Goal: Transaction & Acquisition: Book appointment/travel/reservation

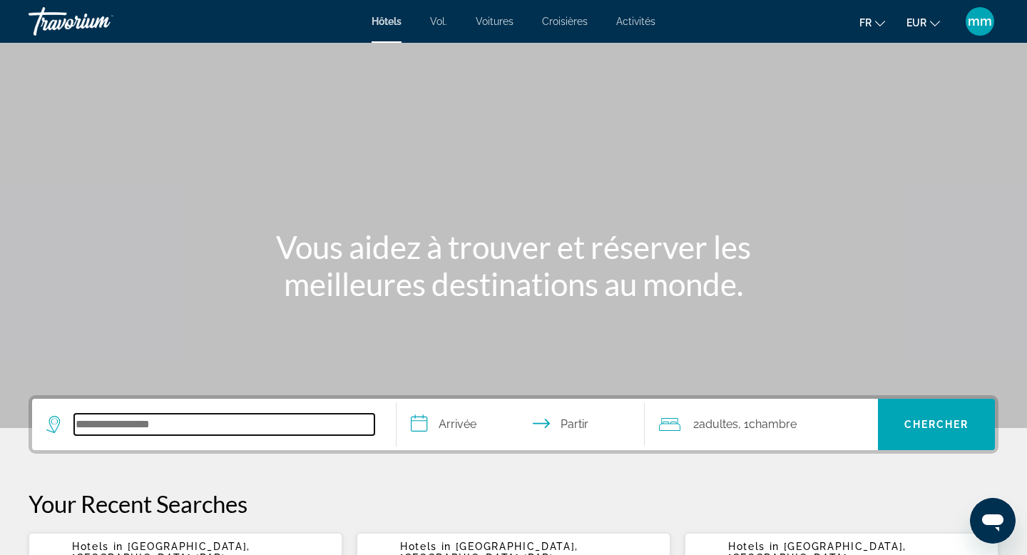
click at [136, 420] on input "Rechercher une destination hôtelière" at bounding box center [224, 424] width 300 height 21
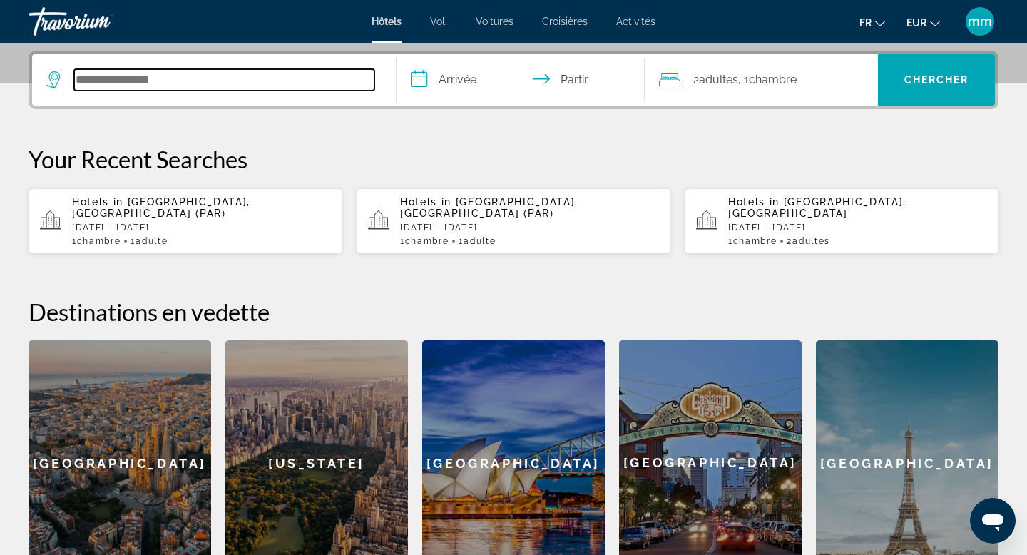
scroll to position [349, 0]
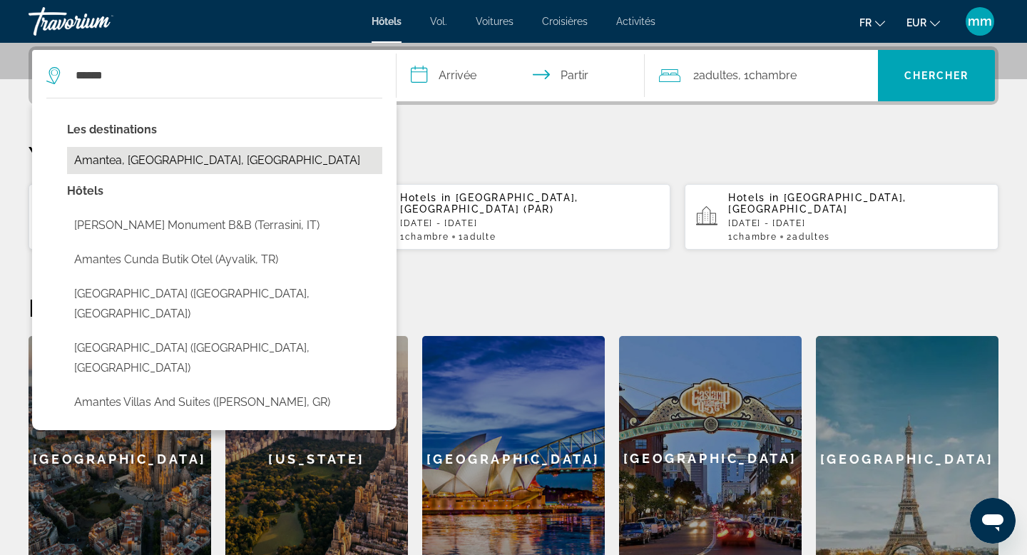
click at [147, 165] on button "Amantea, Cosenza, Italy" at bounding box center [224, 160] width 315 height 27
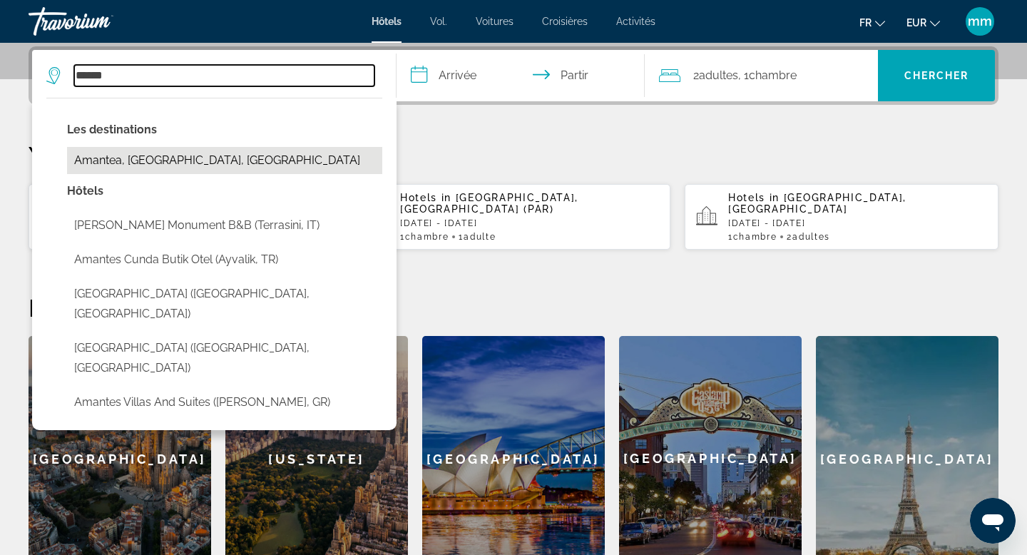
type input "**********"
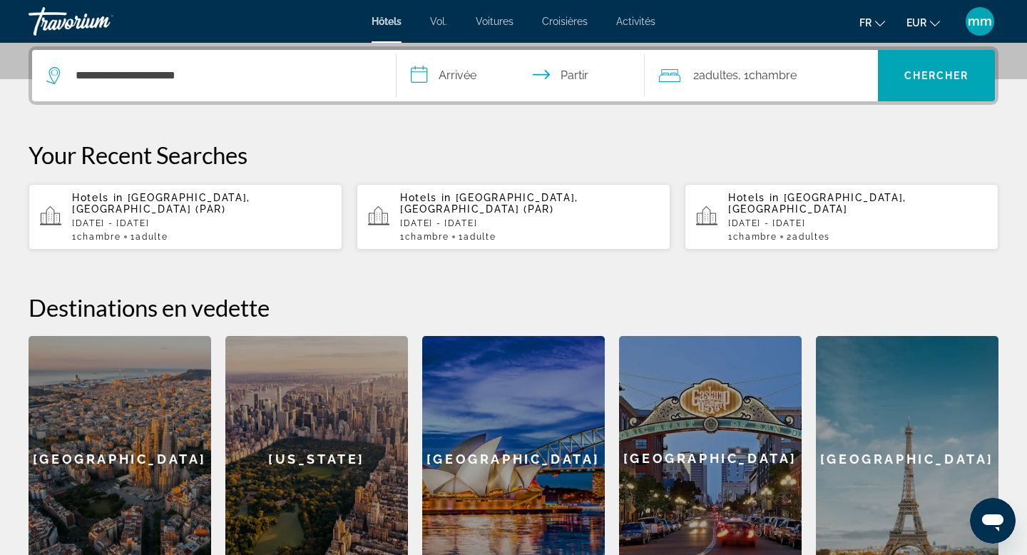
click at [472, 83] on input "**********" at bounding box center [524, 78] width 254 height 56
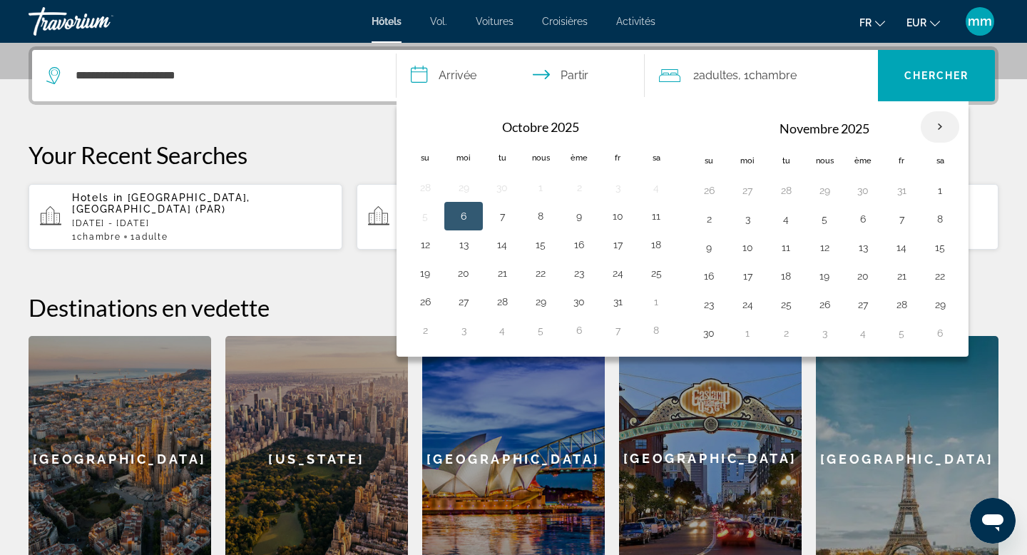
click at [946, 127] on th "Mois prochain" at bounding box center [940, 126] width 39 height 31
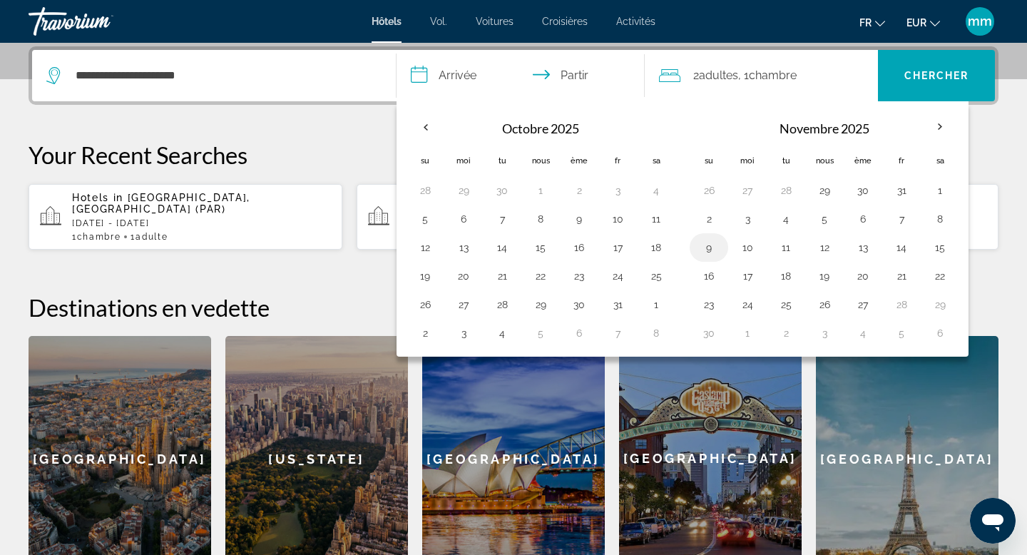
click at [713, 250] on button "9" at bounding box center [709, 248] width 23 height 20
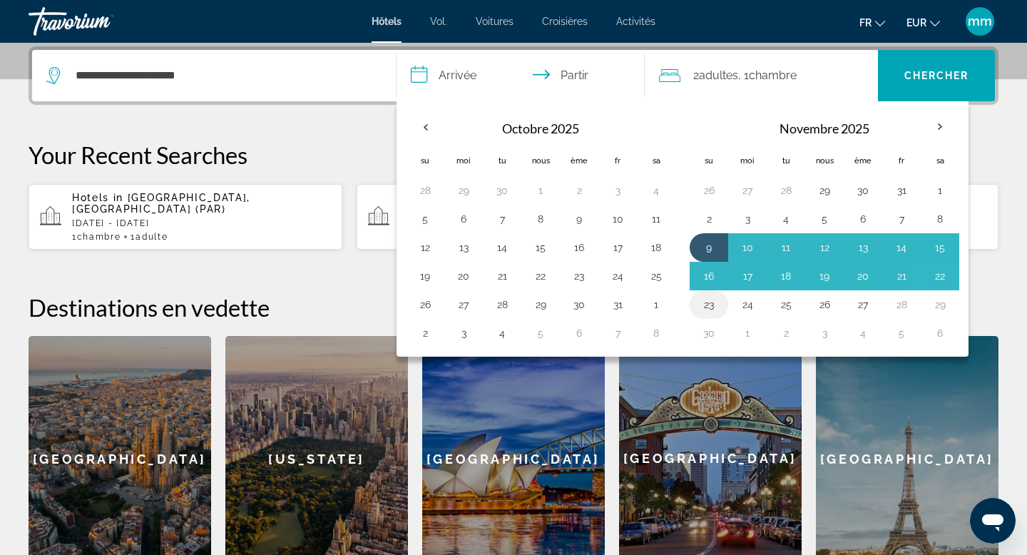
click at [709, 310] on button "23" at bounding box center [709, 305] width 23 height 20
type input "**********"
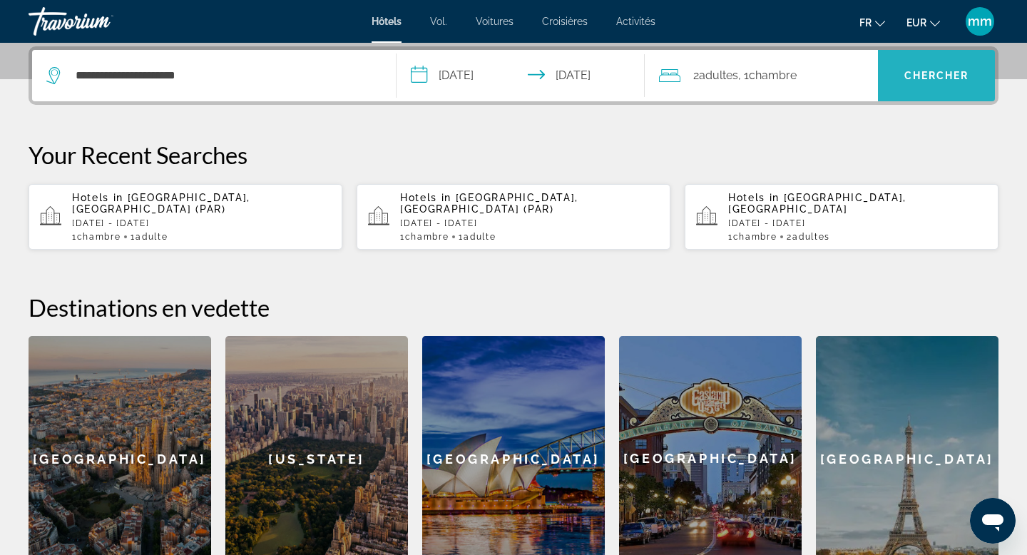
click at [902, 77] on span "Recherche" at bounding box center [936, 76] width 117 height 34
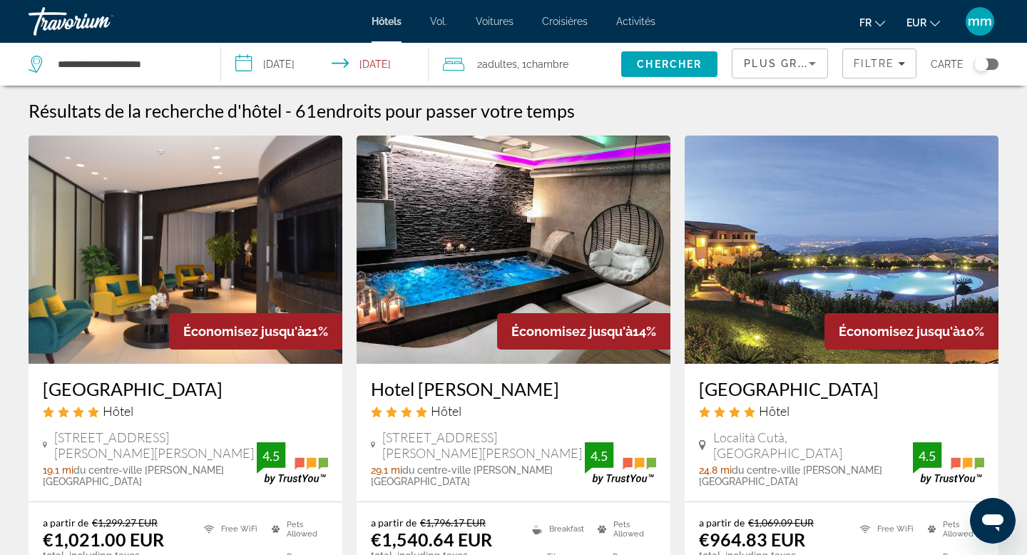
click at [402, 65] on input "**********" at bounding box center [327, 66] width 213 height 47
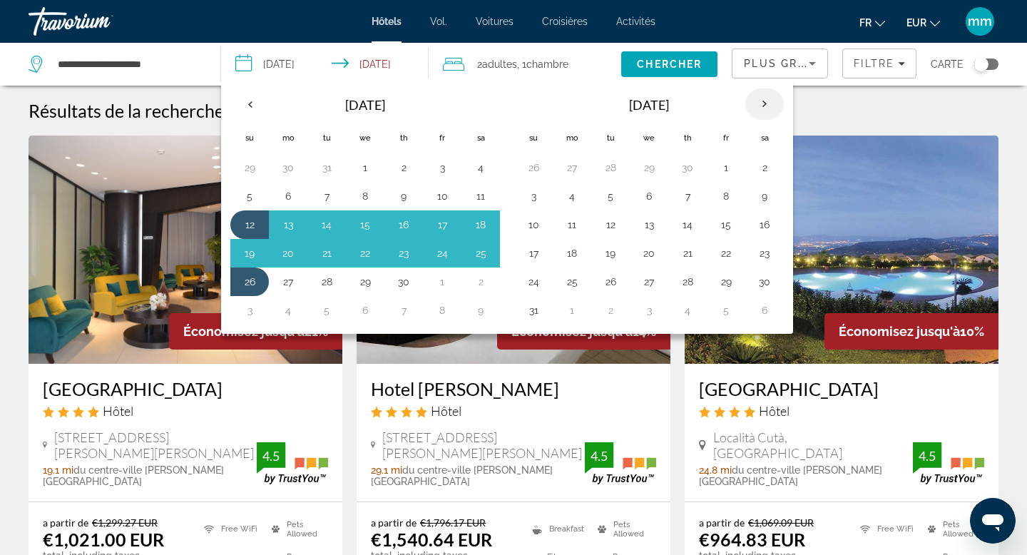
click at [769, 104] on th "Next month" at bounding box center [765, 103] width 39 height 31
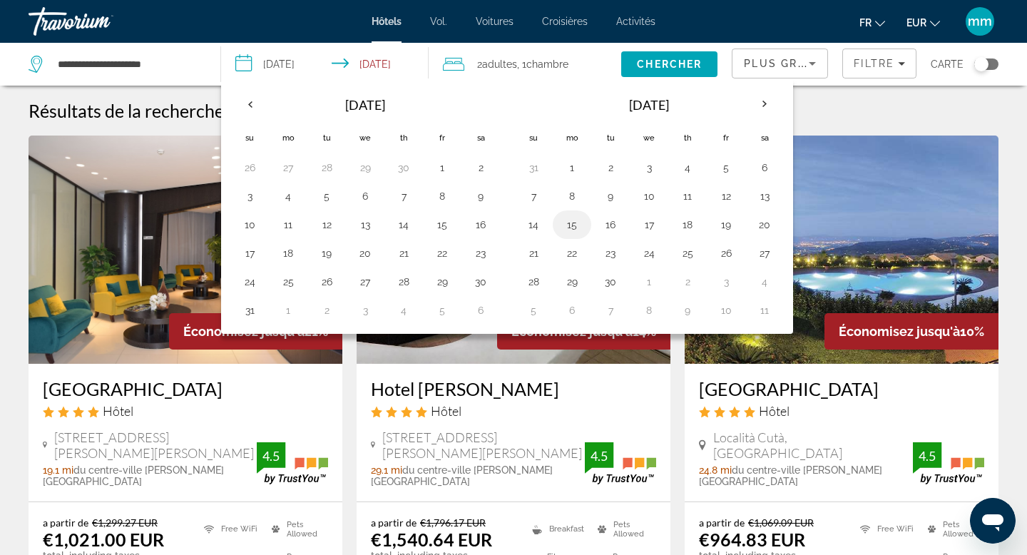
click at [570, 228] on button "15" at bounding box center [572, 225] width 23 height 20
click at [763, 106] on th "Next month" at bounding box center [765, 103] width 39 height 31
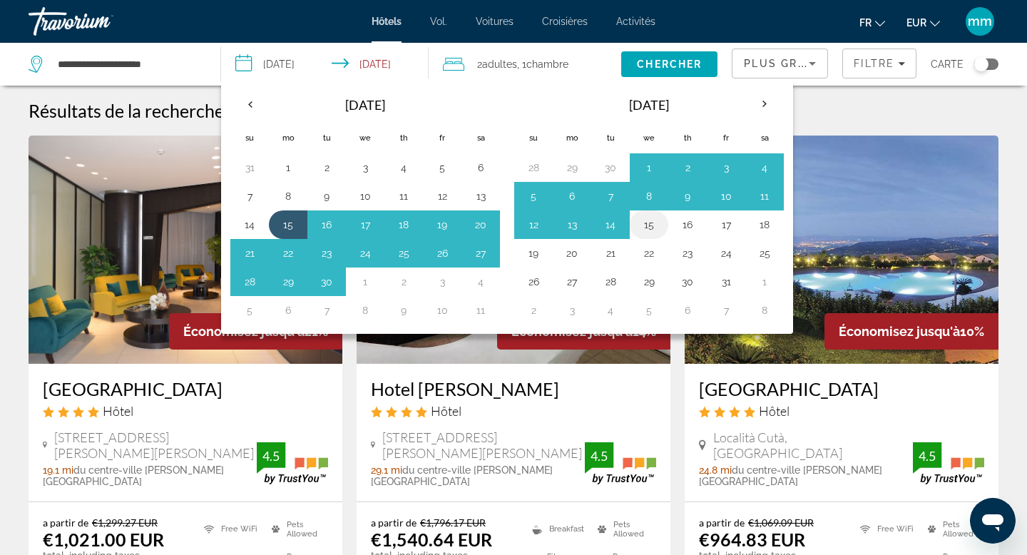
click at [653, 218] on button "15" at bounding box center [649, 225] width 23 height 20
type input "**********"
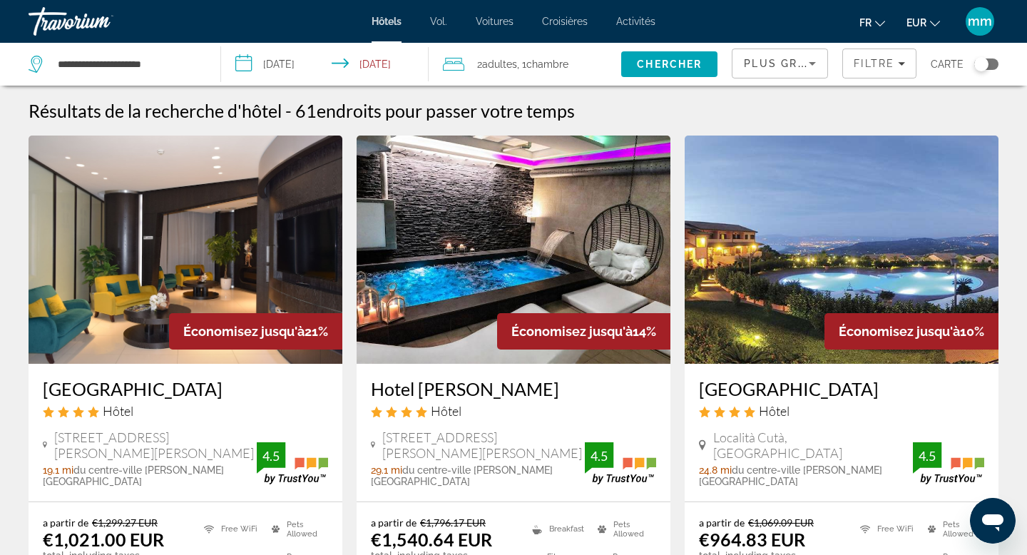
click at [531, 67] on span "Chambre" at bounding box center [548, 64] width 42 height 11
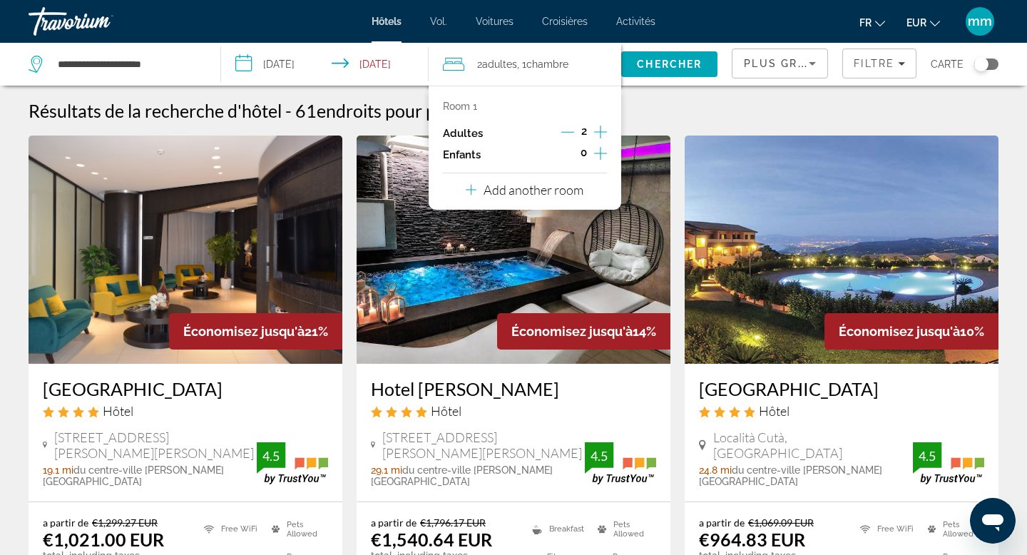
click at [602, 131] on icon "Increment adults" at bounding box center [600, 131] width 13 height 17
click at [636, 55] on span "Search" at bounding box center [669, 64] width 96 height 34
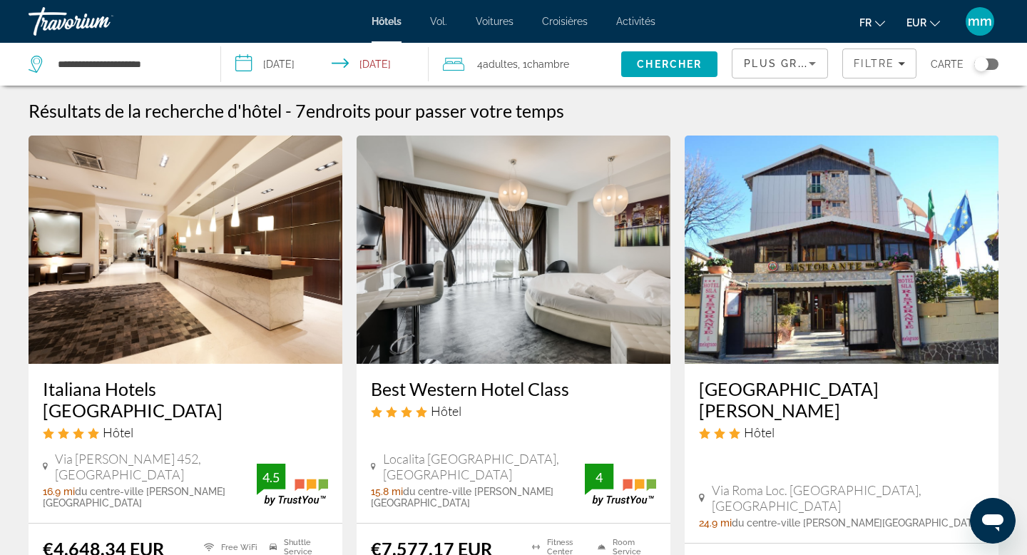
click at [741, 63] on div "Plus grandes économies" at bounding box center [780, 63] width 95 height 29
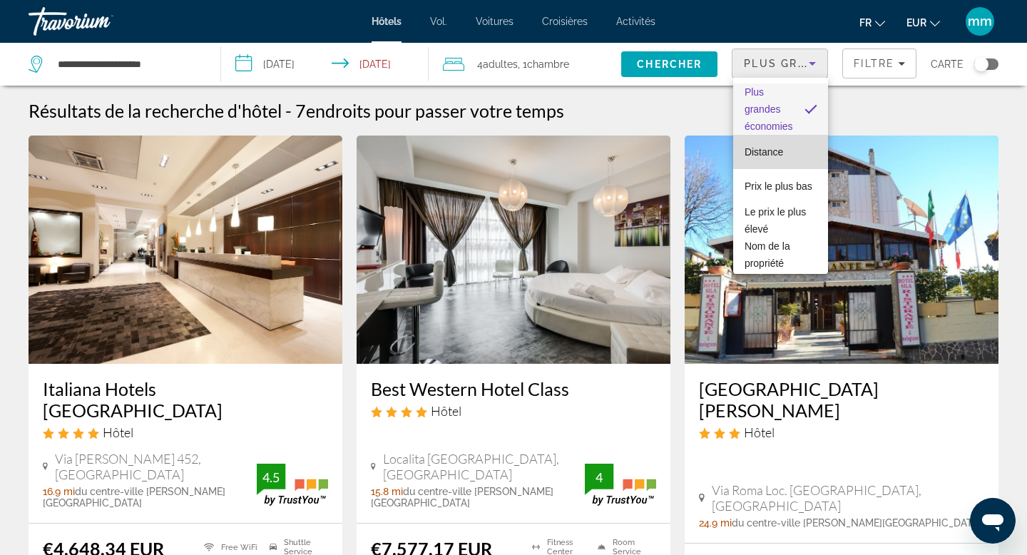
click at [755, 152] on font "Distance" at bounding box center [764, 151] width 39 height 11
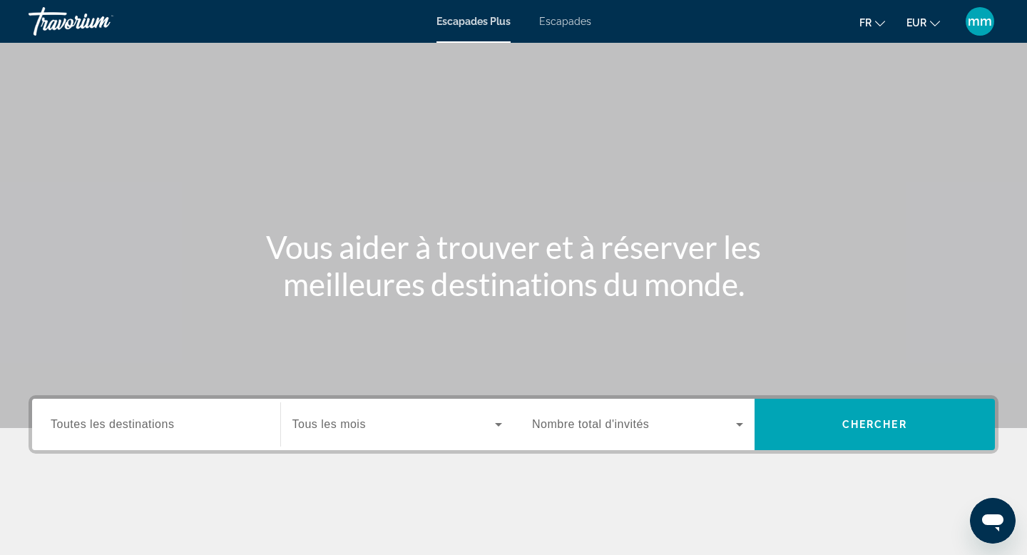
click at [556, 21] on font "Escapades" at bounding box center [565, 21] width 52 height 11
click at [127, 418] on span "Toutes les destinations" at bounding box center [112, 424] width 123 height 12
click at [127, 418] on input "Destination Toutes les destinations" at bounding box center [156, 425] width 211 height 17
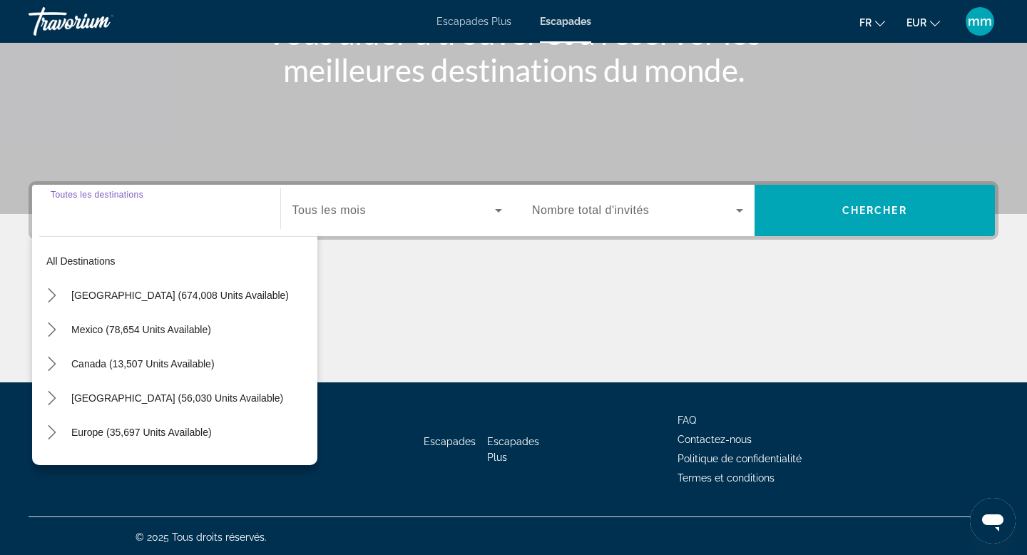
scroll to position [216, 0]
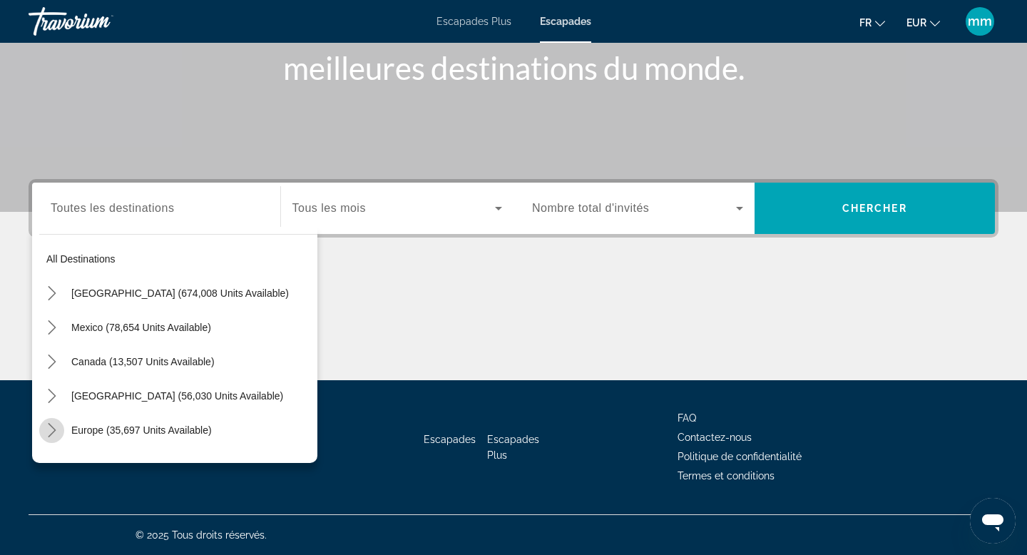
click at [52, 427] on icon "Toggle Europe (35,697 units available) submenu" at bounding box center [52, 430] width 14 height 14
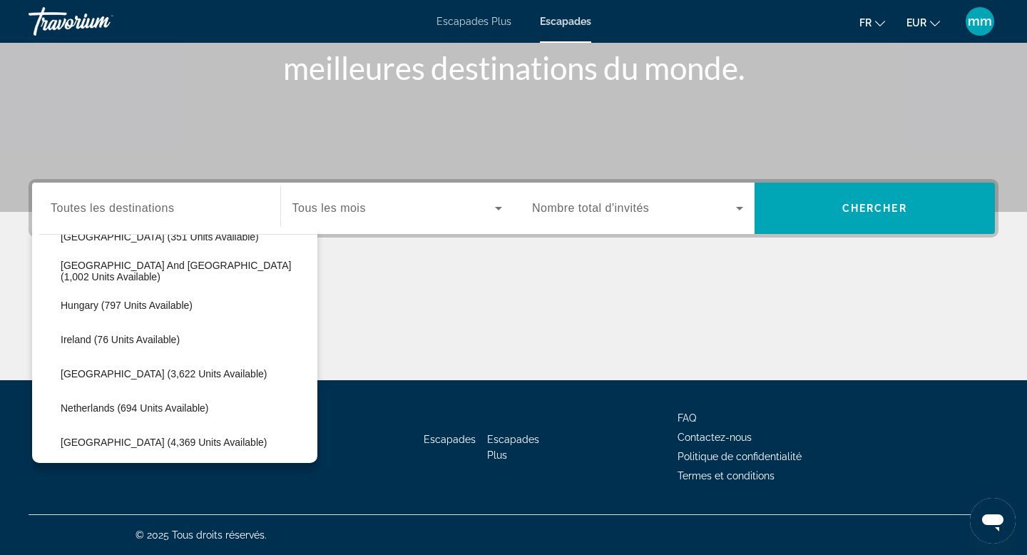
scroll to position [471, 0]
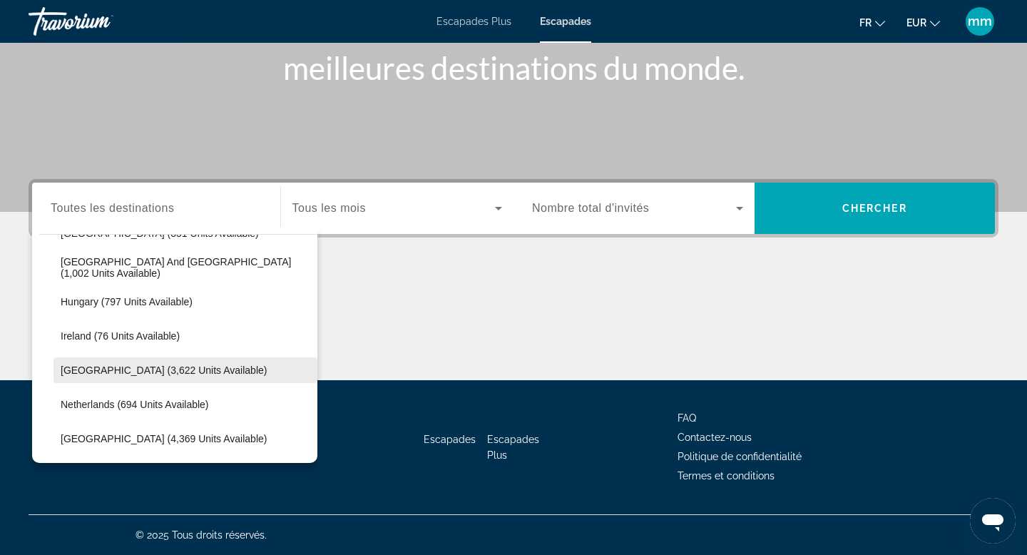
click at [111, 368] on span "[GEOGRAPHIC_DATA] (3,622 units available)" at bounding box center [164, 370] width 206 height 11
type input "**********"
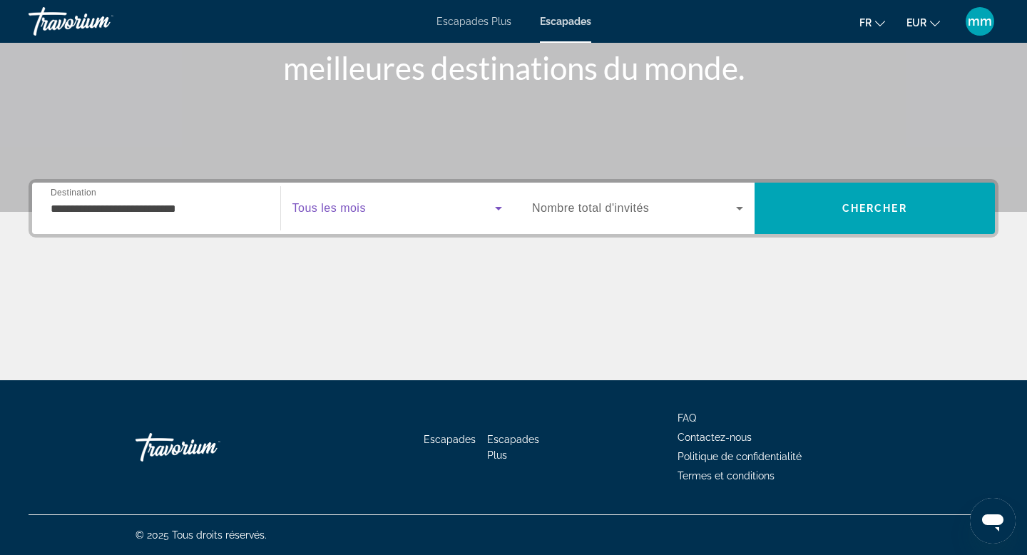
click at [408, 203] on span "Search widget" at bounding box center [394, 208] width 203 height 17
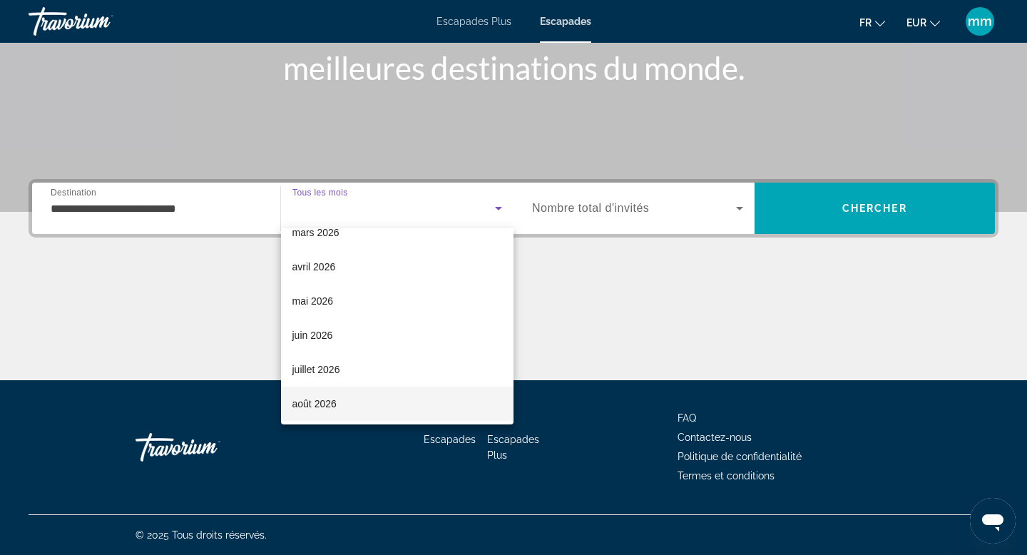
scroll to position [223, 0]
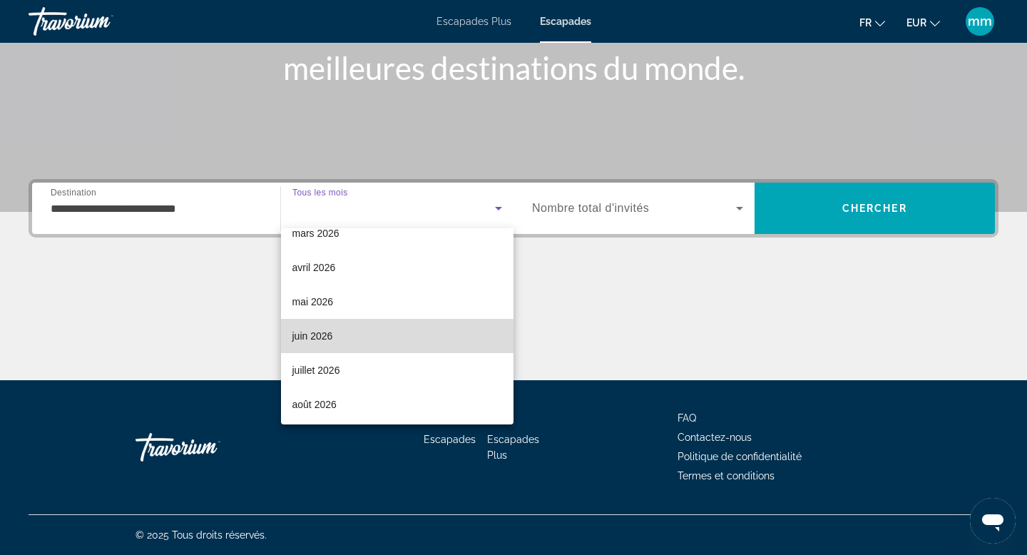
click at [350, 337] on mat-option "juin 2026" at bounding box center [397, 336] width 233 height 34
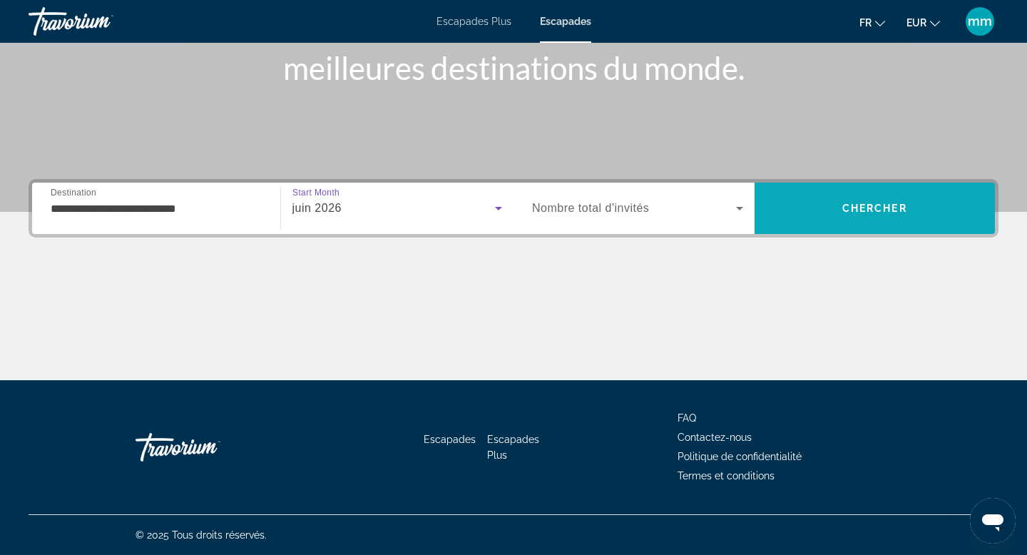
click at [820, 210] on span "Search" at bounding box center [875, 208] width 241 height 34
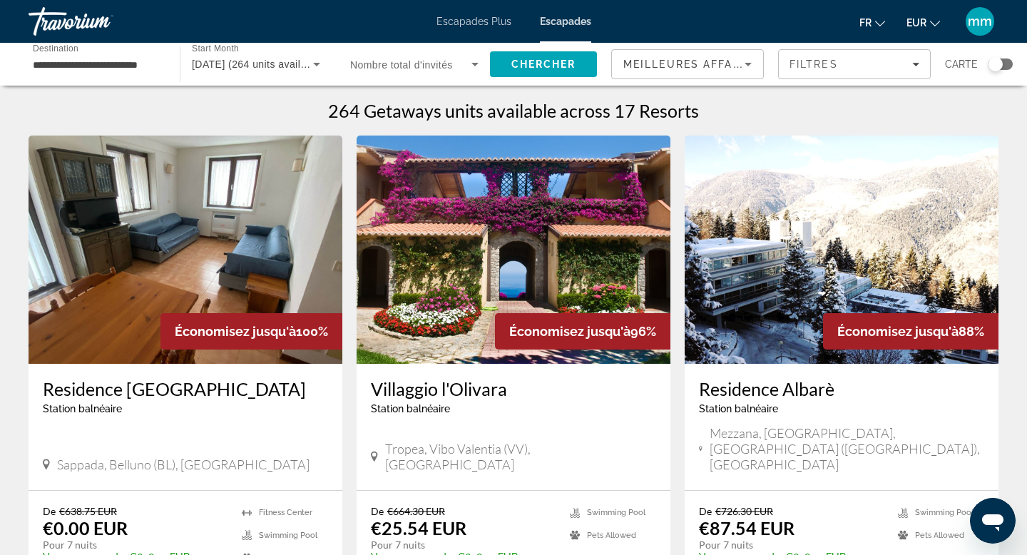
click at [1005, 62] on div "Search widget" at bounding box center [1001, 64] width 24 height 11
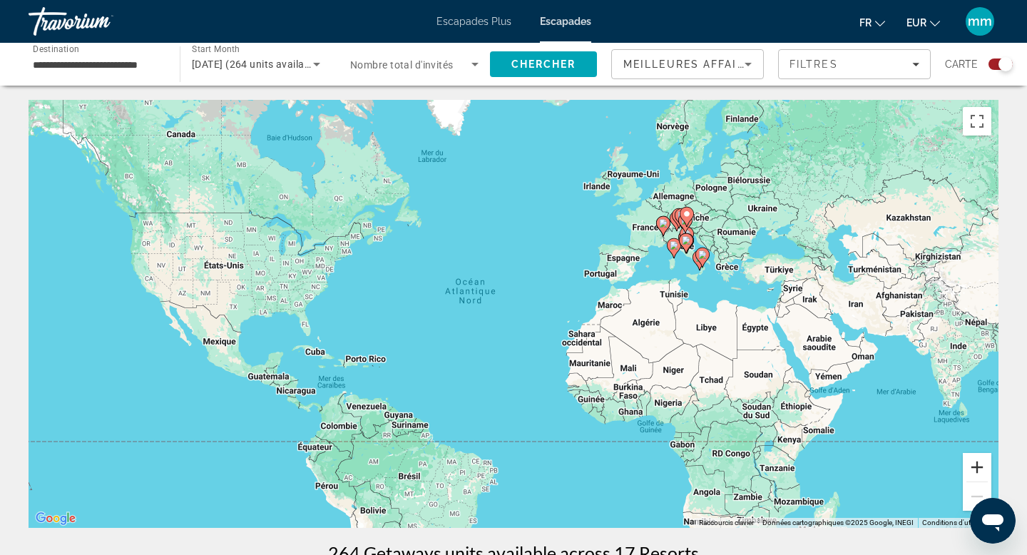
click at [980, 468] on button "Zoom avant" at bounding box center [977, 467] width 29 height 29
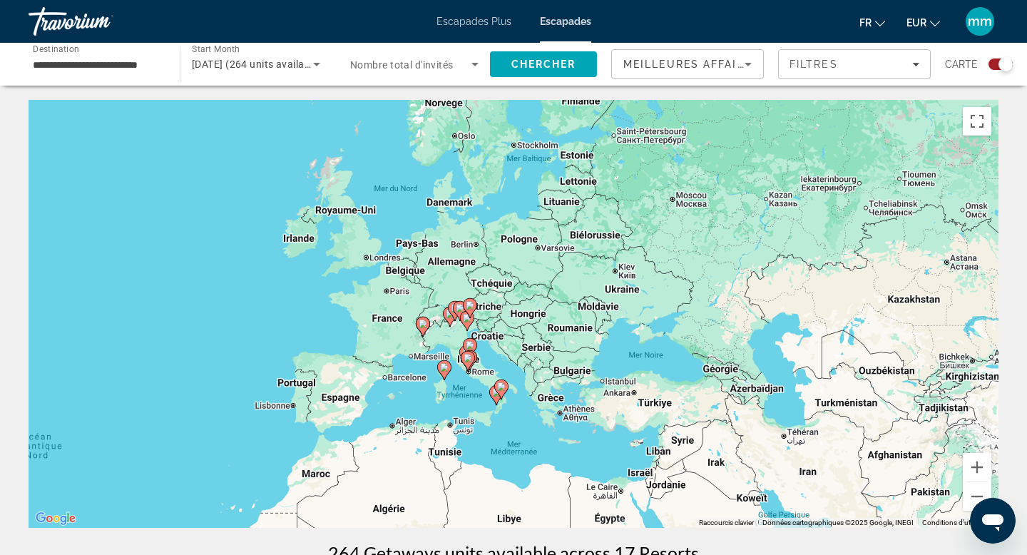
drag, startPoint x: 821, startPoint y: 224, endPoint x: 427, endPoint y: 402, distance: 431.4
click at [427, 402] on div "Pour activer le glissement avec le clavier, appuyez sur Alt+Entrée. Une fois ce…" at bounding box center [514, 314] width 970 height 428
click at [975, 467] on button "Zoom avant" at bounding box center [977, 467] width 29 height 29
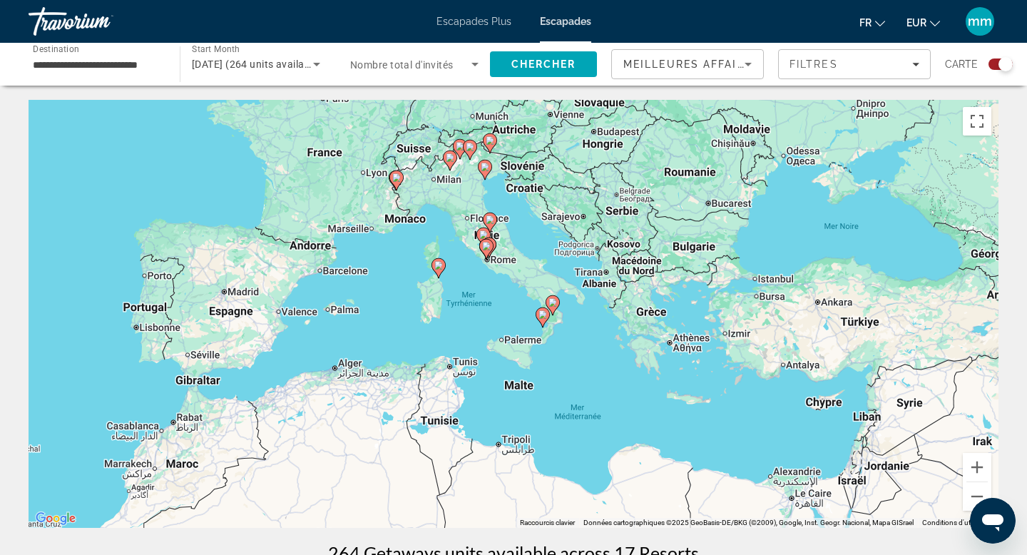
drag, startPoint x: 477, startPoint y: 422, endPoint x: 543, endPoint y: 250, distance: 184.3
click at [544, 250] on div "Pour activer le glissement avec le clavier, appuyez sur Alt+Entrée. Une fois ce…" at bounding box center [514, 314] width 970 height 428
click at [977, 470] on button "Zoom avant" at bounding box center [977, 467] width 29 height 29
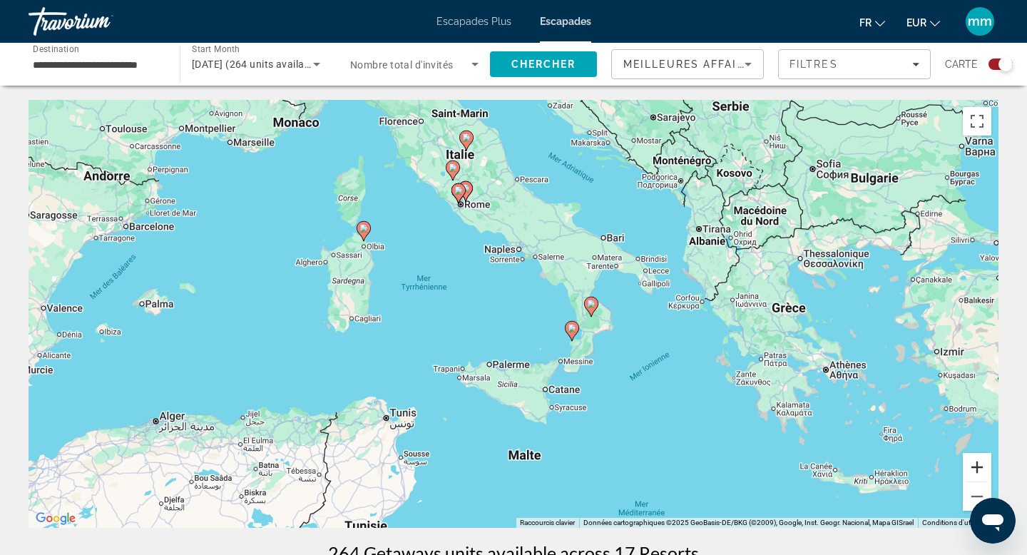
click at [981, 465] on button "Zoom avant" at bounding box center [977, 467] width 29 height 29
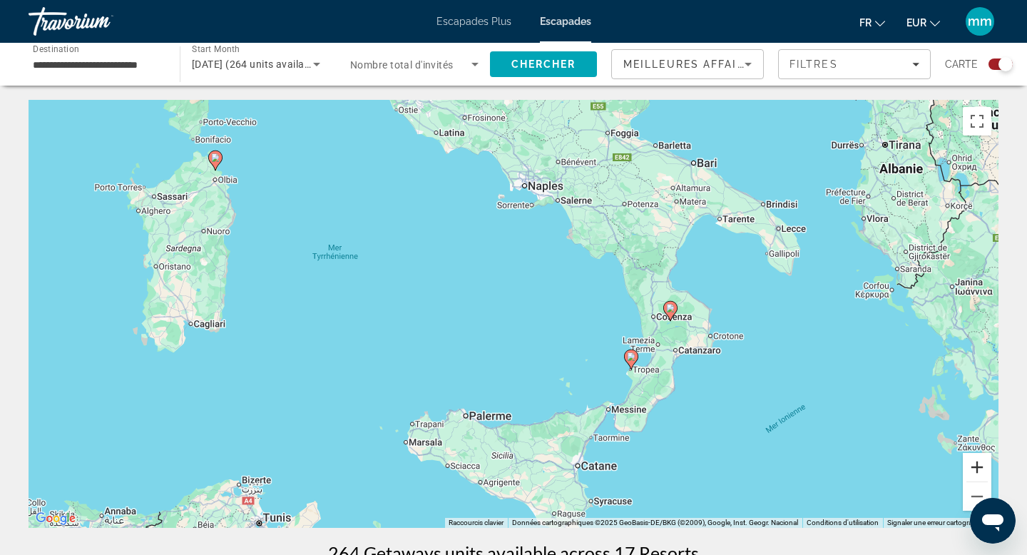
click at [975, 467] on button "Zoom avant" at bounding box center [977, 467] width 29 height 29
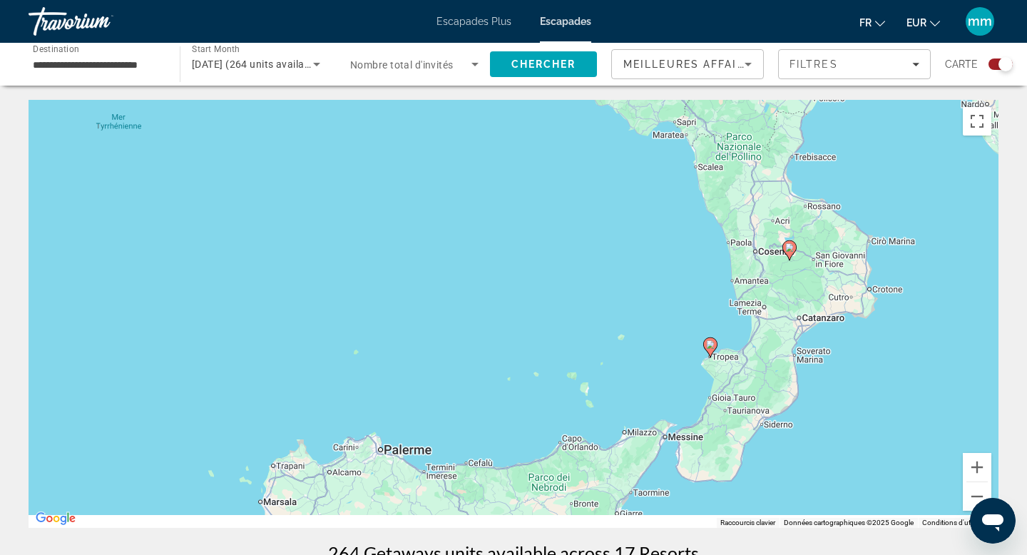
drag, startPoint x: 871, startPoint y: 422, endPoint x: 810, endPoint y: 319, distance: 120.3
click at [811, 319] on div "Pour activer le glissement avec le clavier, appuyez sur Alt+Entrée. Une fois ce…" at bounding box center [514, 314] width 970 height 428
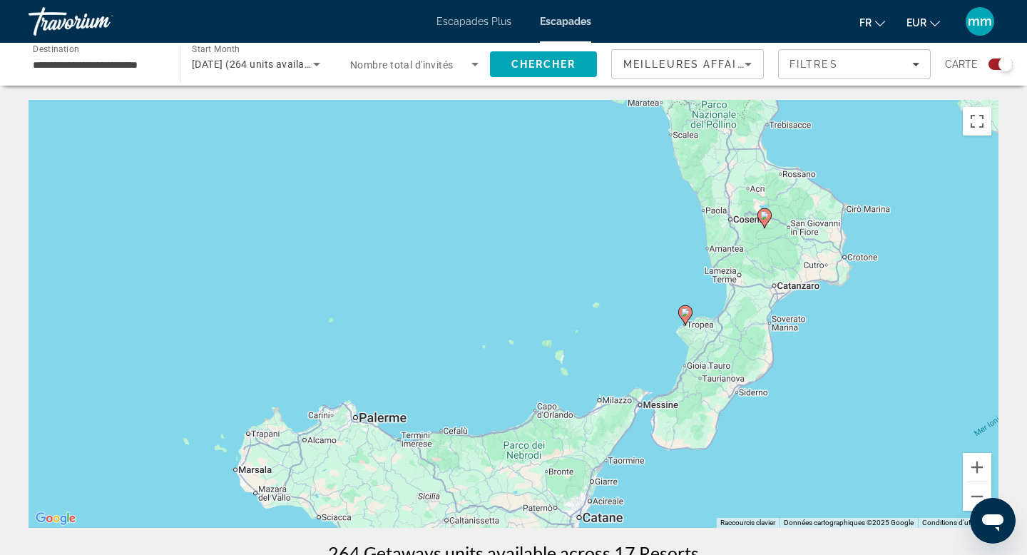
click at [686, 312] on image "Contenu principal" at bounding box center [685, 312] width 9 height 9
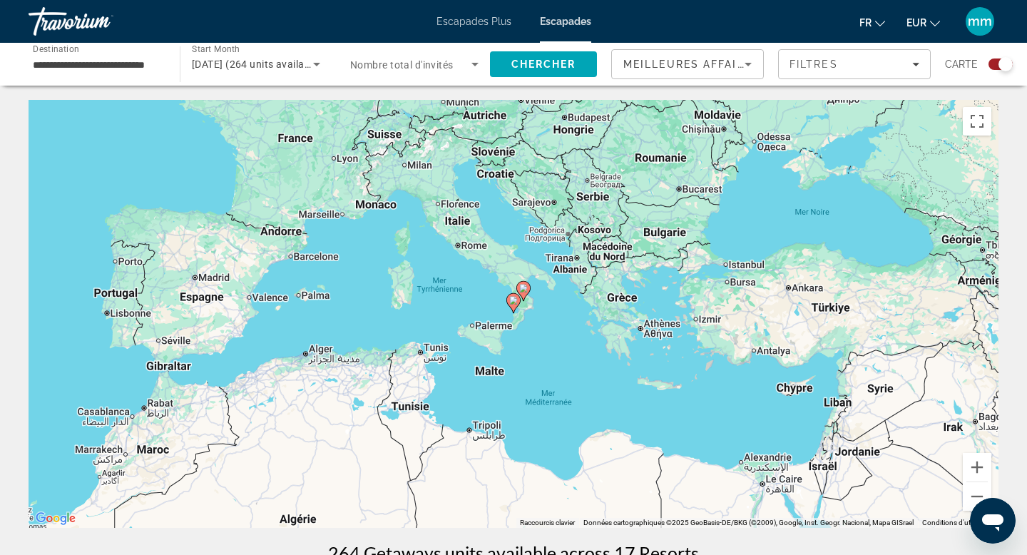
click at [514, 301] on image "Contenu principal" at bounding box center [513, 300] width 9 height 9
type input "**********"
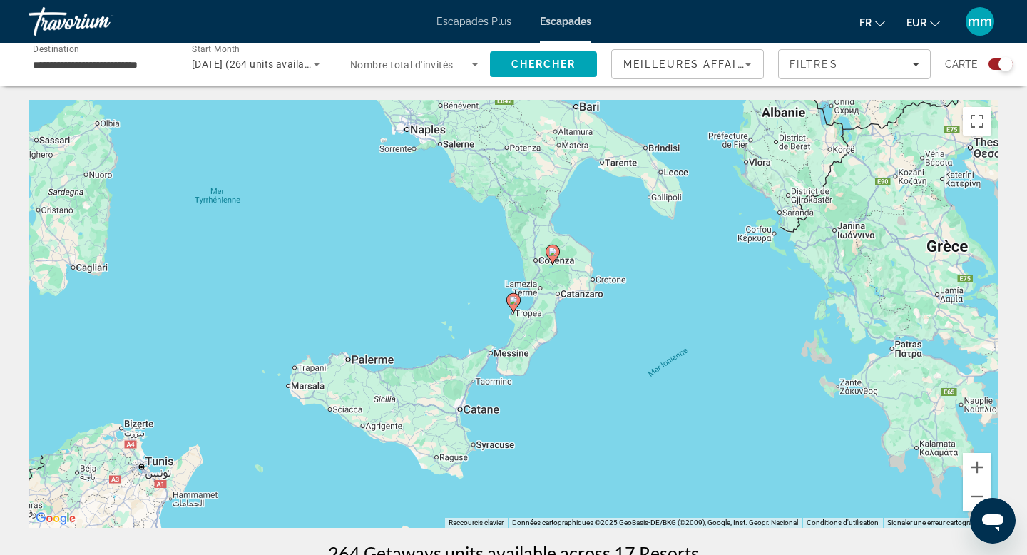
click at [514, 300] on image "Contenu principal" at bounding box center [513, 300] width 9 height 9
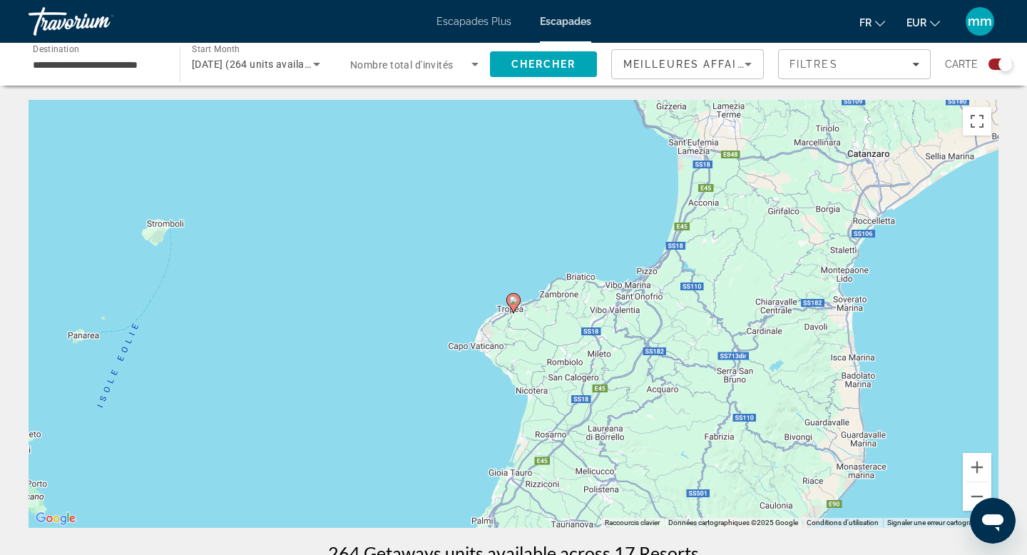
click at [515, 303] on image "Contenu principal" at bounding box center [513, 300] width 9 height 9
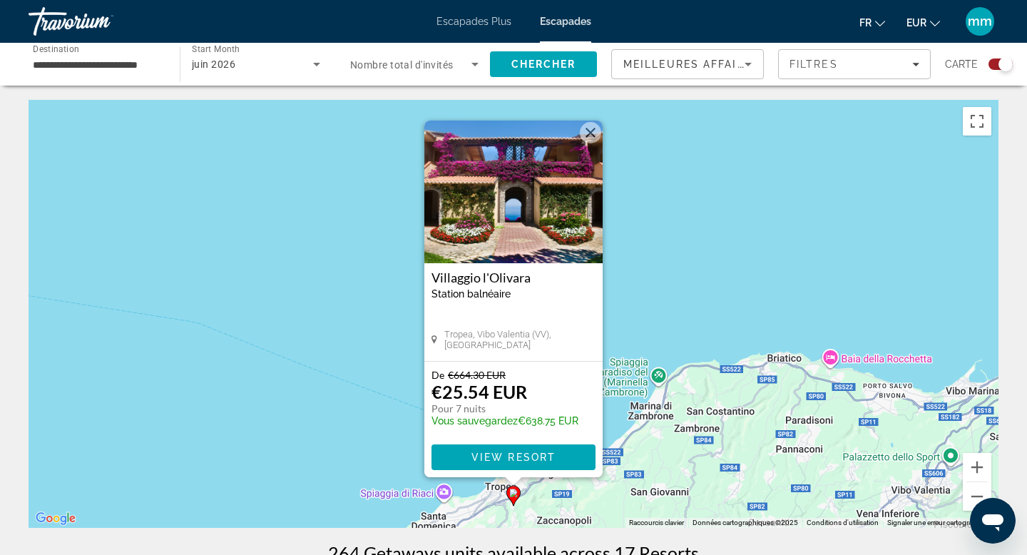
click at [517, 196] on img "Contenu principal" at bounding box center [514, 192] width 178 height 143
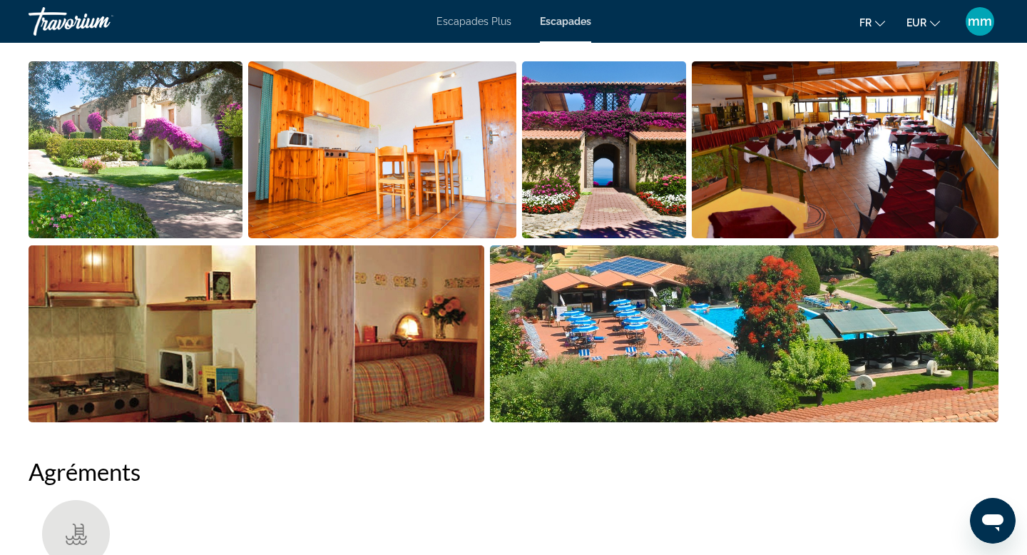
scroll to position [681, 0]
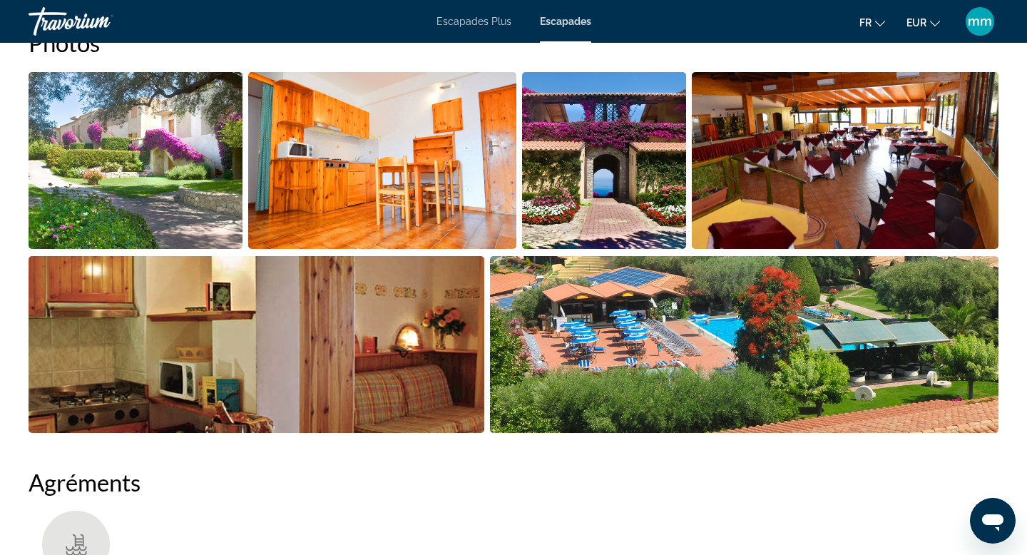
click at [609, 188] on img "Open full-screen image slider" at bounding box center [604, 160] width 164 height 177
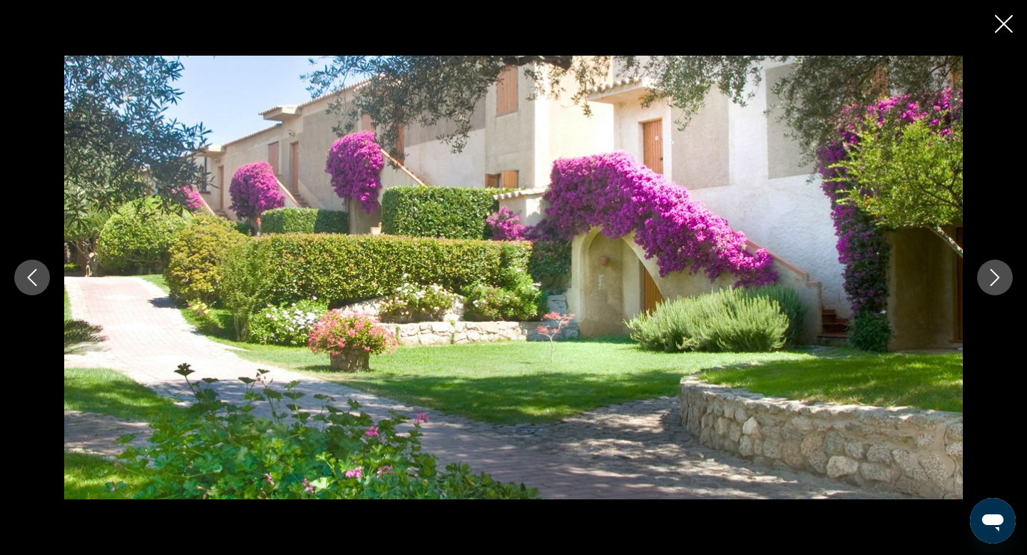
click at [987, 272] on icon "Next image" at bounding box center [995, 277] width 17 height 17
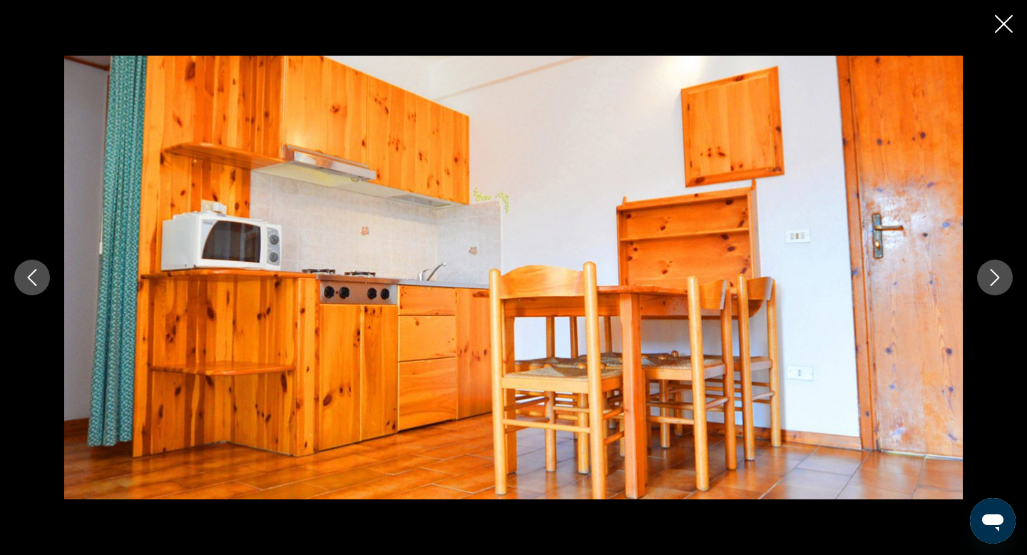
click at [987, 272] on icon "Next image" at bounding box center [995, 277] width 17 height 17
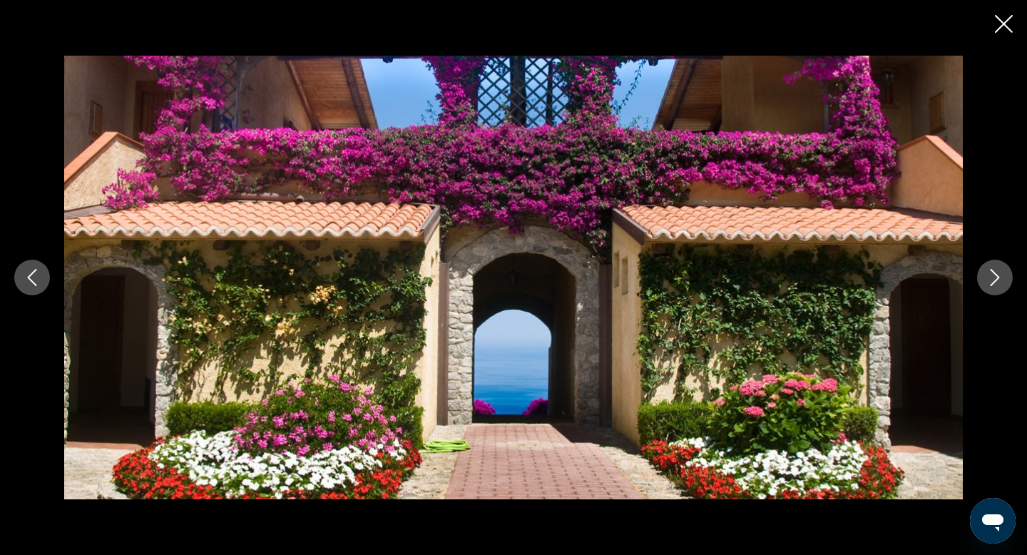
click at [987, 272] on icon "Next image" at bounding box center [995, 277] width 17 height 17
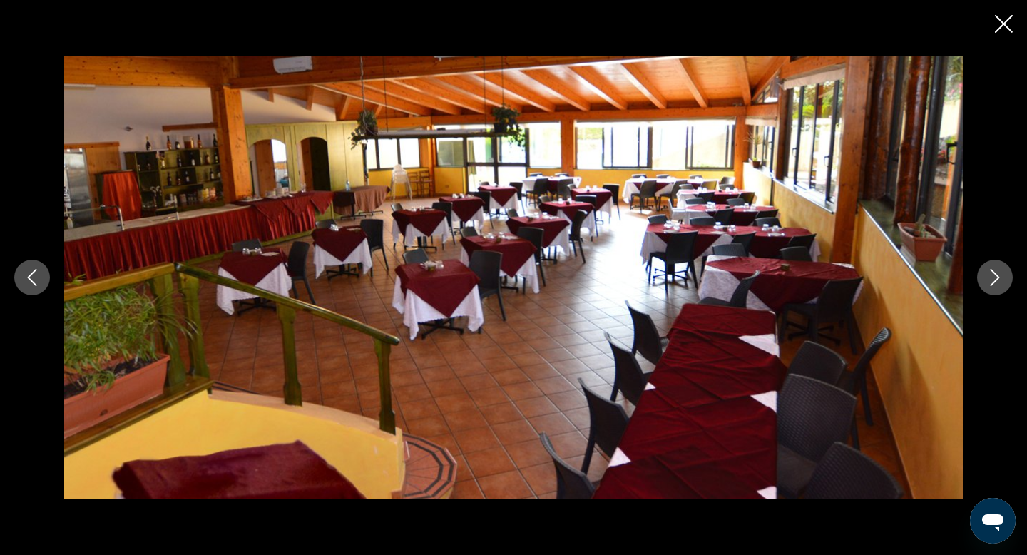
click at [987, 272] on icon "Next image" at bounding box center [995, 277] width 17 height 17
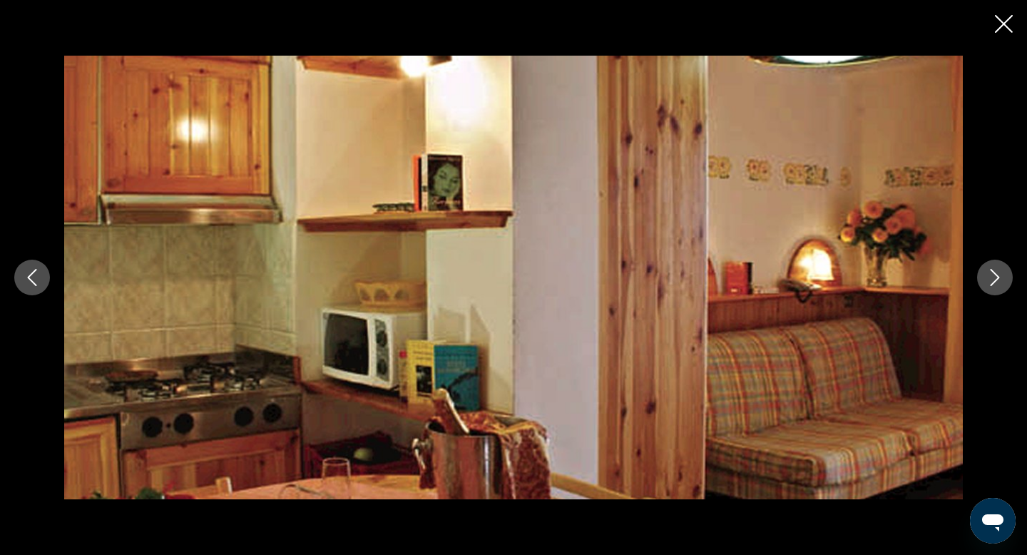
click at [987, 272] on icon "Next image" at bounding box center [995, 277] width 17 height 17
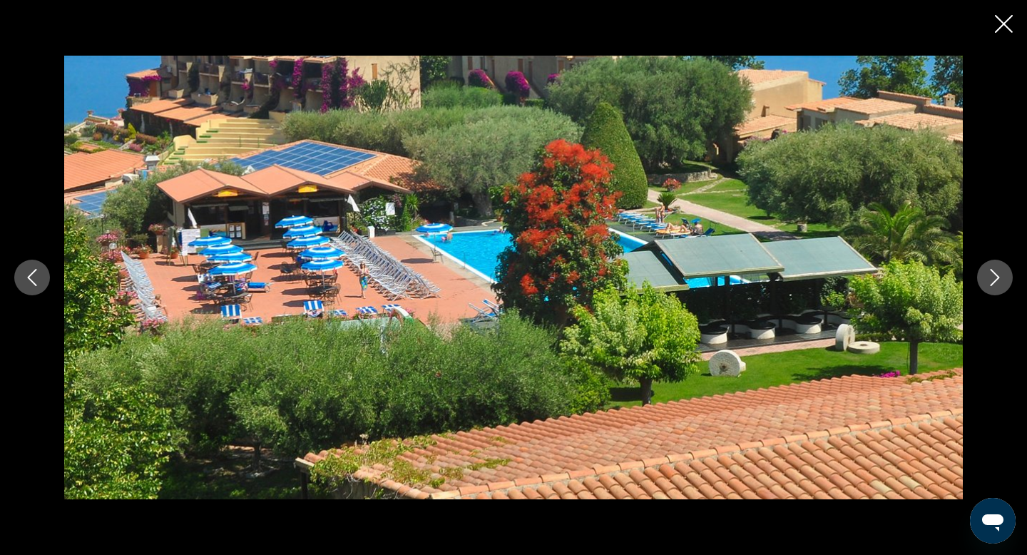
click at [987, 272] on icon "Next image" at bounding box center [995, 277] width 17 height 17
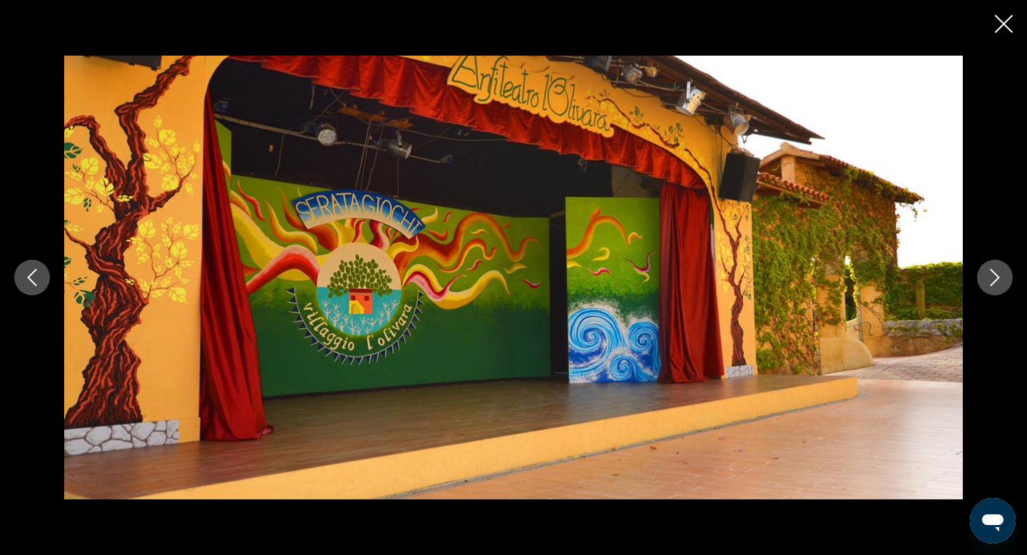
click at [987, 272] on icon "Next image" at bounding box center [995, 277] width 17 height 17
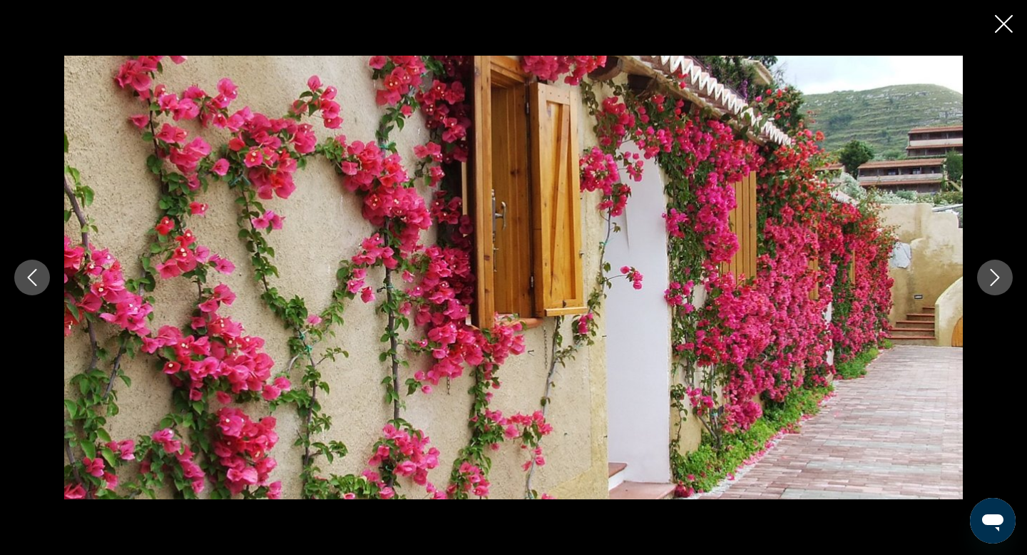
click at [987, 272] on icon "Next image" at bounding box center [995, 277] width 17 height 17
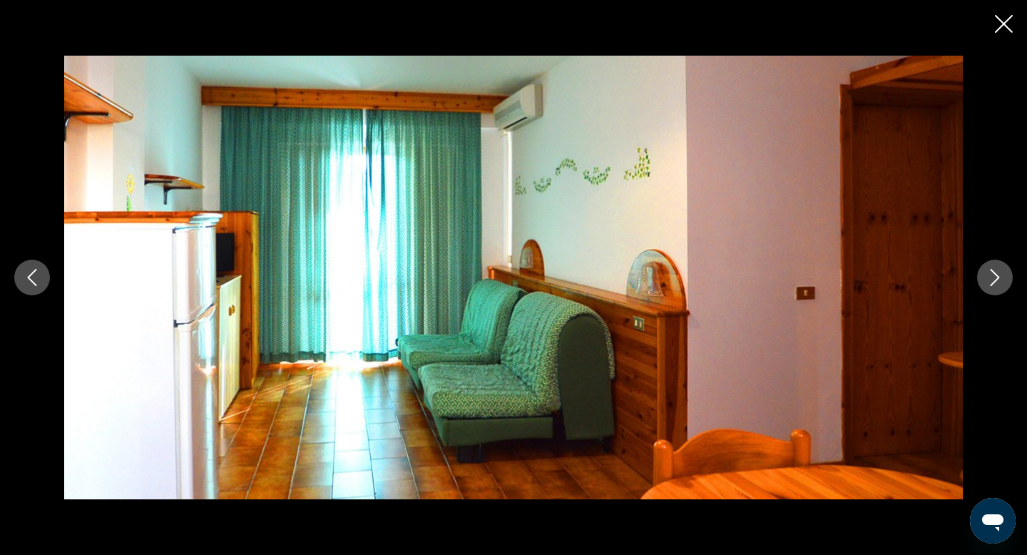
click at [987, 272] on icon "Next image" at bounding box center [995, 277] width 17 height 17
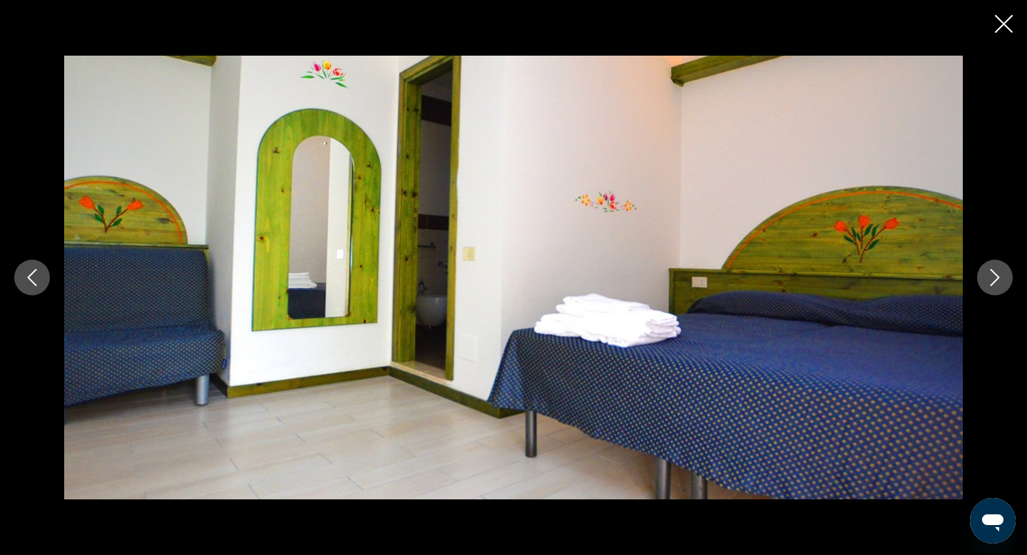
click at [987, 272] on icon "Next image" at bounding box center [995, 277] width 17 height 17
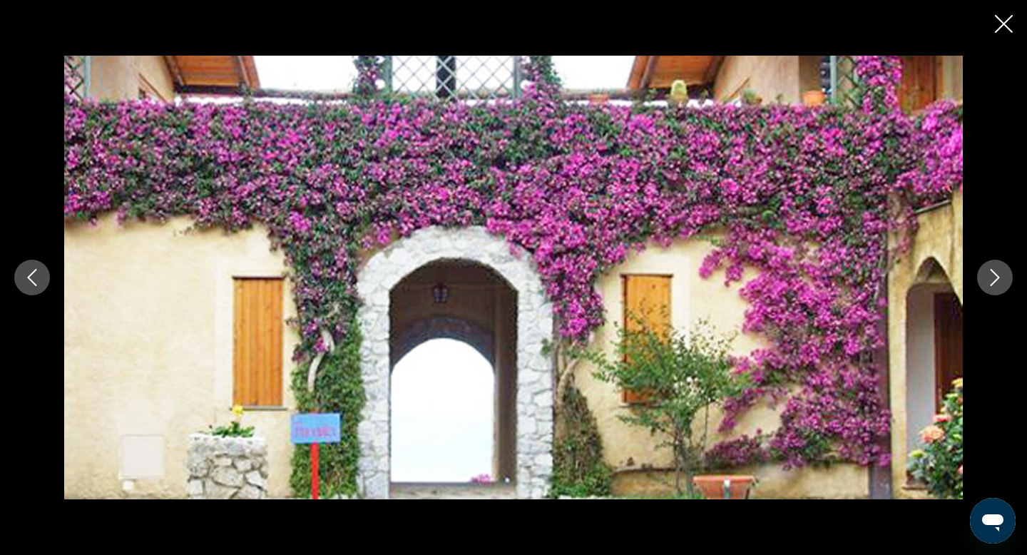
click at [987, 272] on icon "Next image" at bounding box center [995, 277] width 17 height 17
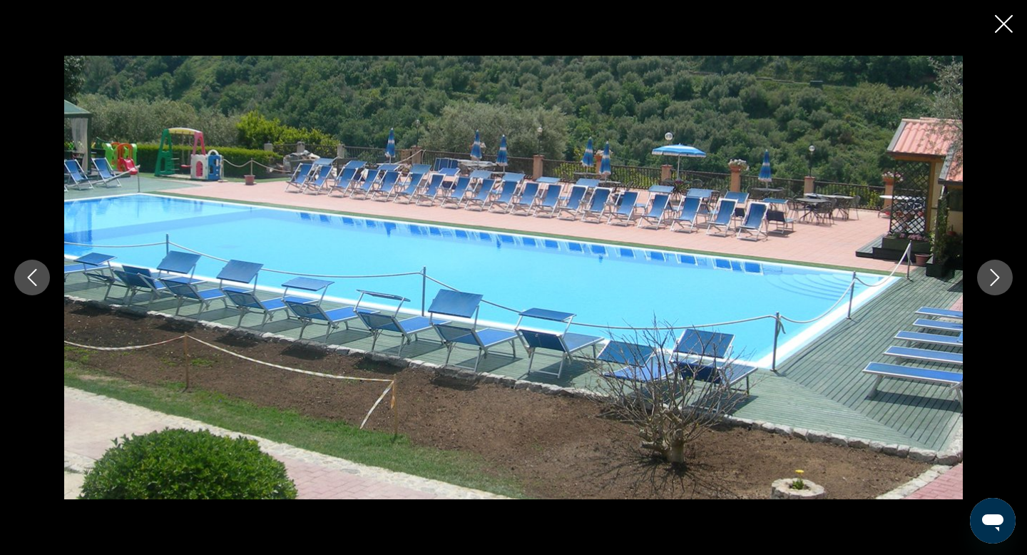
click at [987, 272] on icon "Next image" at bounding box center [995, 277] width 17 height 17
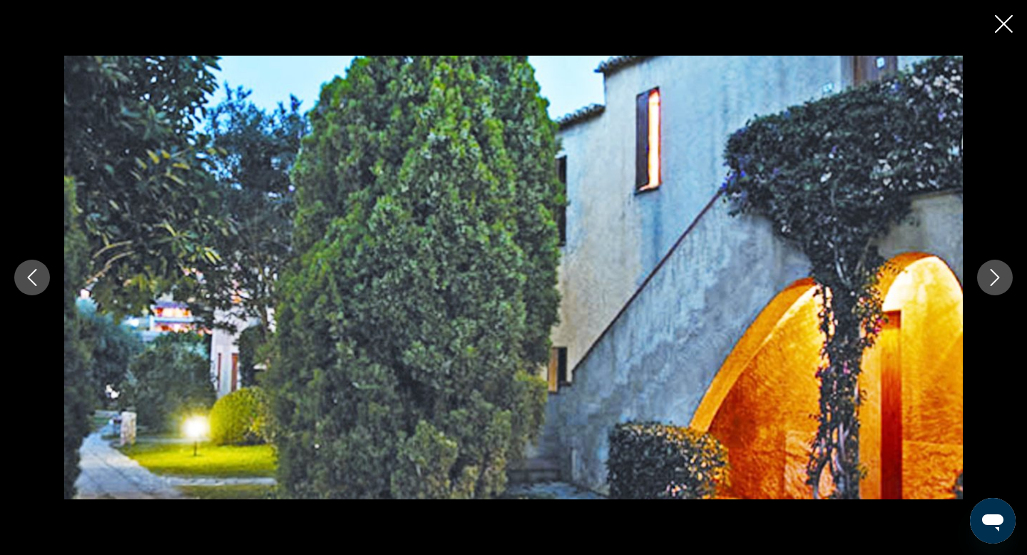
click at [987, 272] on icon "Next image" at bounding box center [995, 277] width 17 height 17
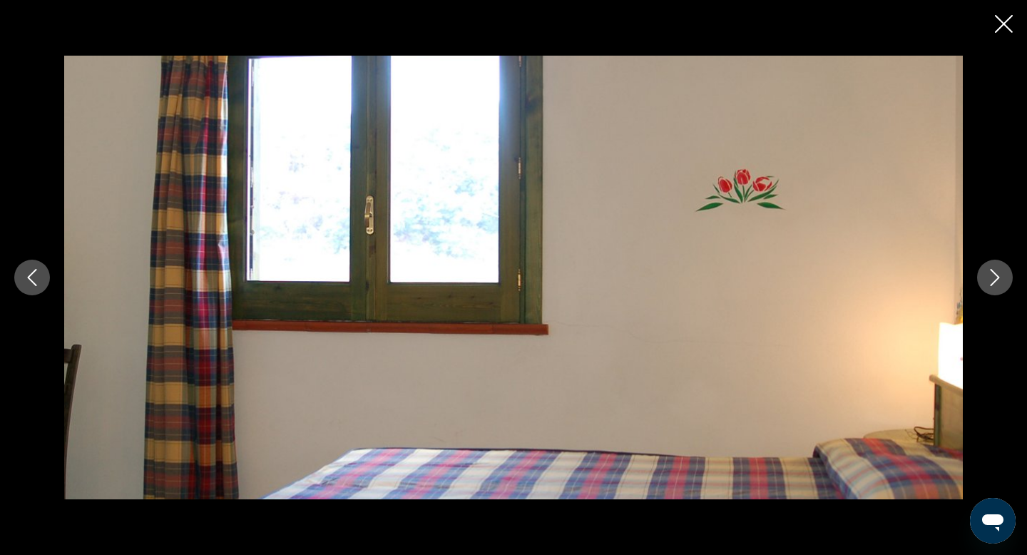
click at [987, 272] on icon "Next image" at bounding box center [995, 277] width 17 height 17
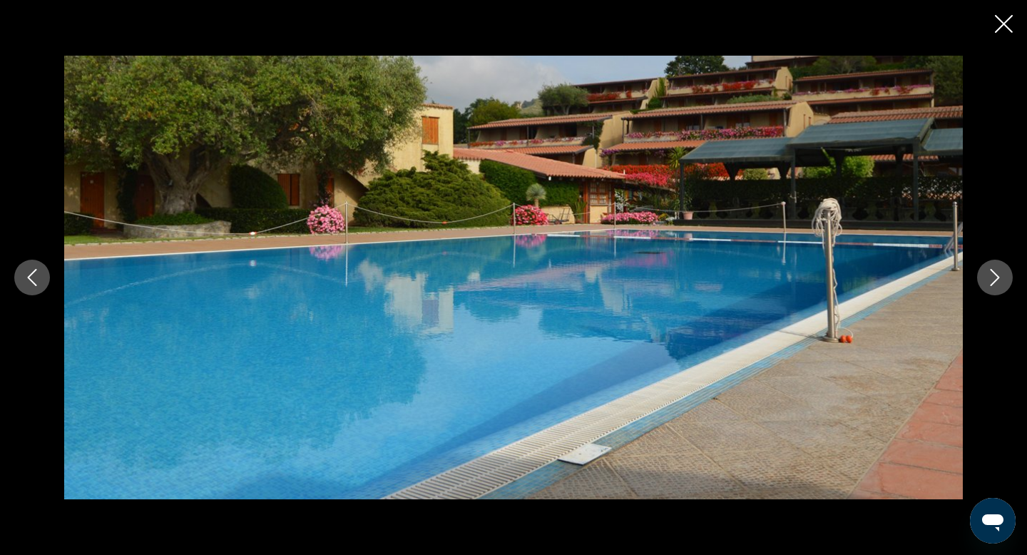
click at [987, 272] on icon "Next image" at bounding box center [995, 277] width 17 height 17
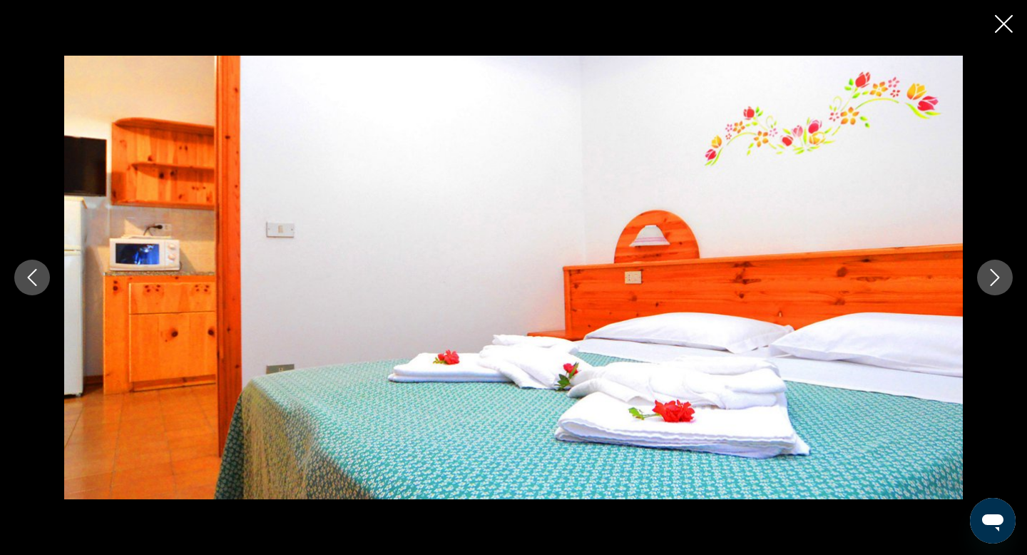
click at [987, 272] on icon "Next image" at bounding box center [995, 277] width 17 height 17
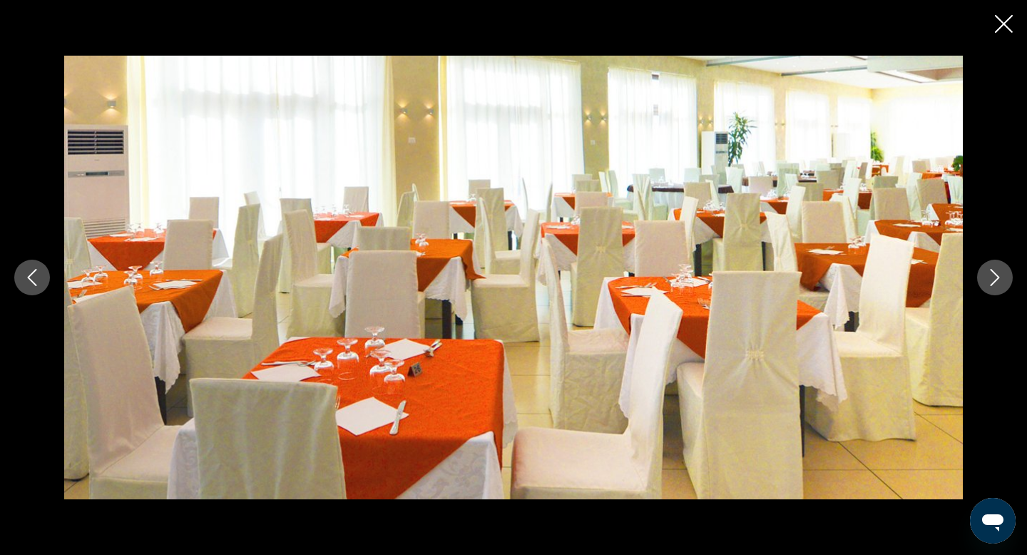
click at [987, 272] on icon "Next image" at bounding box center [995, 277] width 17 height 17
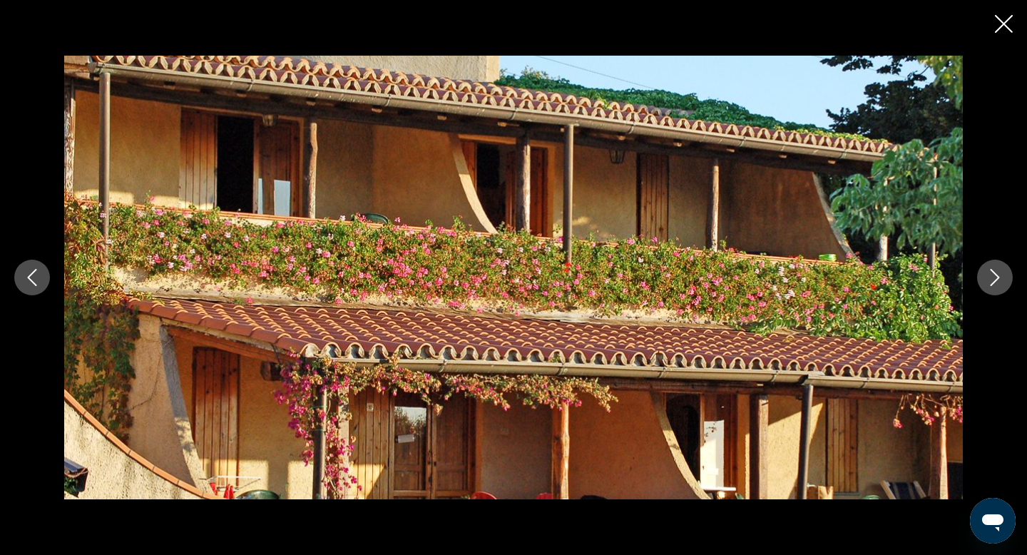
click at [987, 272] on icon "Next image" at bounding box center [995, 277] width 17 height 17
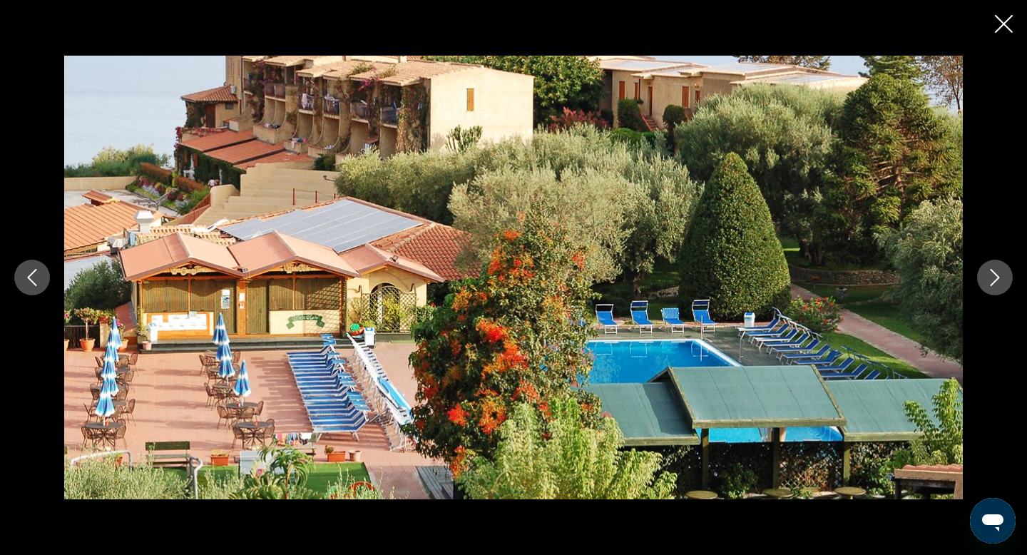
click at [987, 272] on icon "Next image" at bounding box center [995, 277] width 17 height 17
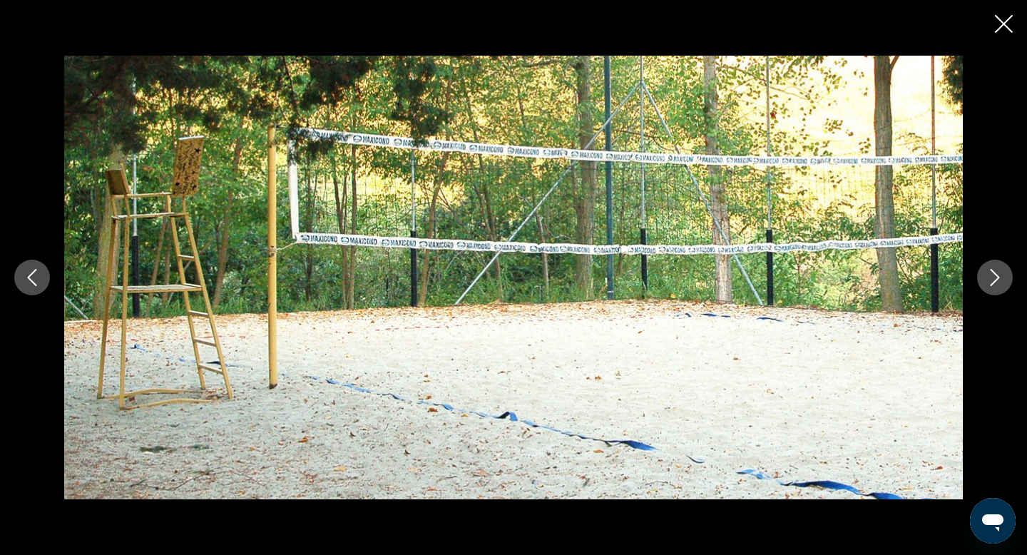
click at [987, 272] on icon "Next image" at bounding box center [995, 277] width 17 height 17
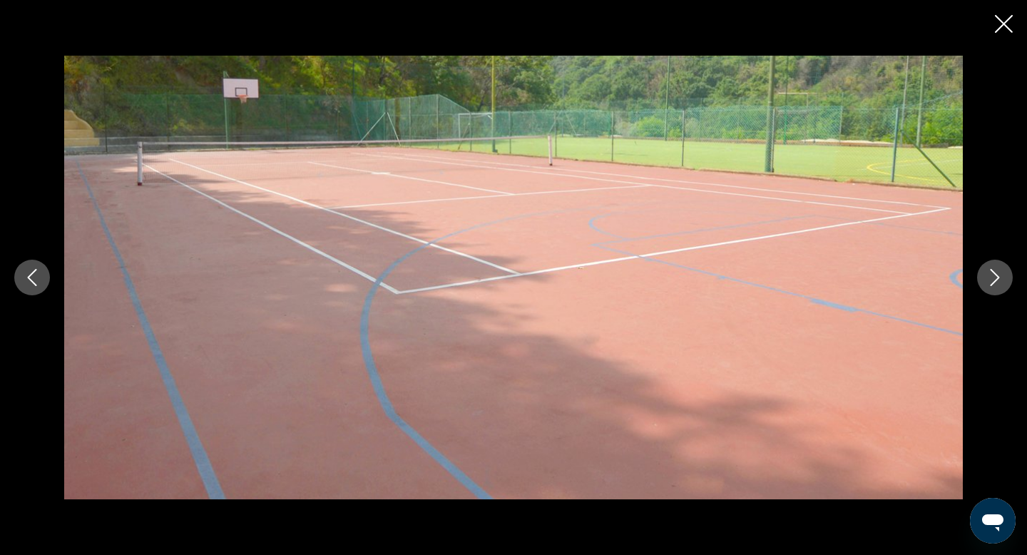
click at [987, 272] on icon "Next image" at bounding box center [995, 277] width 17 height 17
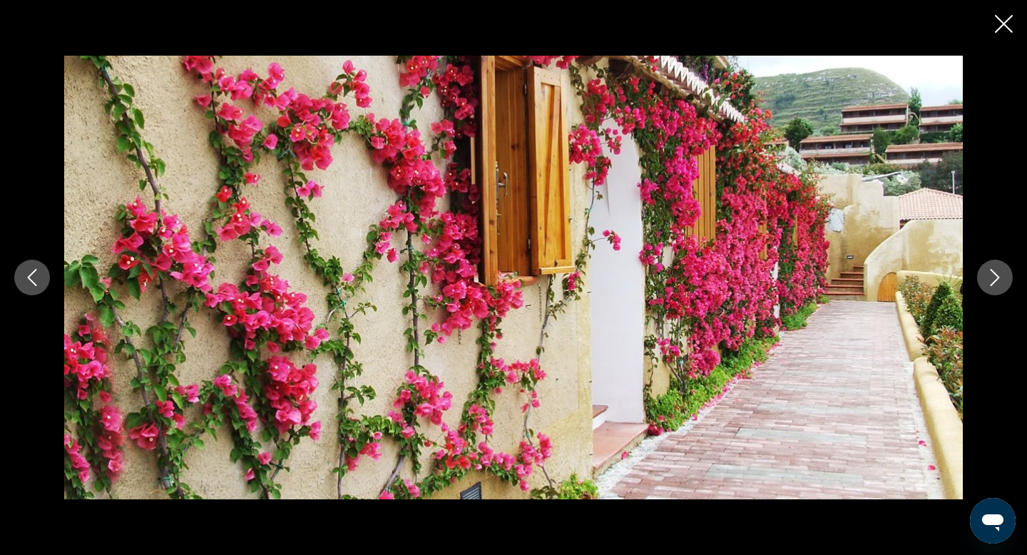
click at [987, 272] on icon "Next image" at bounding box center [995, 277] width 17 height 17
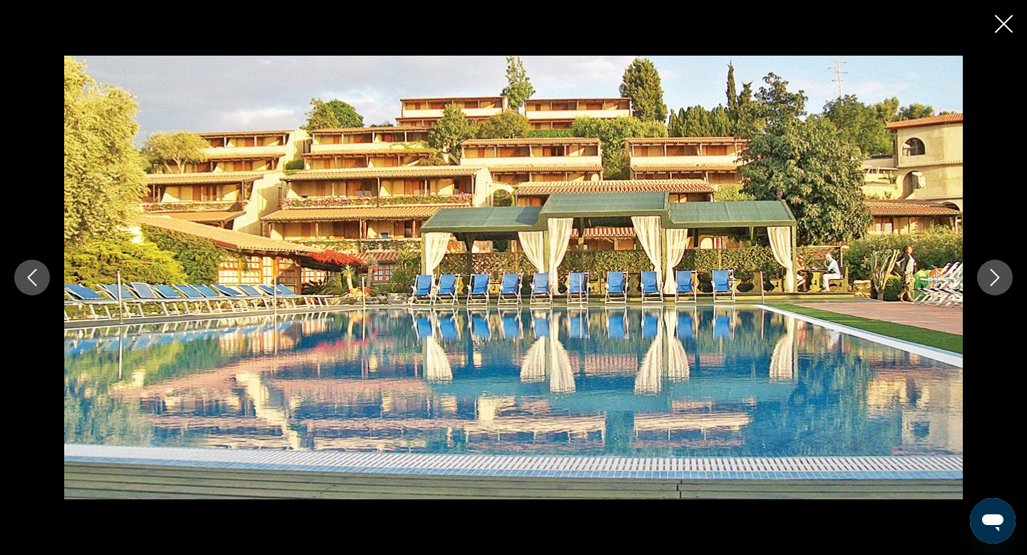
click at [987, 271] on icon "Next image" at bounding box center [995, 277] width 17 height 17
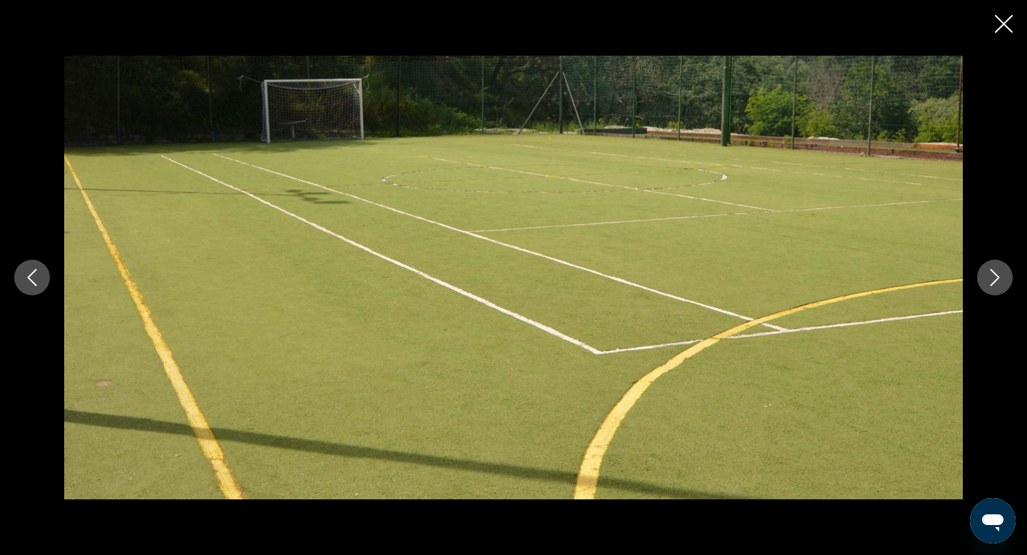
click at [987, 271] on icon "Next image" at bounding box center [995, 277] width 17 height 17
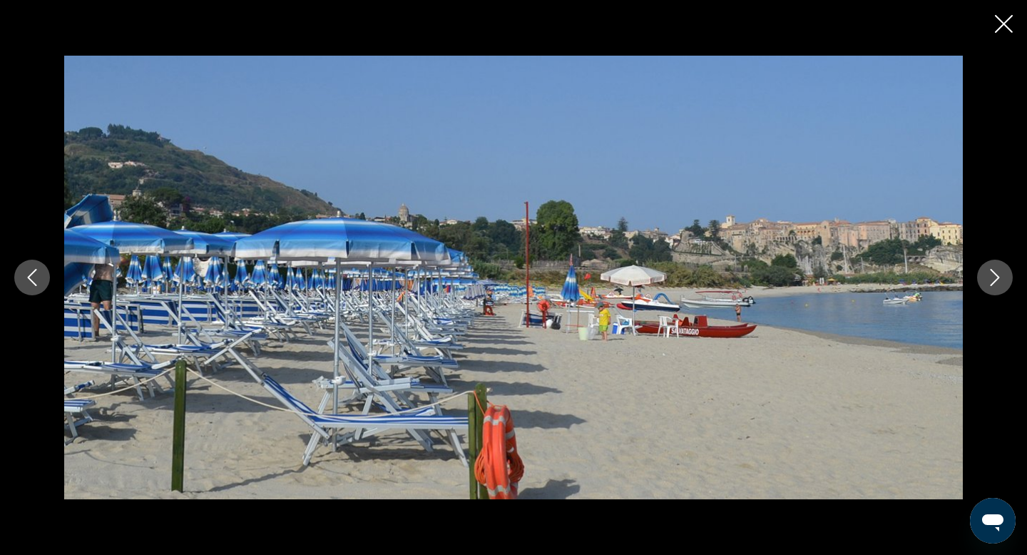
click at [987, 264] on button "Next image" at bounding box center [996, 278] width 36 height 36
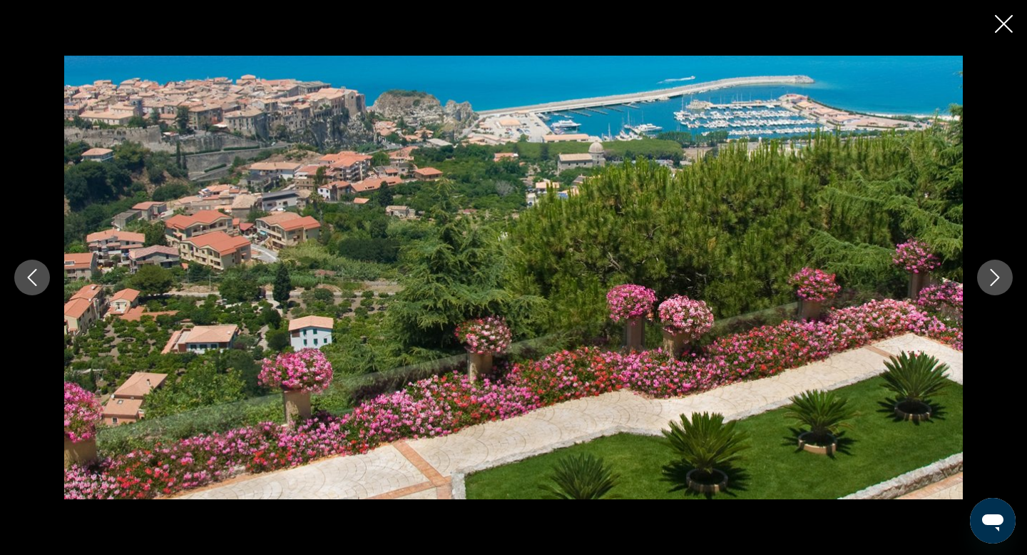
click at [1004, 21] on icon "Close slideshow" at bounding box center [1004, 24] width 18 height 18
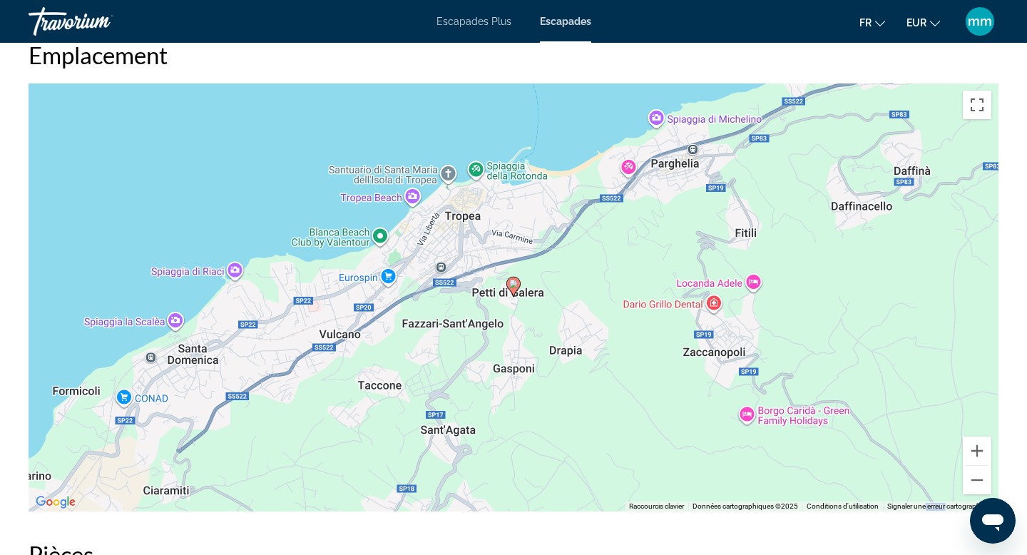
scroll to position [2155, 0]
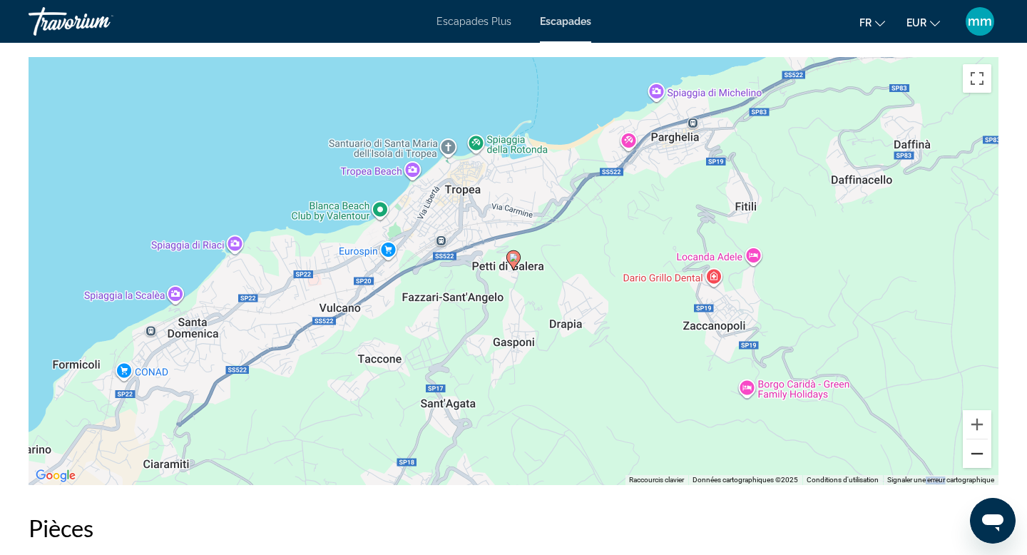
click at [982, 455] on button "Zoom arrière" at bounding box center [977, 454] width 29 height 29
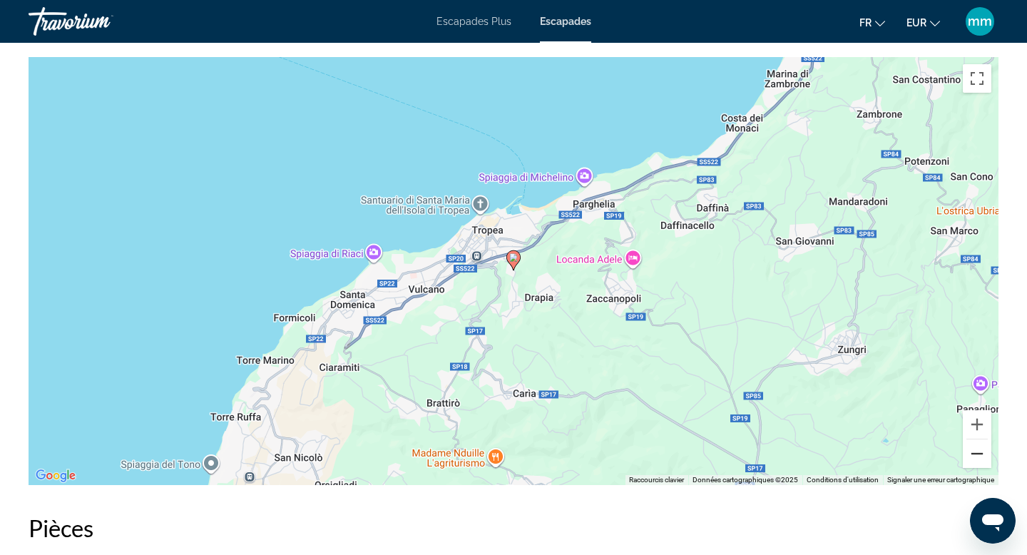
click at [982, 455] on button "Zoom arrière" at bounding box center [977, 454] width 29 height 29
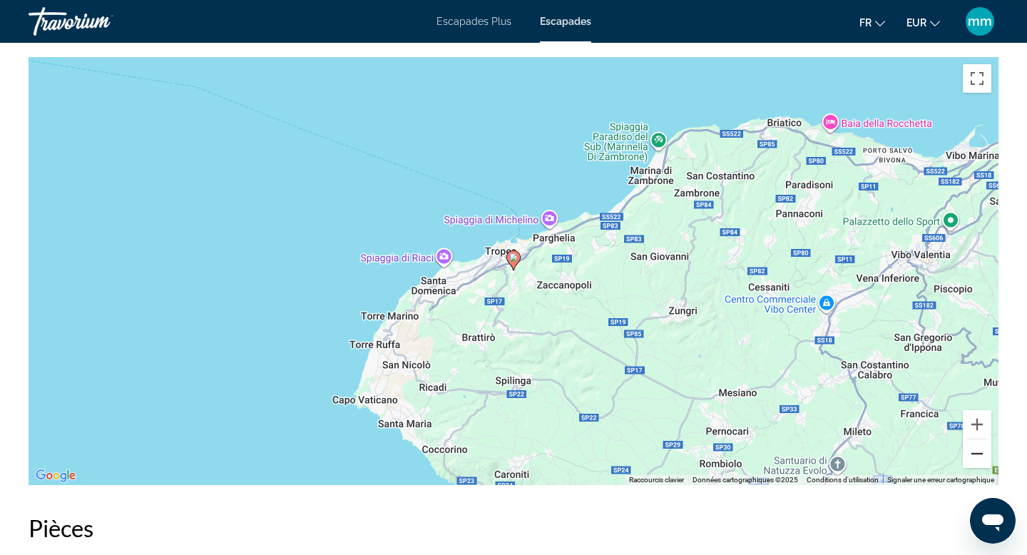
click at [982, 455] on button "Zoom arrière" at bounding box center [977, 454] width 29 height 29
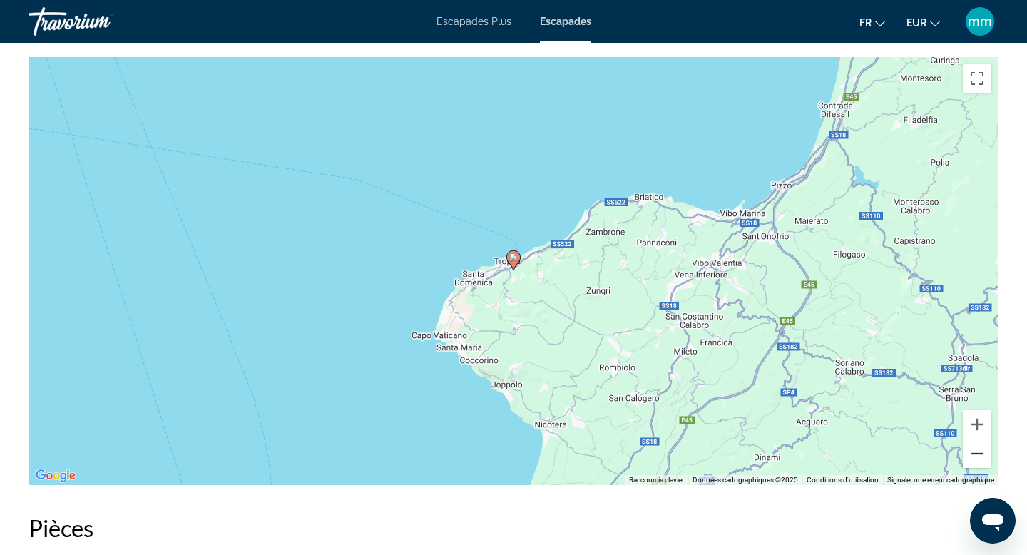
click at [982, 455] on button "Zoom arrière" at bounding box center [977, 454] width 29 height 29
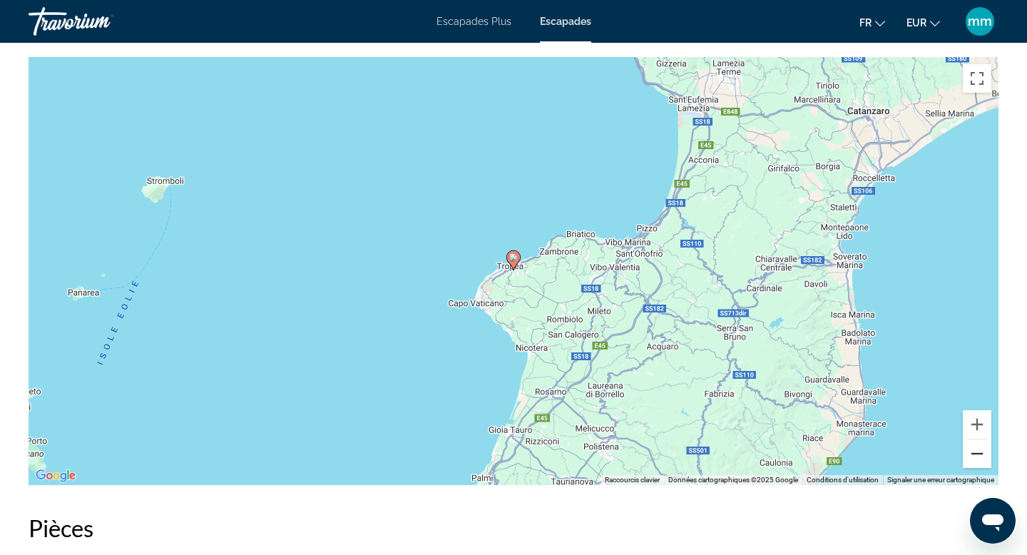
click at [982, 455] on button "Zoom arrière" at bounding box center [977, 454] width 29 height 29
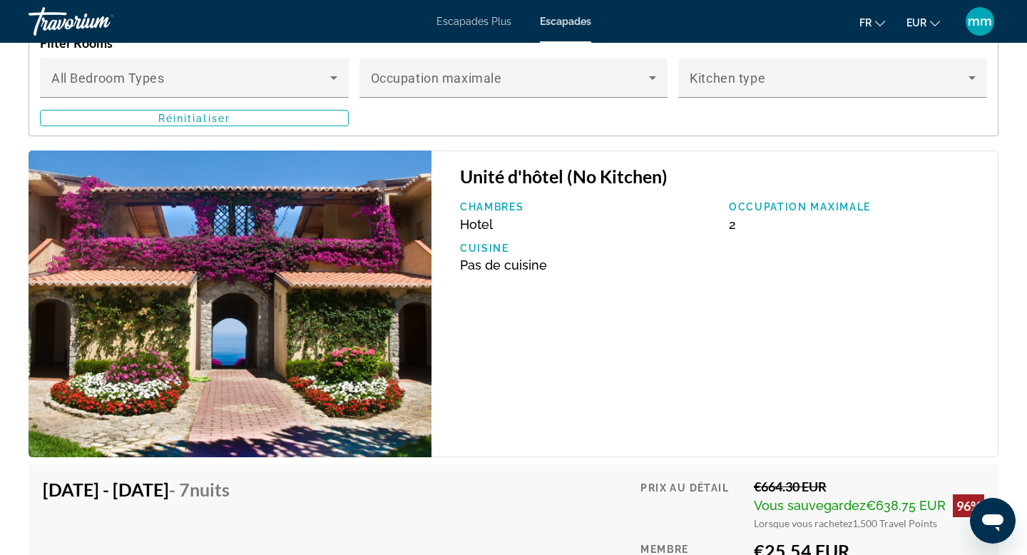
scroll to position [2687, 0]
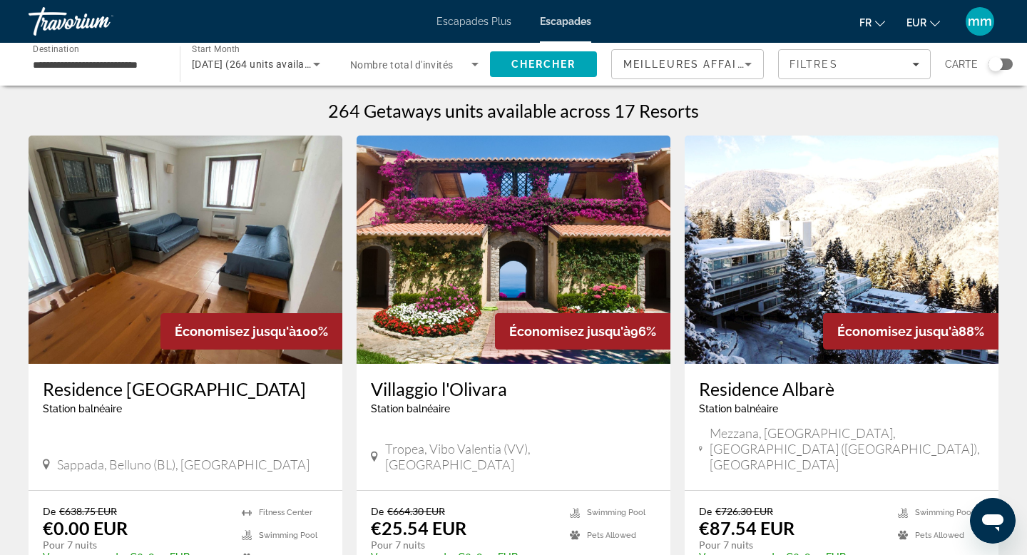
click at [999, 64] on div "Search widget" at bounding box center [996, 64] width 14 height 14
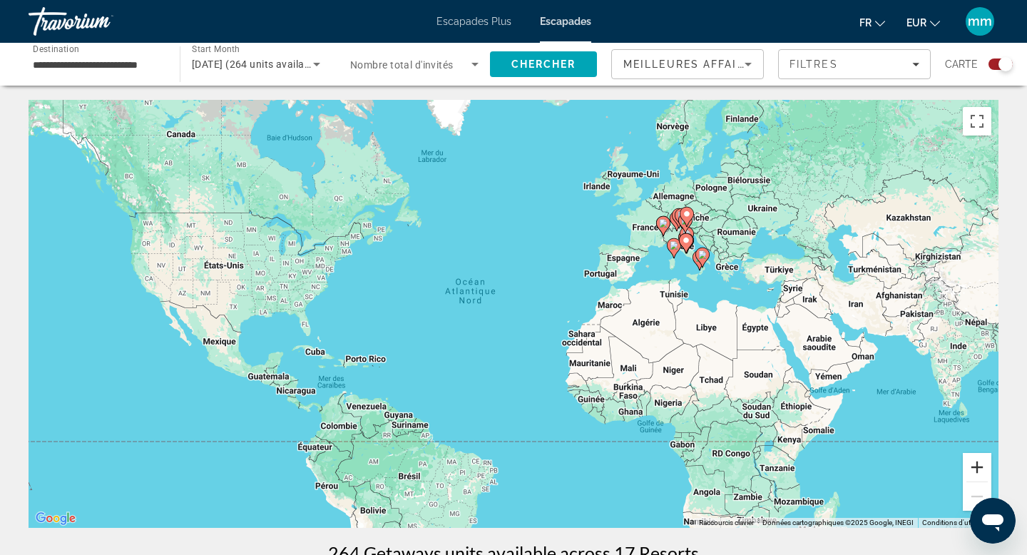
click at [980, 467] on button "Zoom avant" at bounding box center [977, 467] width 29 height 29
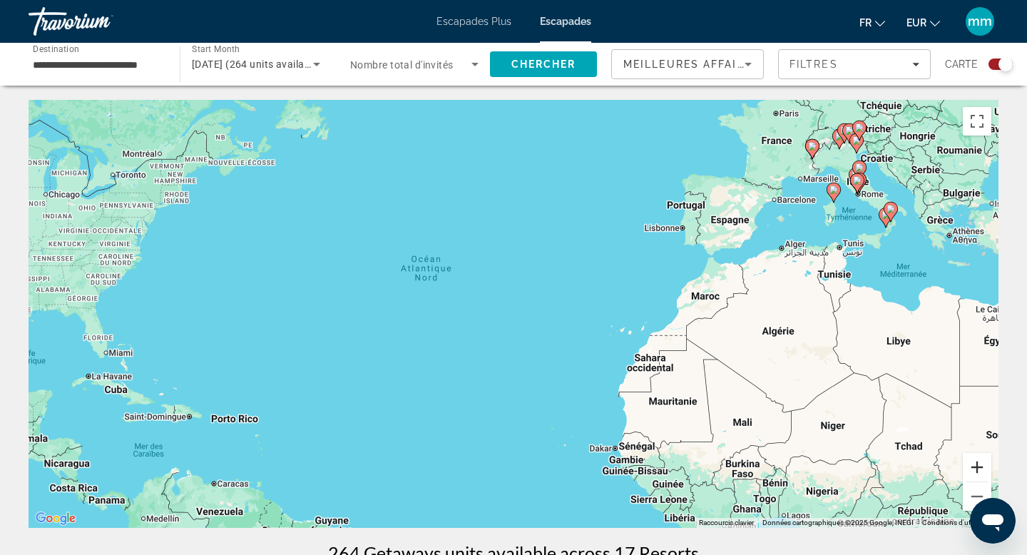
click at [980, 467] on button "Zoom avant" at bounding box center [977, 467] width 29 height 29
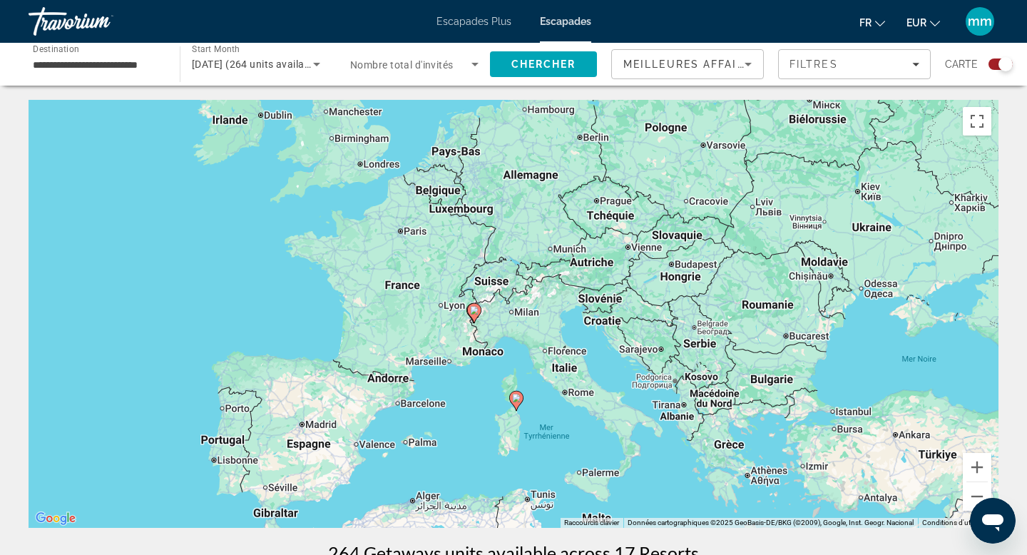
drag, startPoint x: 774, startPoint y: 178, endPoint x: 127, endPoint y: 498, distance: 722.1
click at [127, 498] on div "Pour activer le glissement avec le clavier, appuyez sur Alt+Entrée. Une fois ce…" at bounding box center [514, 314] width 970 height 428
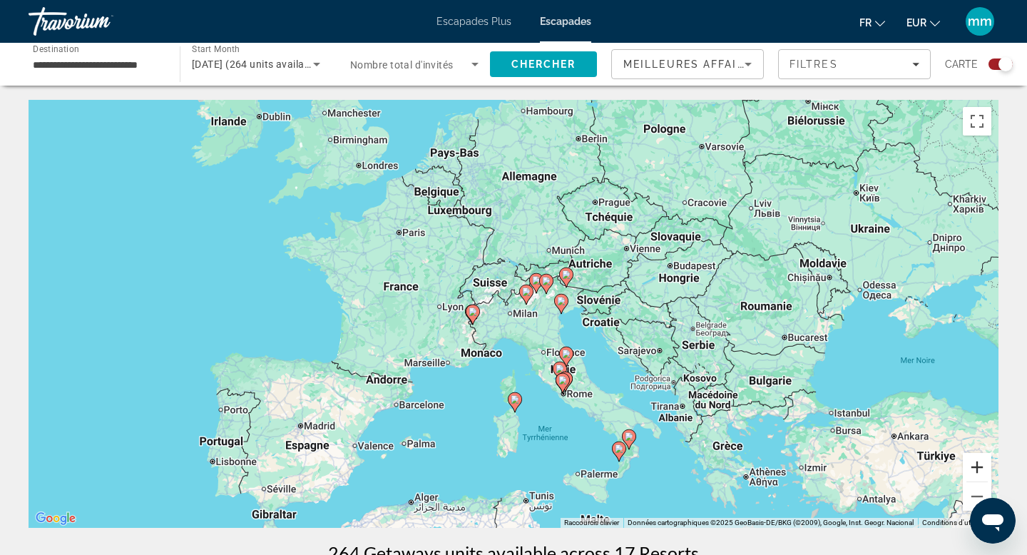
click at [981, 464] on button "Zoom avant" at bounding box center [977, 467] width 29 height 29
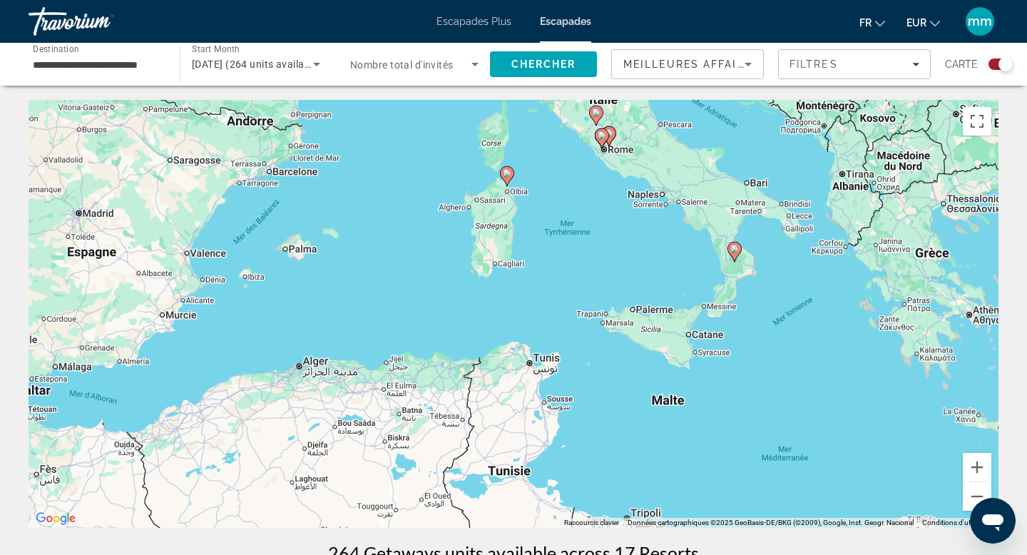
drag, startPoint x: 724, startPoint y: 499, endPoint x: 714, endPoint y: 171, distance: 327.7
click at [714, 171] on div "Pour activer le glissement avec le clavier, appuyez sur Alt+Entrée. Une fois ce…" at bounding box center [514, 314] width 970 height 428
click at [979, 467] on button "Zoom avant" at bounding box center [977, 467] width 29 height 29
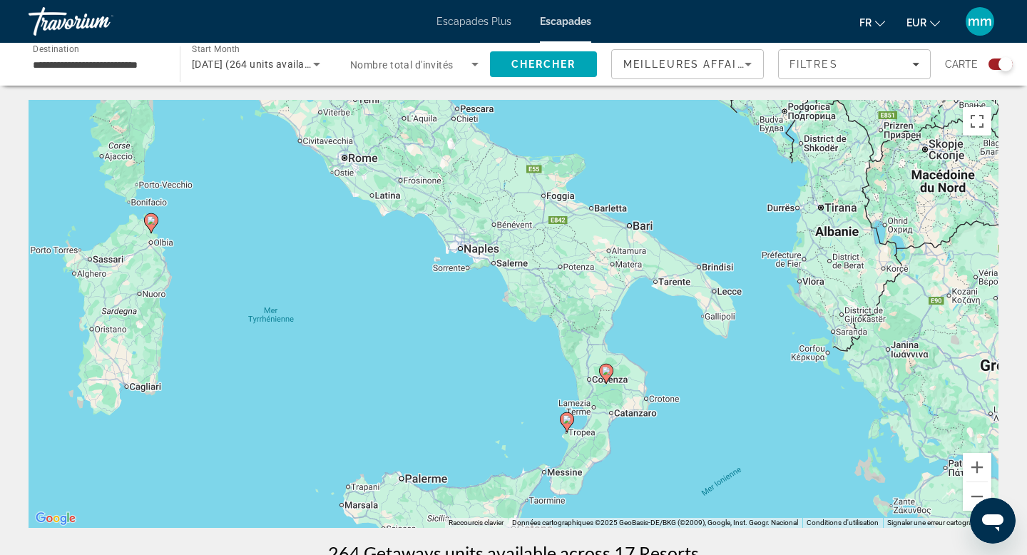
drag, startPoint x: 936, startPoint y: 362, endPoint x: 585, endPoint y: 536, distance: 391.5
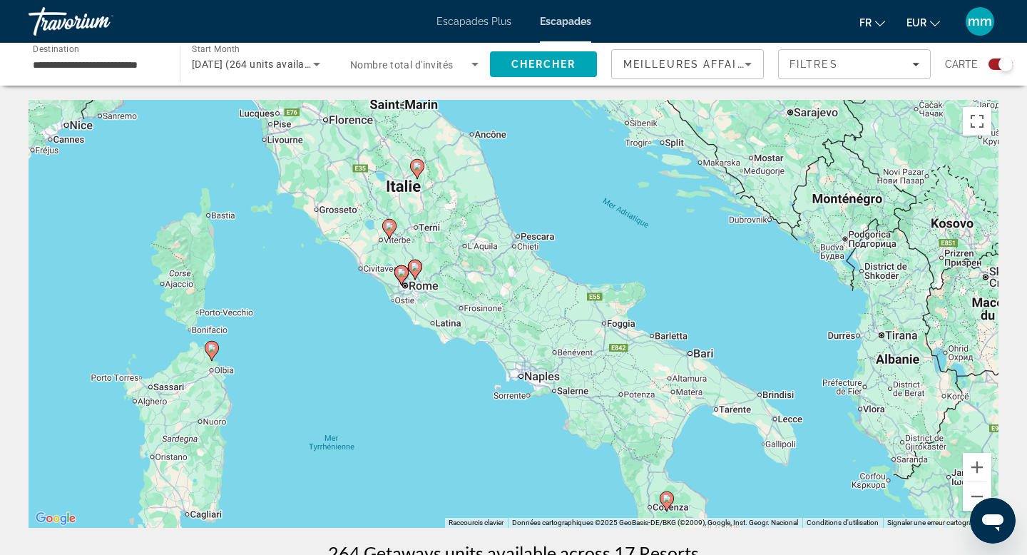
drag, startPoint x: 409, startPoint y: 277, endPoint x: 472, endPoint y: 407, distance: 144.2
click at [472, 407] on div "Pour activer le glissement avec le clavier, appuyez sur Alt+Entrée. Une fois ce…" at bounding box center [514, 314] width 970 height 428
click at [420, 171] on icon "Contenu principal" at bounding box center [418, 170] width 13 height 19
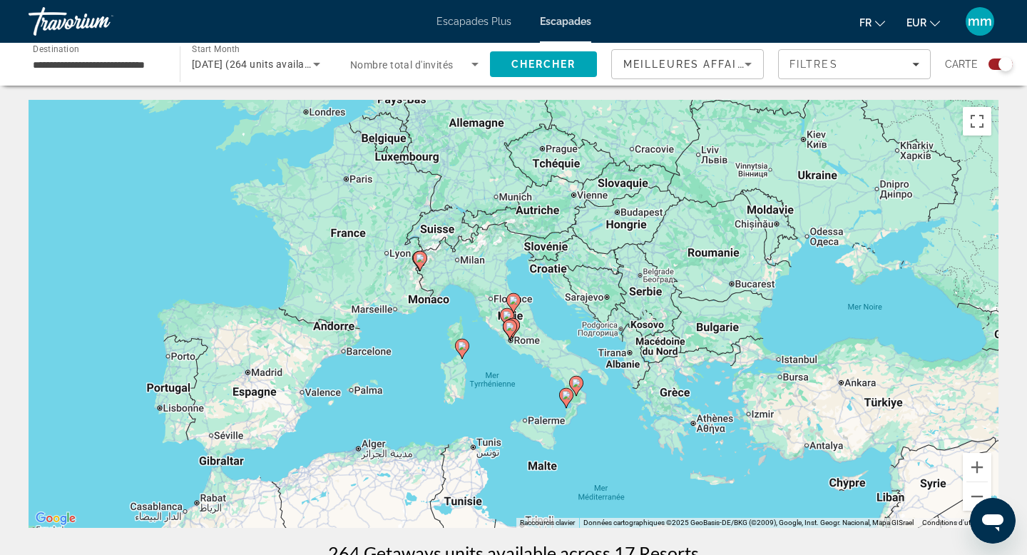
click at [512, 338] on gmp-advanced-marker "Contenu principal" at bounding box center [510, 329] width 14 height 21
type input "**********"
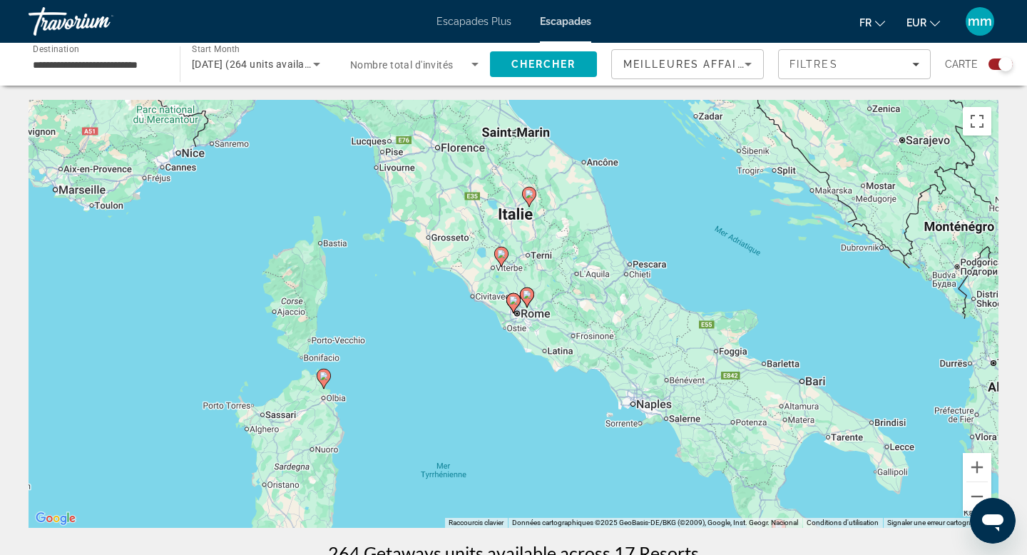
click at [514, 311] on icon "Contenu principal" at bounding box center [513, 303] width 13 height 19
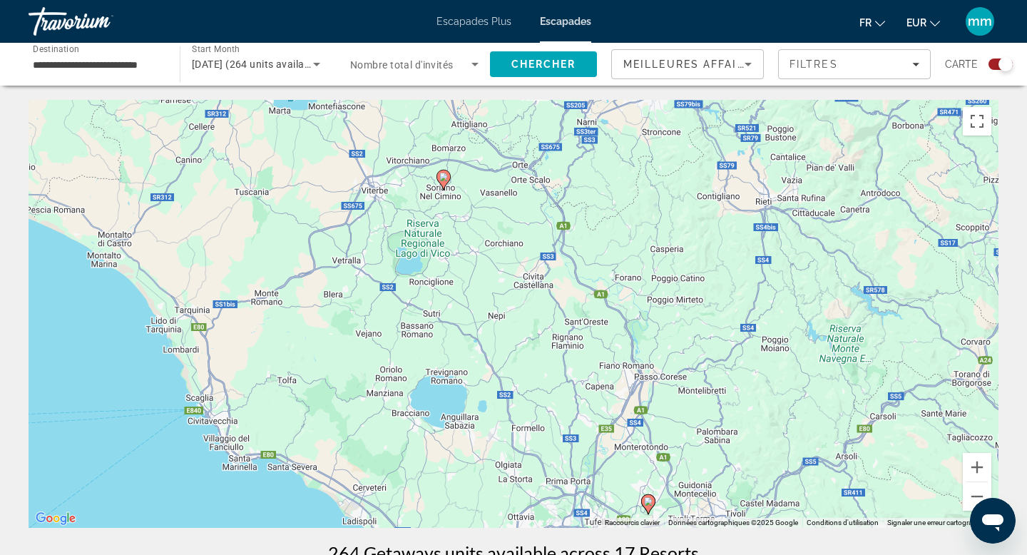
drag, startPoint x: 437, startPoint y: 308, endPoint x: 463, endPoint y: 554, distance: 248.2
click at [443, 178] on image "Contenu principal" at bounding box center [444, 177] width 9 height 9
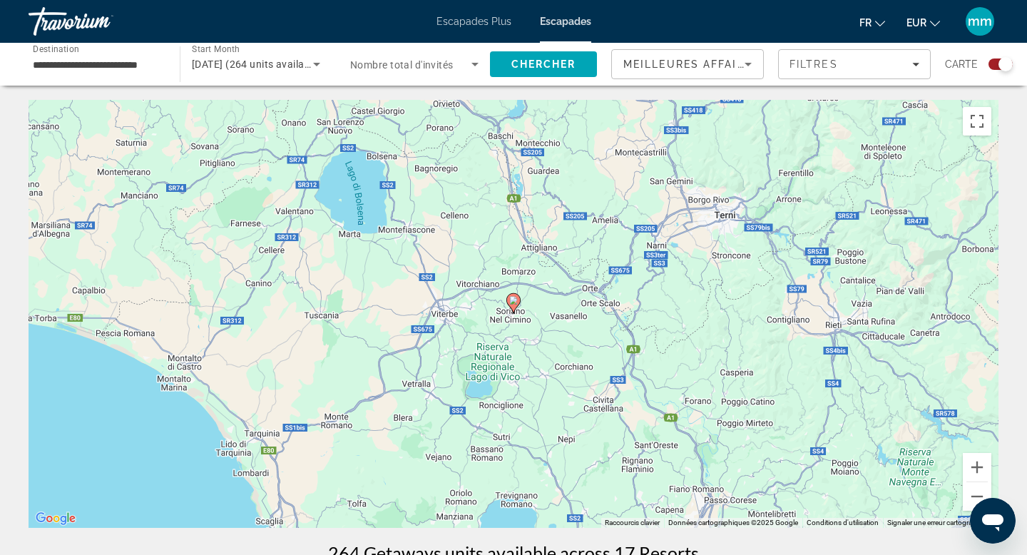
click at [519, 303] on icon "Contenu principal" at bounding box center [514, 303] width 14 height 20
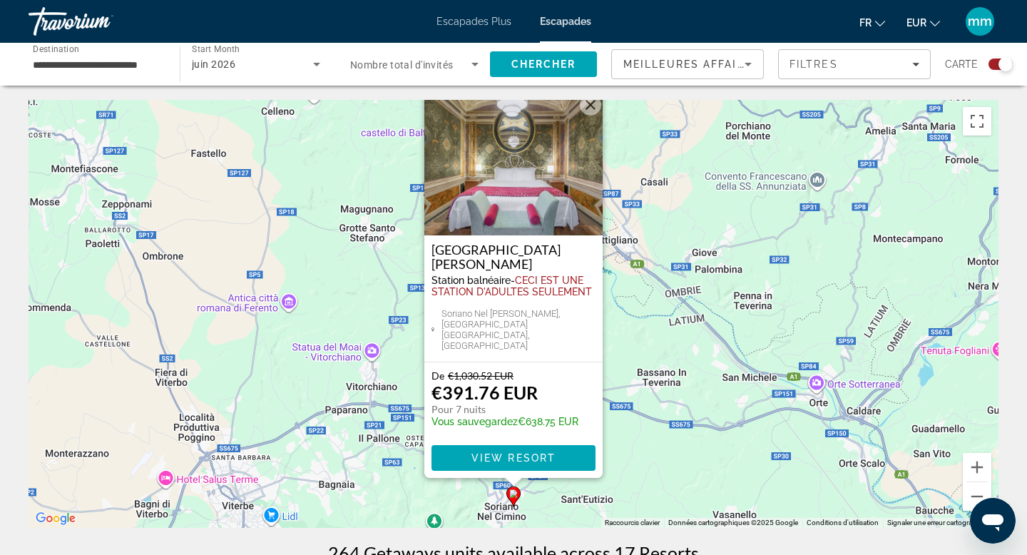
click at [593, 116] on button "Fermer" at bounding box center [590, 104] width 21 height 21
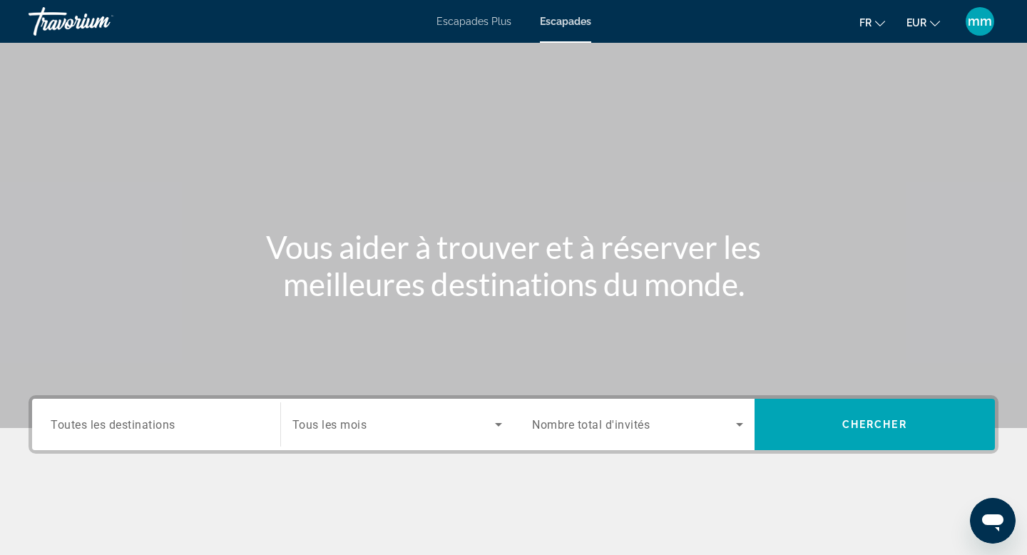
click at [458, 19] on font "Escapades Plus" at bounding box center [474, 21] width 75 height 11
click at [82, 422] on span "Toutes les destinations" at bounding box center [113, 424] width 125 height 14
click at [82, 422] on input "Destination Toutes les destinations" at bounding box center [156, 425] width 211 height 17
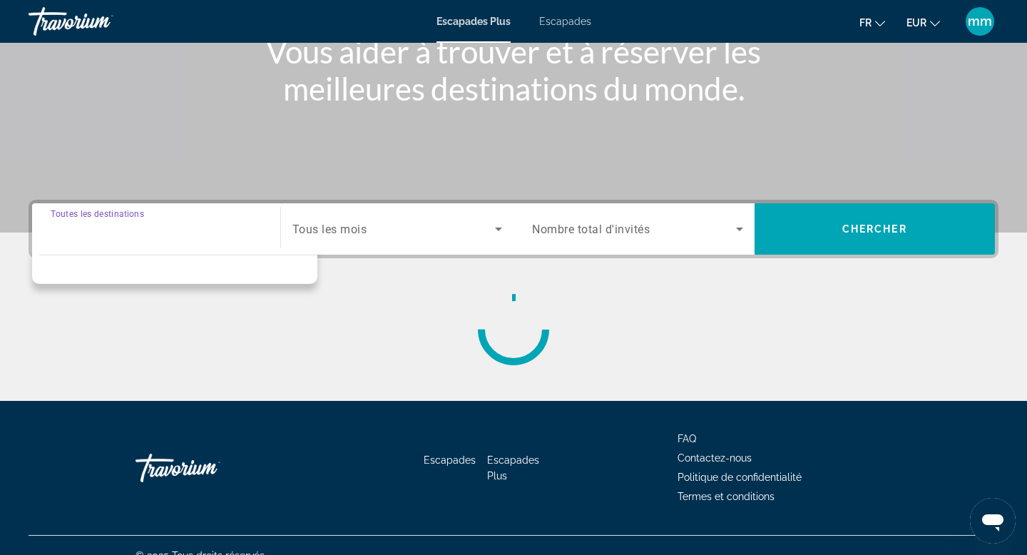
scroll to position [216, 0]
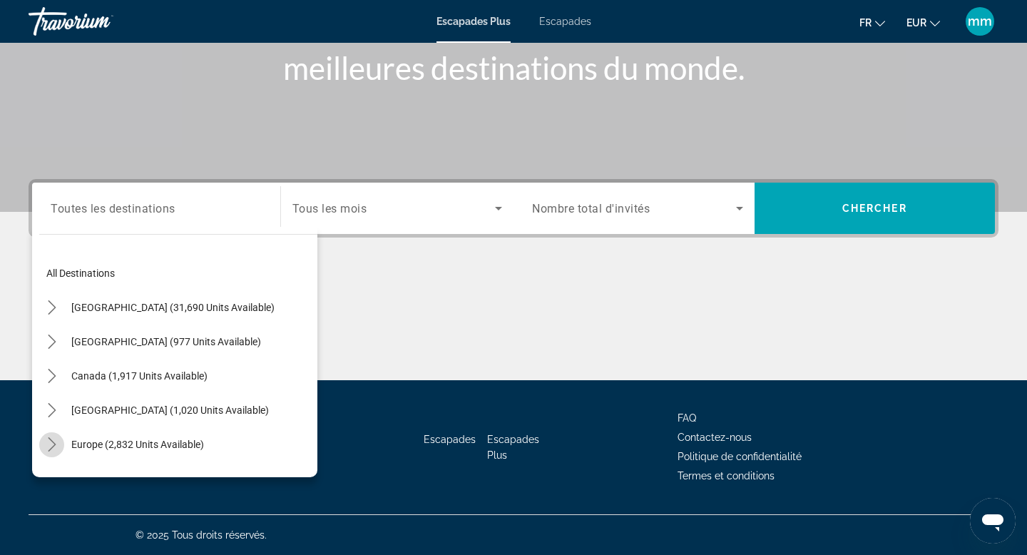
click at [54, 443] on icon "Toggle Europe (2,832 units available) submenu" at bounding box center [52, 444] width 8 height 14
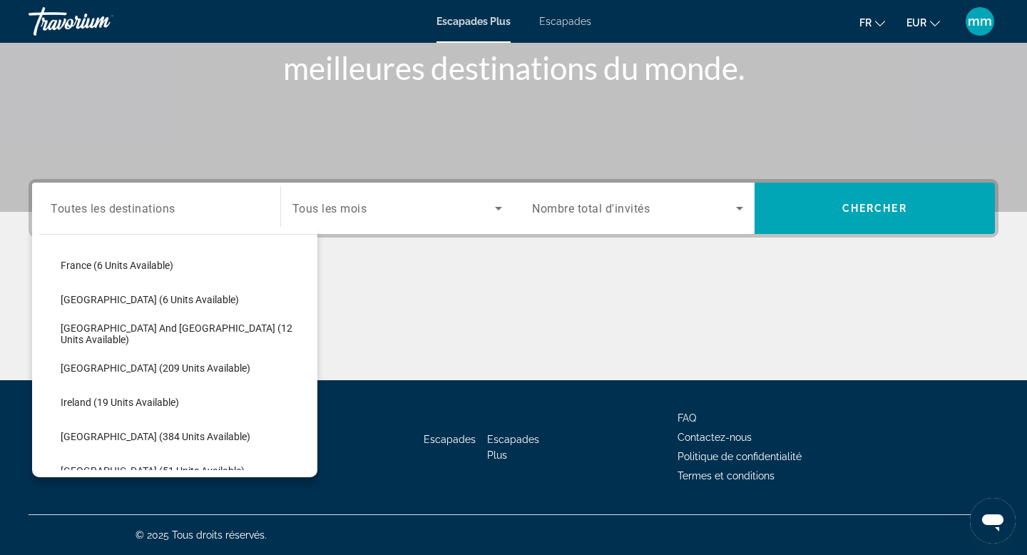
scroll to position [365, 0]
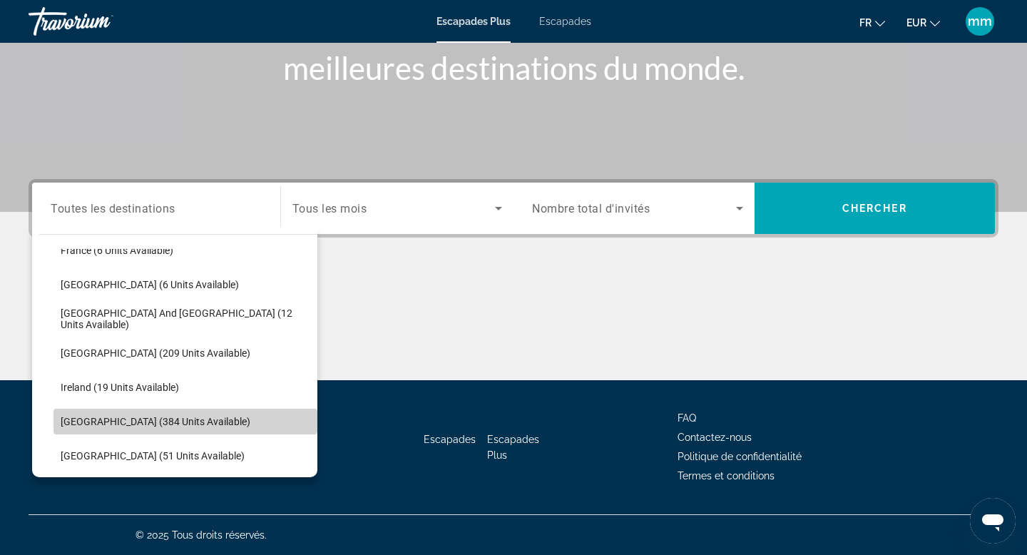
click at [125, 421] on span "[GEOGRAPHIC_DATA] (384 units available)" at bounding box center [156, 421] width 190 height 11
type input "**********"
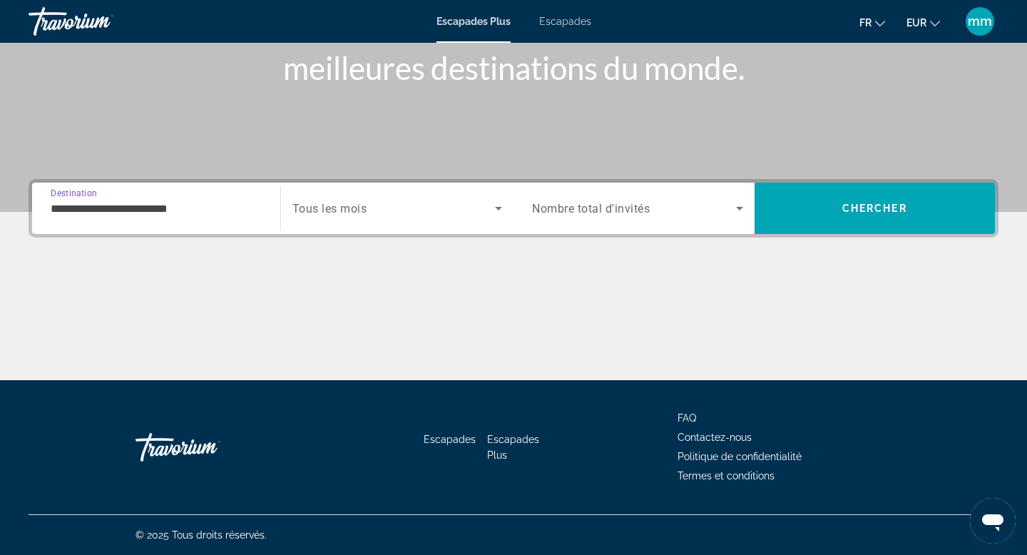
click at [506, 219] on div "Start Month Tous les mois" at bounding box center [397, 208] width 233 height 40
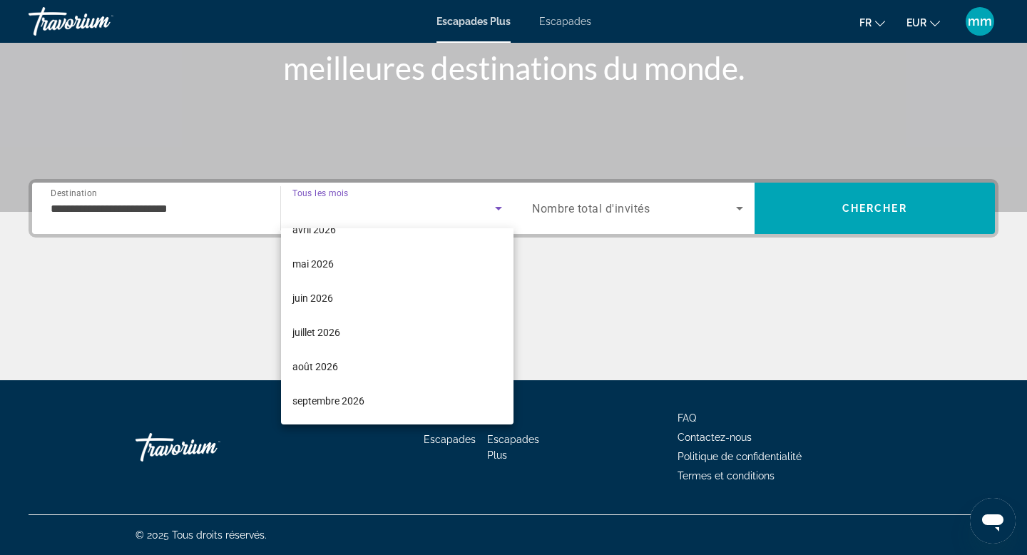
scroll to position [263, 0]
click at [360, 294] on mat-option "juin 2026" at bounding box center [397, 297] width 233 height 34
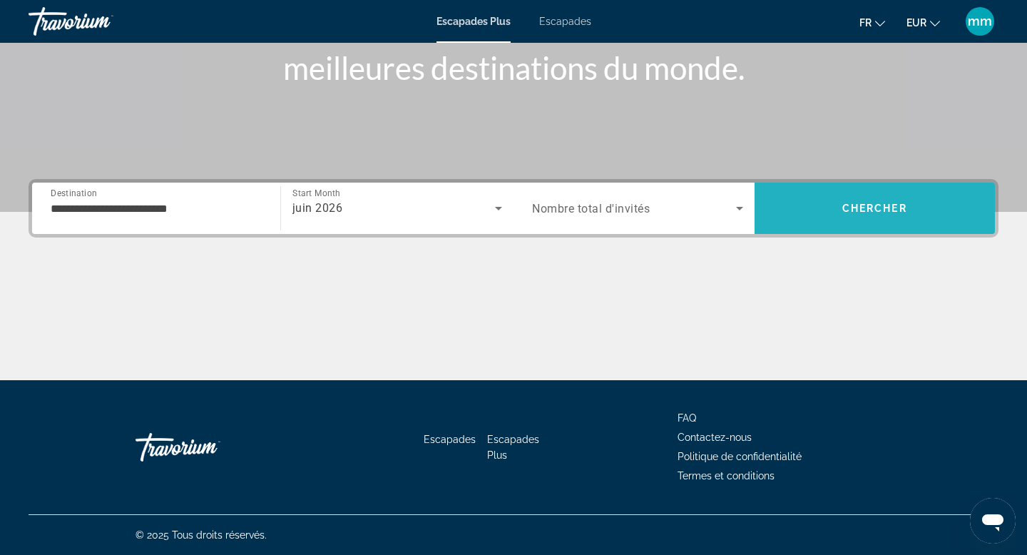
click at [815, 208] on span "Search" at bounding box center [875, 208] width 241 height 34
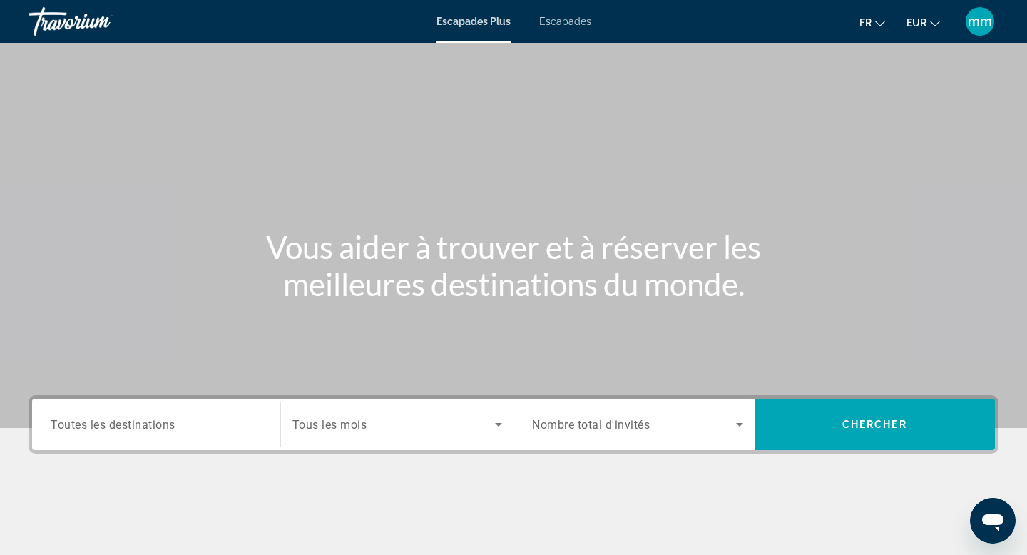
click at [564, 21] on font "Escapades" at bounding box center [565, 21] width 52 height 11
click at [123, 424] on span "Toutes les destinations" at bounding box center [113, 424] width 125 height 14
click at [123, 424] on input "Destination Toutes les destinations" at bounding box center [156, 425] width 211 height 17
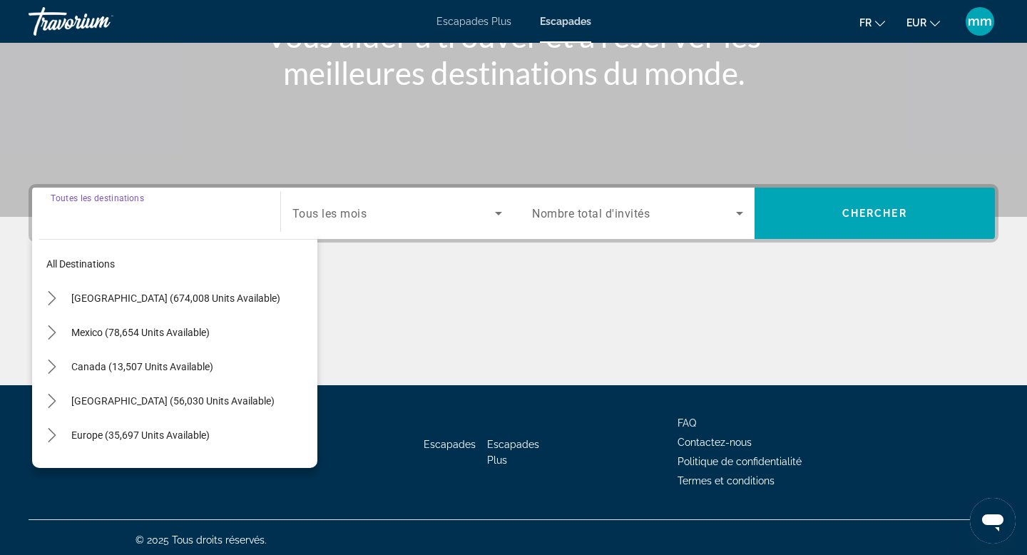
scroll to position [216, 0]
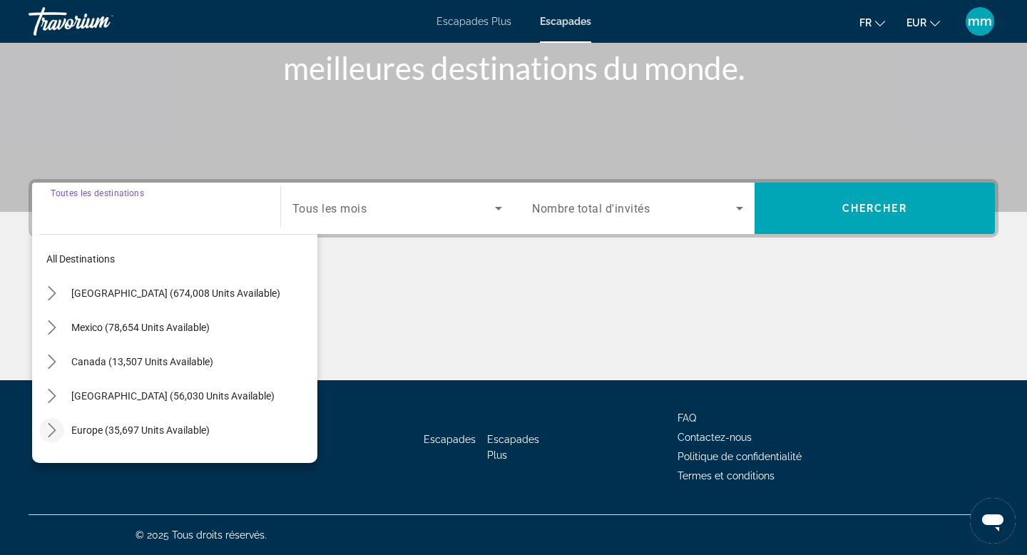
click at [50, 430] on icon "Toggle Europe (35,697 units available) submenu" at bounding box center [52, 430] width 14 height 14
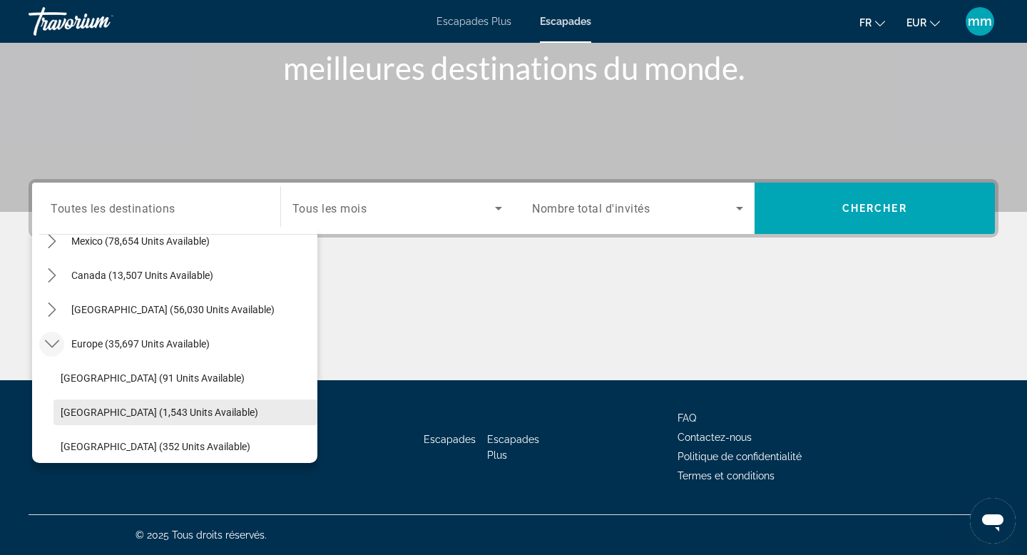
scroll to position [87, 0]
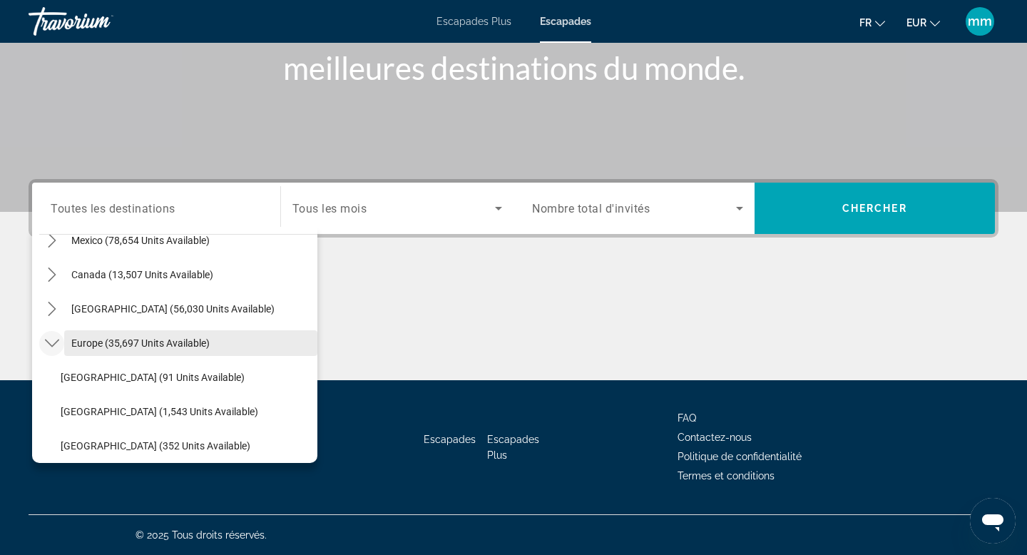
click at [79, 339] on span "Europe (35,697 units available)" at bounding box center [140, 342] width 138 height 11
type input "**********"
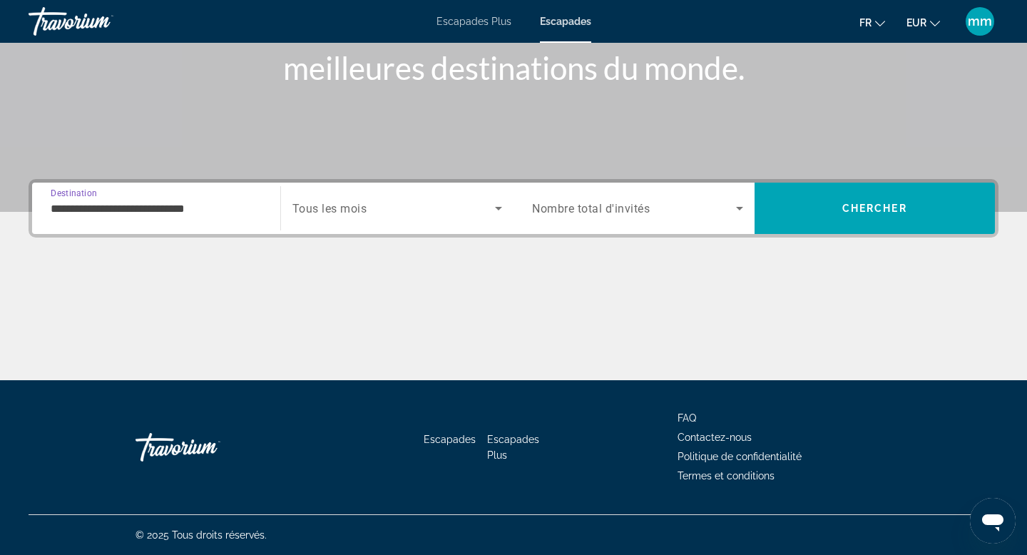
click at [482, 208] on span "Search widget" at bounding box center [394, 208] width 203 height 17
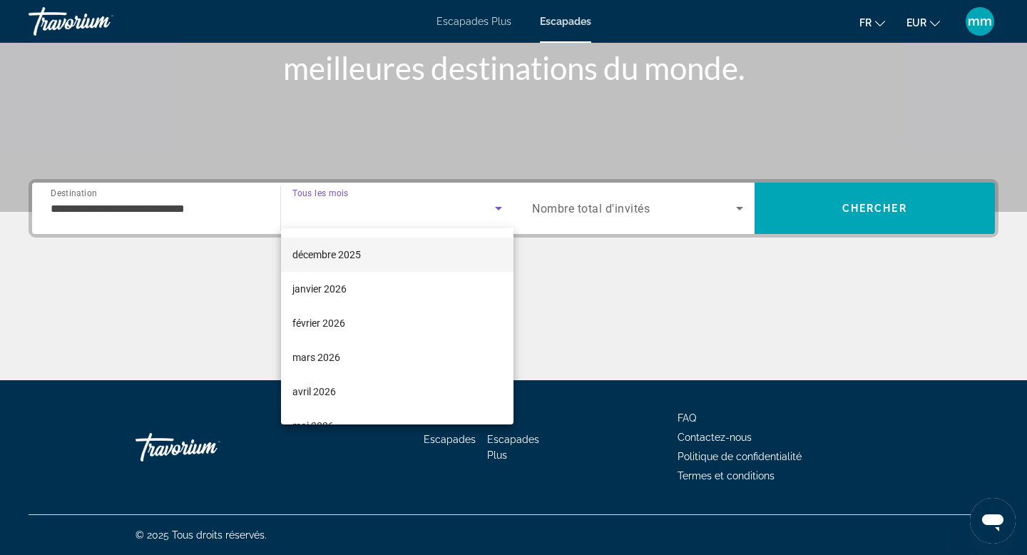
scroll to position [101, 0]
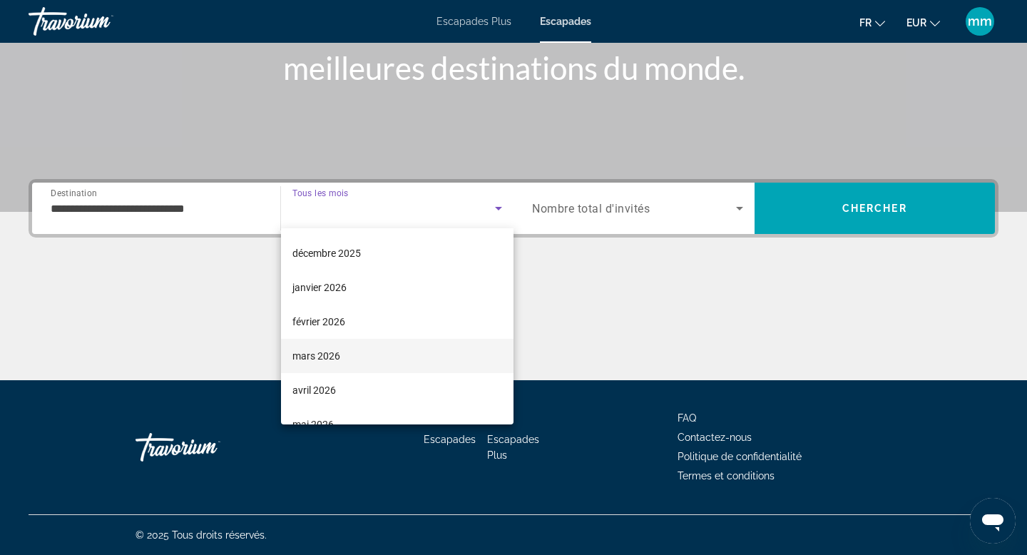
click at [336, 359] on font "mars 2026" at bounding box center [317, 355] width 48 height 11
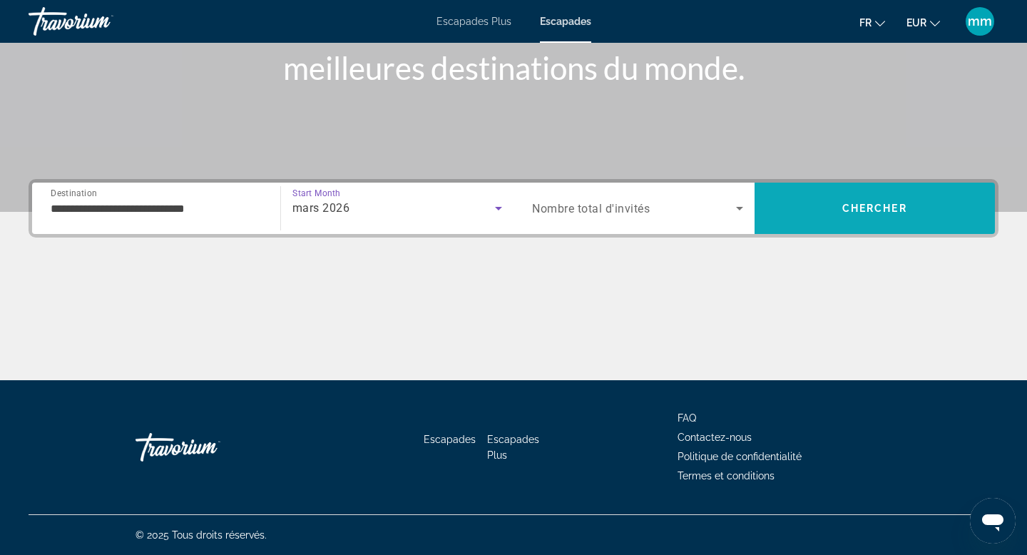
click at [841, 198] on span "Search" at bounding box center [875, 208] width 241 height 34
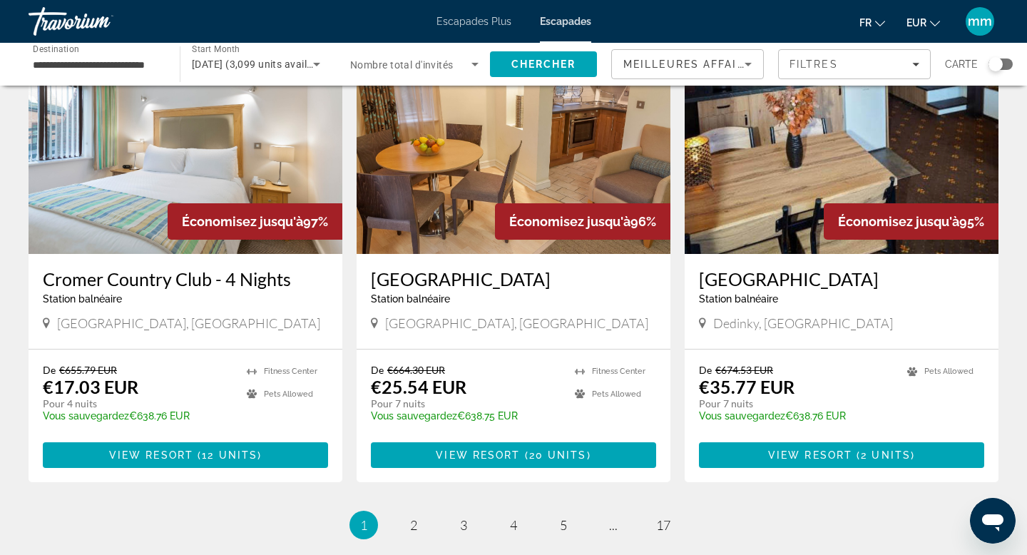
scroll to position [1600, 0]
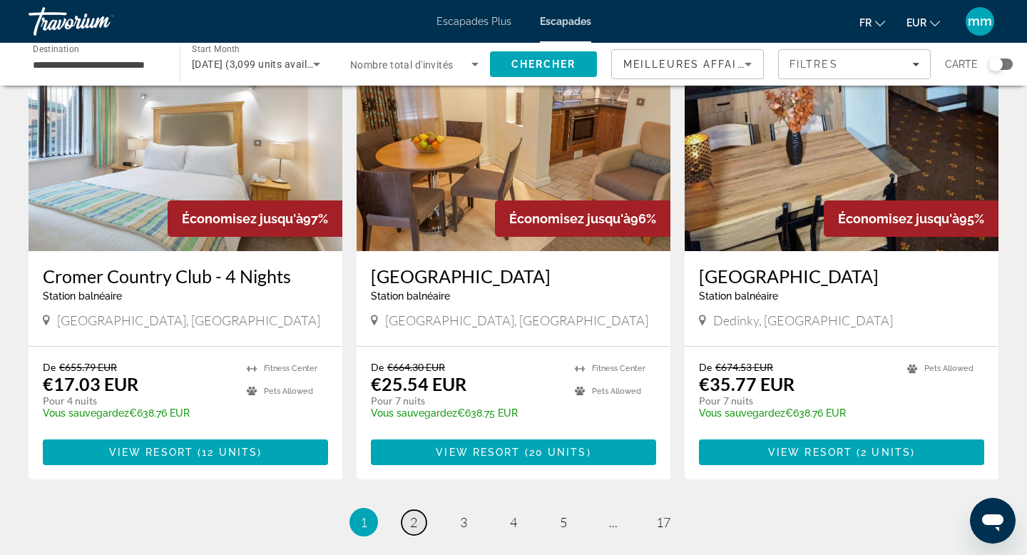
click at [417, 517] on link "page 2" at bounding box center [414, 522] width 25 height 25
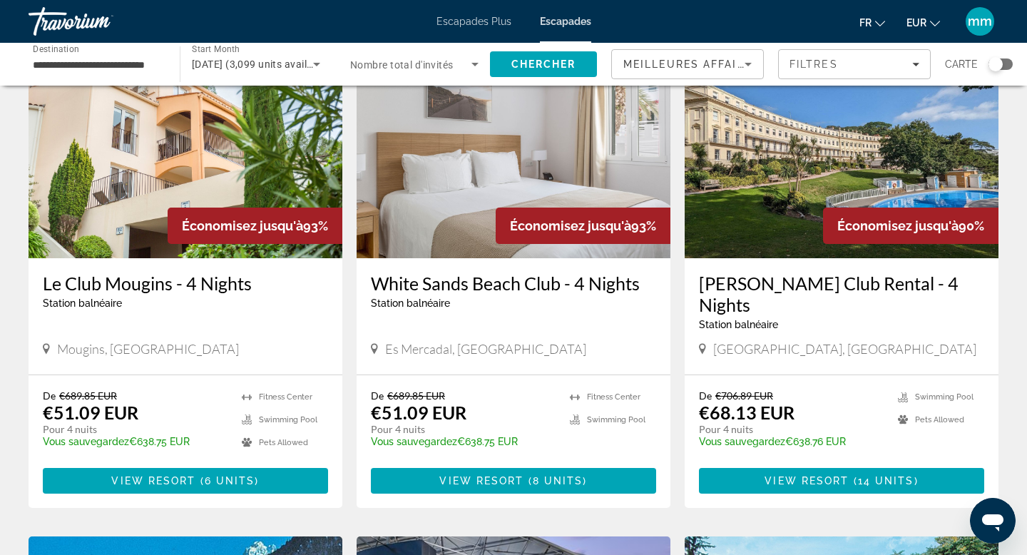
scroll to position [603, 0]
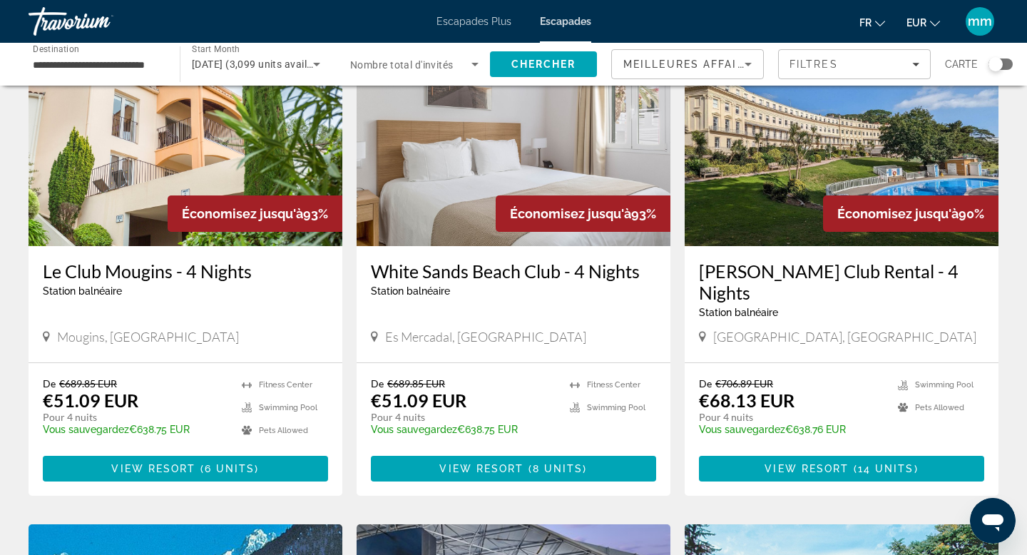
click at [146, 182] on img "Contenu principal" at bounding box center [186, 132] width 314 height 228
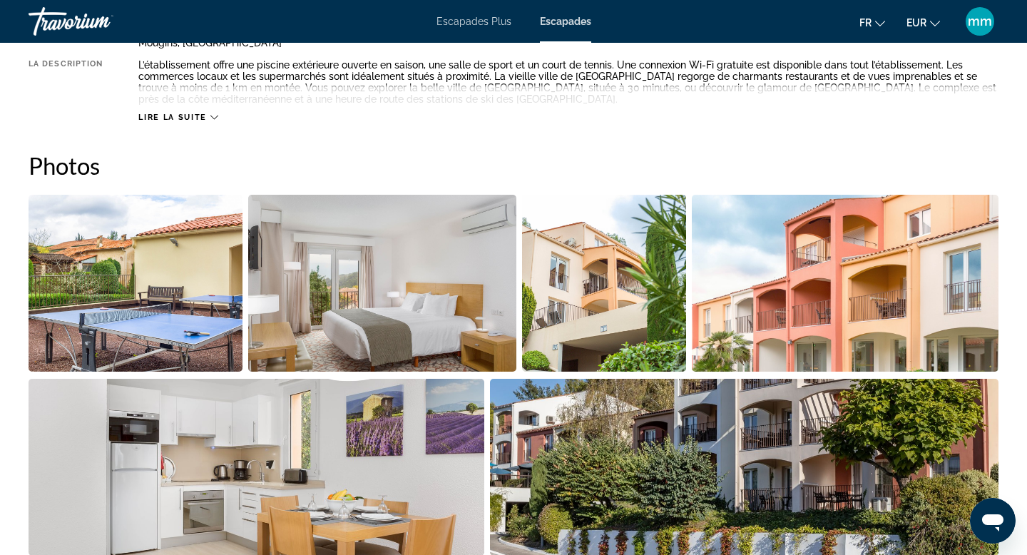
scroll to position [577, 0]
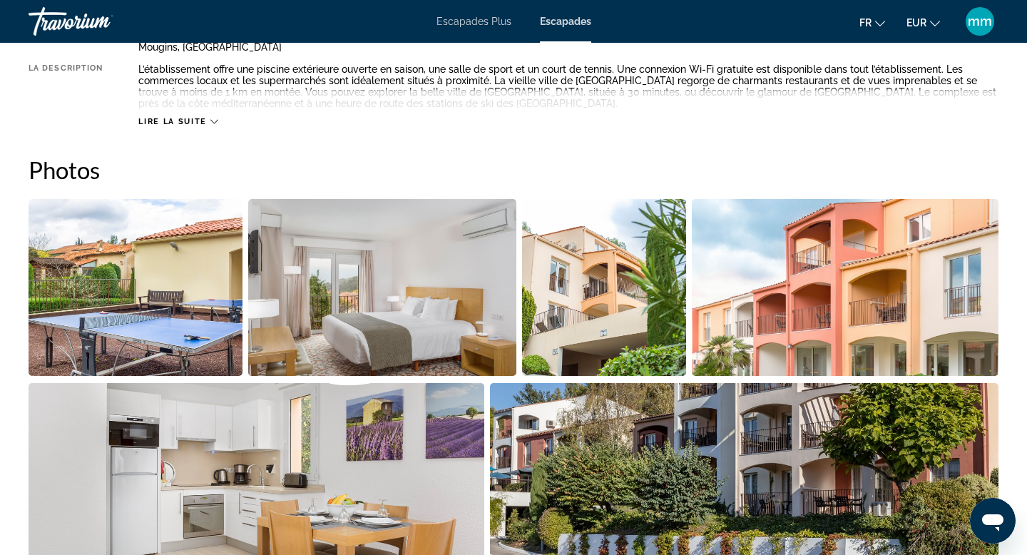
click at [174, 308] on img "Open full-screen image slider" at bounding box center [136, 287] width 214 height 177
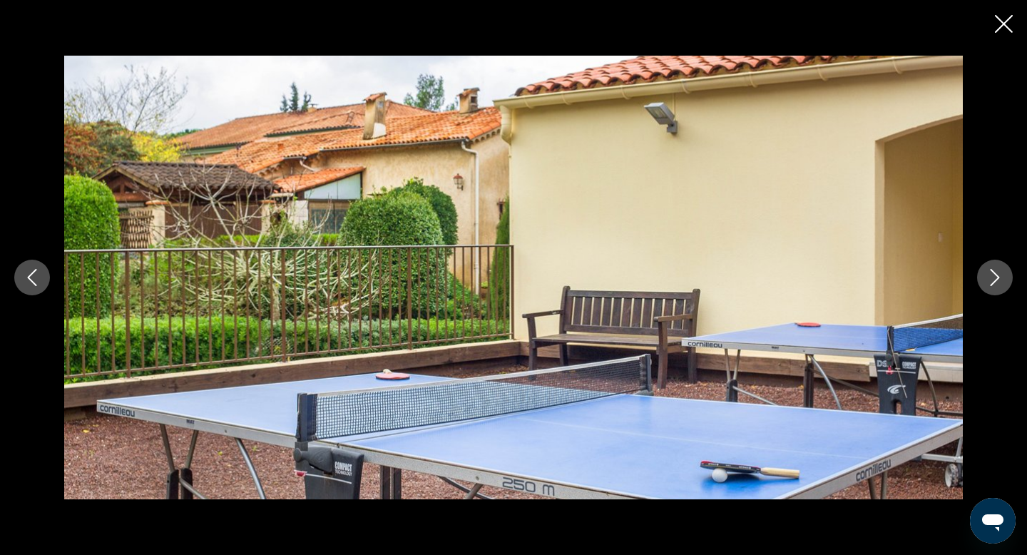
click at [1000, 268] on button "Next image" at bounding box center [996, 278] width 36 height 36
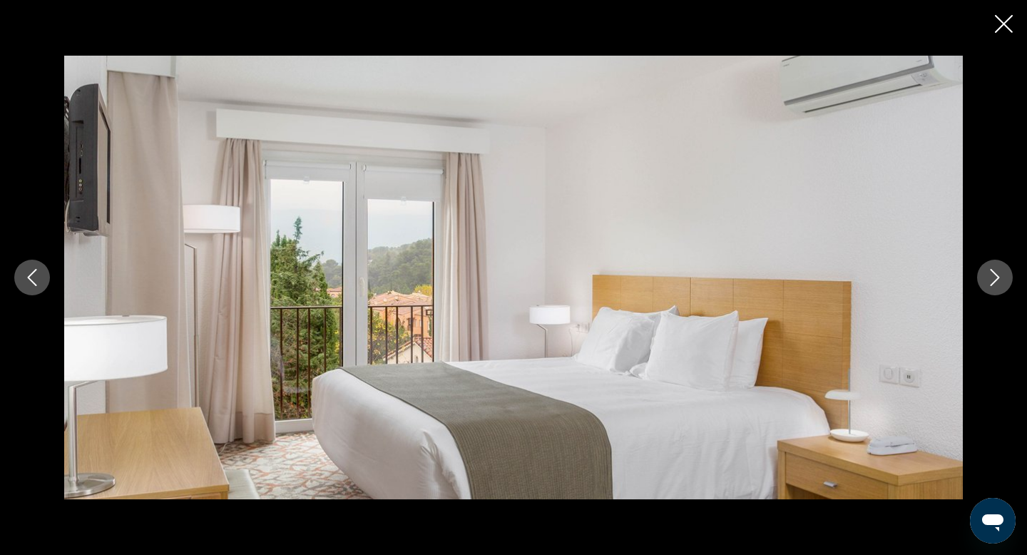
click at [1000, 268] on button "Next image" at bounding box center [996, 278] width 36 height 36
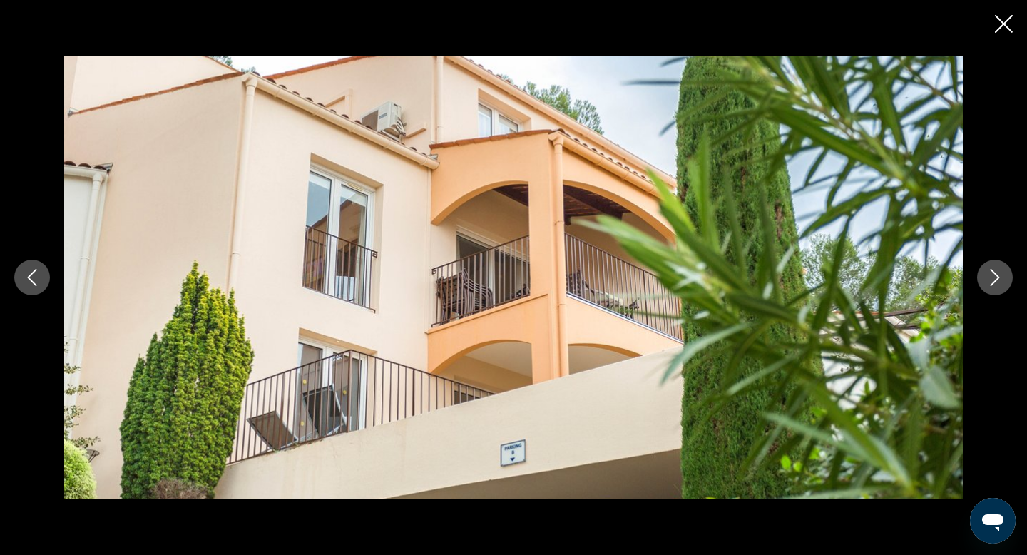
click at [1000, 268] on button "Next image" at bounding box center [996, 278] width 36 height 36
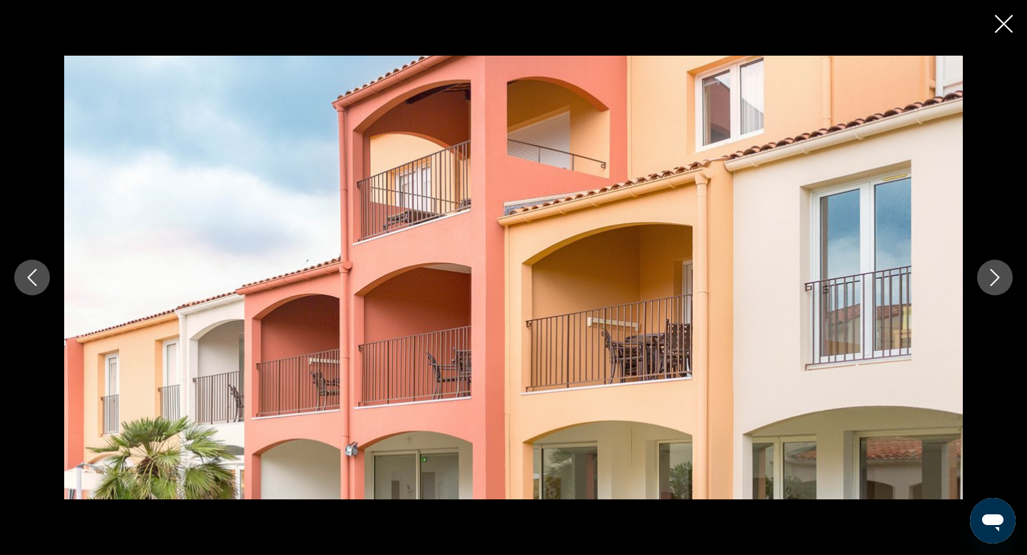
click at [1000, 268] on button "Next image" at bounding box center [996, 278] width 36 height 36
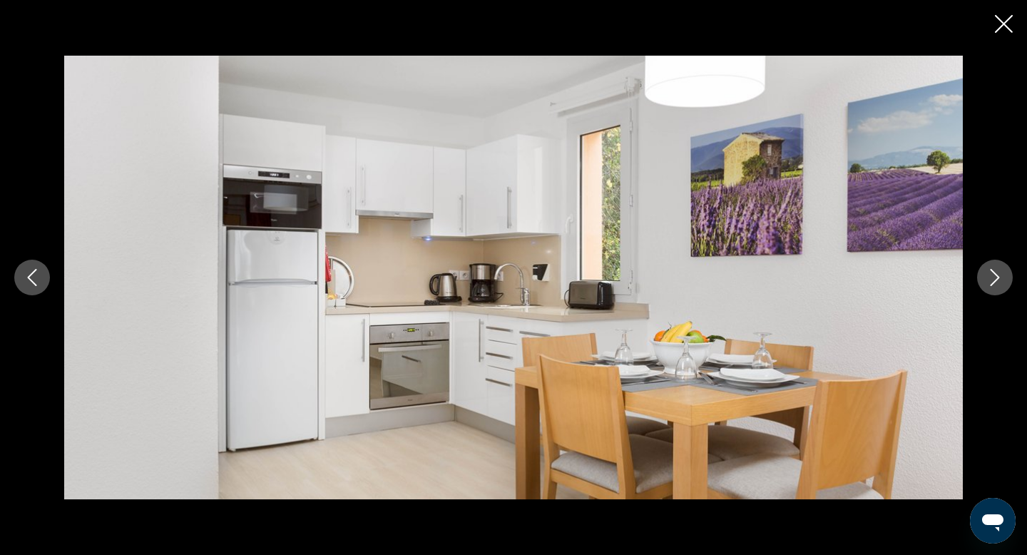
click at [1000, 267] on button "Next image" at bounding box center [996, 278] width 36 height 36
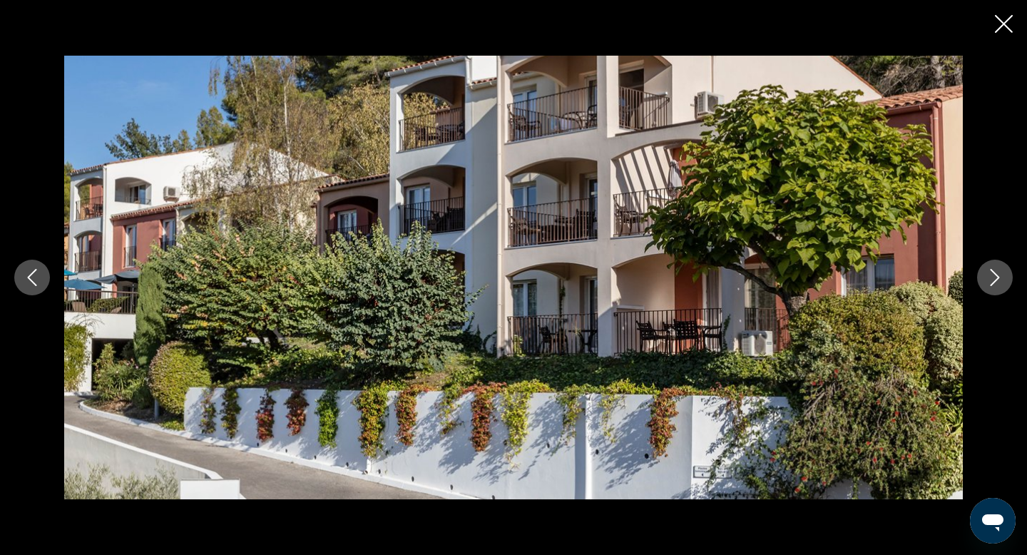
click at [1000, 267] on button "Next image" at bounding box center [996, 278] width 36 height 36
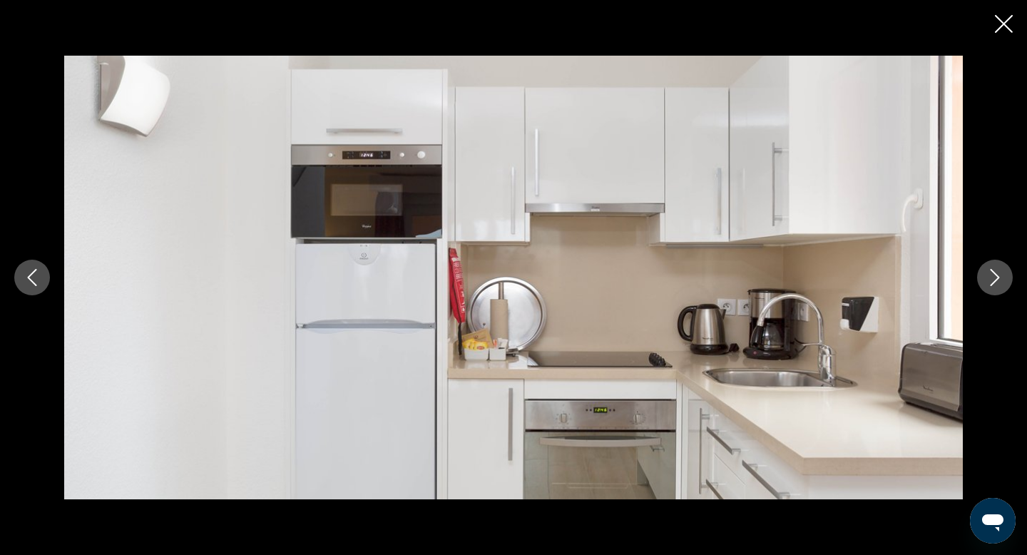
click at [1007, 26] on icon "Close slideshow" at bounding box center [1004, 24] width 18 height 18
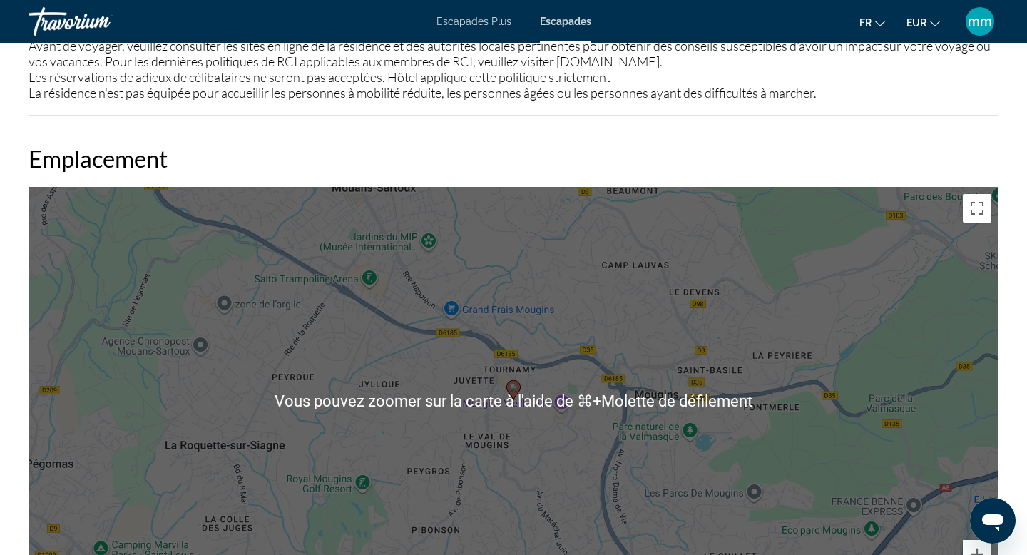
scroll to position [2033, 0]
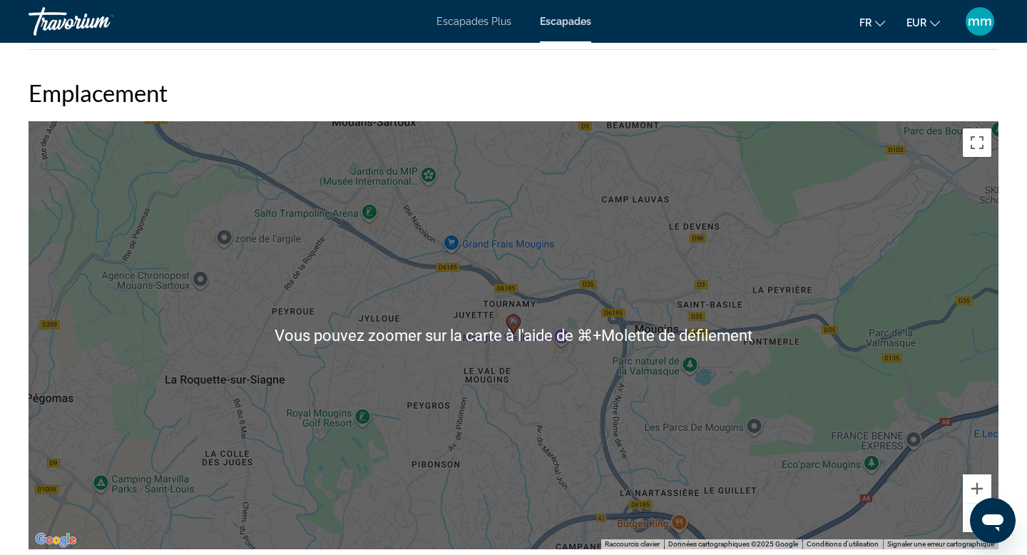
click at [975, 504] on button "Zoom arrière" at bounding box center [977, 518] width 29 height 29
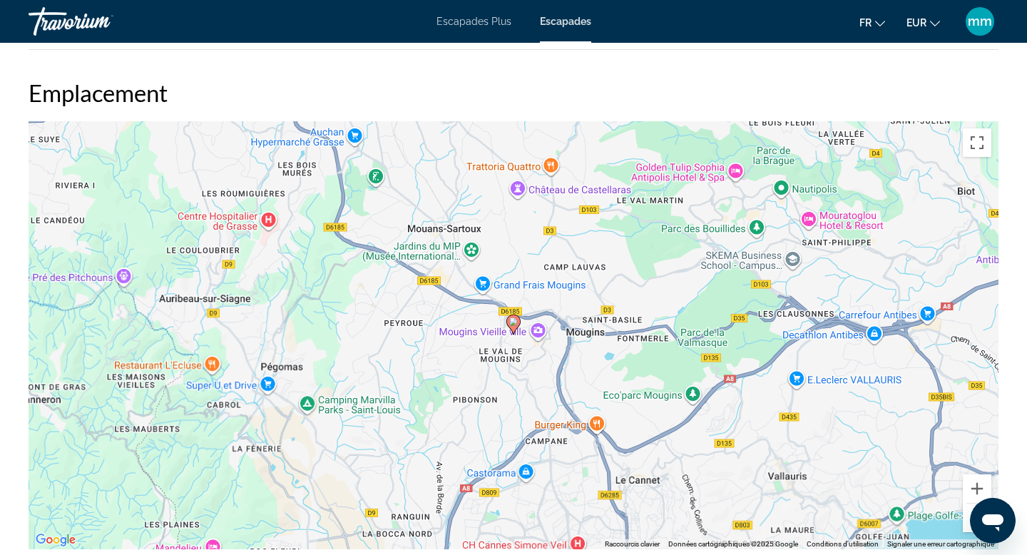
click at [975, 504] on button "Zoom arrière" at bounding box center [977, 518] width 29 height 29
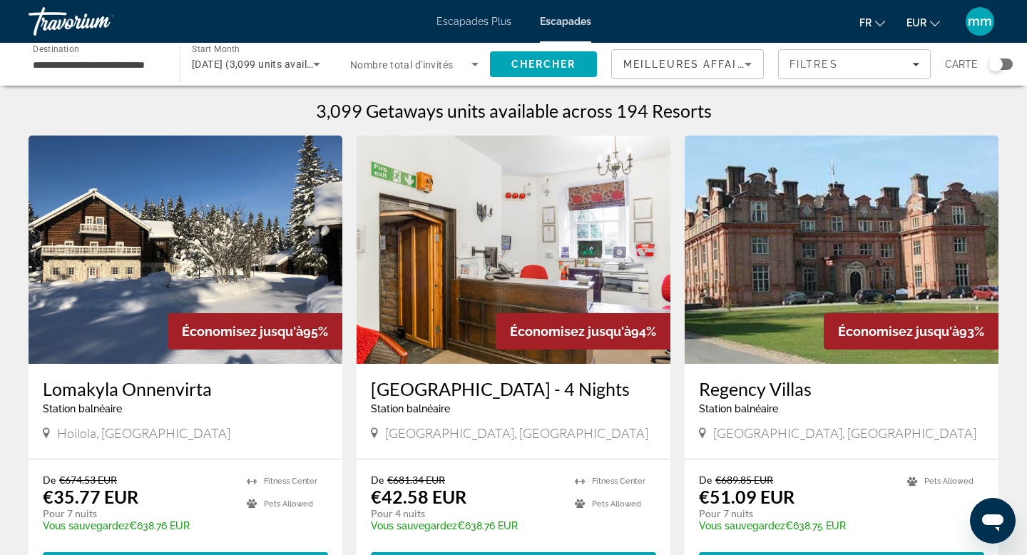
click at [122, 63] on input "**********" at bounding box center [97, 64] width 128 height 17
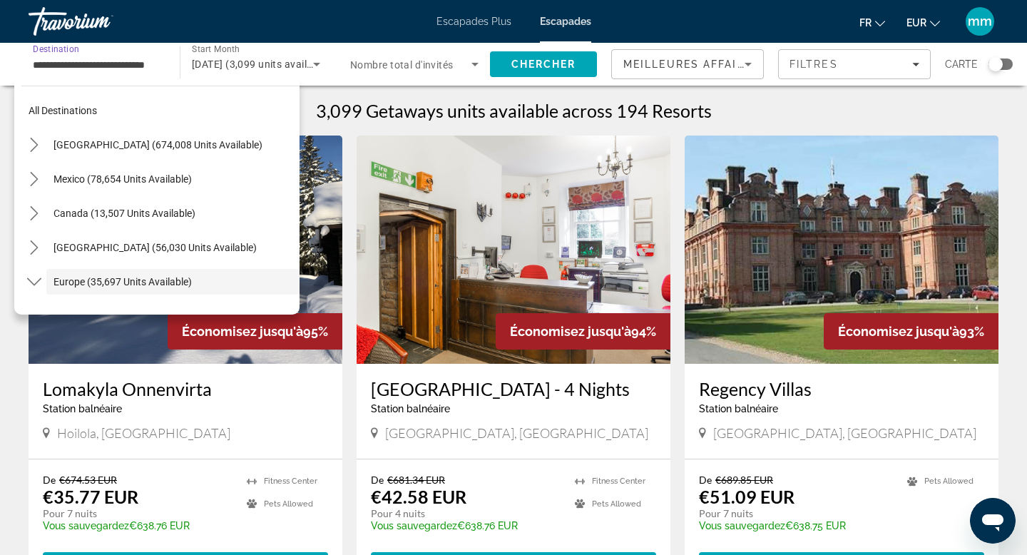
scroll to position [85, 0]
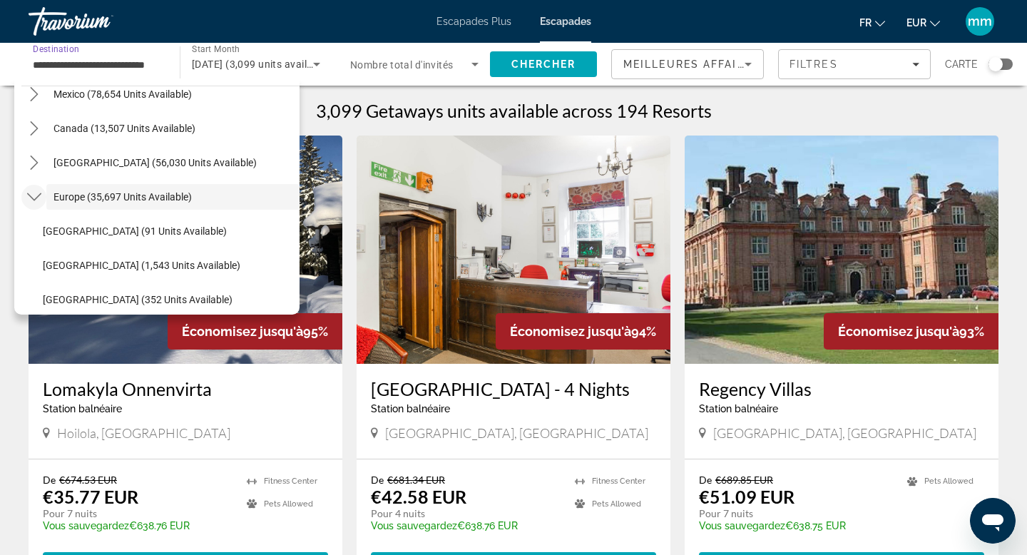
click at [34, 196] on icon "Toggle Europe (35,697 units available) submenu" at bounding box center [34, 197] width 14 height 14
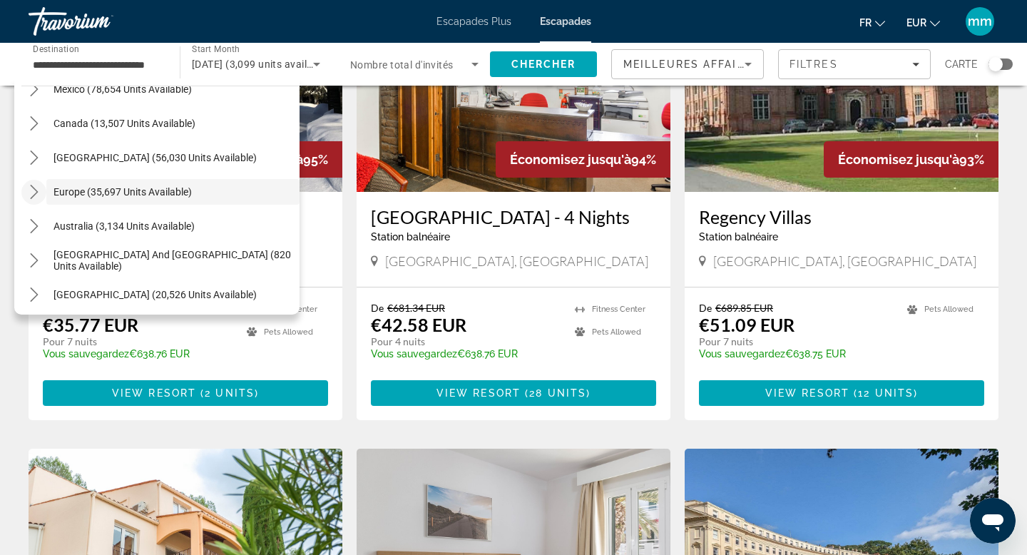
scroll to position [89, 0]
click at [33, 191] on icon "Toggle Europe (35,697 units available) submenu" at bounding box center [34, 193] width 14 height 14
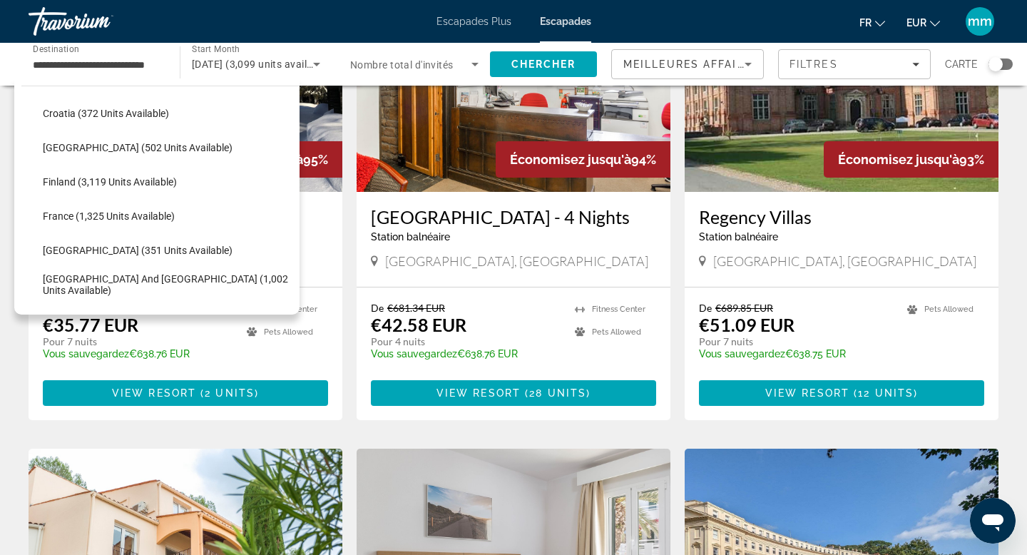
scroll to position [306, 0]
click at [111, 218] on span "France (1,325 units available)" at bounding box center [109, 215] width 132 height 11
type input "**********"
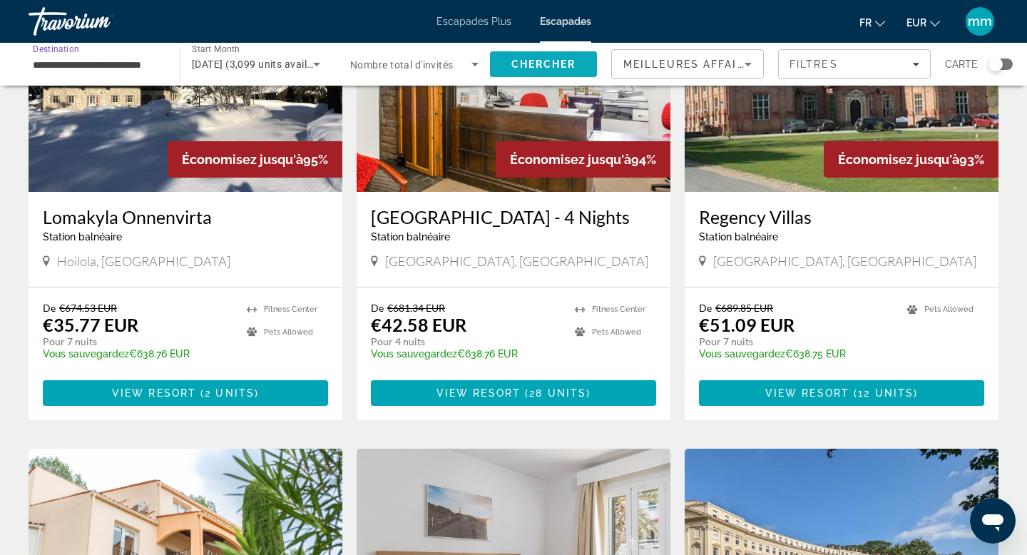
click at [512, 62] on span "Chercher" at bounding box center [544, 64] width 65 height 11
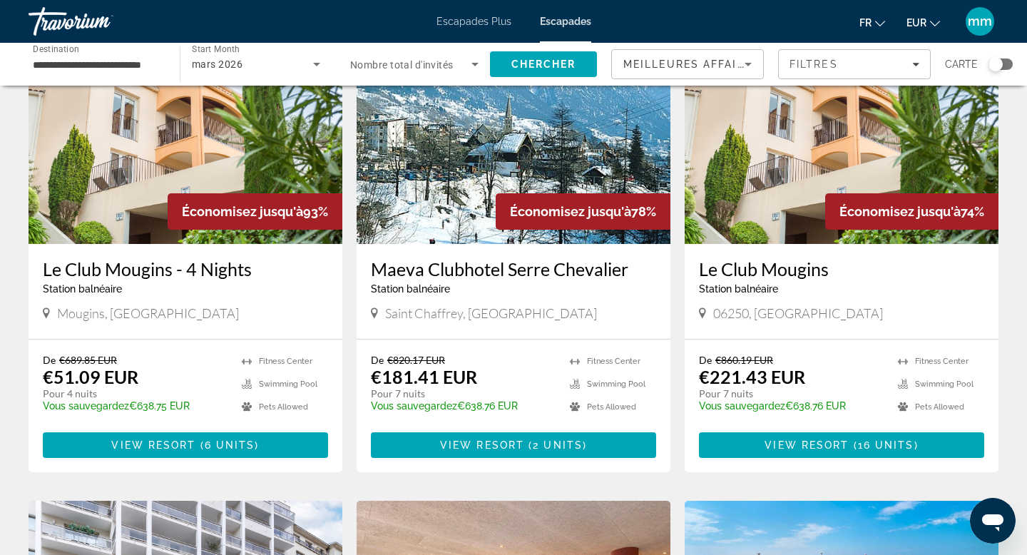
scroll to position [117, 0]
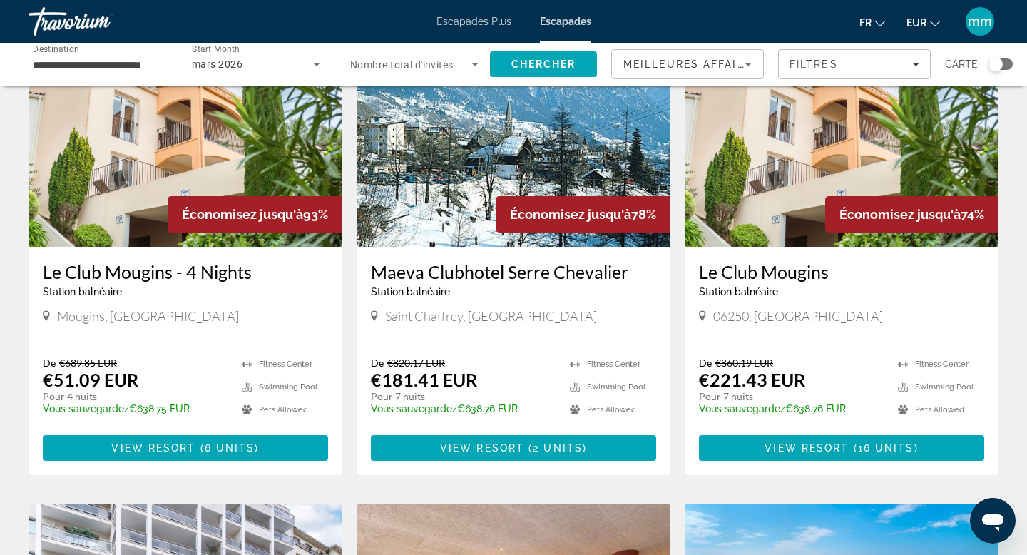
click at [472, 210] on img "Contenu principal" at bounding box center [514, 133] width 314 height 228
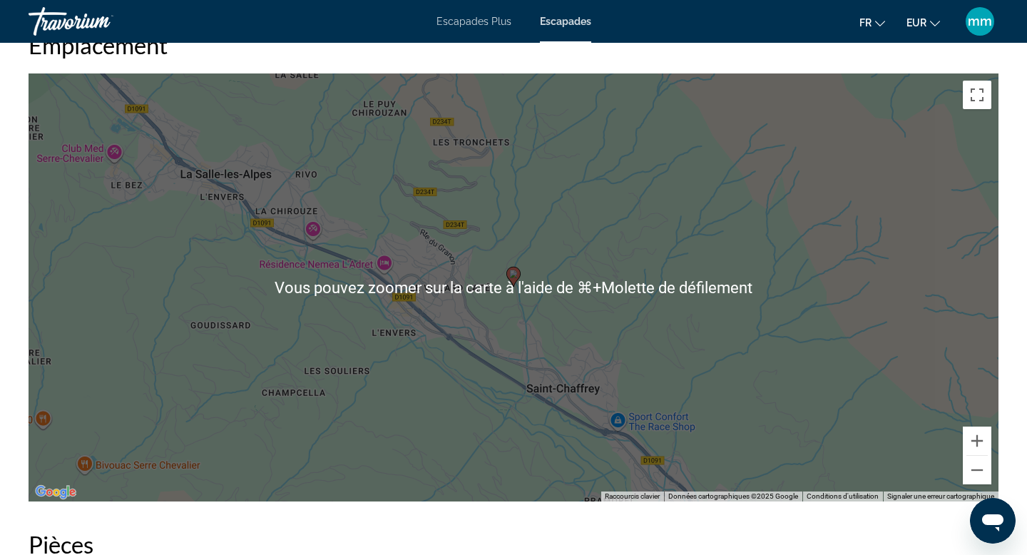
scroll to position [1929, 0]
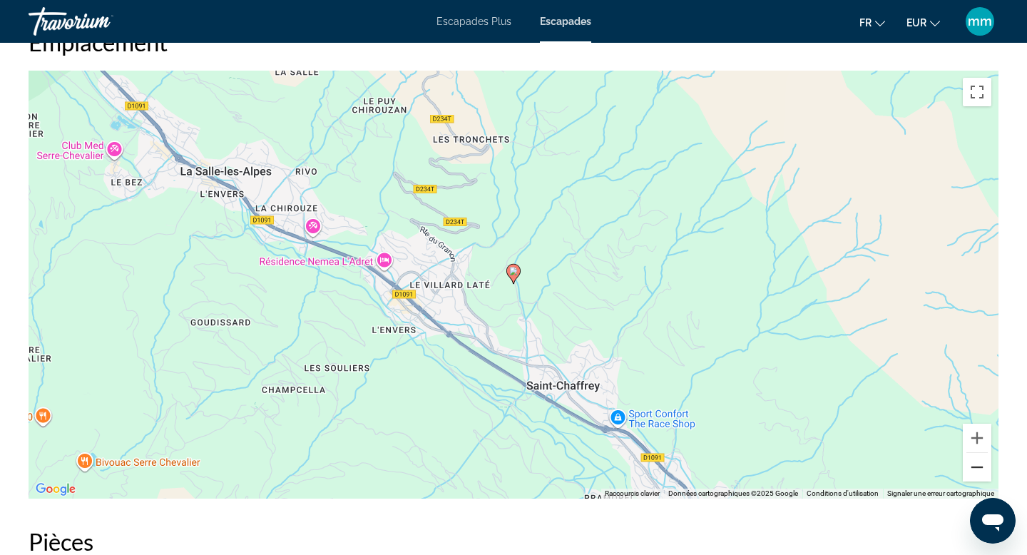
click at [983, 468] on button "Zoom arrière" at bounding box center [977, 467] width 29 height 29
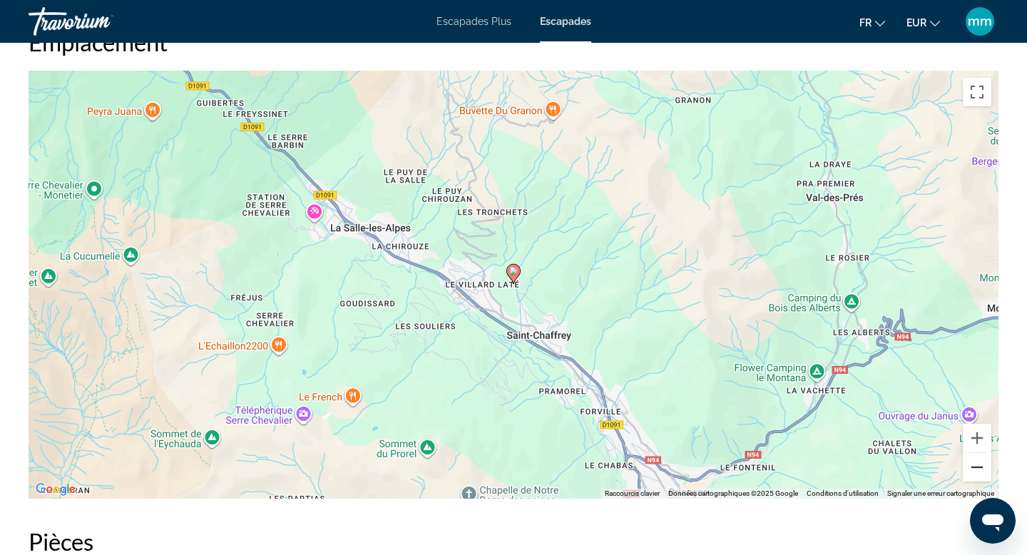
click at [983, 467] on button "Zoom arrière" at bounding box center [977, 467] width 29 height 29
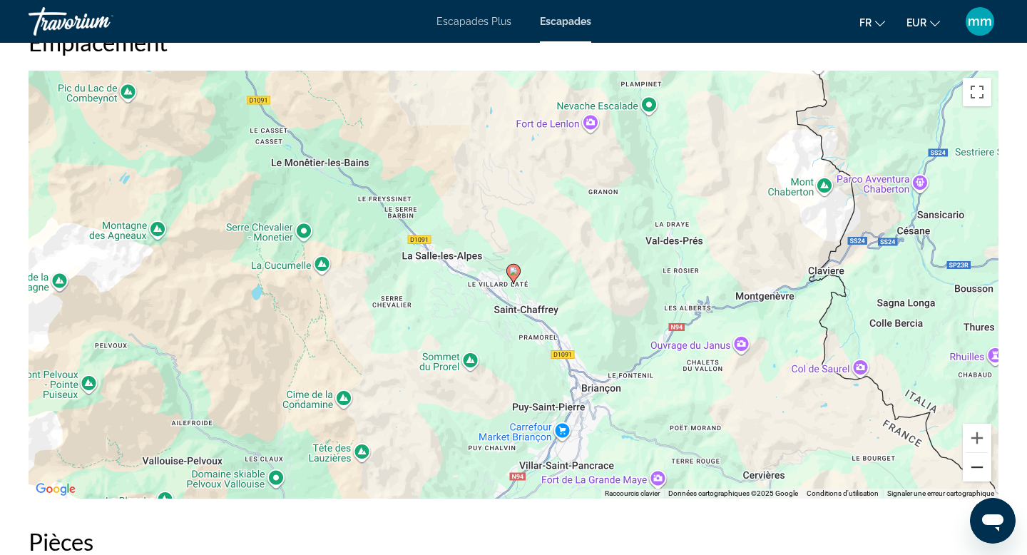
click at [983, 467] on button "Zoom arrière" at bounding box center [977, 467] width 29 height 29
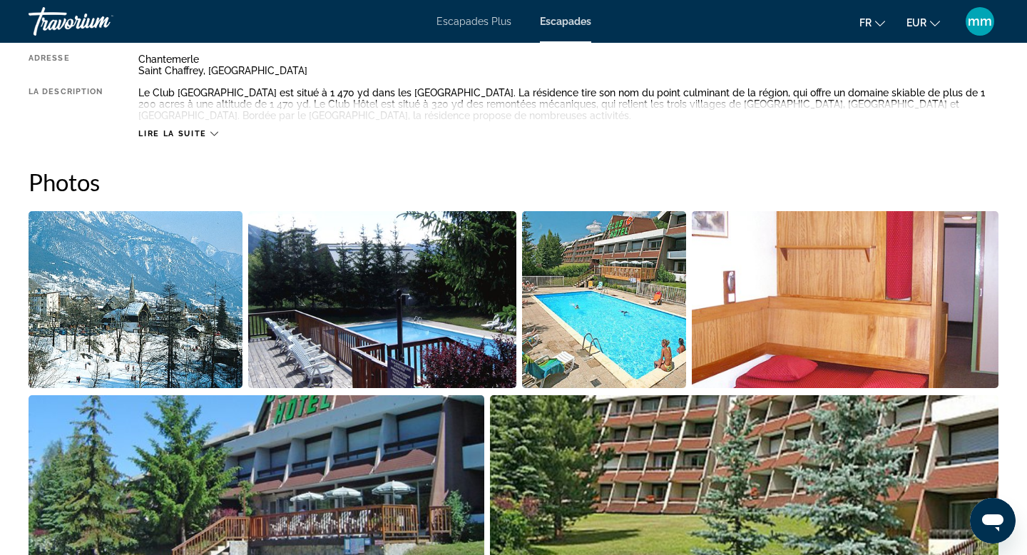
scroll to position [552, 0]
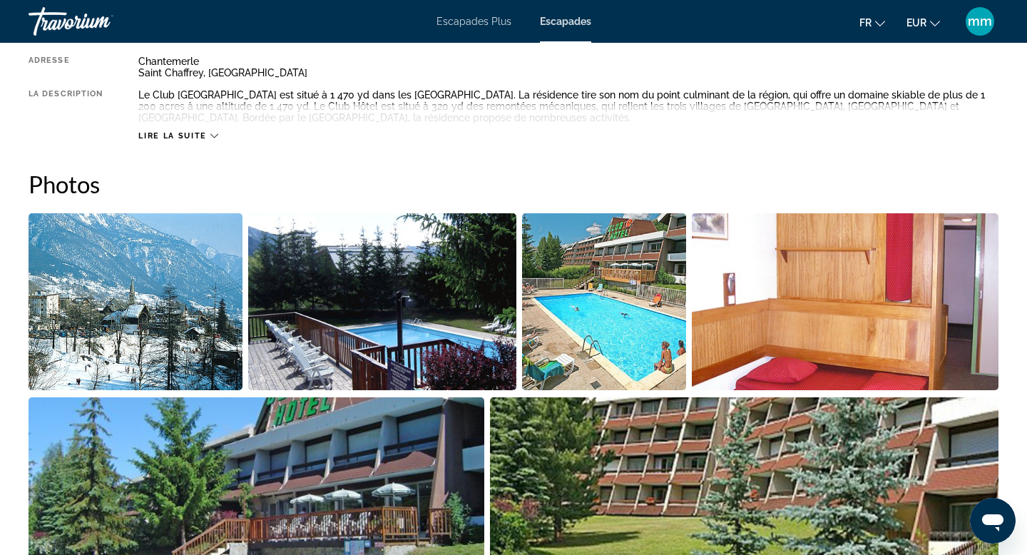
click at [177, 303] on img "Open full-screen image slider" at bounding box center [136, 301] width 214 height 177
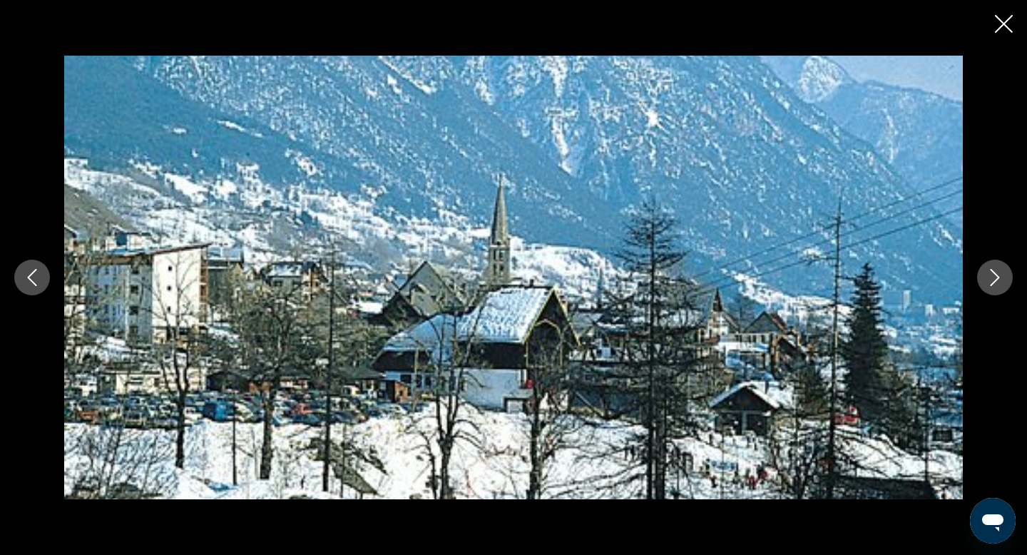
click at [998, 280] on icon "Next image" at bounding box center [995, 277] width 17 height 17
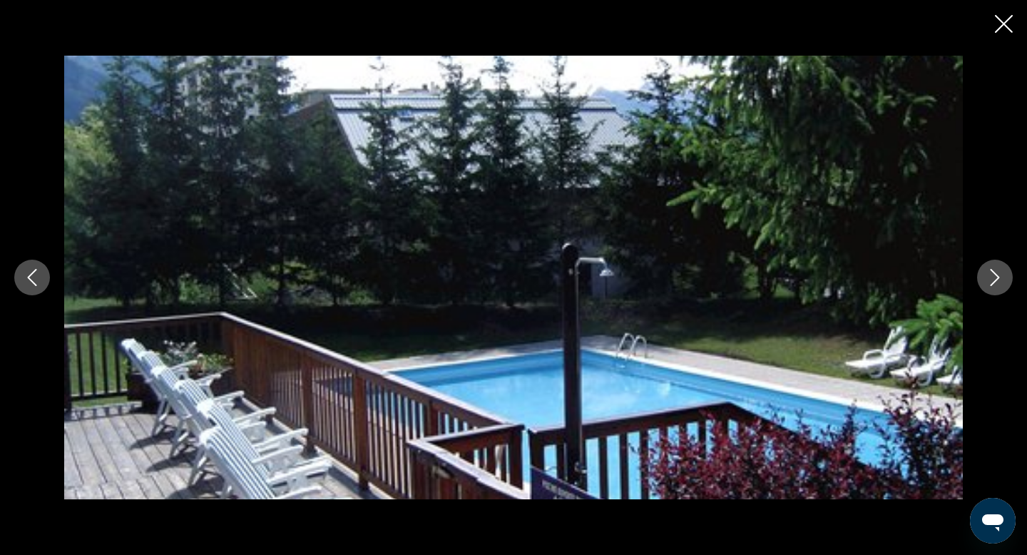
click at [998, 280] on icon "Next image" at bounding box center [995, 277] width 17 height 17
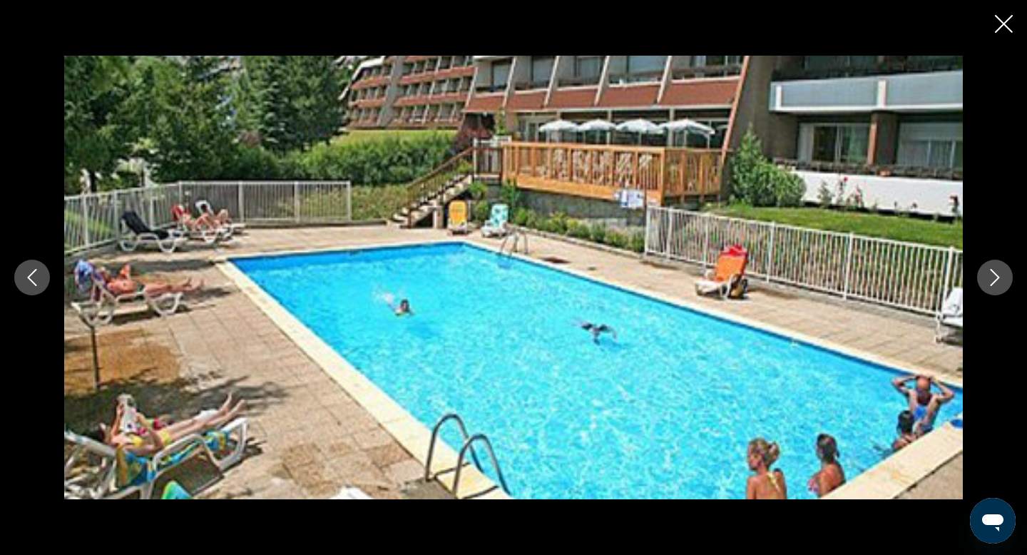
click at [998, 280] on icon "Next image" at bounding box center [995, 277] width 17 height 17
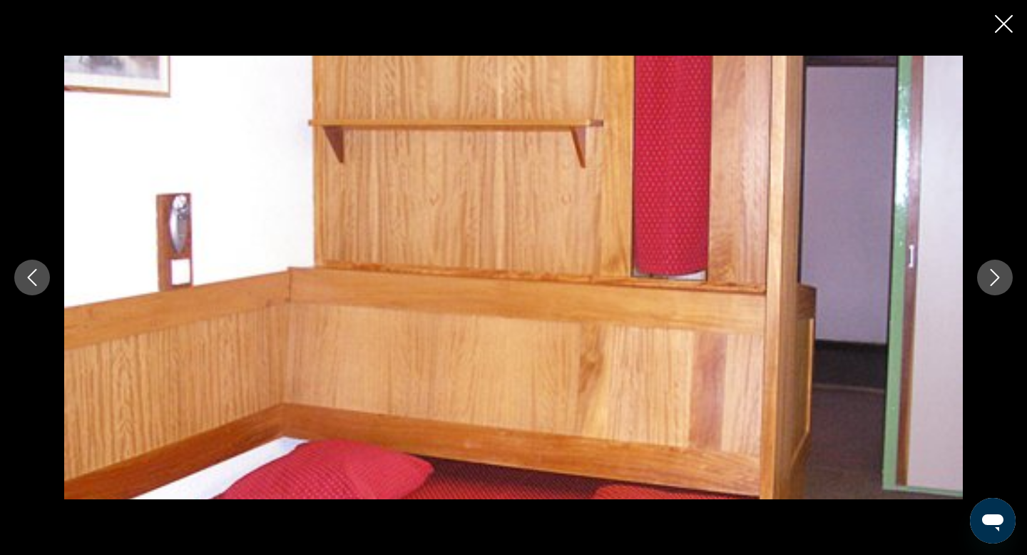
click at [998, 280] on icon "Next image" at bounding box center [995, 277] width 17 height 17
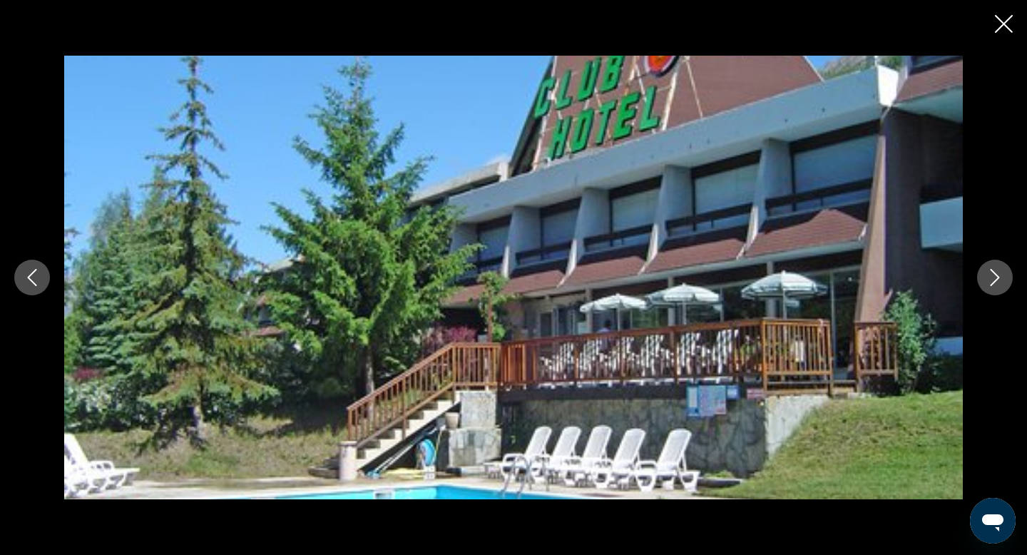
click at [998, 280] on icon "Next image" at bounding box center [995, 277] width 17 height 17
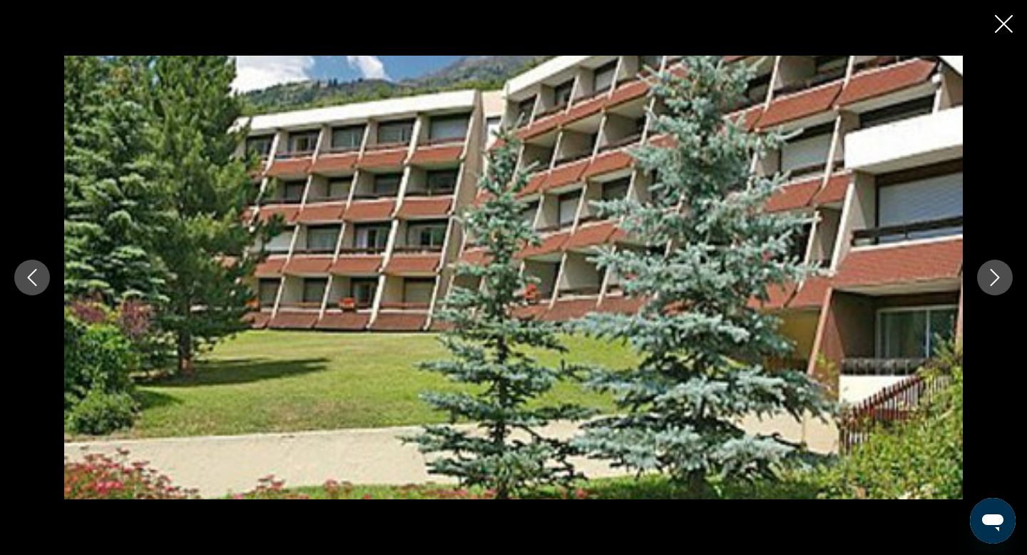
click at [998, 280] on icon "Next image" at bounding box center [995, 277] width 17 height 17
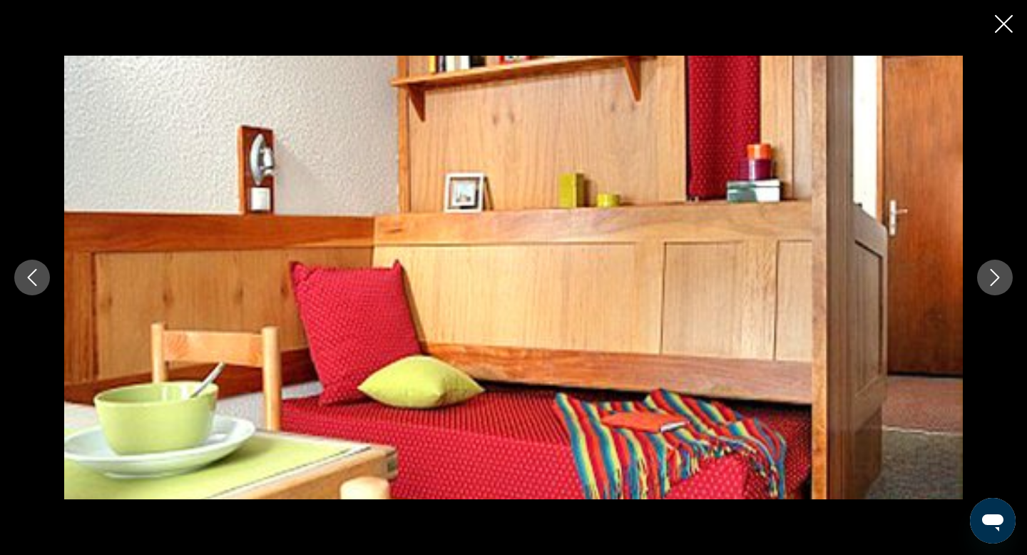
click at [998, 280] on icon "Next image" at bounding box center [995, 277] width 17 height 17
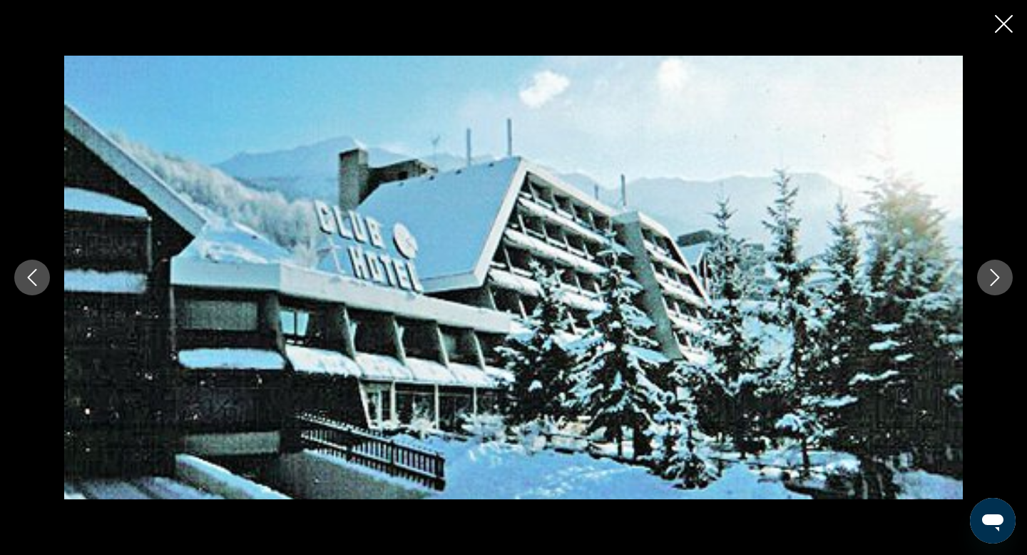
click at [998, 280] on icon "Next image" at bounding box center [995, 277] width 17 height 17
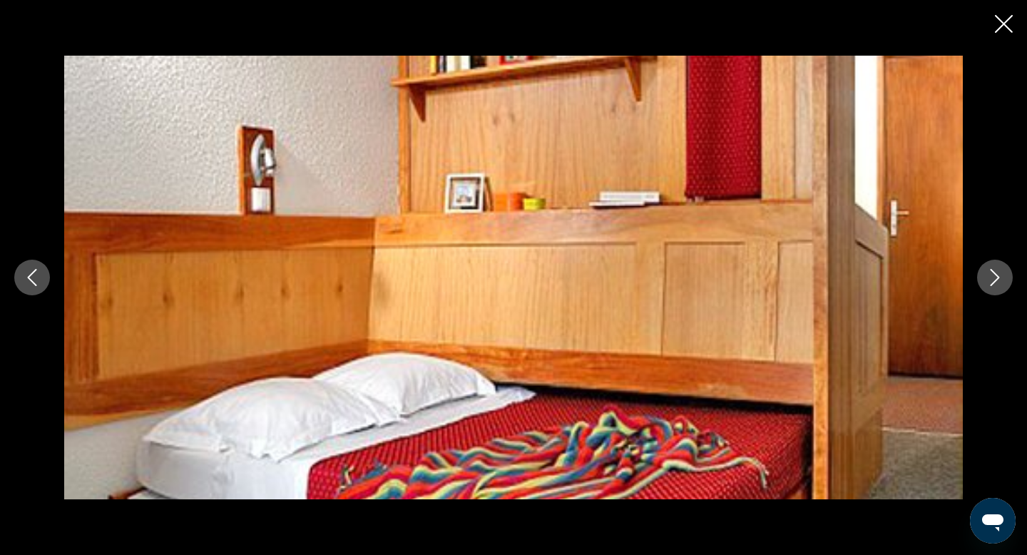
click at [998, 280] on icon "Next image" at bounding box center [995, 277] width 17 height 17
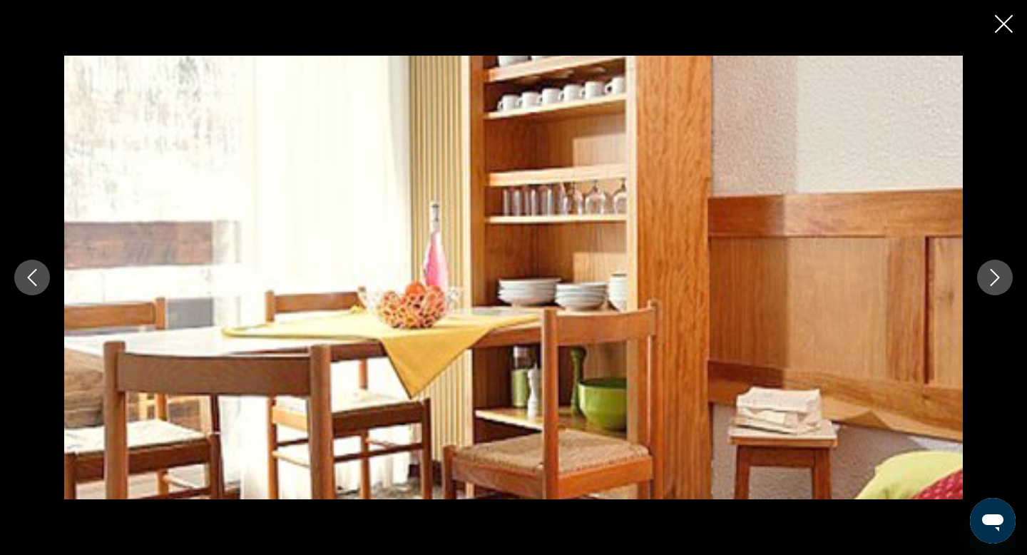
click at [998, 280] on icon "Next image" at bounding box center [995, 277] width 17 height 17
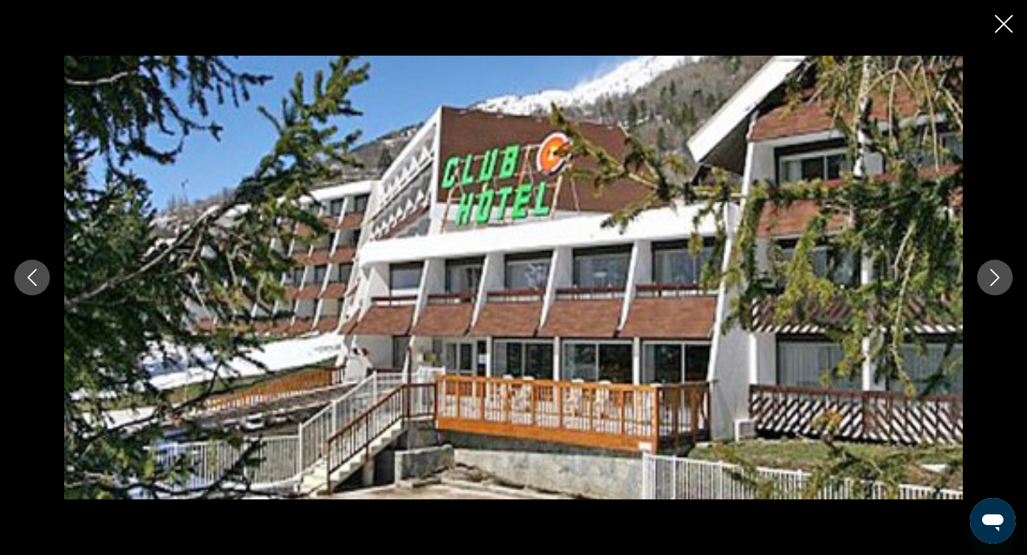
click at [998, 280] on icon "Next image" at bounding box center [995, 277] width 17 height 17
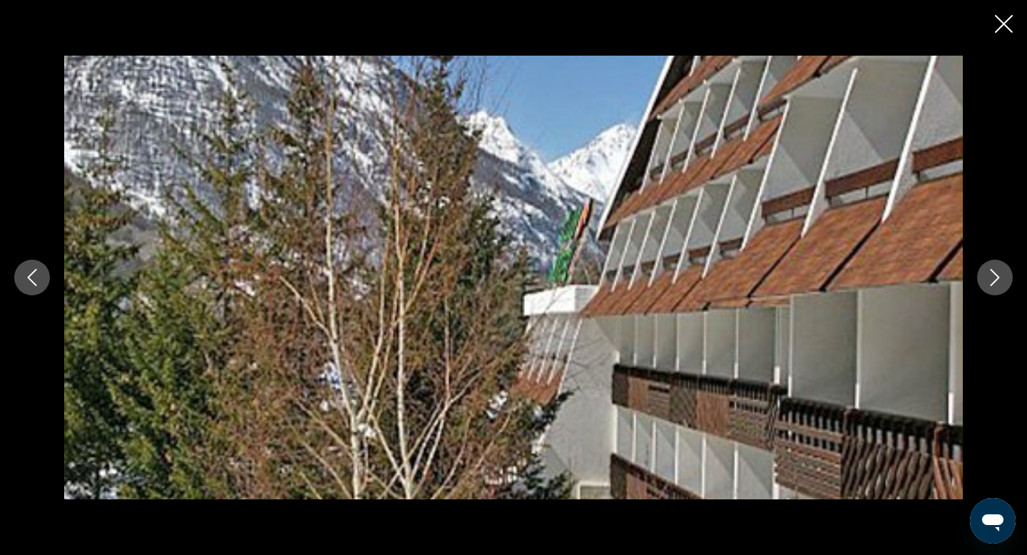
click at [1002, 22] on icon "Close slideshow" at bounding box center [1004, 24] width 18 height 18
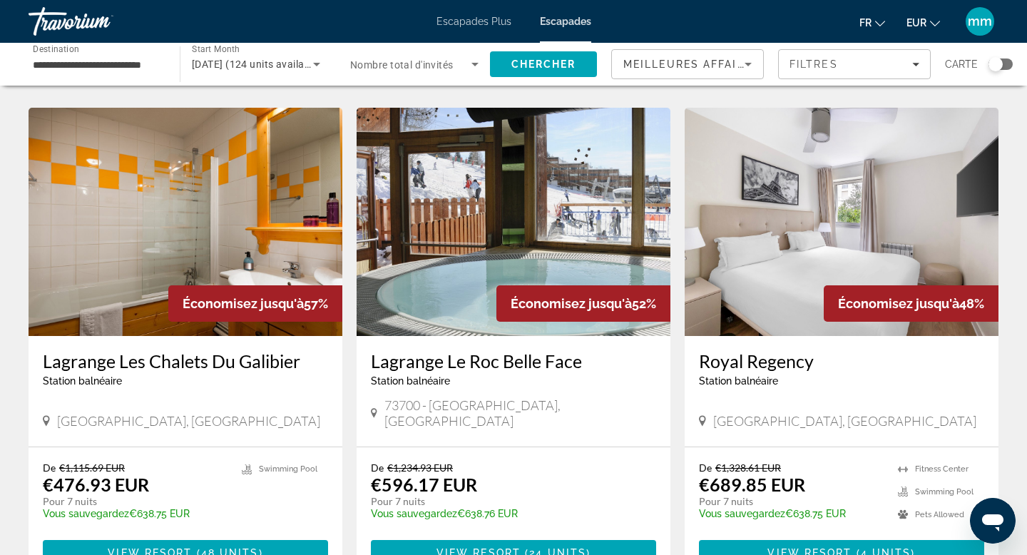
scroll to position [1035, 0]
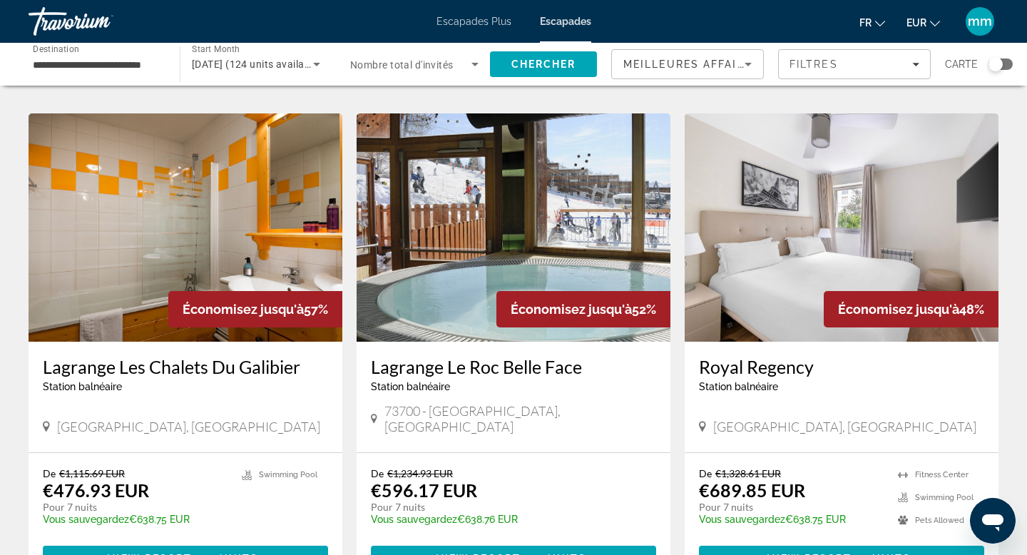
click at [433, 259] on img "Contenu principal" at bounding box center [514, 227] width 314 height 228
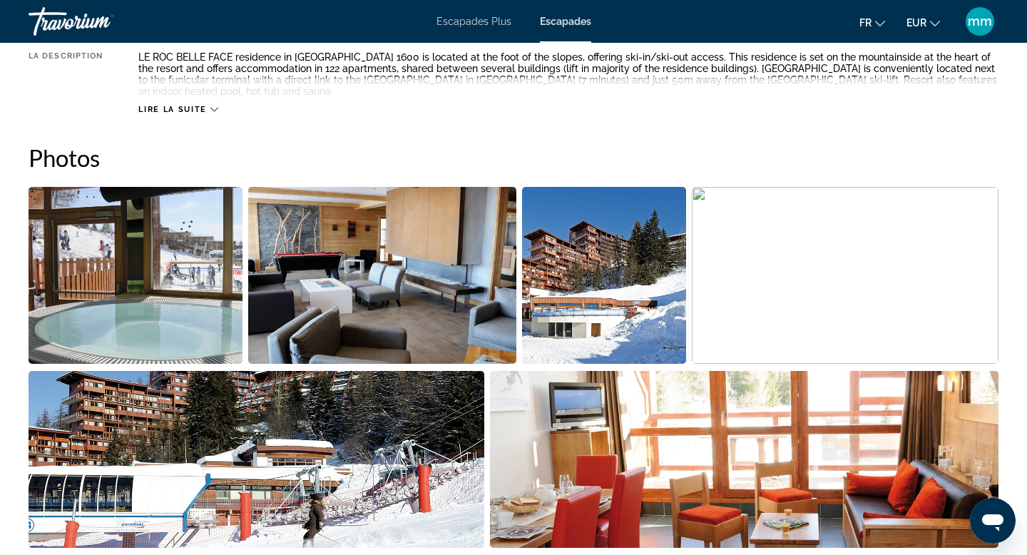
scroll to position [590, 0]
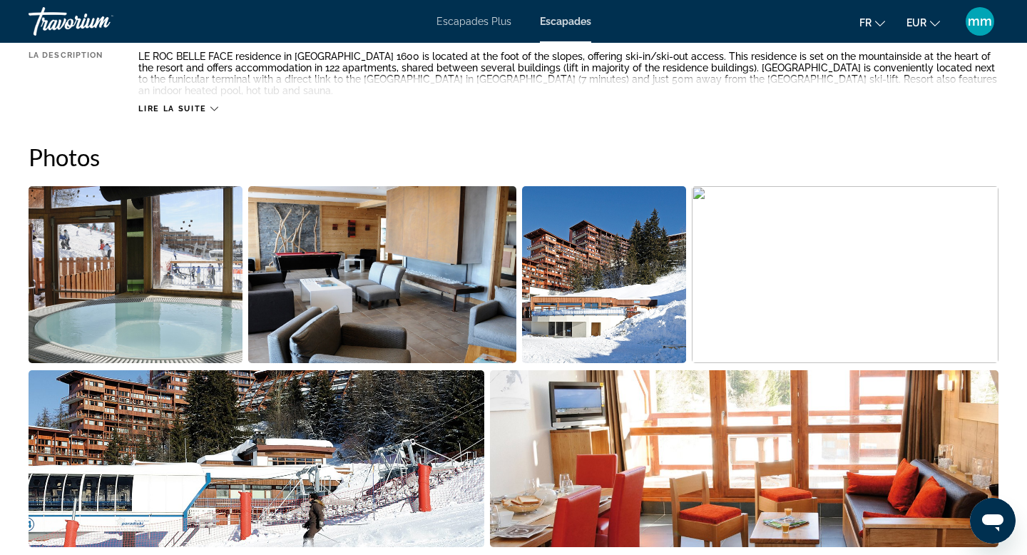
click at [86, 296] on img "Open full-screen image slider" at bounding box center [136, 274] width 214 height 177
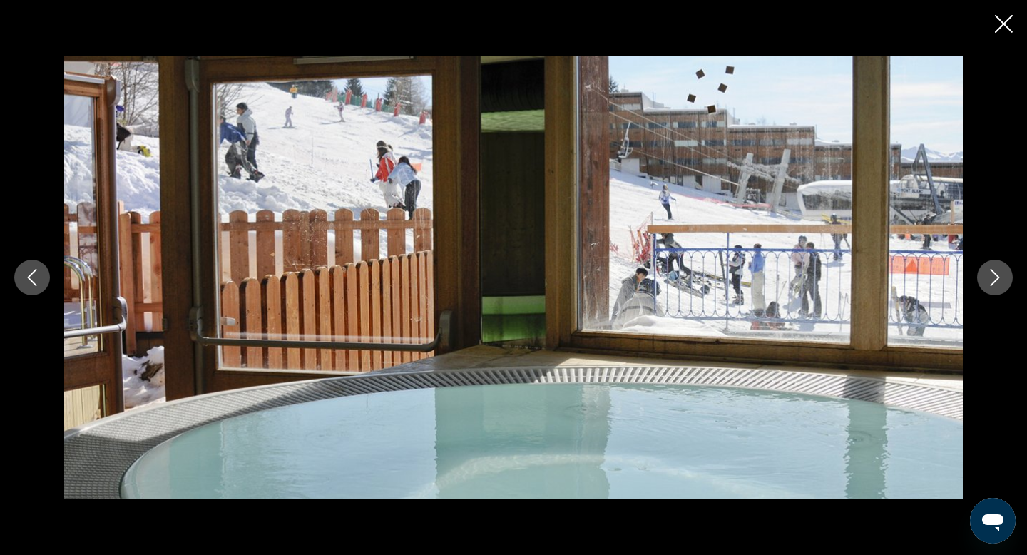
click at [989, 278] on icon "Next image" at bounding box center [995, 277] width 17 height 17
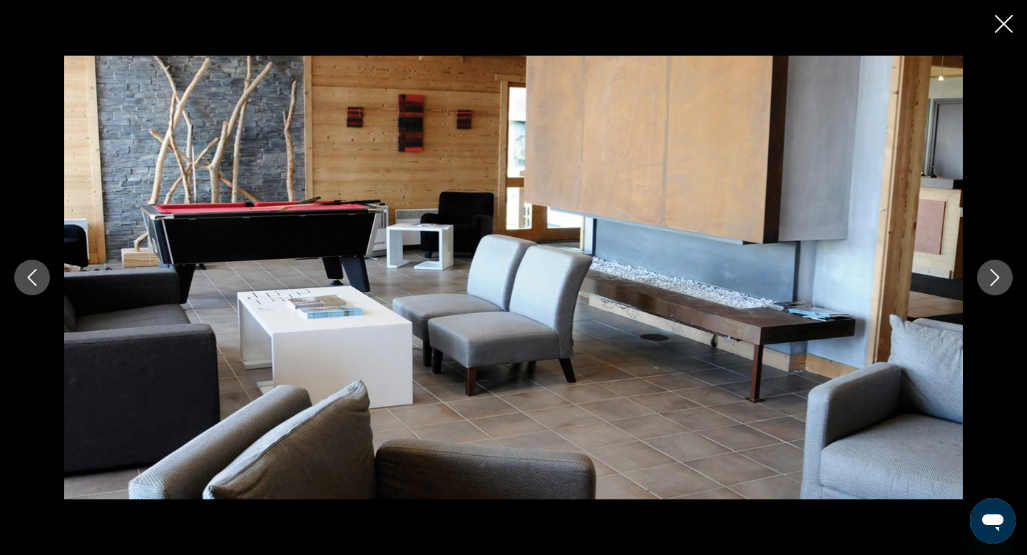
click at [989, 278] on icon "Next image" at bounding box center [995, 277] width 17 height 17
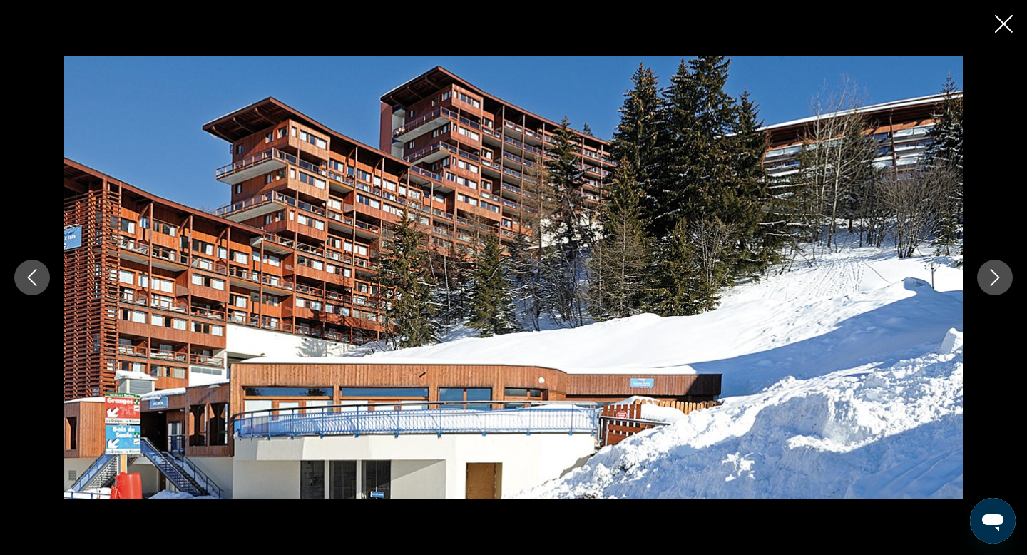
click at [989, 278] on icon "Next image" at bounding box center [995, 277] width 17 height 17
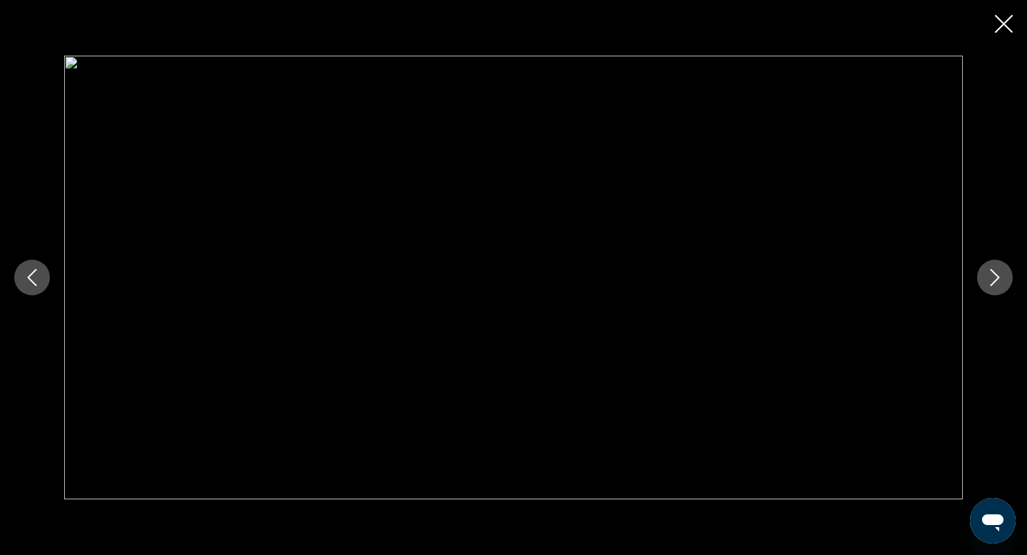
click at [989, 278] on icon "Next image" at bounding box center [995, 277] width 17 height 17
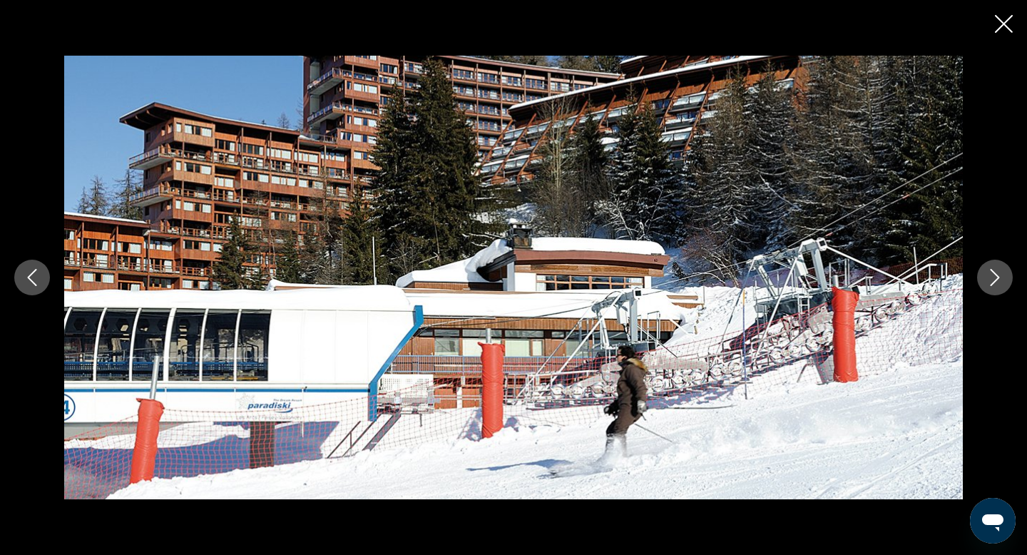
click at [989, 278] on icon "Next image" at bounding box center [995, 277] width 17 height 17
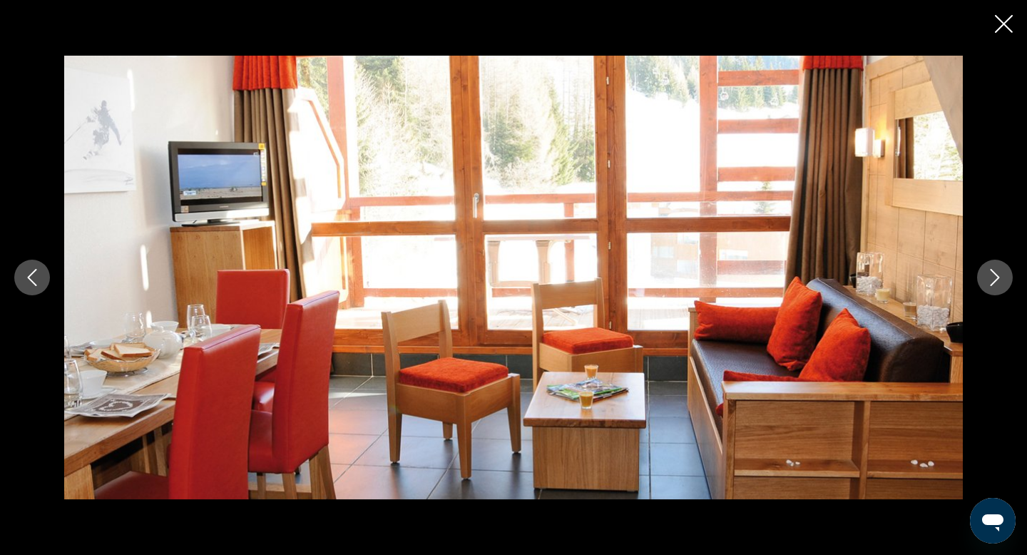
click at [989, 278] on icon "Next image" at bounding box center [995, 277] width 17 height 17
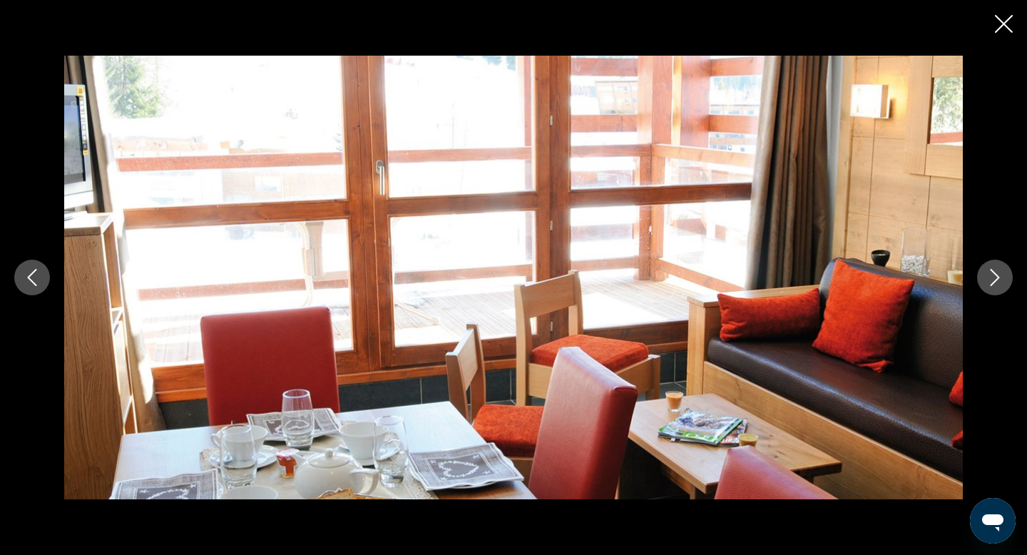
click at [989, 278] on icon "Next image" at bounding box center [995, 277] width 17 height 17
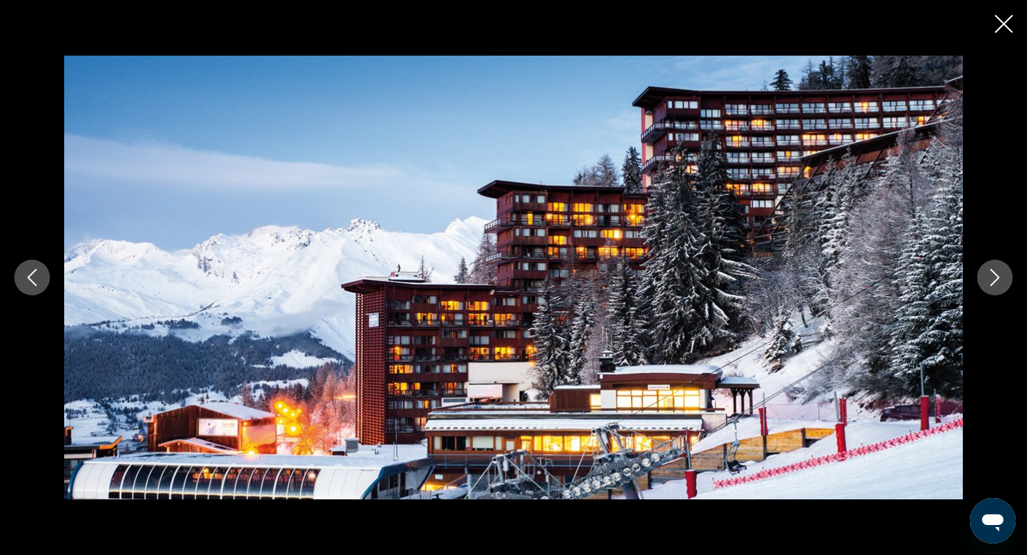
click at [989, 278] on icon "Next image" at bounding box center [995, 277] width 17 height 17
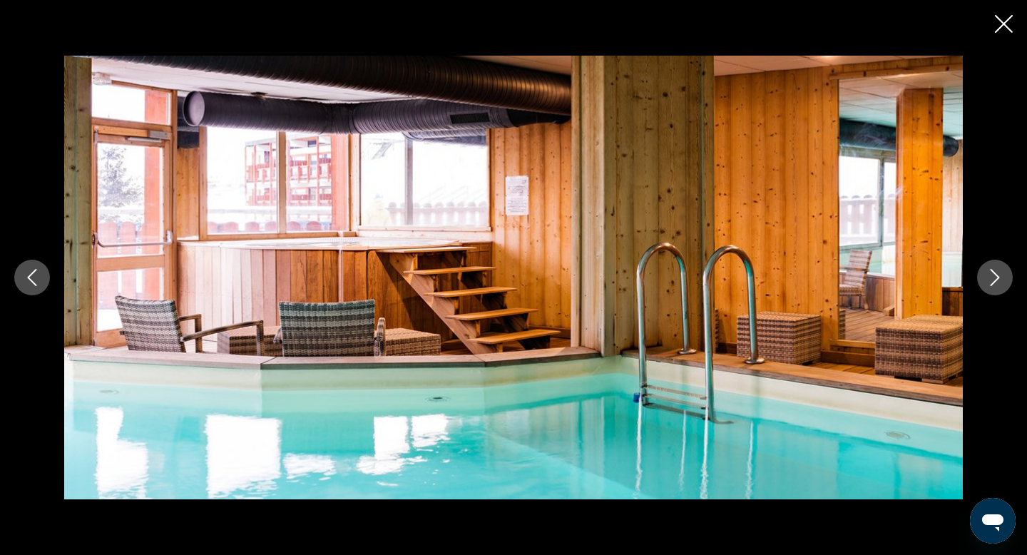
click at [989, 278] on icon "Next image" at bounding box center [995, 277] width 17 height 17
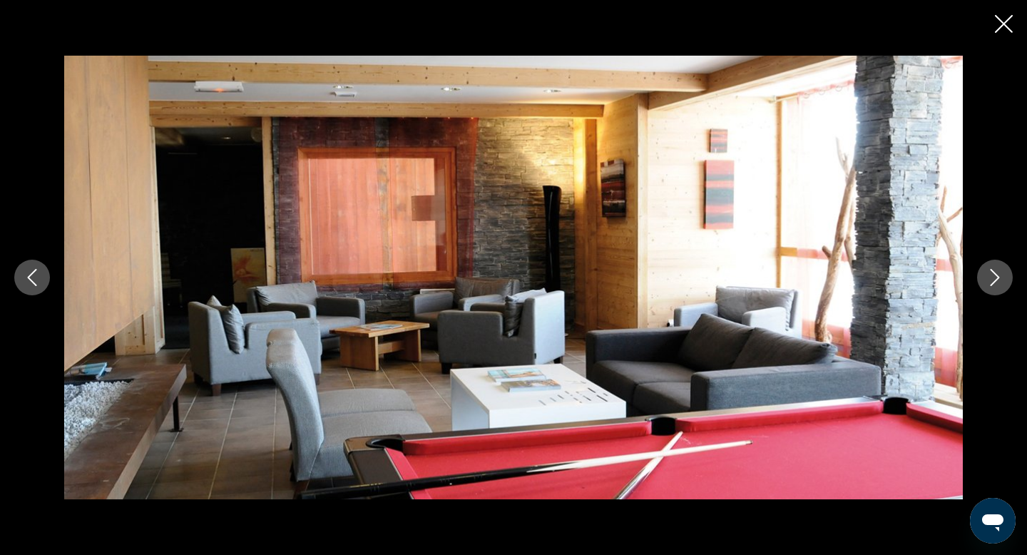
click at [989, 278] on icon "Next image" at bounding box center [995, 277] width 17 height 17
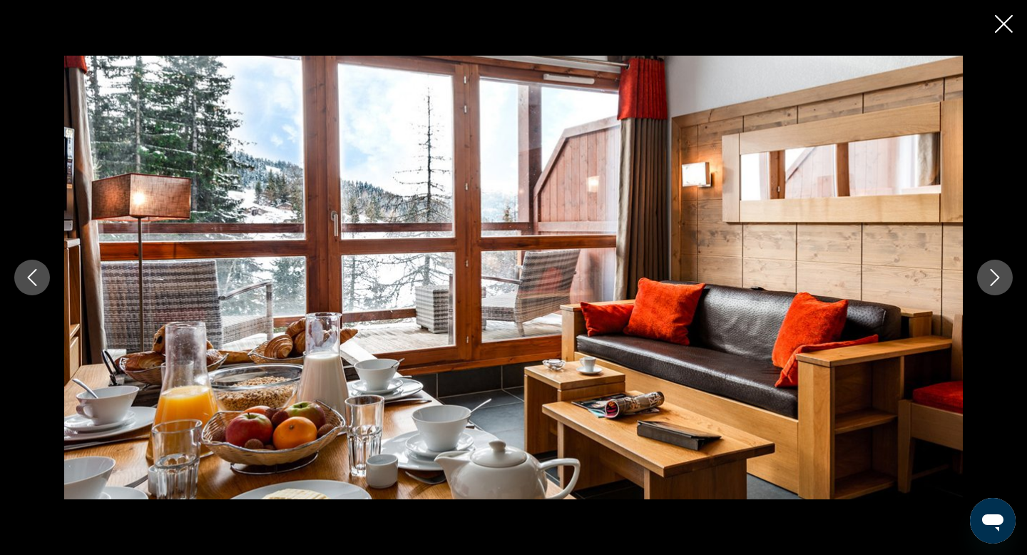
click at [989, 278] on icon "Next image" at bounding box center [995, 277] width 17 height 17
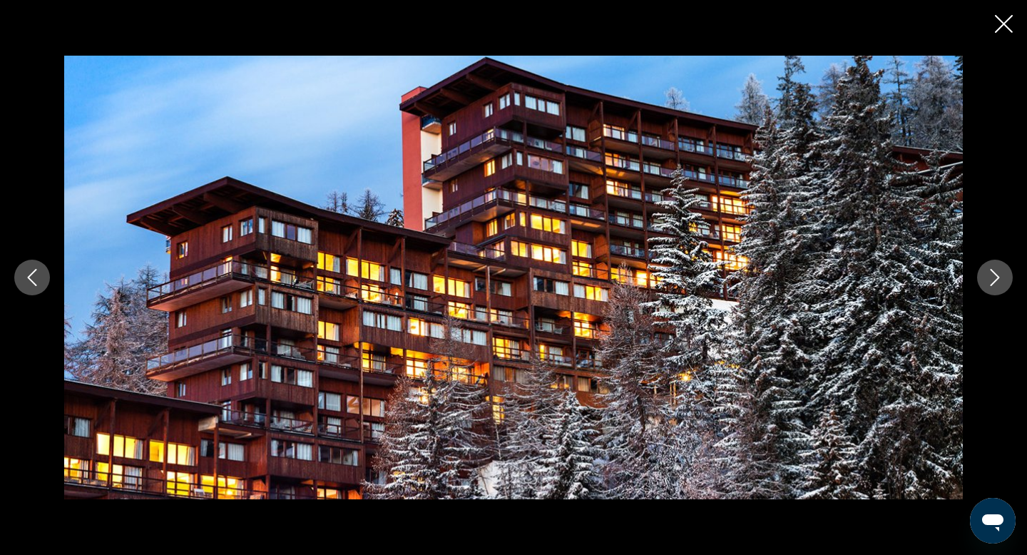
click at [41, 273] on button "Previous image" at bounding box center [32, 278] width 36 height 36
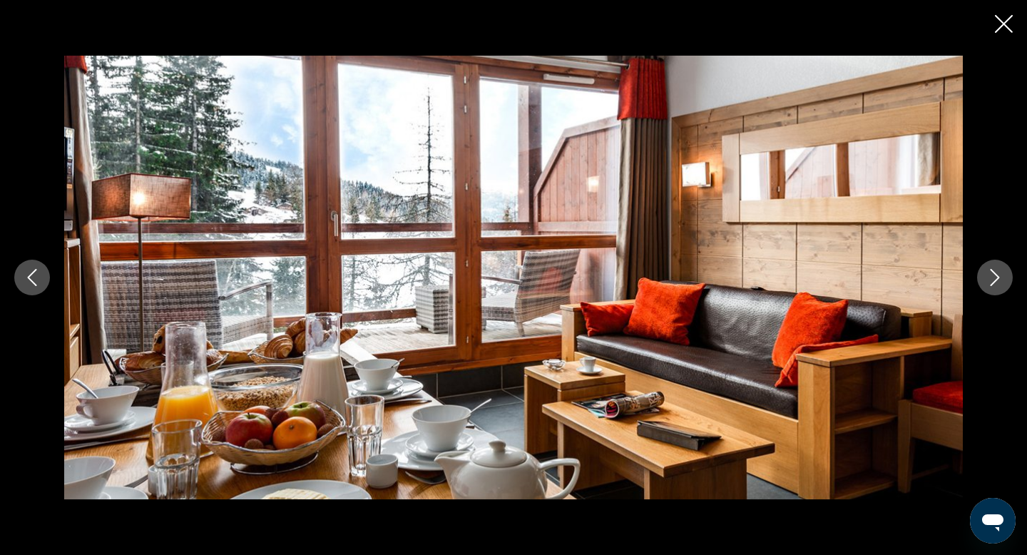
click at [1005, 23] on icon "Close slideshow" at bounding box center [1004, 24] width 18 height 18
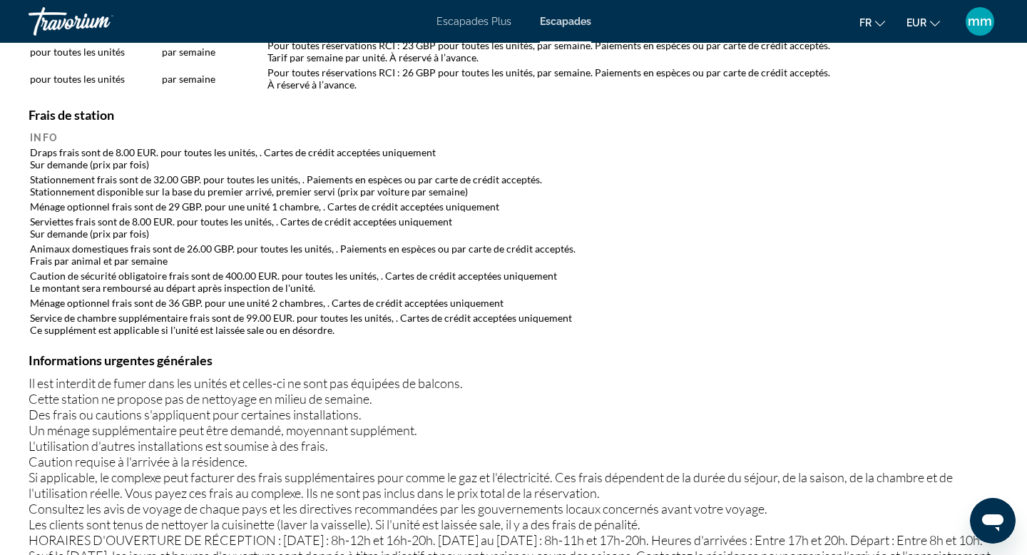
scroll to position [1138, 0]
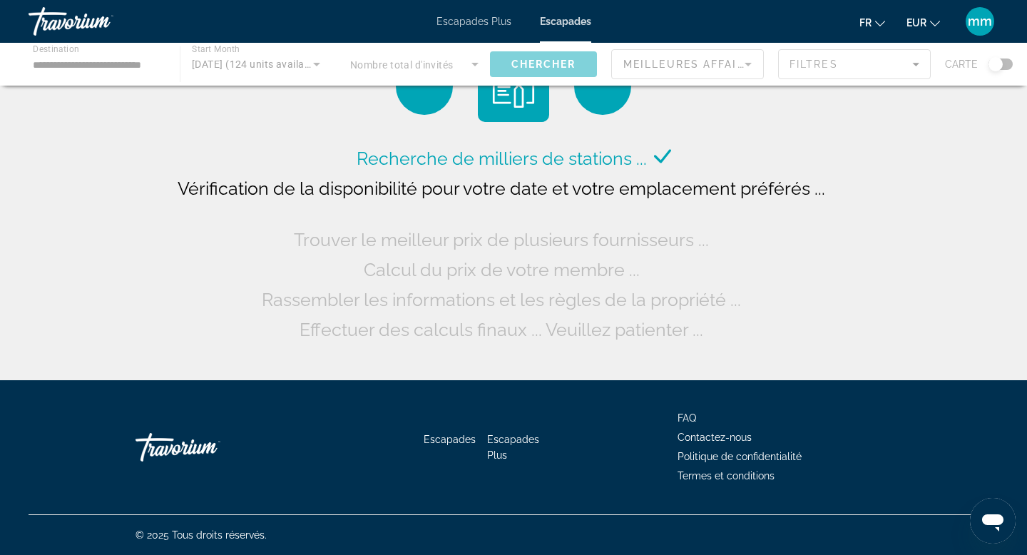
click at [250, 61] on div "Contenu principal" at bounding box center [513, 64] width 1027 height 43
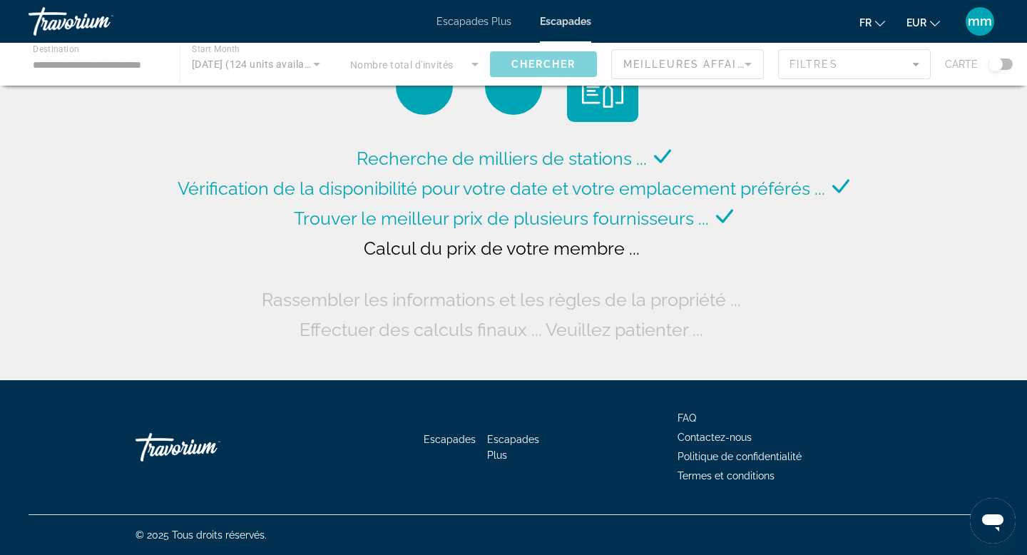
click at [199, 49] on div "Contenu principal" at bounding box center [513, 64] width 1027 height 43
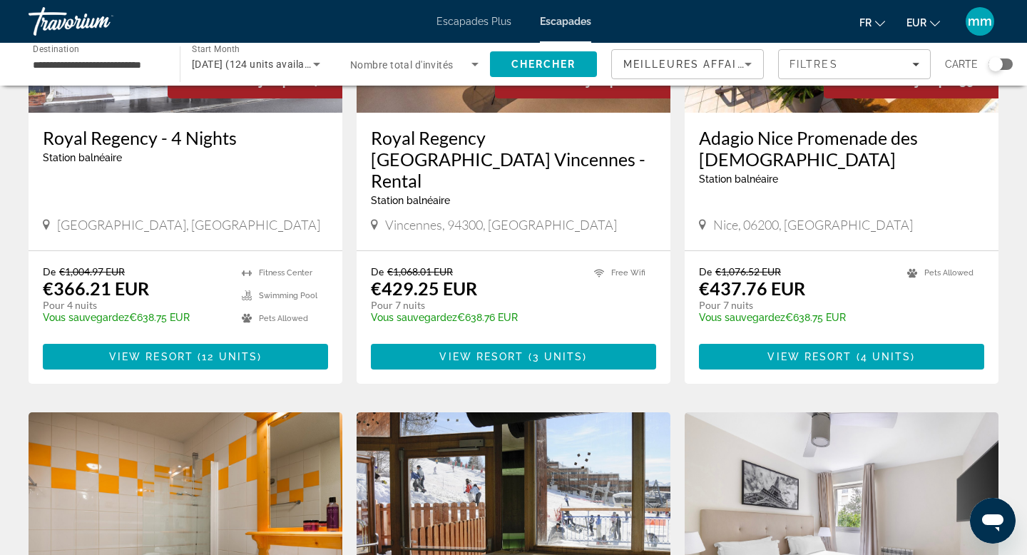
scroll to position [658, 0]
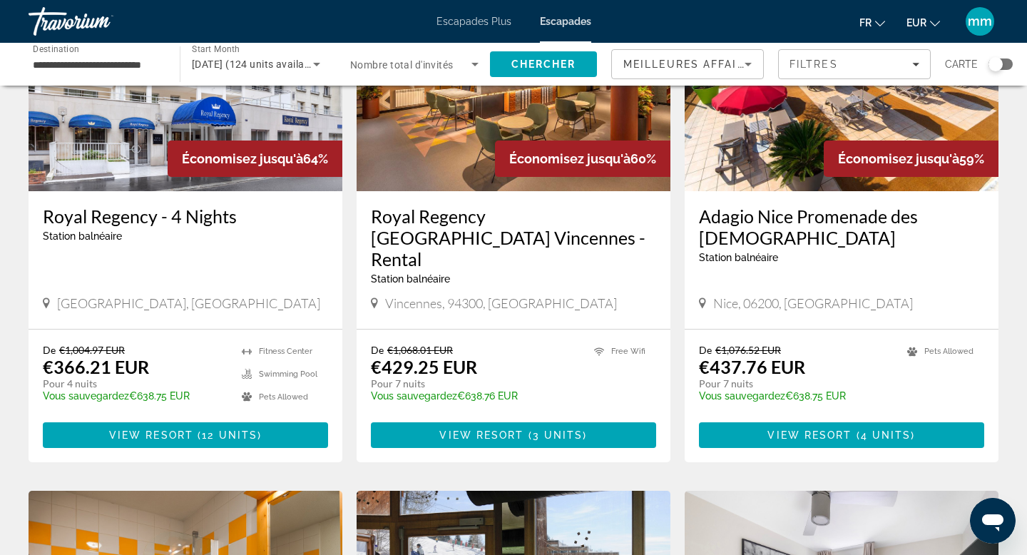
click at [272, 59] on span "[DATE] (124 units available)" at bounding box center [257, 64] width 130 height 11
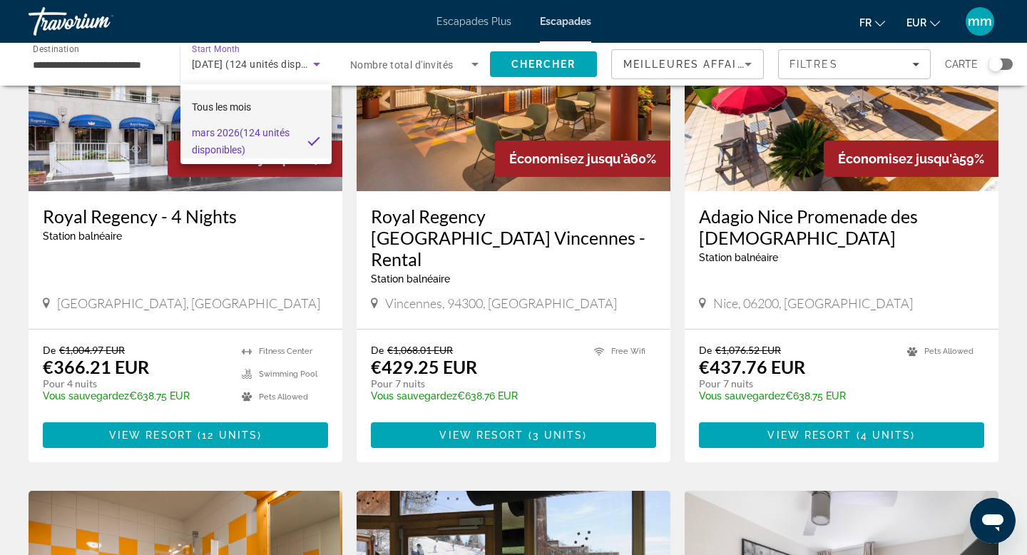
click at [213, 106] on font "Tous les mois" at bounding box center [221, 106] width 59 height 11
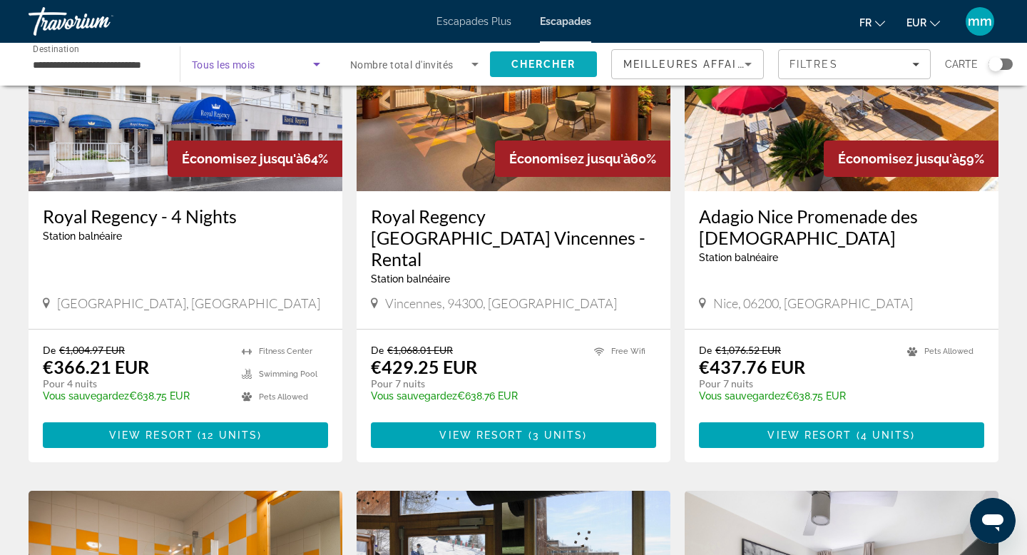
click at [518, 62] on span "Chercher" at bounding box center [544, 64] width 65 height 11
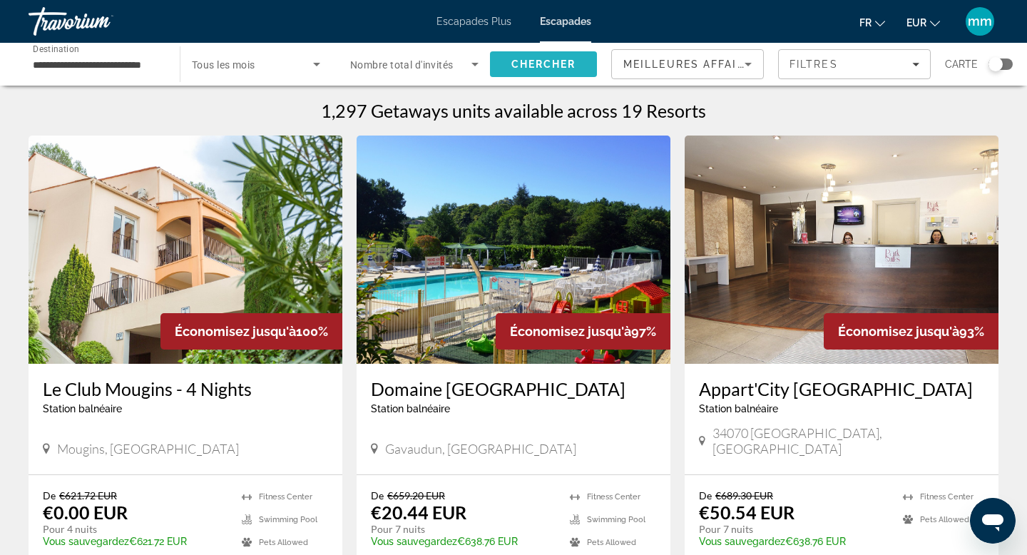
click at [507, 66] on span "Search" at bounding box center [543, 64] width 107 height 34
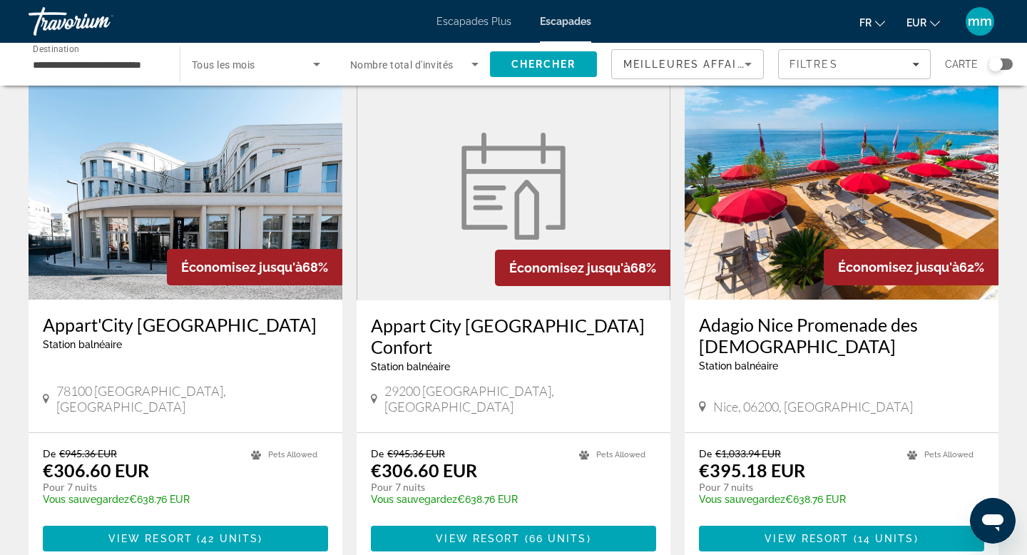
scroll to position [1559, 0]
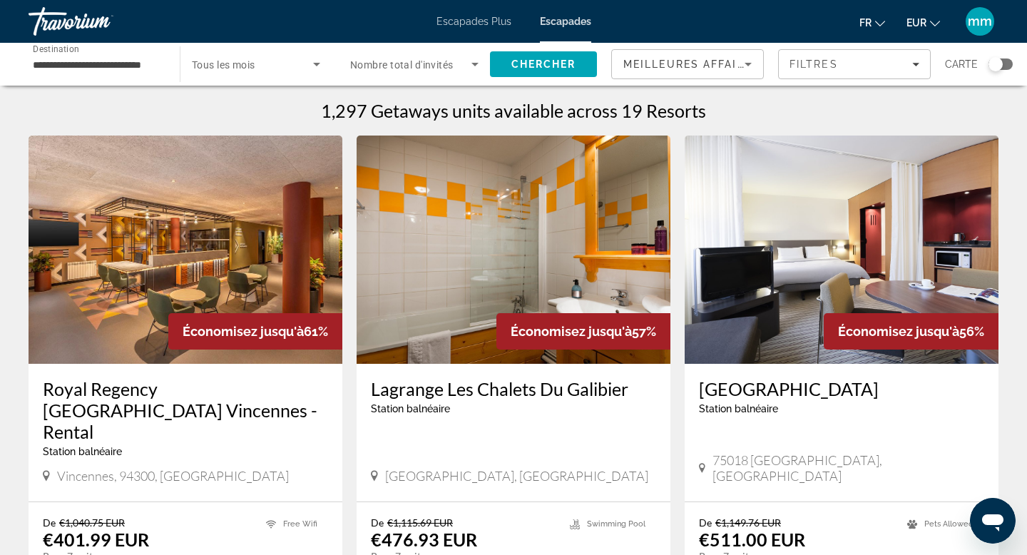
click at [70, 65] on input "**********" at bounding box center [97, 64] width 128 height 17
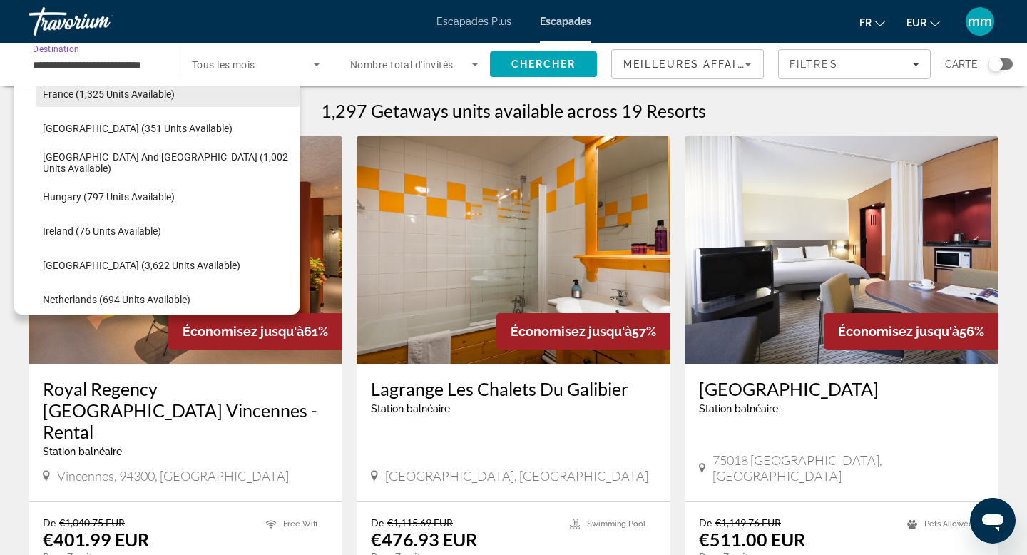
scroll to position [475, 0]
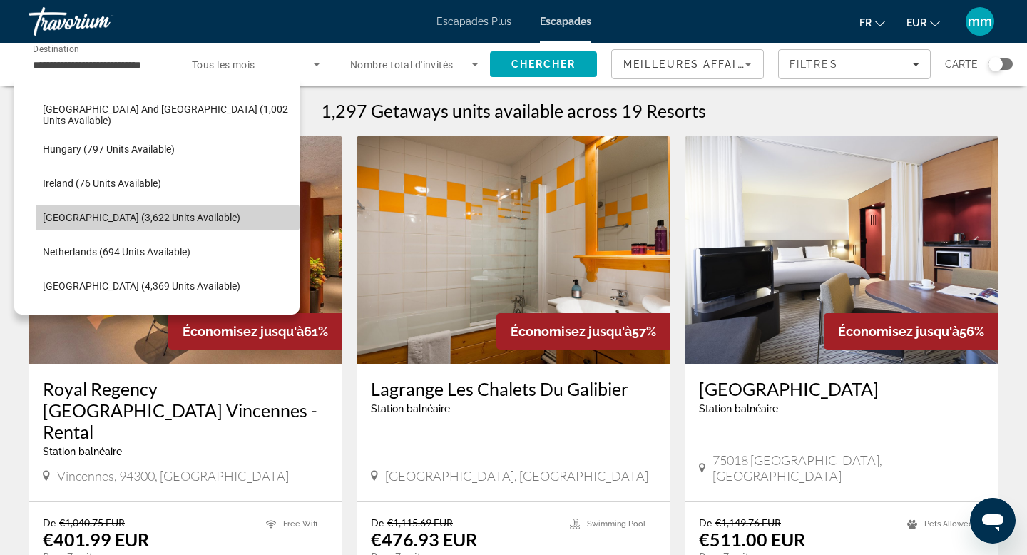
click at [64, 223] on span "[GEOGRAPHIC_DATA] (3,622 units available)" at bounding box center [142, 217] width 198 height 11
type input "**********"
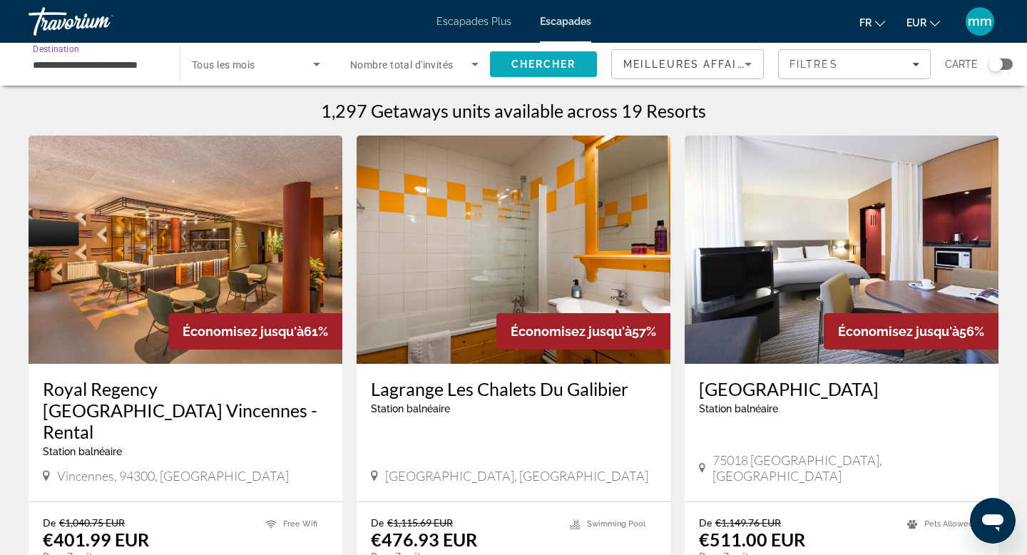
click at [518, 59] on span "Chercher" at bounding box center [544, 64] width 65 height 11
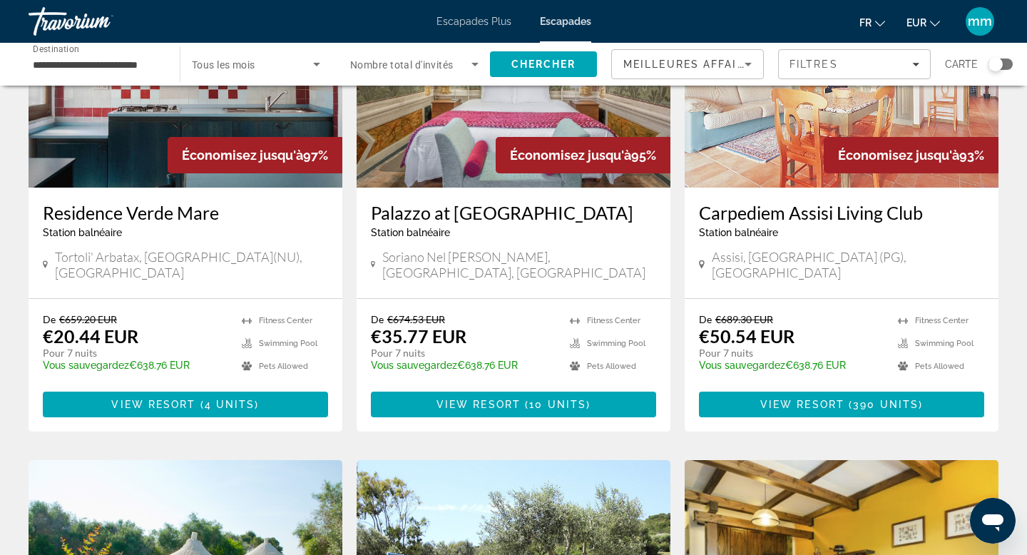
scroll to position [672, 0]
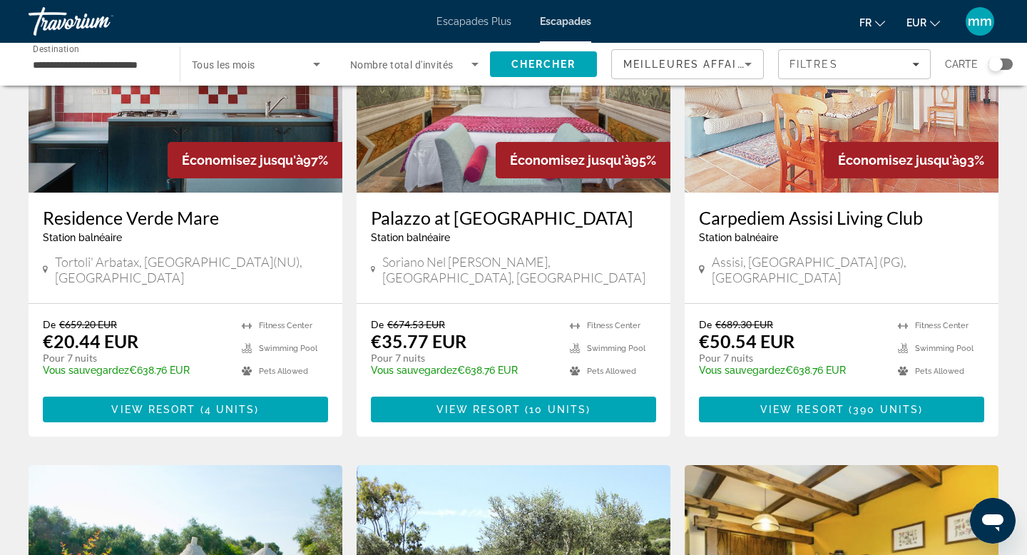
click at [1000, 66] on div "Search widget" at bounding box center [996, 64] width 14 height 14
click at [1000, 59] on div "Search widget" at bounding box center [1001, 64] width 24 height 11
click at [999, 59] on div "Search widget" at bounding box center [996, 64] width 14 height 14
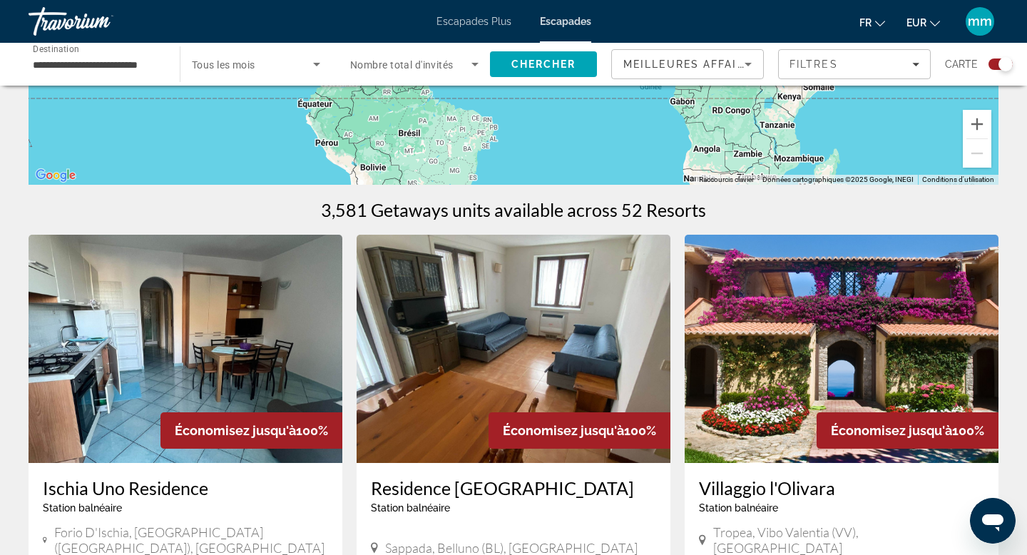
scroll to position [0, 0]
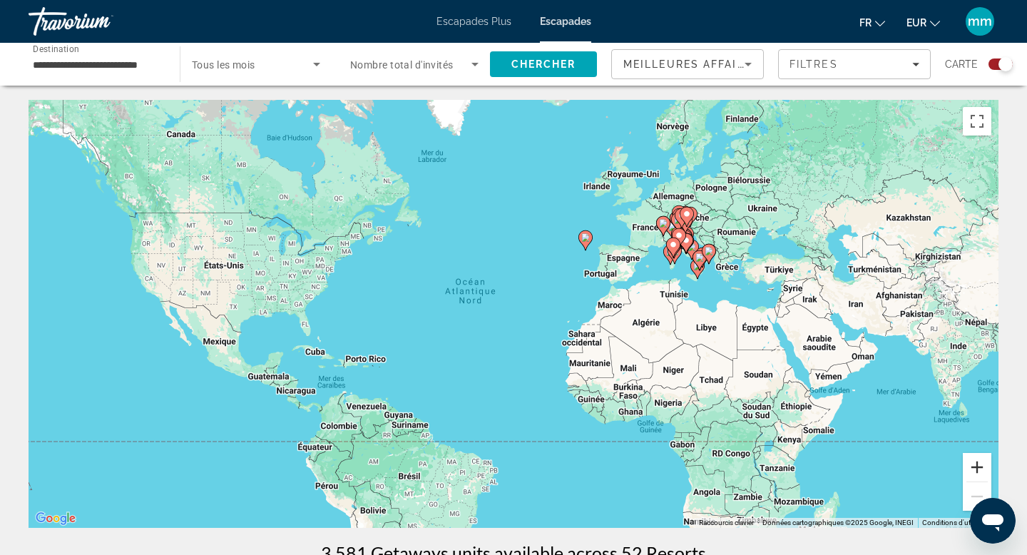
click at [978, 464] on button "Zoom avant" at bounding box center [977, 467] width 29 height 29
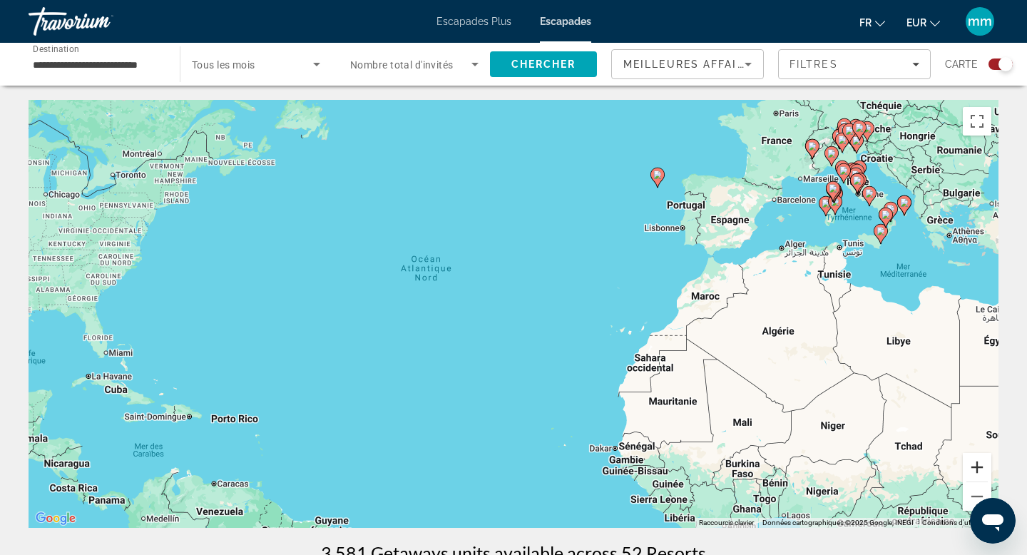
click at [978, 464] on button "Zoom avant" at bounding box center [977, 467] width 29 height 29
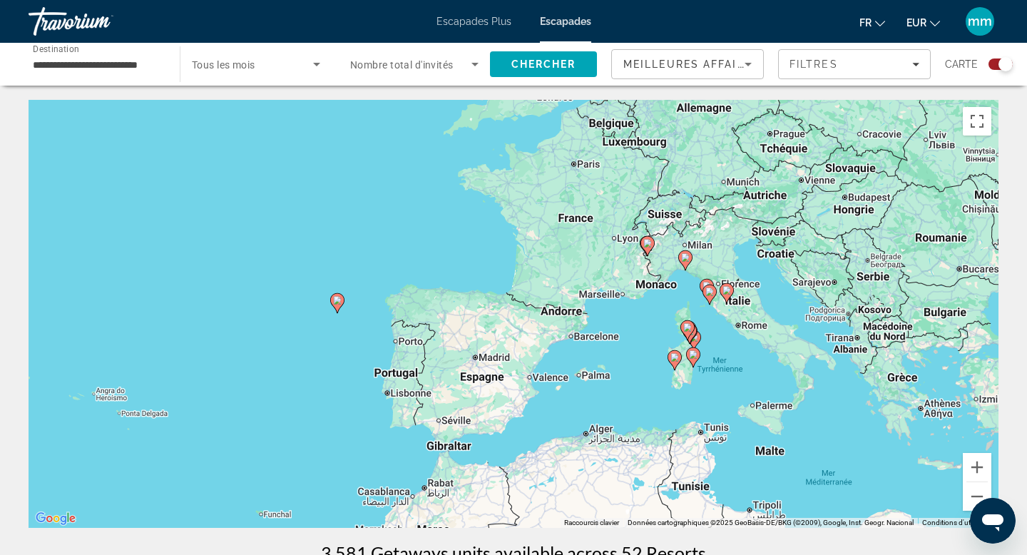
drag, startPoint x: 810, startPoint y: 190, endPoint x: 331, endPoint y: 449, distance: 544.3
click at [331, 449] on div "Pour activer le glissement avec le clavier, appuyez sur Alt+Entrée. Une fois ce…" at bounding box center [514, 314] width 970 height 428
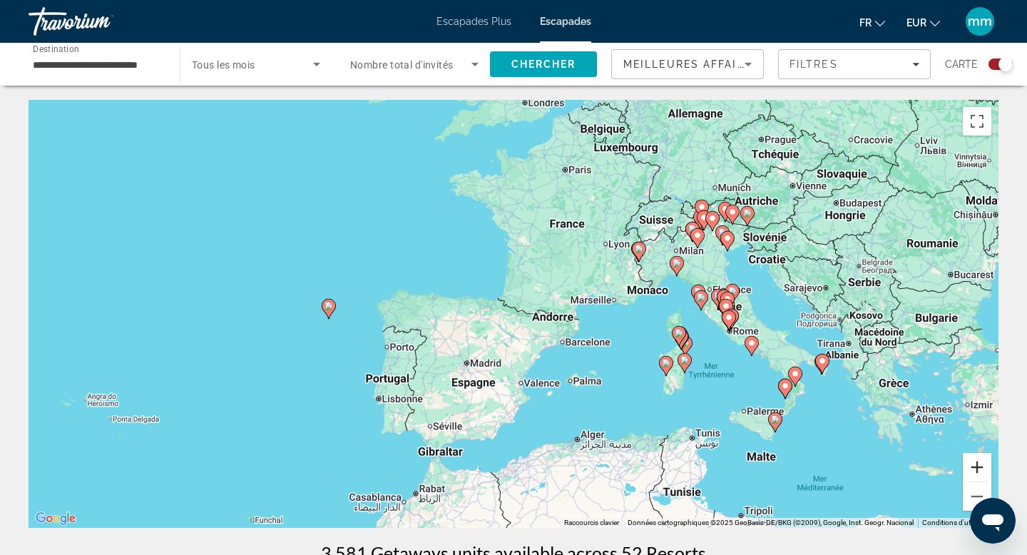
click at [974, 460] on button "Zoom avant" at bounding box center [977, 467] width 29 height 29
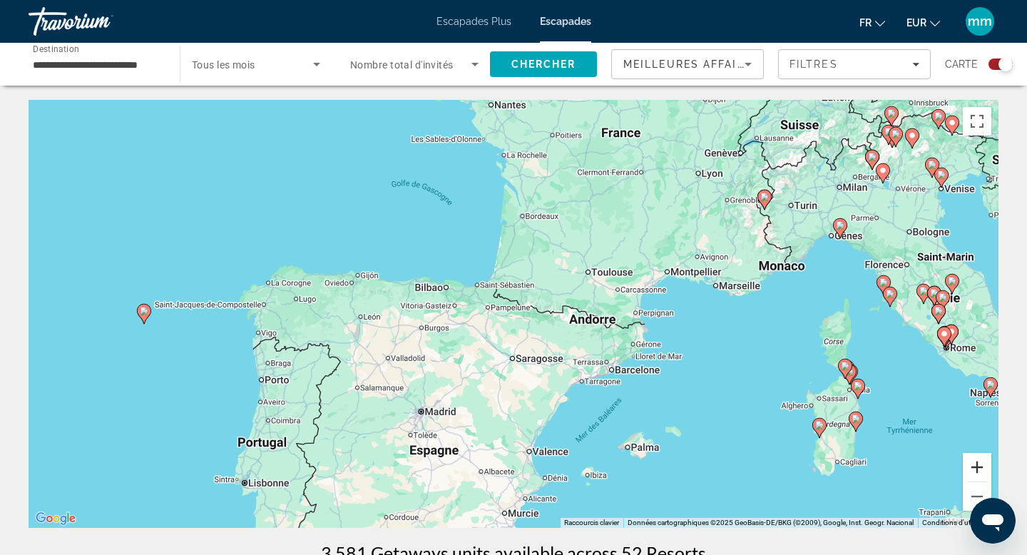
click at [981, 464] on button "Zoom avant" at bounding box center [977, 467] width 29 height 29
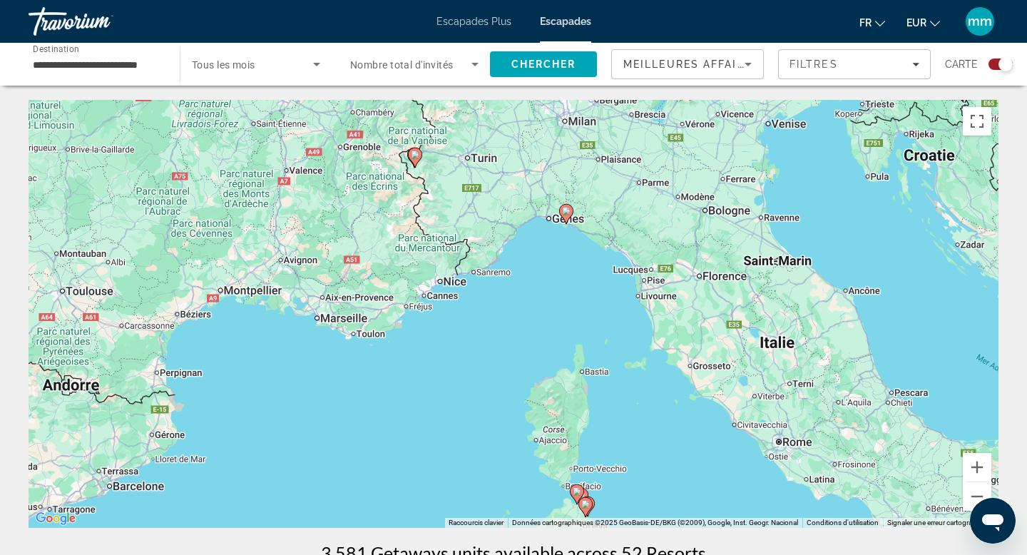
drag, startPoint x: 978, startPoint y: 304, endPoint x: 375, endPoint y: 365, distance: 605.2
click at [375, 365] on div "Pour activer le glissement avec le clavier, appuyez sur Alt+Entrée. Une fois ce…" at bounding box center [514, 314] width 970 height 428
click at [651, 325] on image "Contenu principal" at bounding box center [653, 325] width 9 height 9
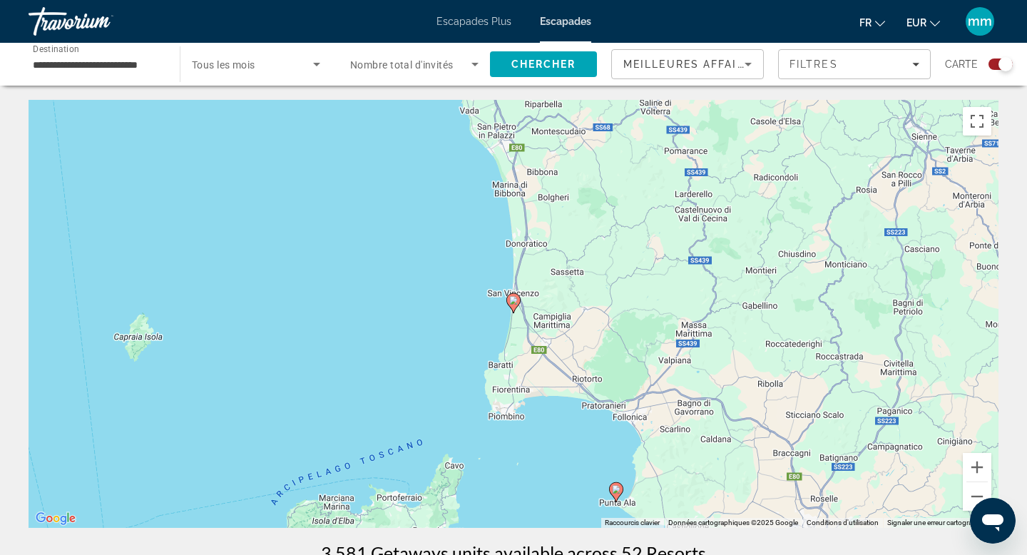
click at [515, 300] on image "Contenu principal" at bounding box center [513, 300] width 9 height 9
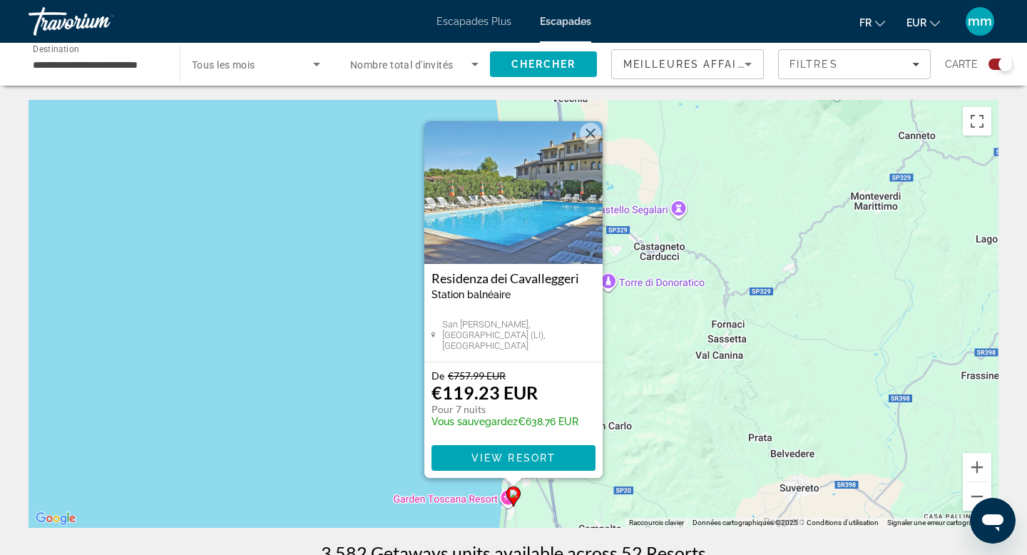
click at [362, 385] on div "Pour activer le glissement avec le clavier, appuyez sur Alt+Entrée. Une fois ce…" at bounding box center [514, 314] width 970 height 428
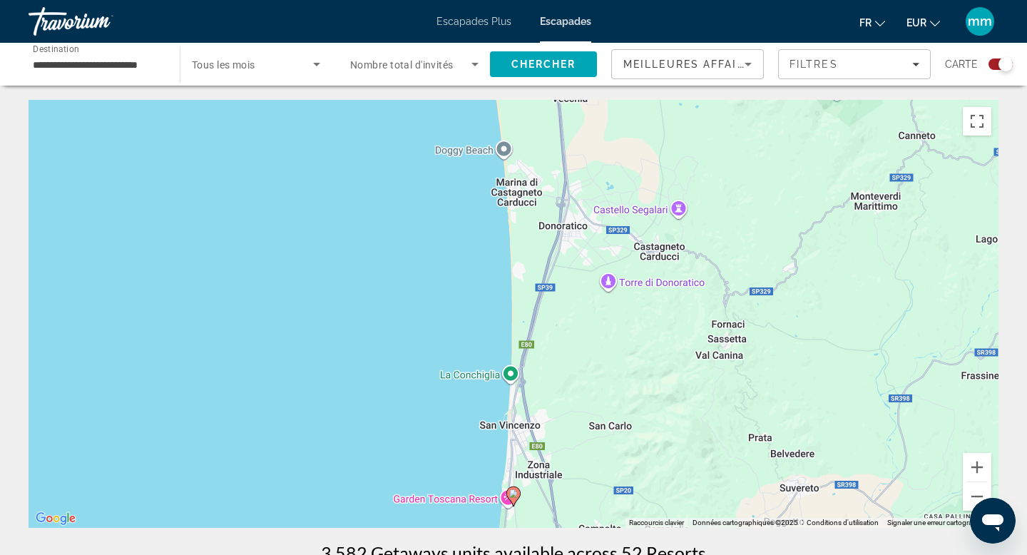
click at [515, 494] on image "Contenu principal" at bounding box center [513, 493] width 9 height 9
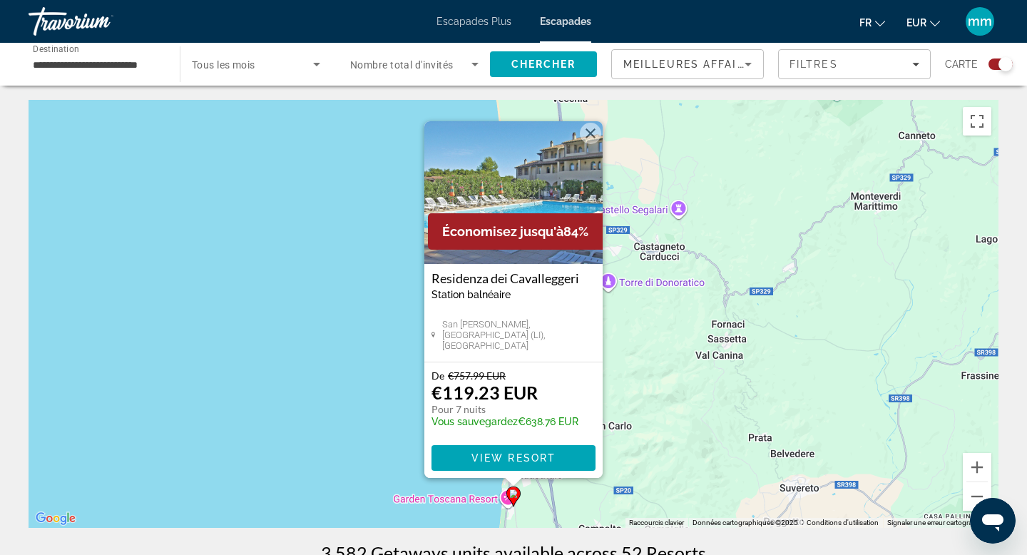
click at [135, 330] on div "Pour activer le glissement avec le clavier, appuyez sur Alt+Entrée. Une fois ce…" at bounding box center [514, 314] width 970 height 428
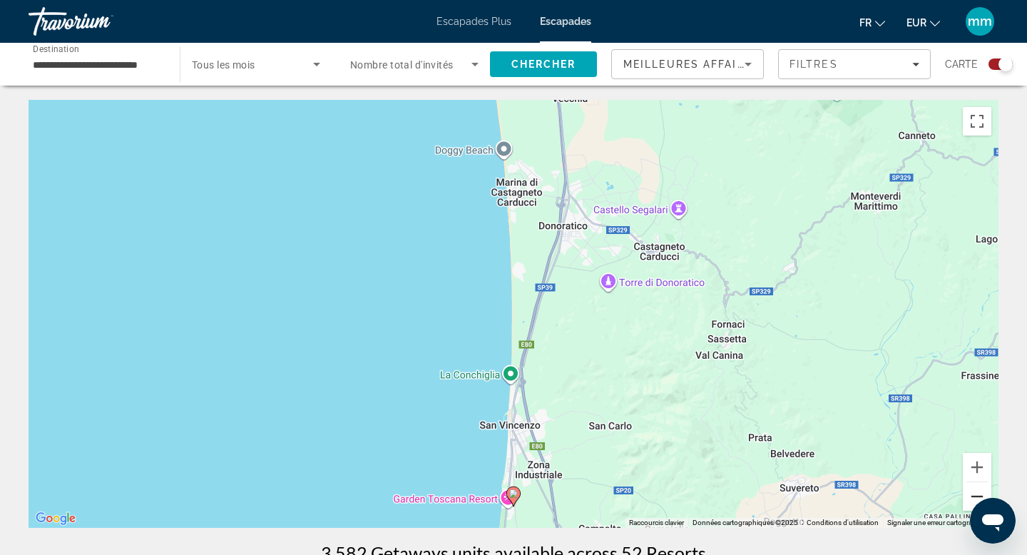
click at [975, 493] on button "Zoom arrière" at bounding box center [977, 496] width 29 height 29
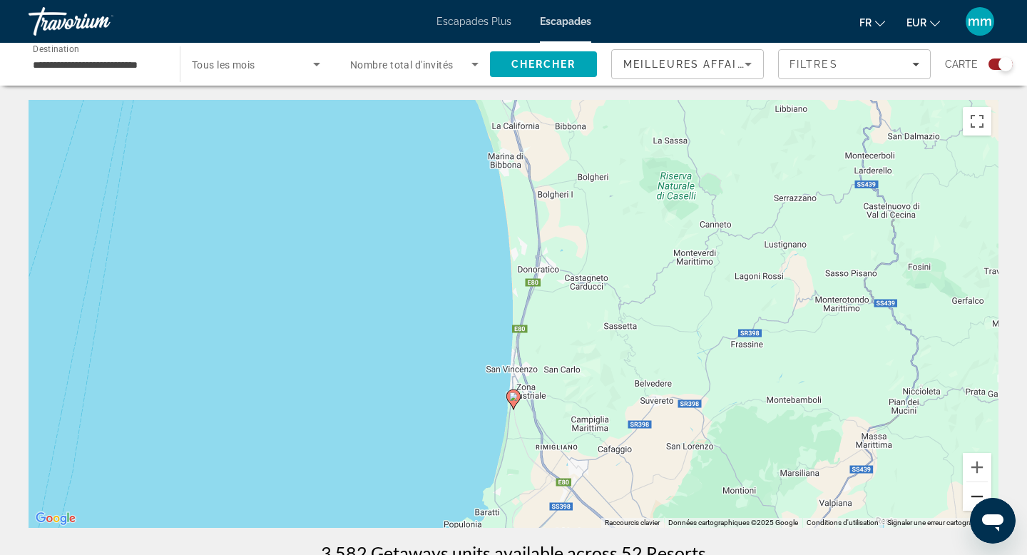
click at [975, 493] on button "Zoom arrière" at bounding box center [977, 496] width 29 height 29
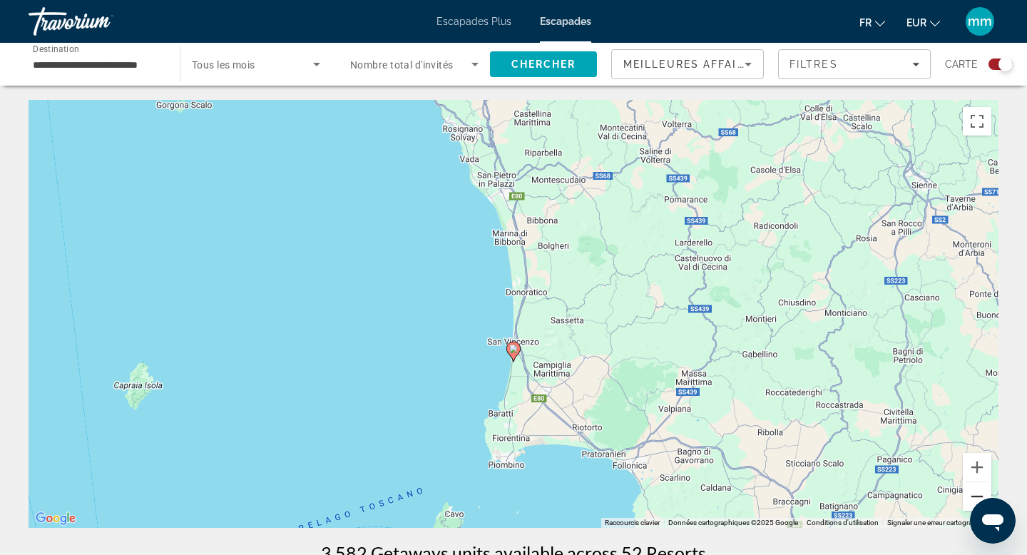
click at [975, 494] on button "Zoom arrière" at bounding box center [977, 496] width 29 height 29
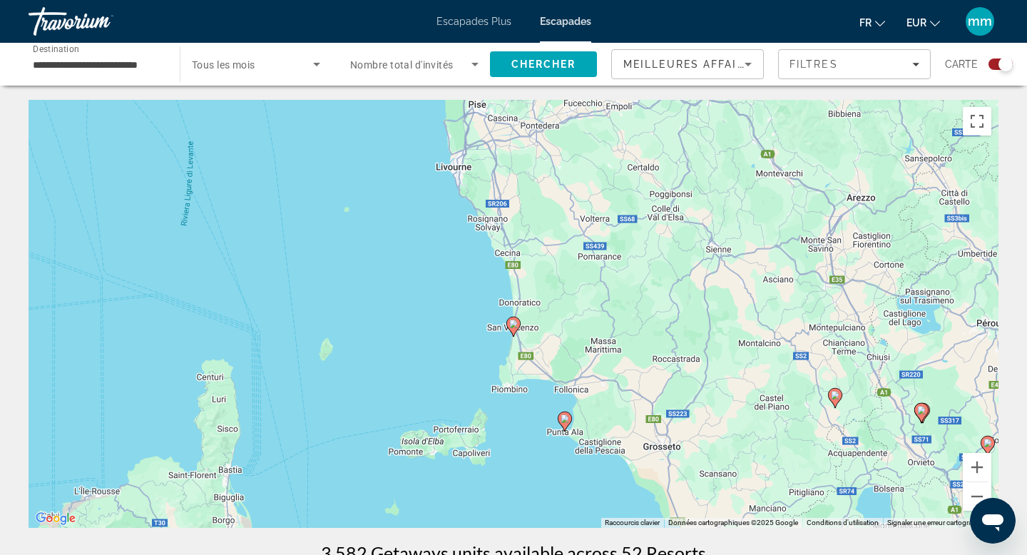
click at [514, 324] on image "Contenu principal" at bounding box center [513, 324] width 9 height 9
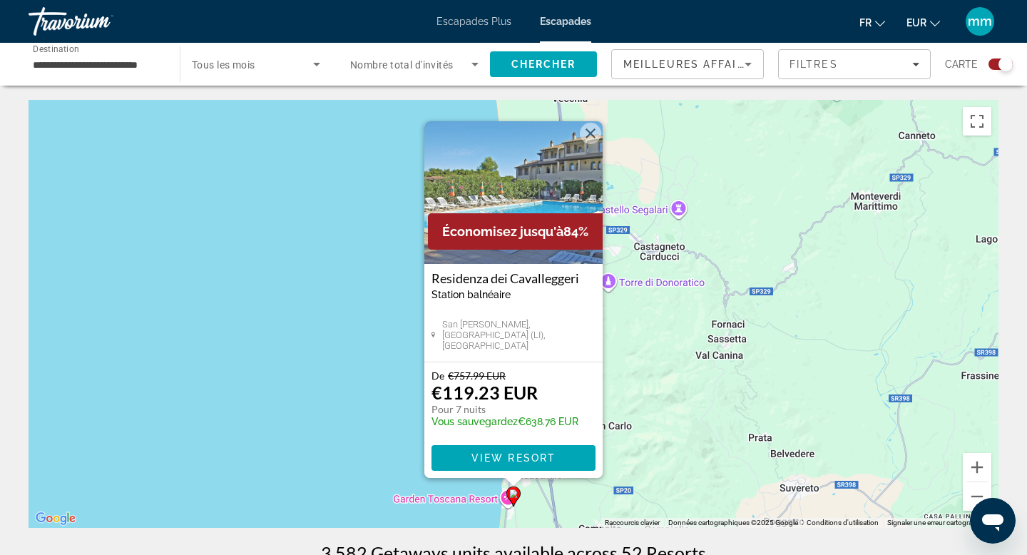
click at [369, 421] on div "Pour activer le glissement avec le clavier, appuyez sur Alt+Entrée. Une fois ce…" at bounding box center [514, 314] width 970 height 428
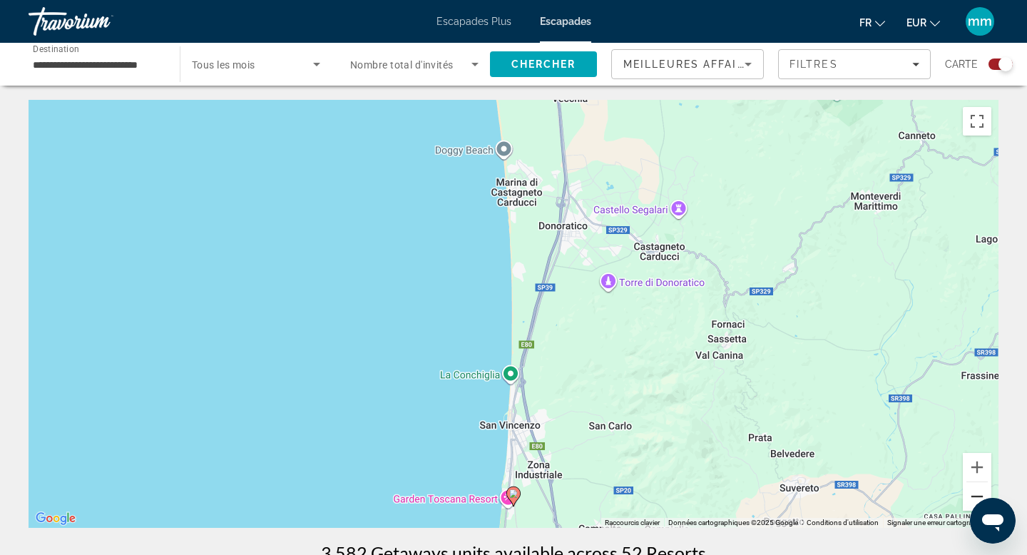
click at [972, 494] on button "Zoom arrière" at bounding box center [977, 496] width 29 height 29
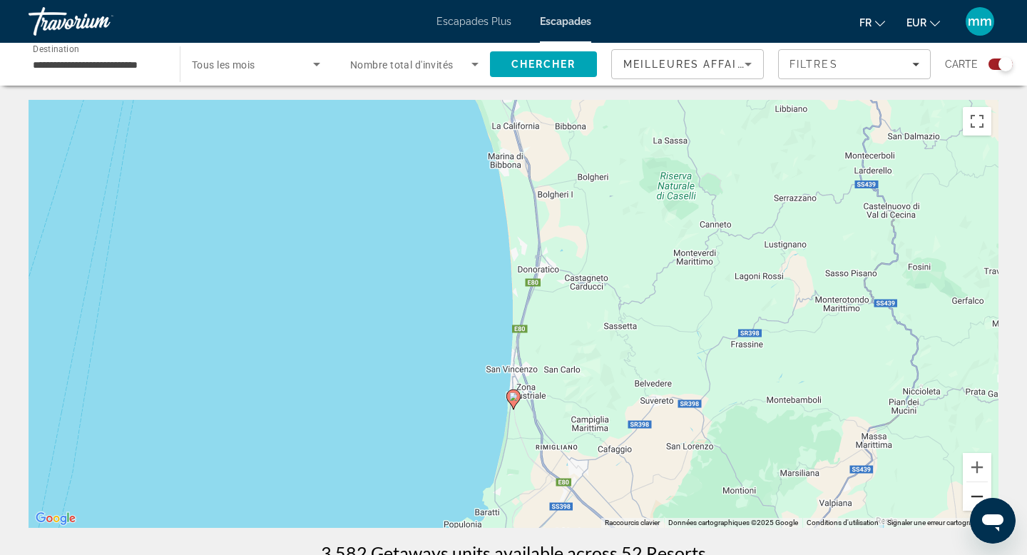
click at [973, 493] on button "Zoom arrière" at bounding box center [977, 496] width 29 height 29
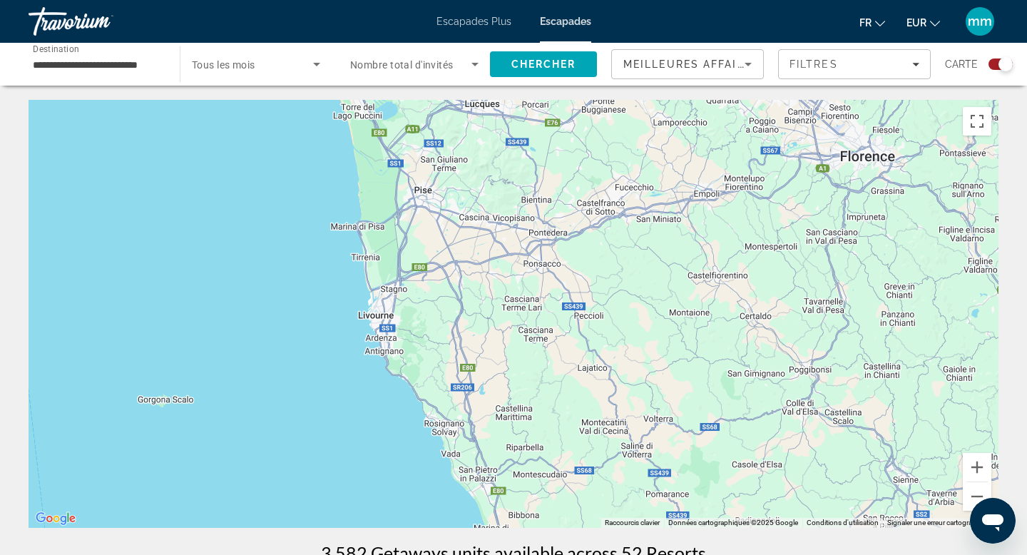
drag, startPoint x: 758, startPoint y: 253, endPoint x: 739, endPoint y: 552, distance: 300.2
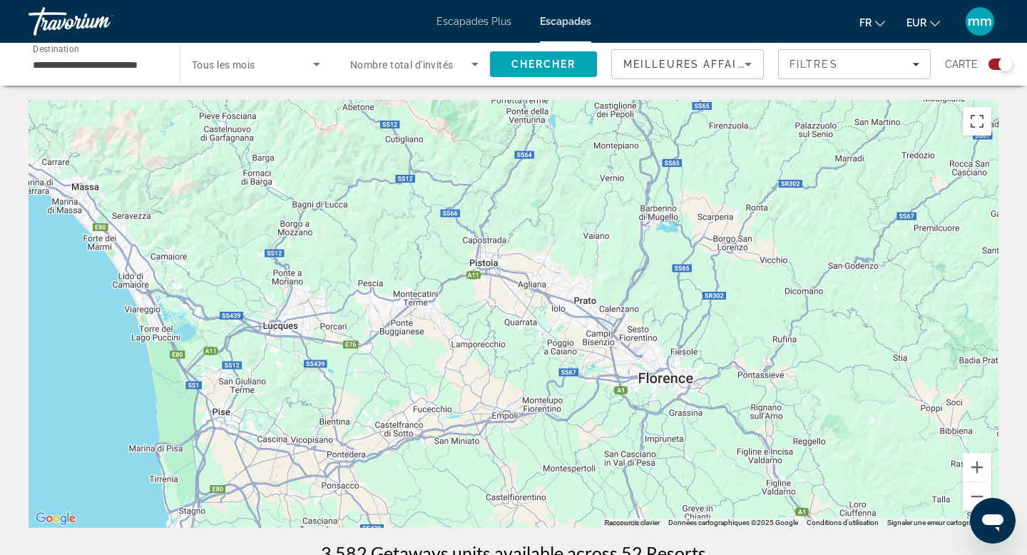
drag, startPoint x: 826, startPoint y: 332, endPoint x: 620, endPoint y: 553, distance: 301.4
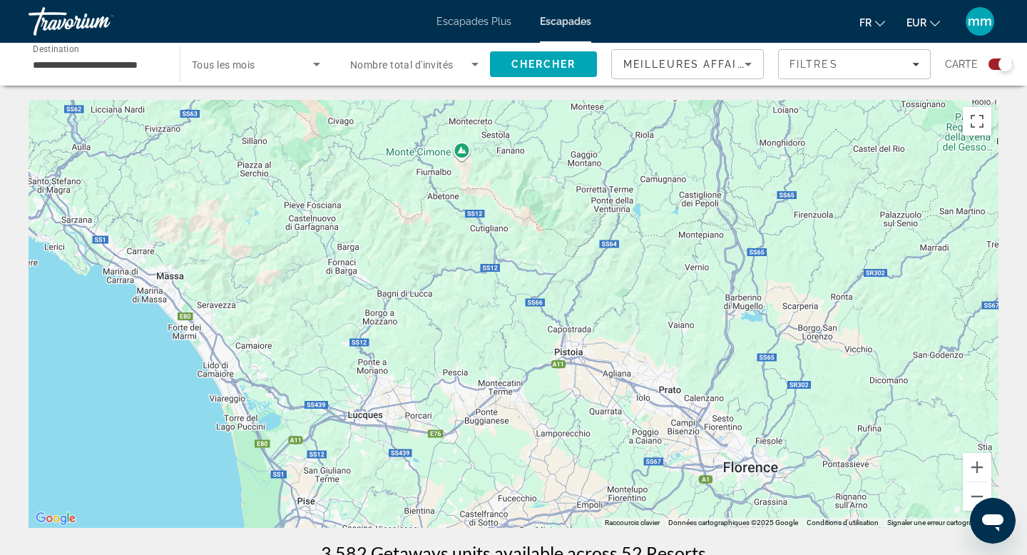
drag, startPoint x: 352, startPoint y: 375, endPoint x: 396, endPoint y: 438, distance: 77.4
click at [396, 438] on div "Contenu principal" at bounding box center [514, 314] width 970 height 428
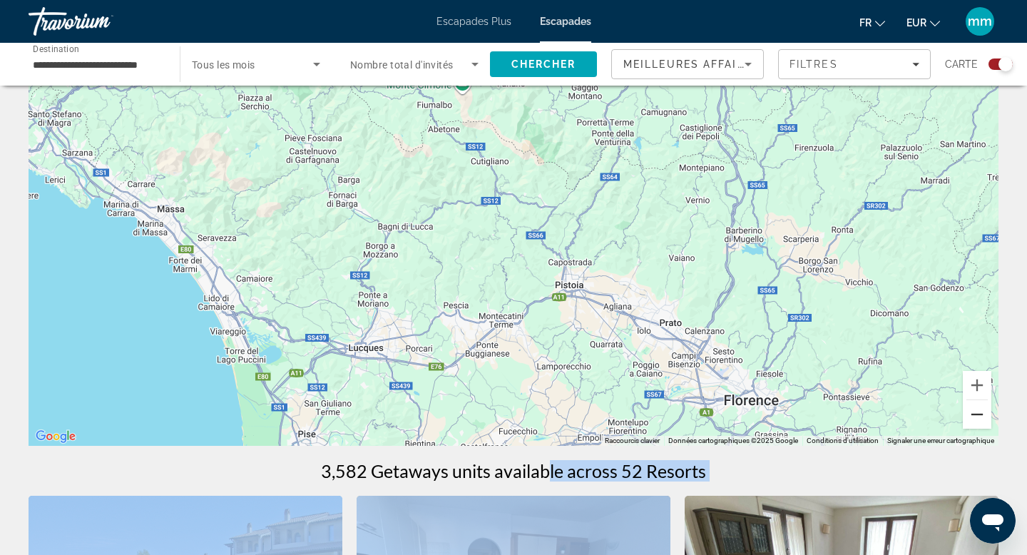
click at [982, 408] on button "Zoom arrière" at bounding box center [977, 414] width 29 height 29
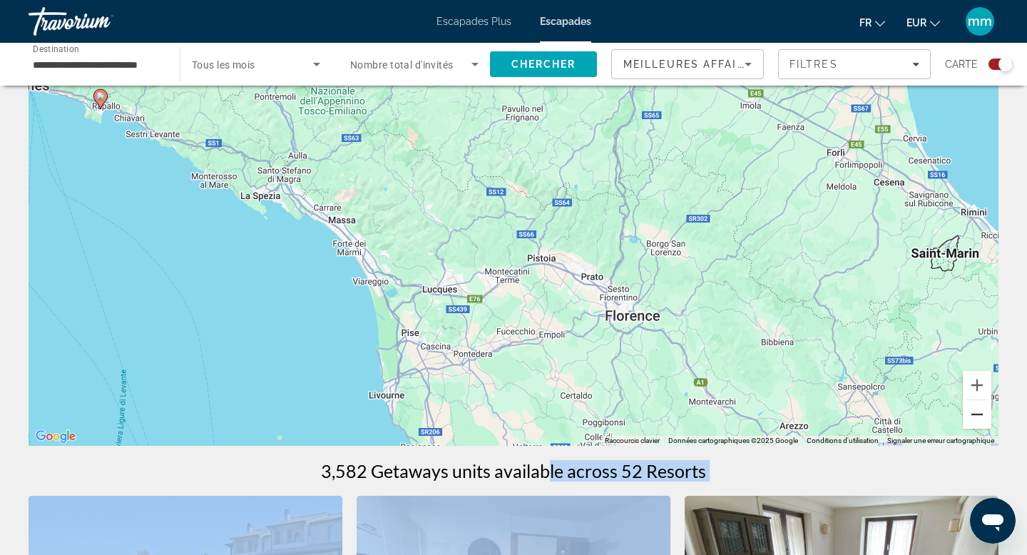
click at [982, 408] on button "Zoom arrière" at bounding box center [977, 414] width 29 height 29
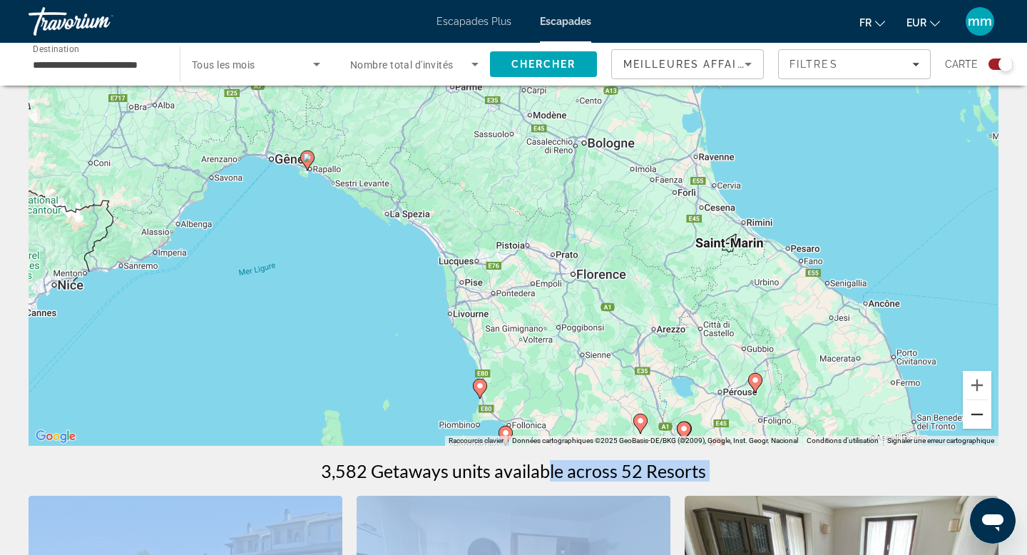
click at [982, 408] on button "Zoom arrière" at bounding box center [977, 414] width 29 height 29
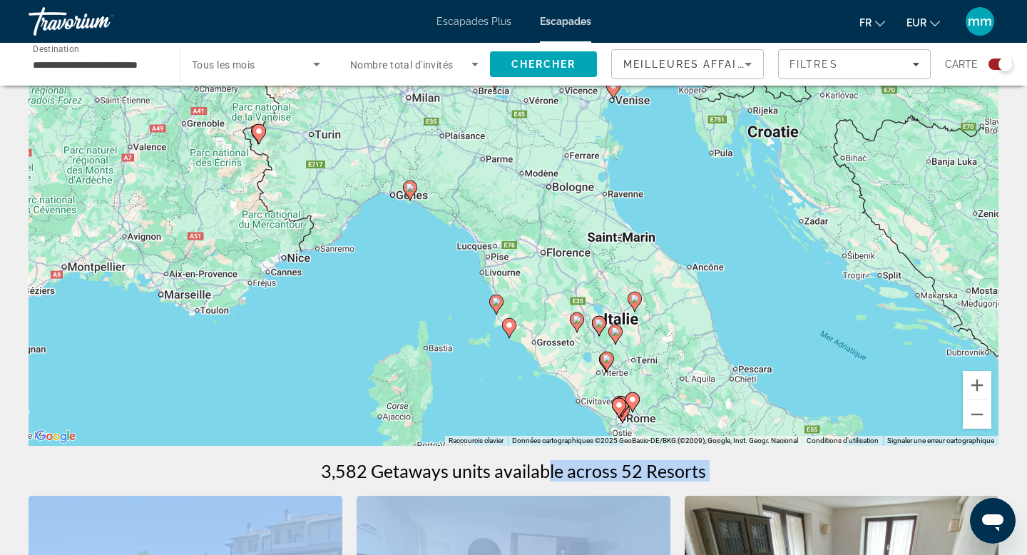
click at [598, 321] on image "Contenu principal" at bounding box center [599, 323] width 9 height 9
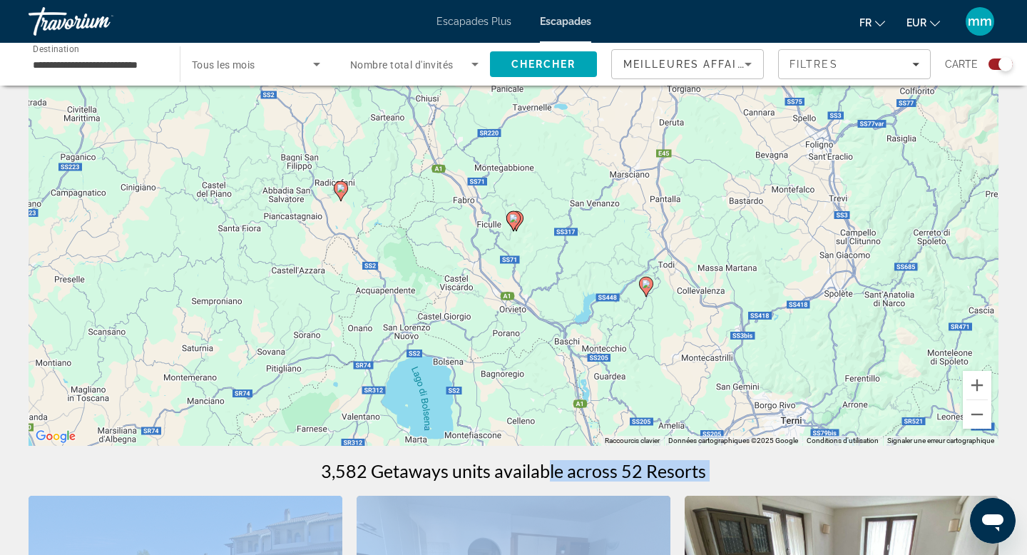
click at [342, 189] on image "Contenu principal" at bounding box center [341, 188] width 9 height 9
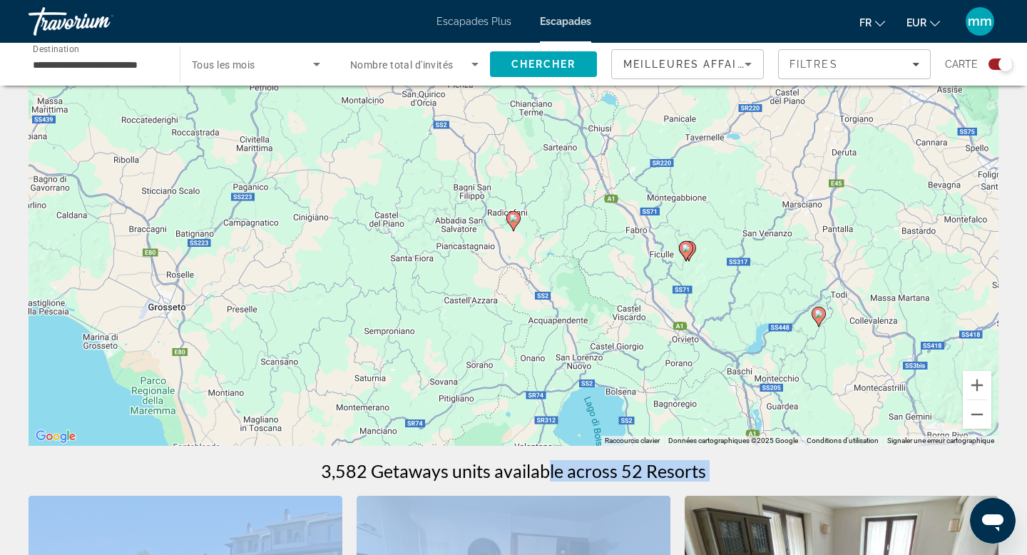
click at [514, 218] on image "Contenu principal" at bounding box center [513, 218] width 9 height 9
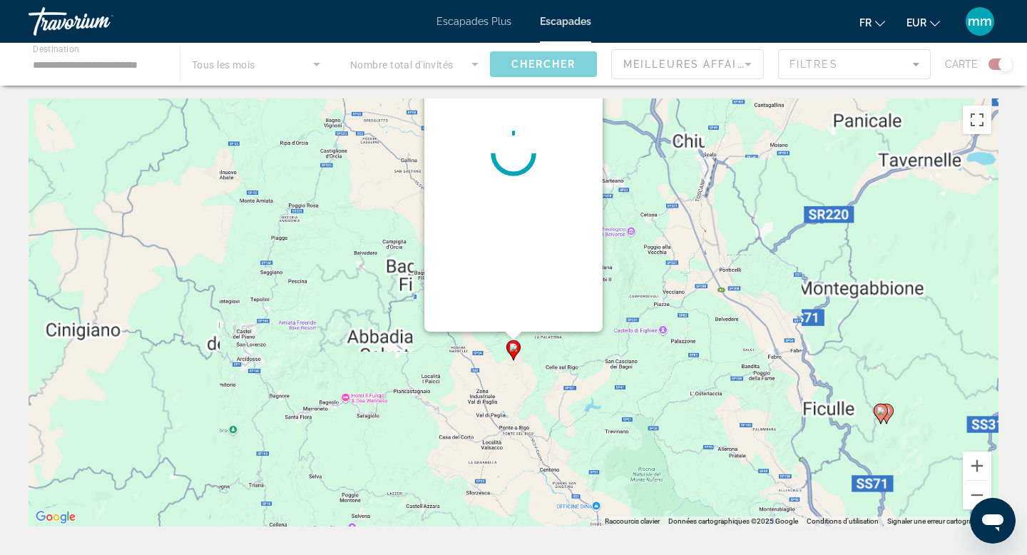
scroll to position [0, 0]
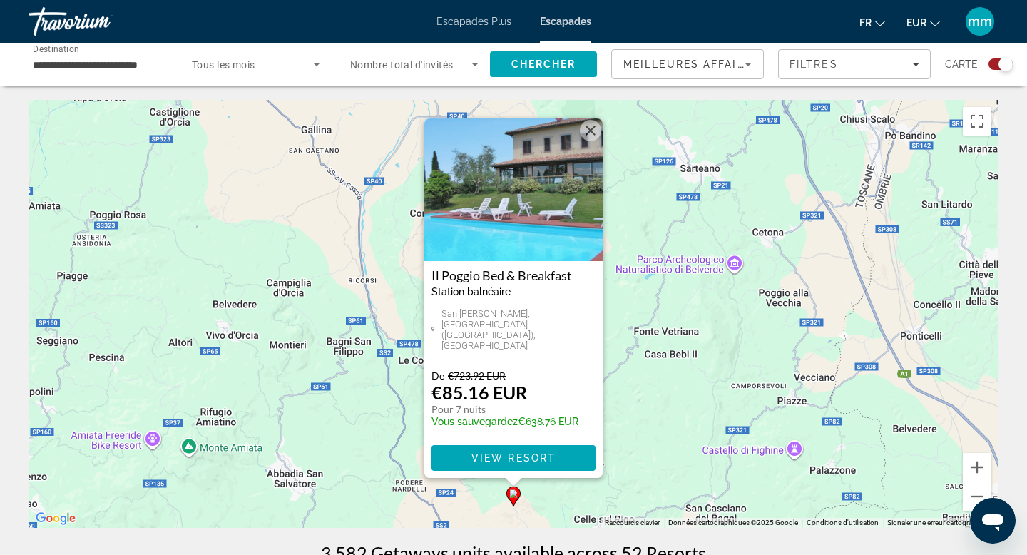
click at [514, 214] on img "Contenu principal" at bounding box center [514, 189] width 178 height 143
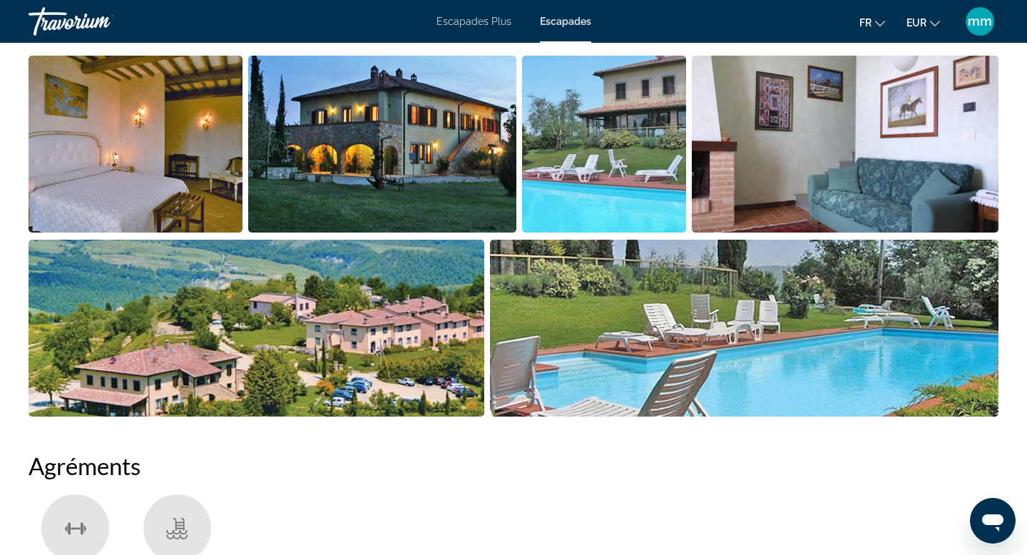
scroll to position [688, 0]
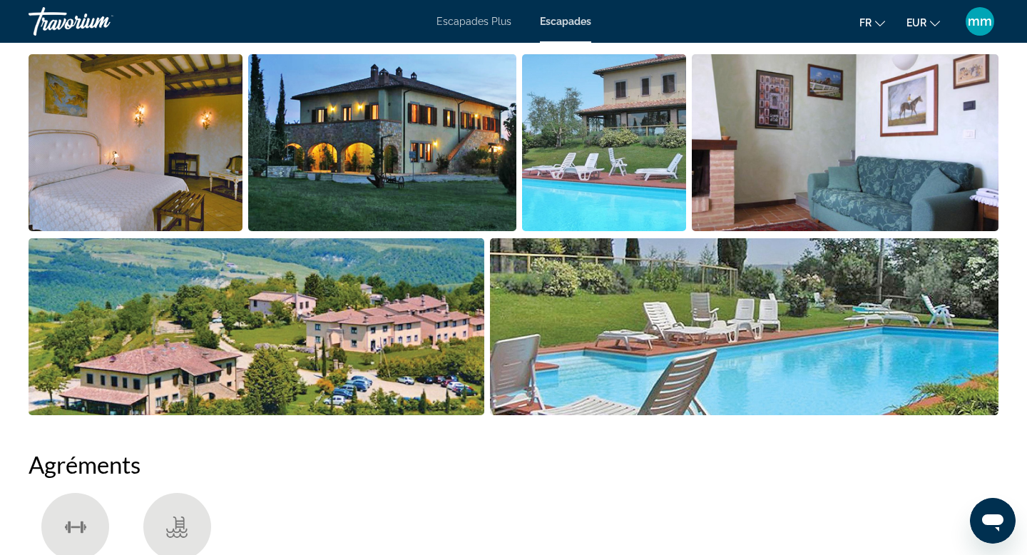
click at [191, 168] on img "Open full-screen image slider" at bounding box center [136, 142] width 214 height 177
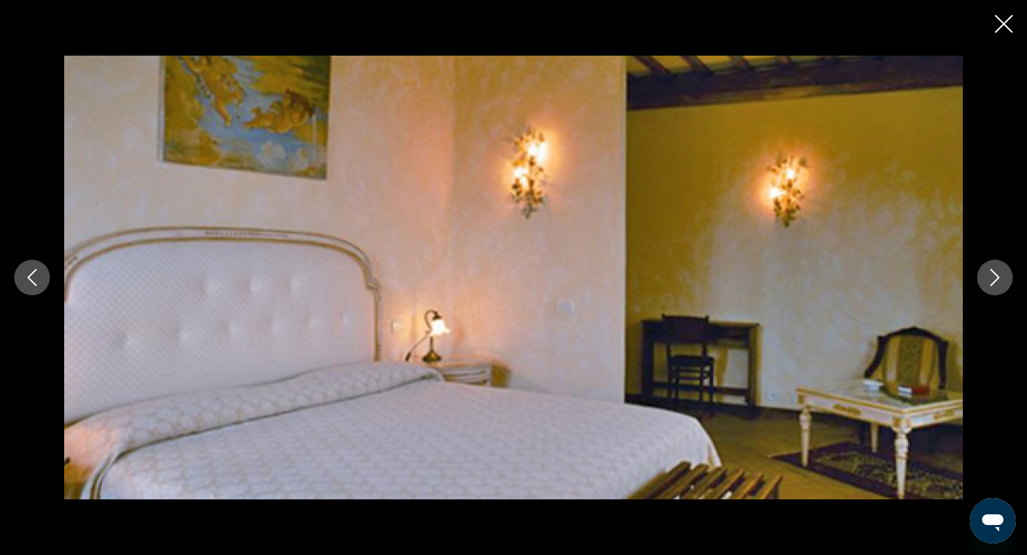
click at [1000, 274] on icon "Next image" at bounding box center [995, 277] width 17 height 17
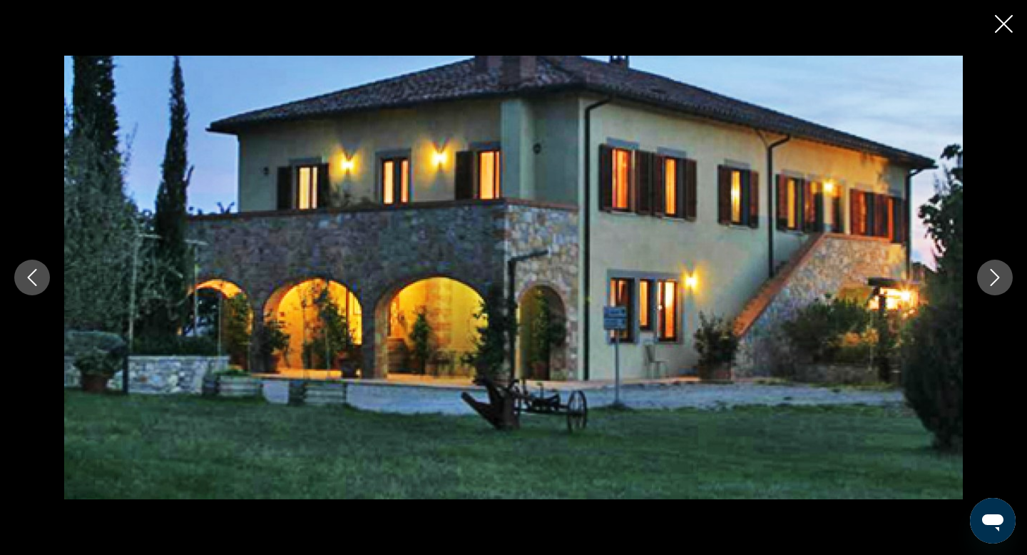
click at [1000, 273] on icon "Next image" at bounding box center [995, 277] width 17 height 17
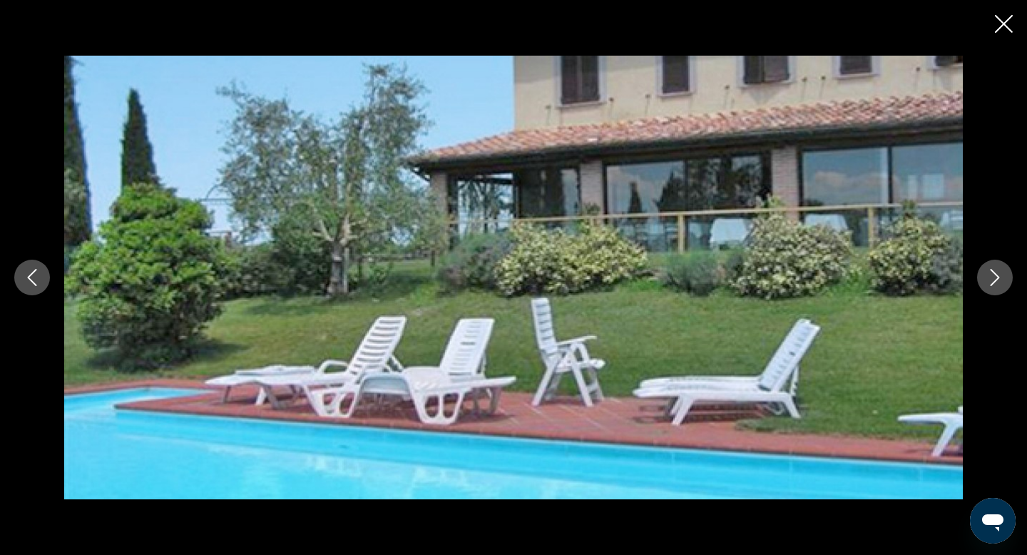
click at [1000, 273] on icon "Next image" at bounding box center [995, 277] width 17 height 17
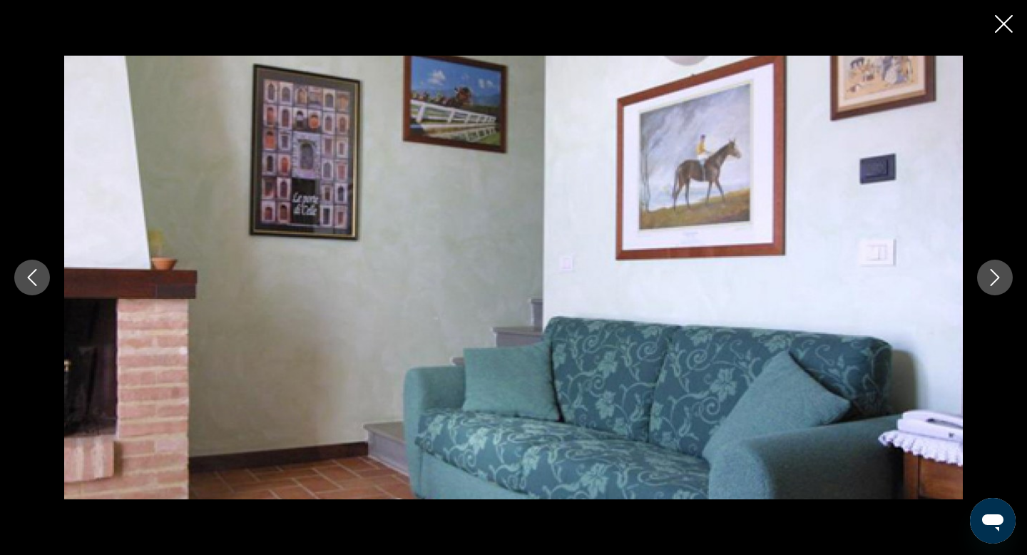
click at [1000, 273] on icon "Next image" at bounding box center [995, 277] width 17 height 17
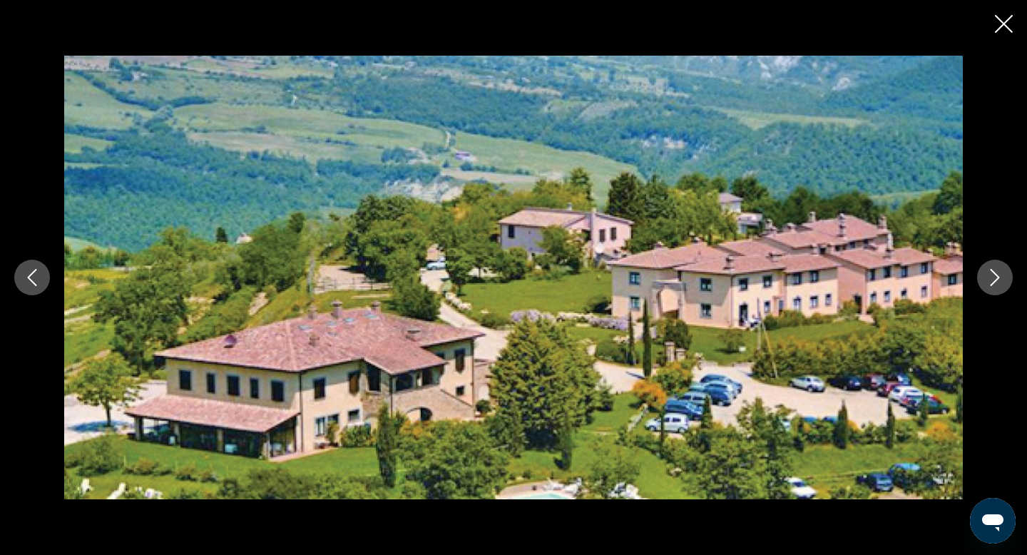
click at [1000, 271] on icon "Next image" at bounding box center [995, 277] width 17 height 17
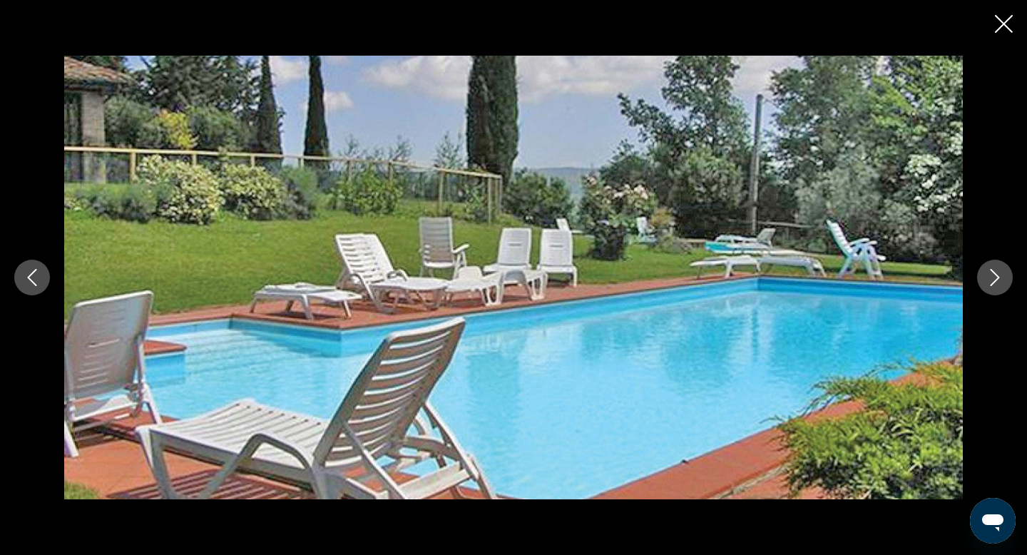
click at [1000, 271] on icon "Next image" at bounding box center [995, 277] width 17 height 17
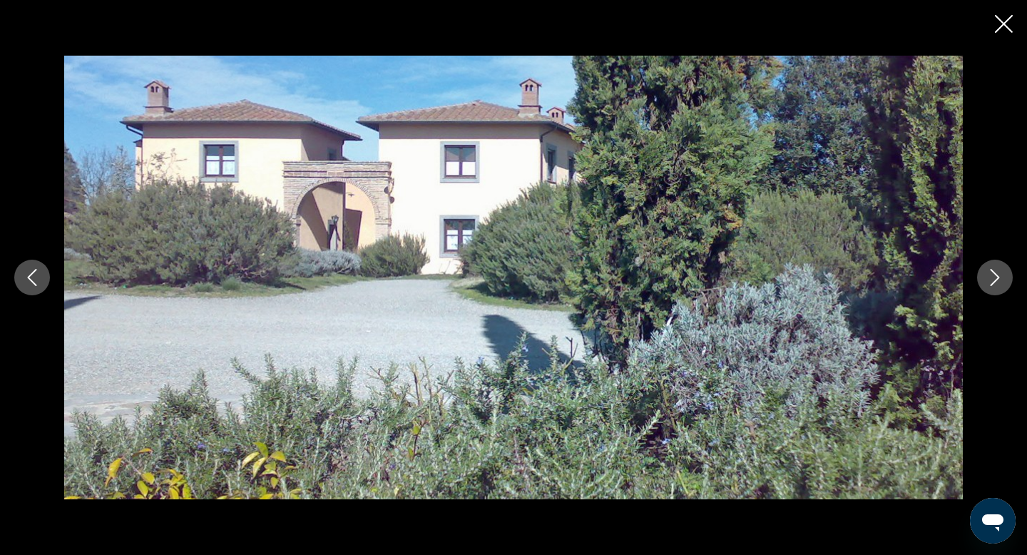
click at [1000, 271] on icon "Next image" at bounding box center [995, 277] width 17 height 17
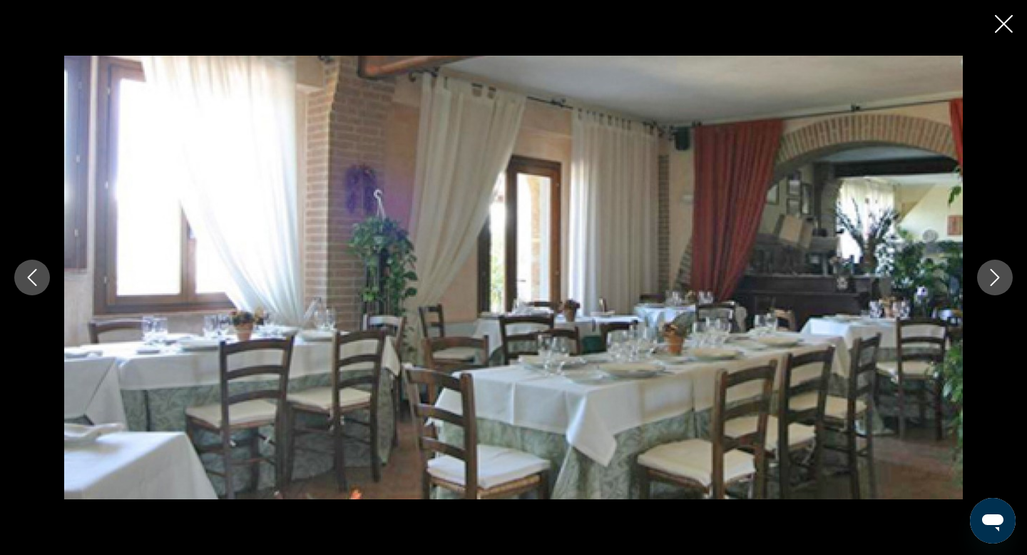
click at [1000, 271] on icon "Next image" at bounding box center [995, 277] width 17 height 17
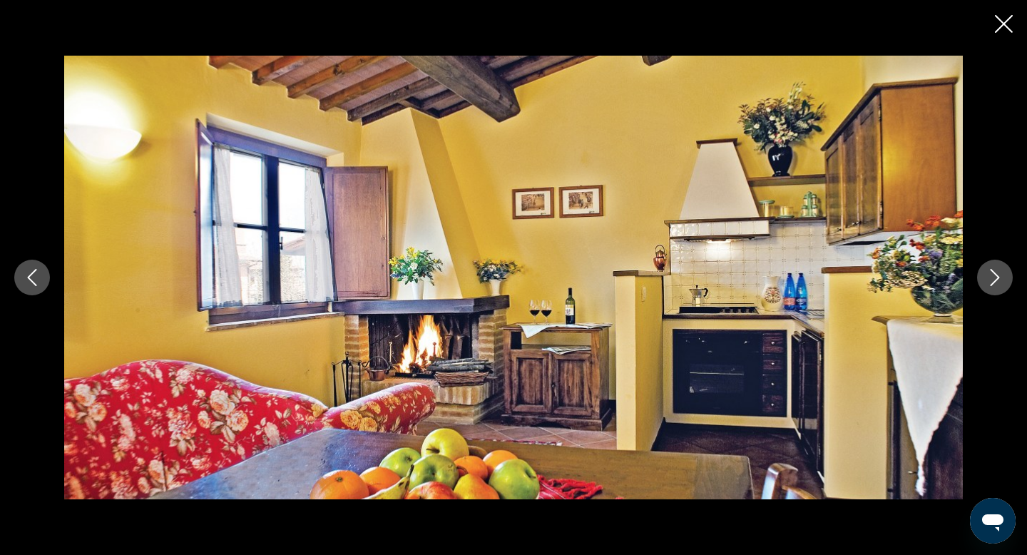
click at [1000, 270] on icon "Next image" at bounding box center [995, 277] width 17 height 17
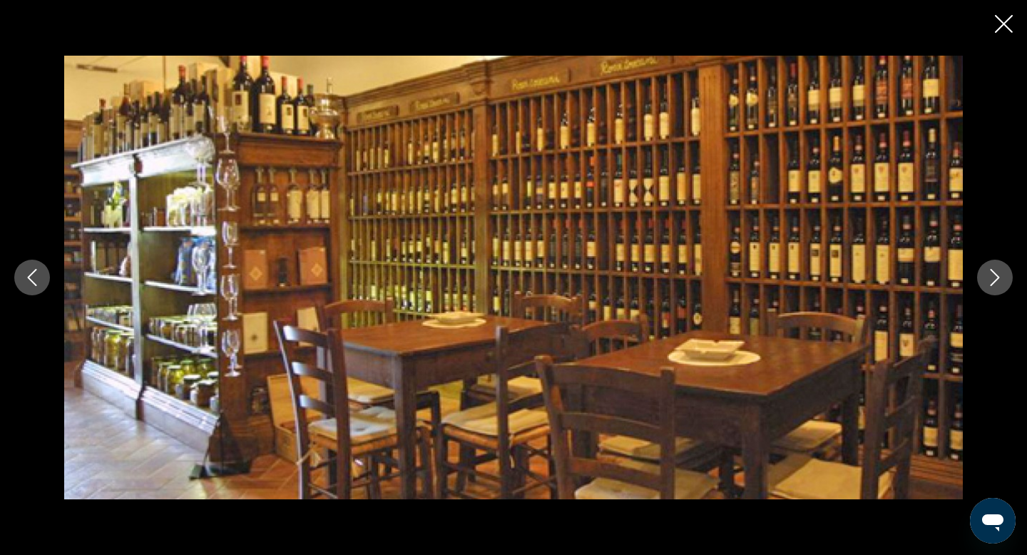
click at [999, 275] on icon "Next image" at bounding box center [995, 277] width 17 height 17
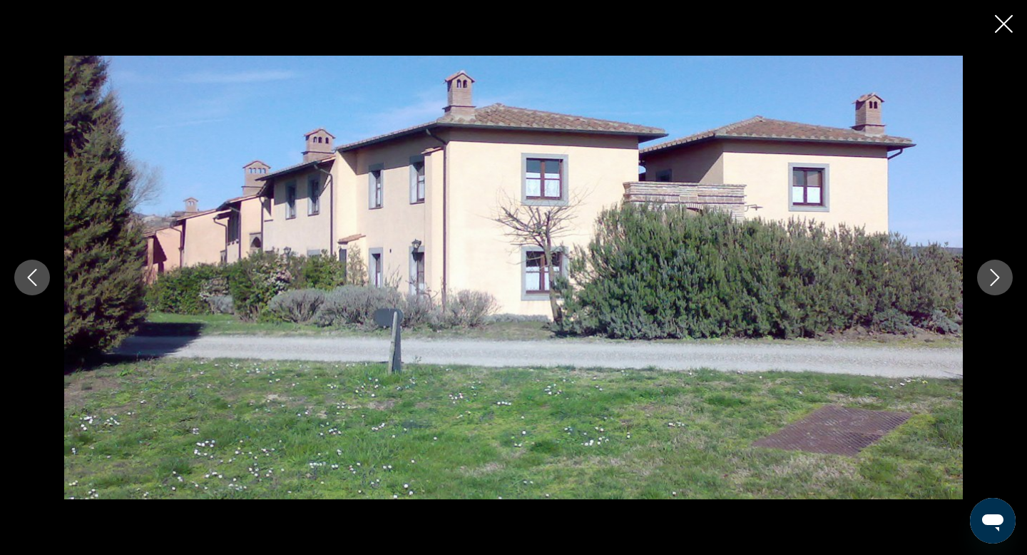
click at [999, 275] on icon "Next image" at bounding box center [995, 277] width 17 height 17
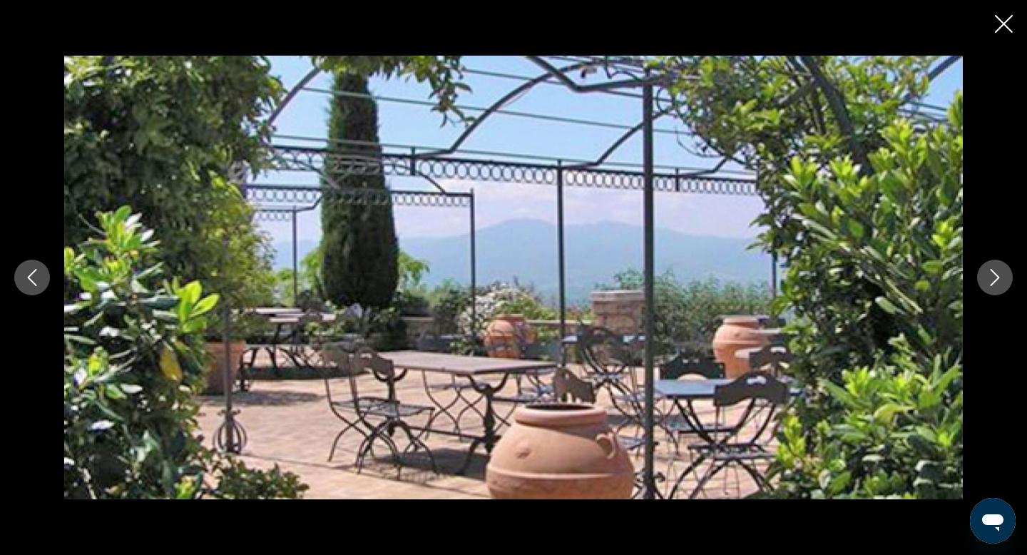
click at [999, 275] on icon "Next image" at bounding box center [995, 277] width 17 height 17
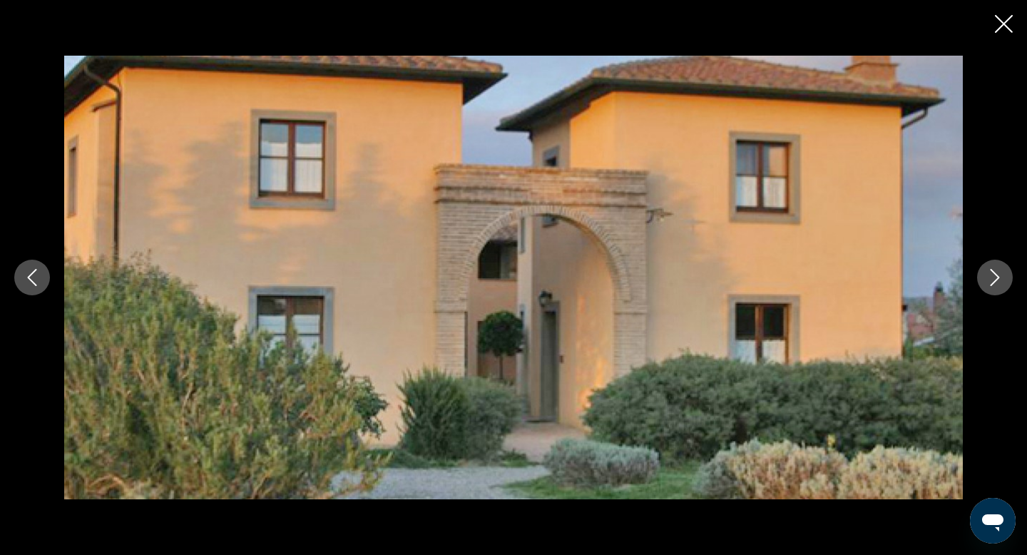
click at [996, 275] on icon "Next image" at bounding box center [995, 277] width 9 height 17
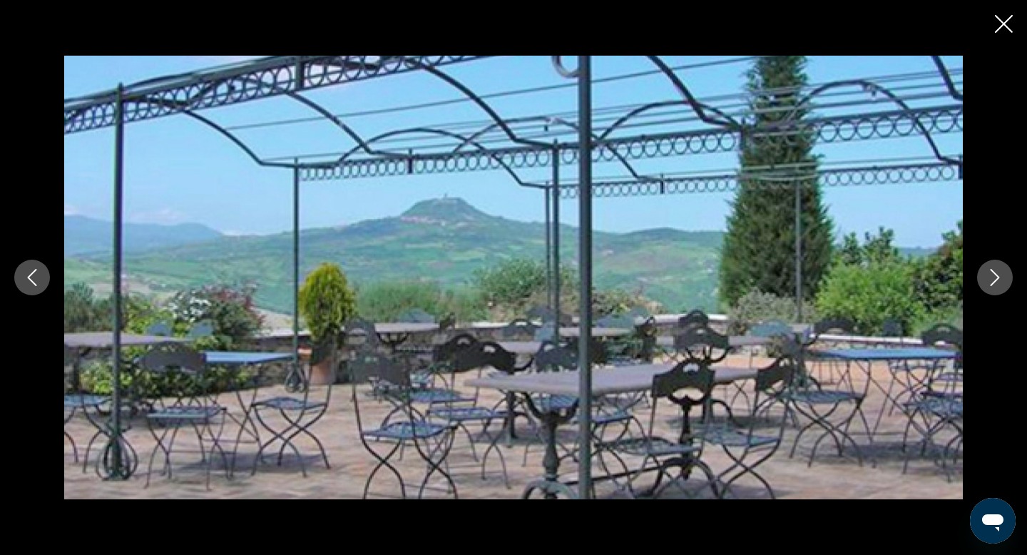
click at [996, 275] on icon "Next image" at bounding box center [995, 277] width 9 height 17
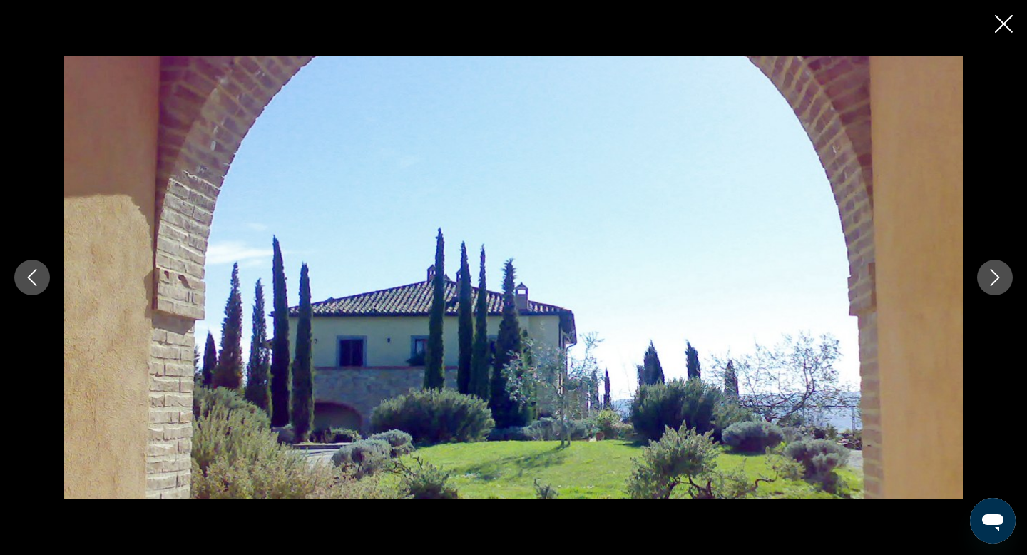
click at [996, 275] on icon "Next image" at bounding box center [995, 277] width 9 height 17
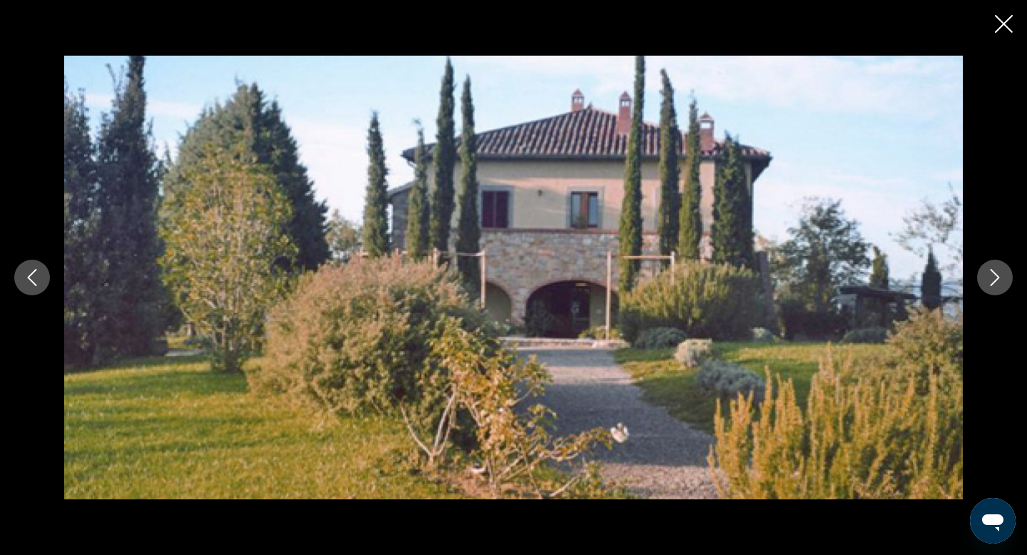
click at [1004, 21] on icon "Close slideshow" at bounding box center [1004, 24] width 18 height 18
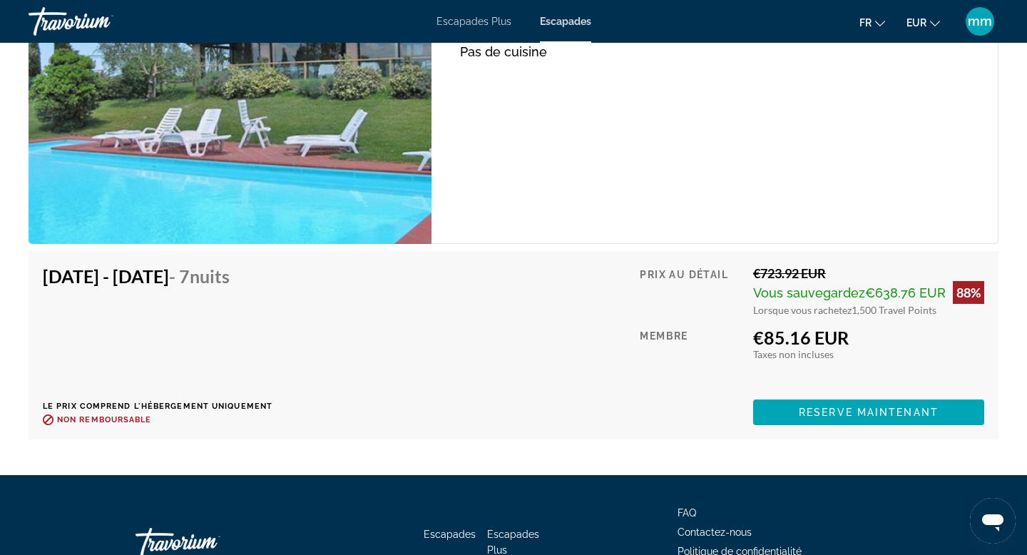
scroll to position [3286, 0]
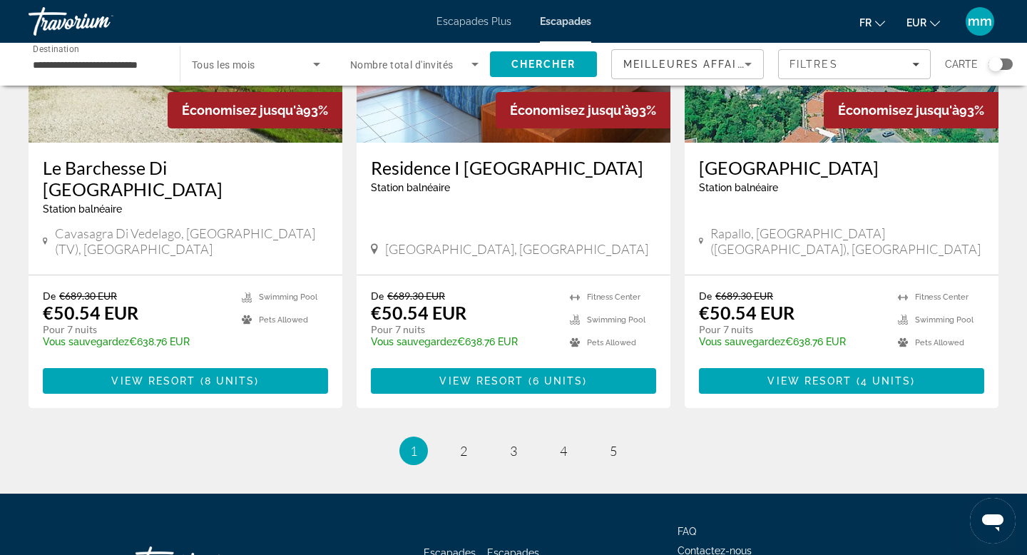
scroll to position [1753, 0]
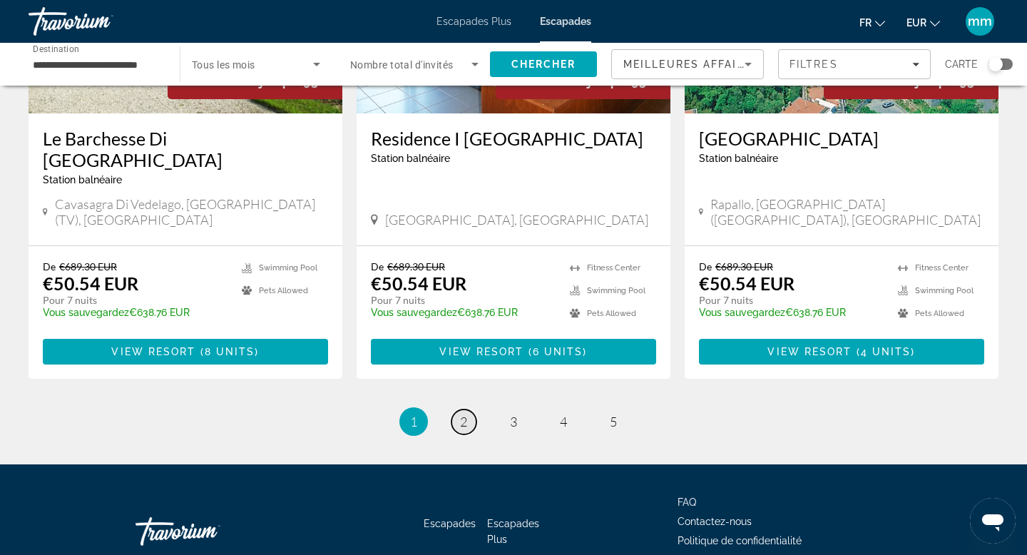
click at [461, 414] on span "2" at bounding box center [463, 422] width 7 height 16
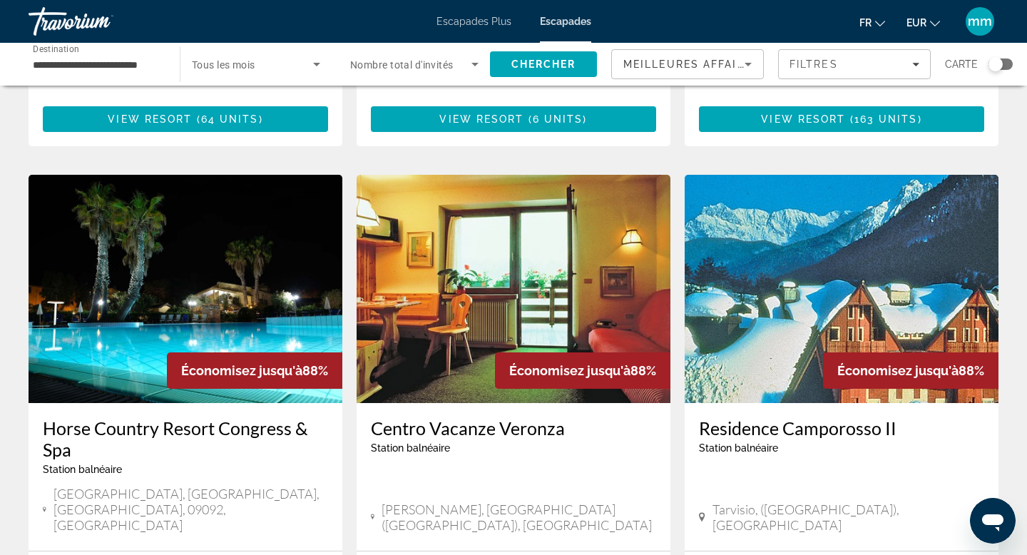
scroll to position [461, 0]
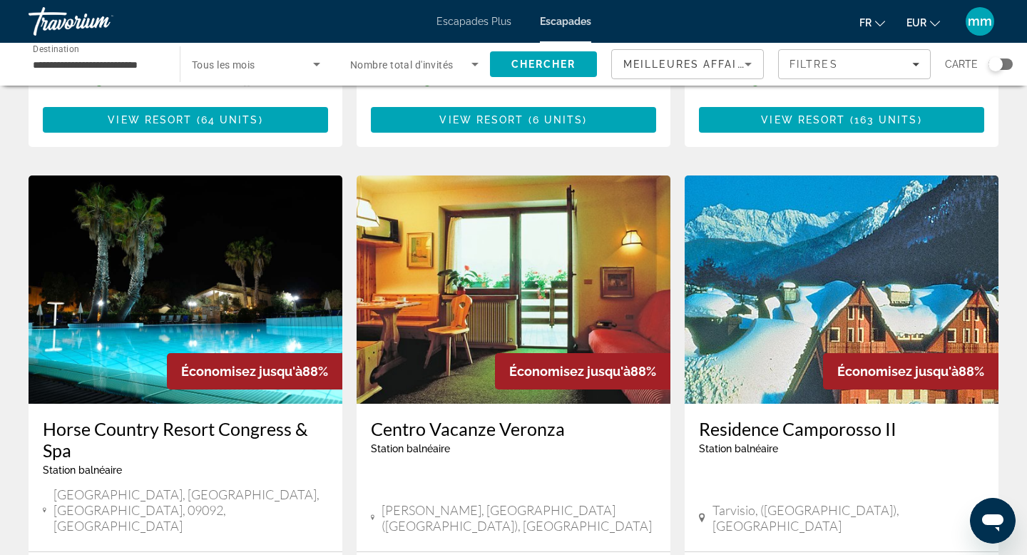
click at [212, 268] on img "Contenu principal" at bounding box center [186, 290] width 314 height 228
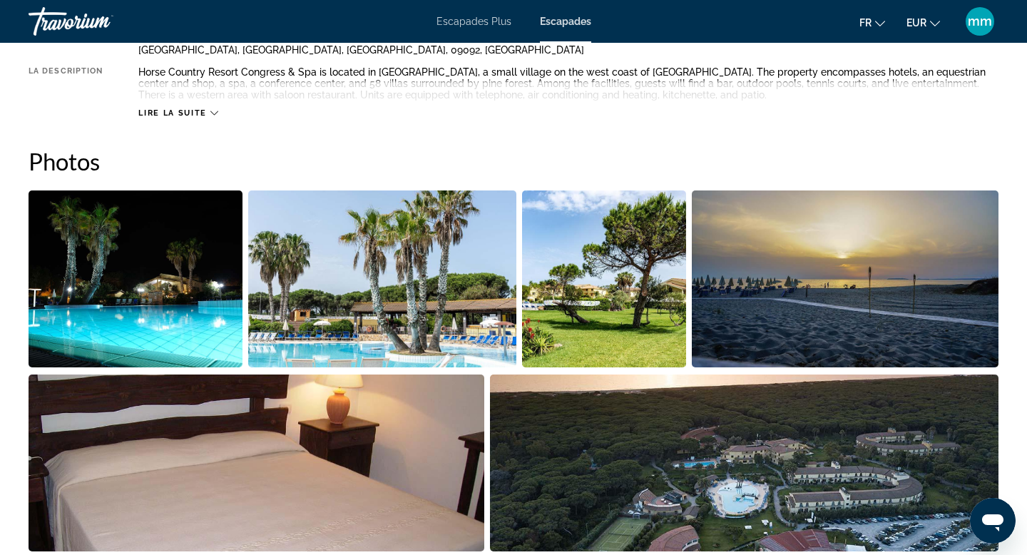
scroll to position [575, 0]
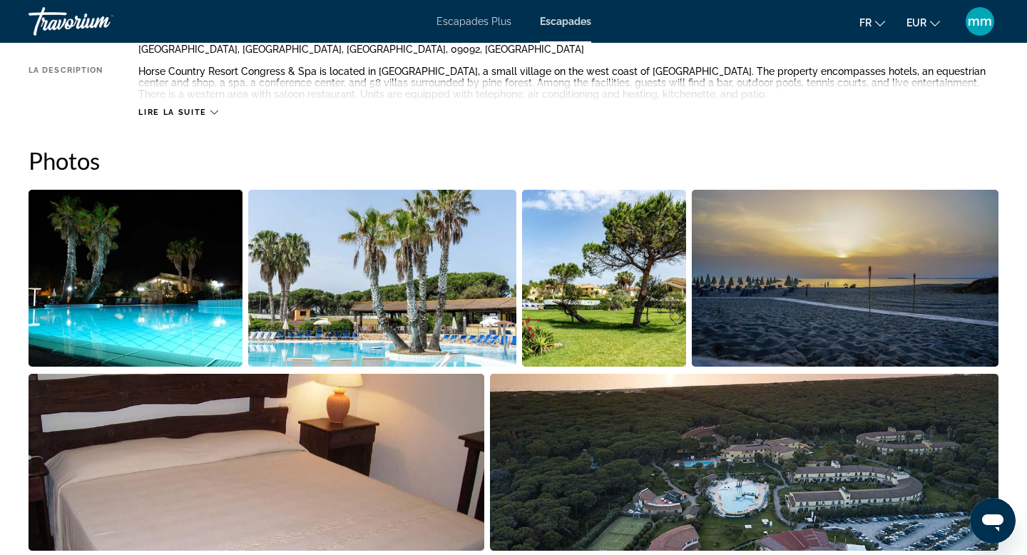
click at [107, 260] on img "Open full-screen image slider" at bounding box center [136, 278] width 214 height 177
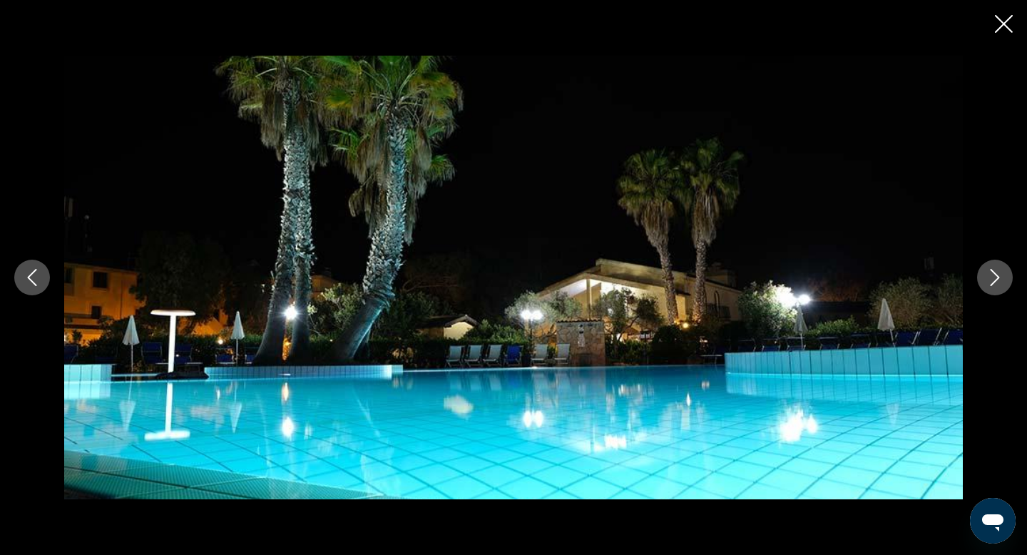
click at [994, 280] on icon "Next image" at bounding box center [995, 277] width 17 height 17
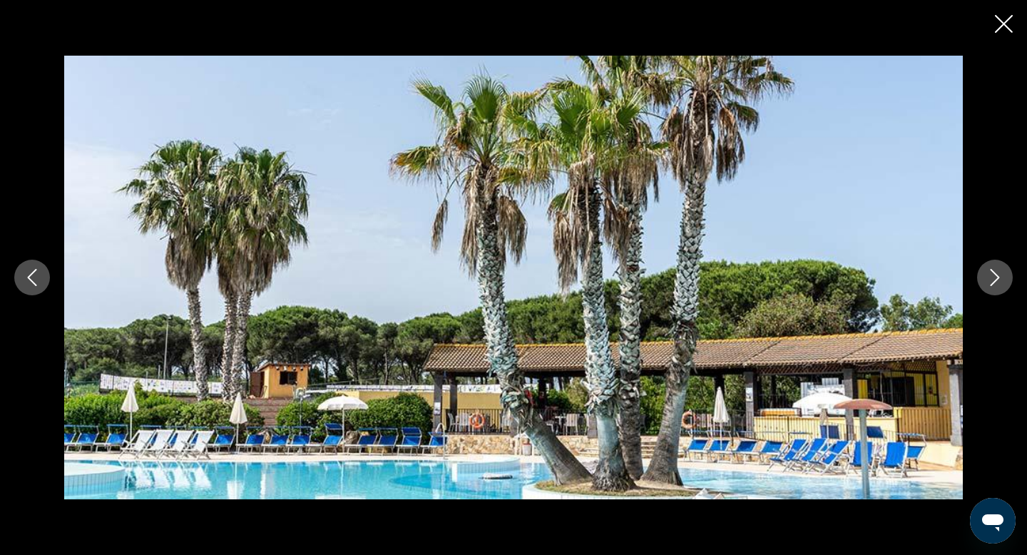
click at [994, 280] on icon "Next image" at bounding box center [995, 277] width 17 height 17
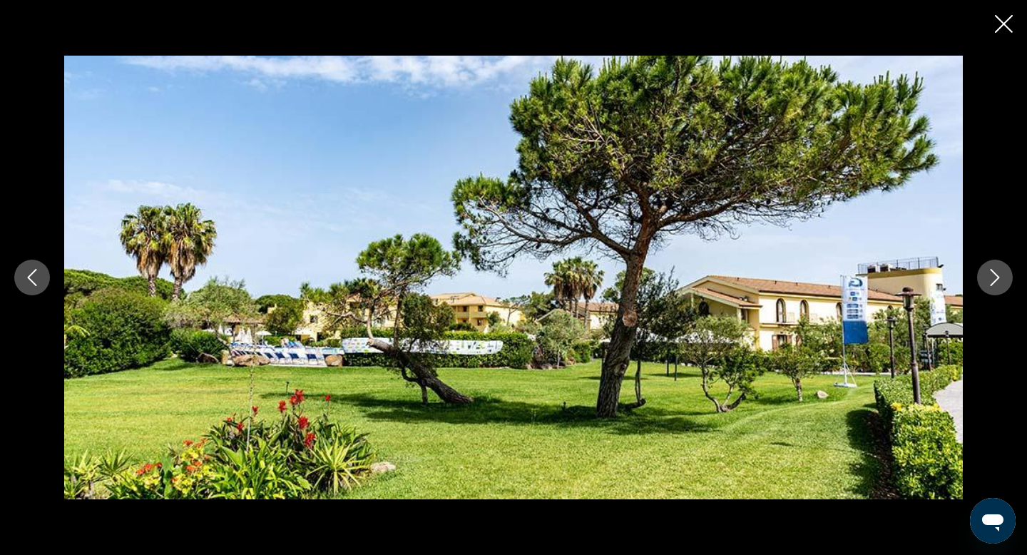
click at [994, 280] on icon "Next image" at bounding box center [995, 277] width 17 height 17
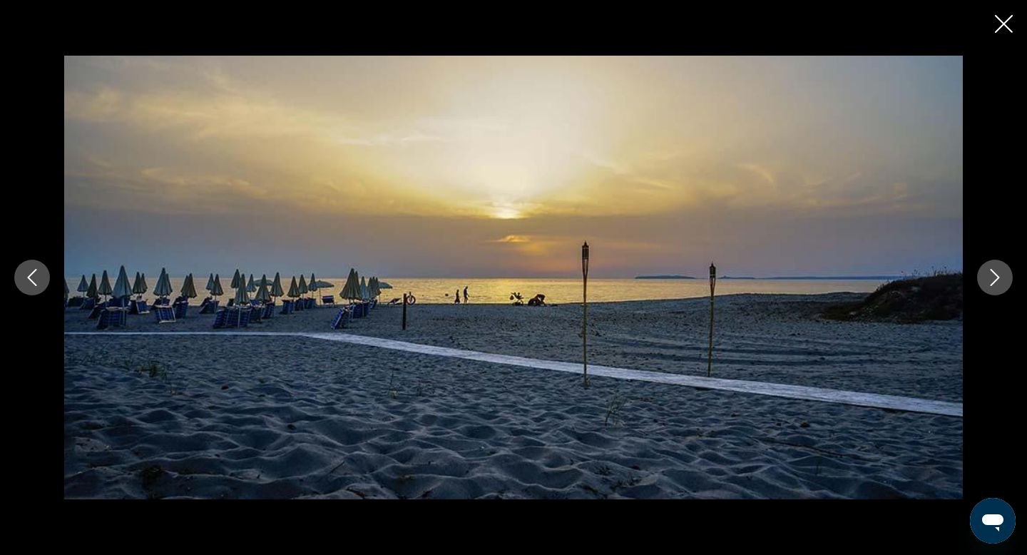
click at [994, 280] on icon "Next image" at bounding box center [995, 277] width 17 height 17
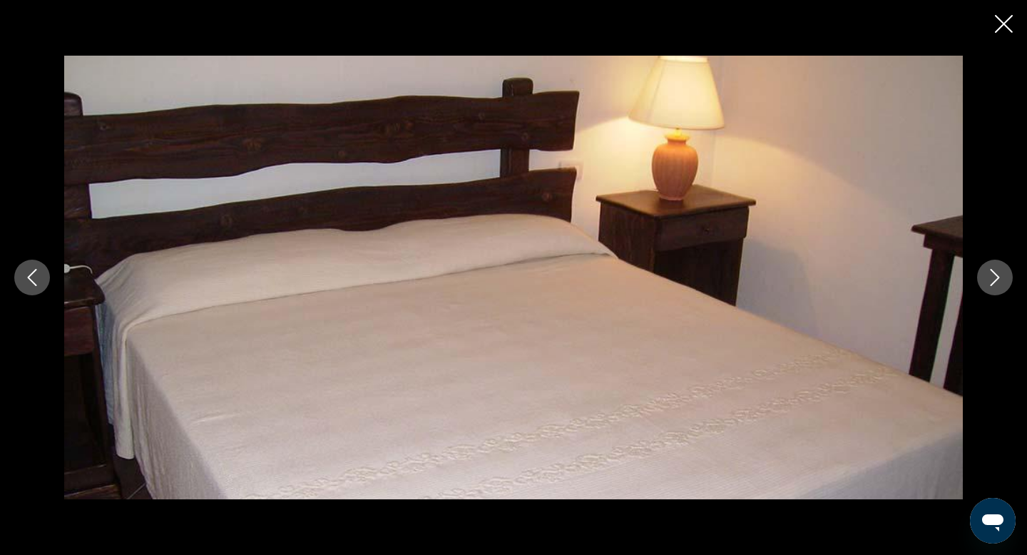
click at [994, 280] on icon "Next image" at bounding box center [995, 277] width 17 height 17
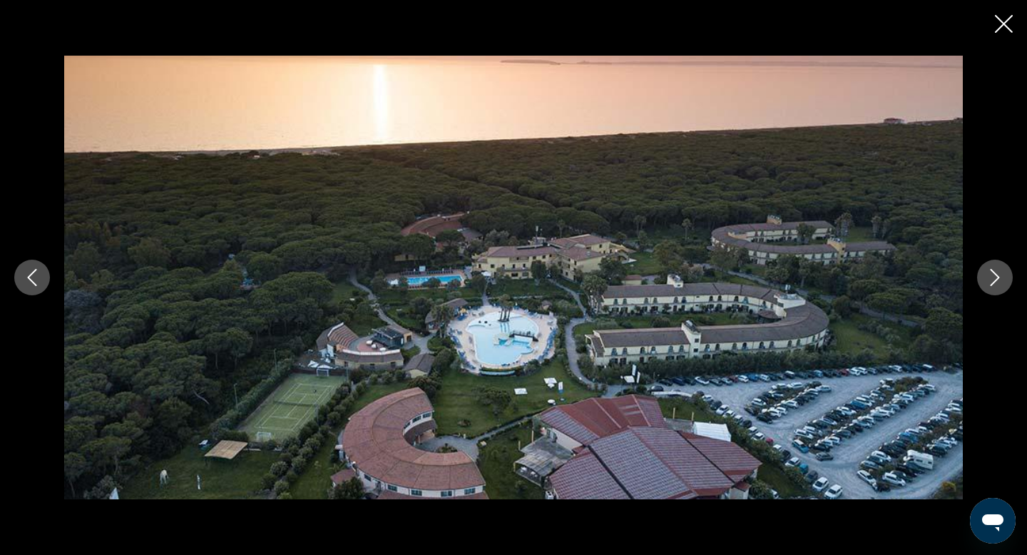
click at [994, 280] on icon "Next image" at bounding box center [995, 277] width 17 height 17
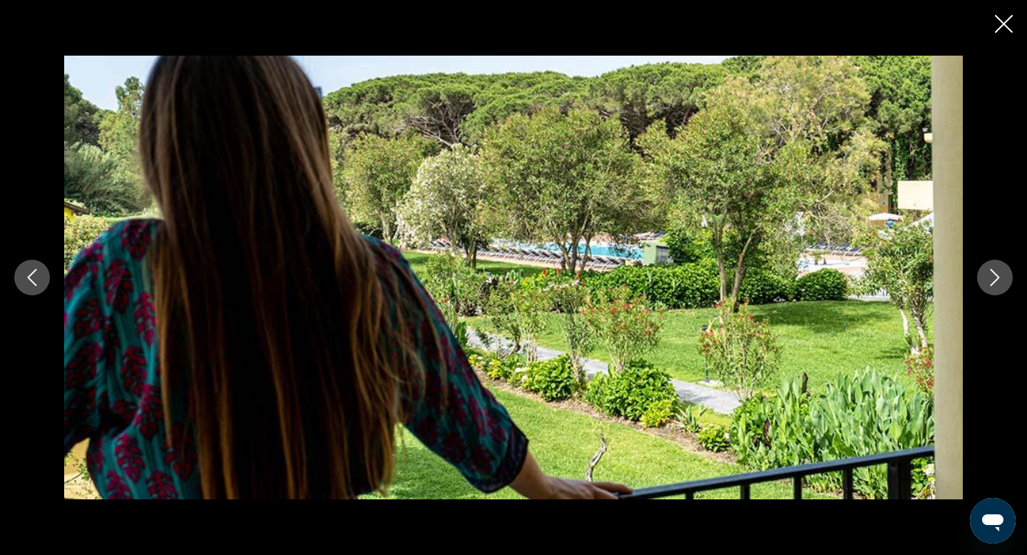
click at [994, 280] on icon "Next image" at bounding box center [995, 277] width 17 height 17
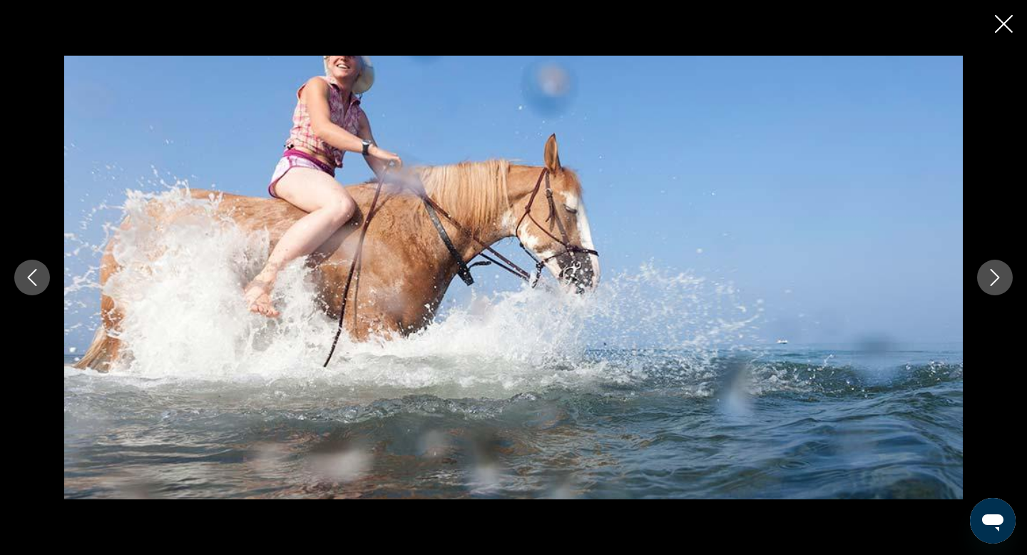
click at [994, 280] on icon "Next image" at bounding box center [995, 277] width 17 height 17
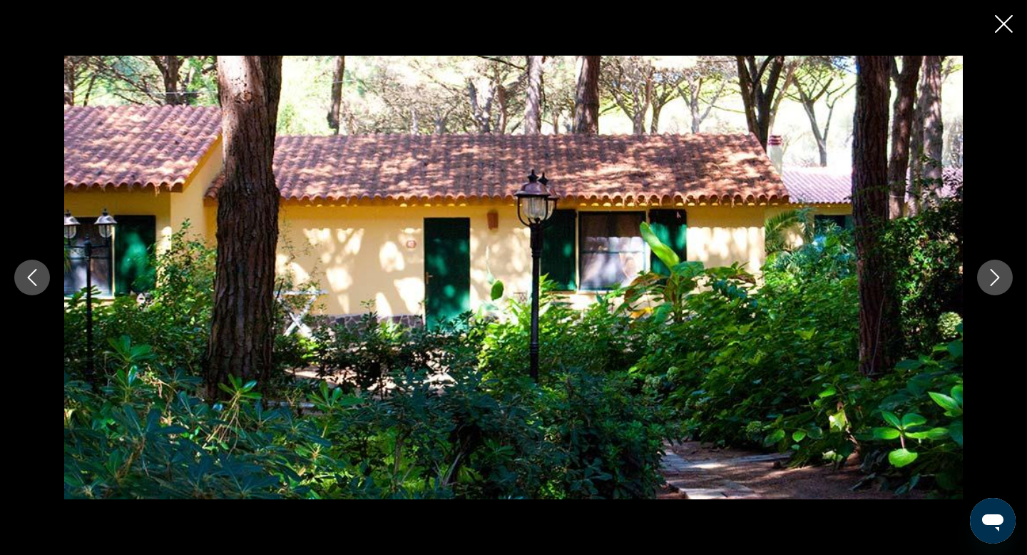
click at [994, 275] on icon "Next image" at bounding box center [995, 277] width 17 height 17
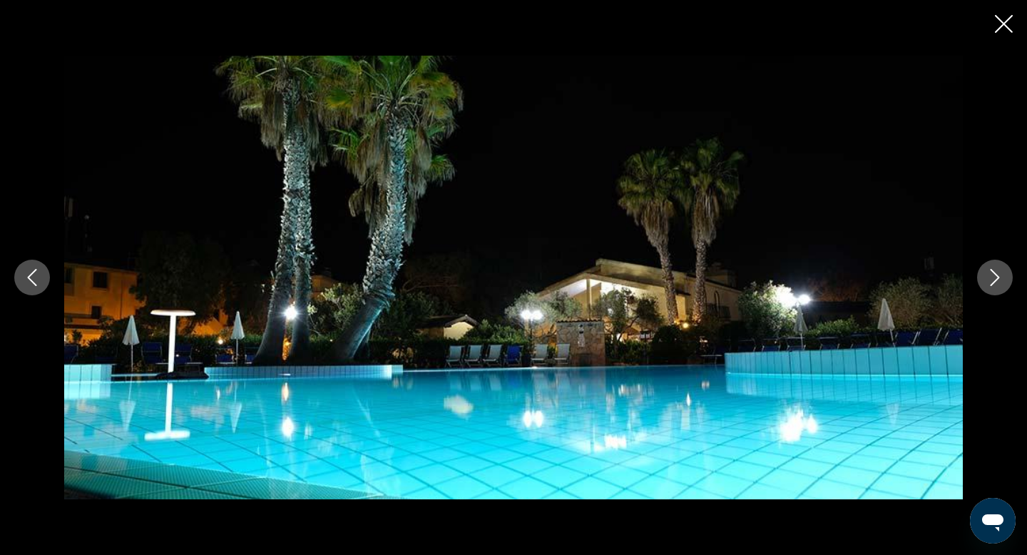
click at [996, 281] on icon "Next image" at bounding box center [995, 277] width 9 height 17
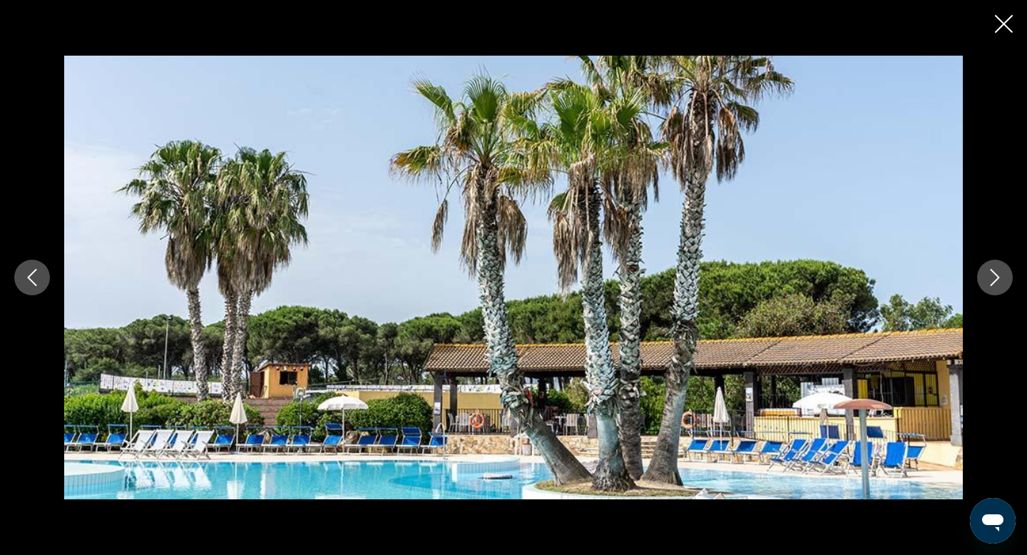
click at [996, 281] on icon "Next image" at bounding box center [995, 277] width 17 height 17
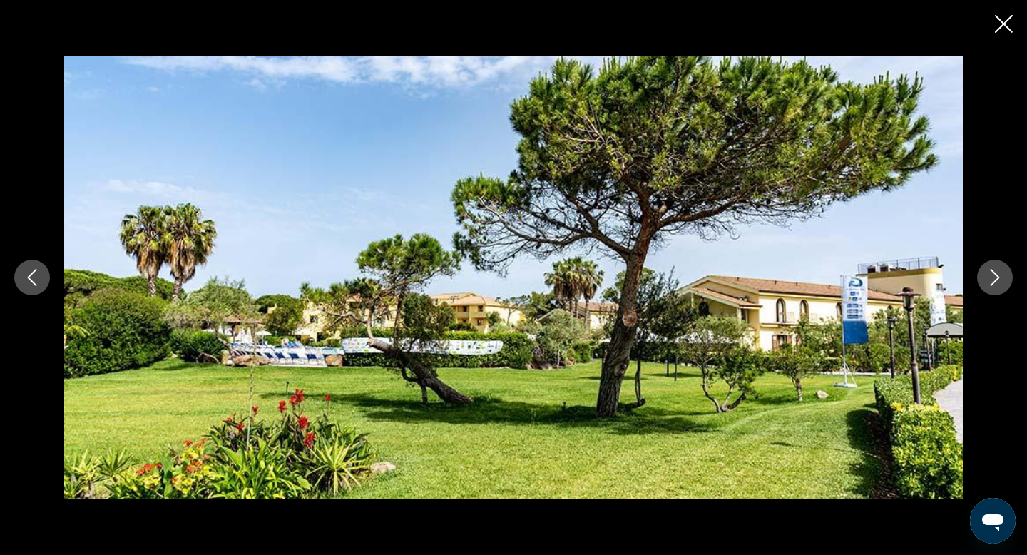
click at [996, 281] on icon "Next image" at bounding box center [995, 277] width 17 height 17
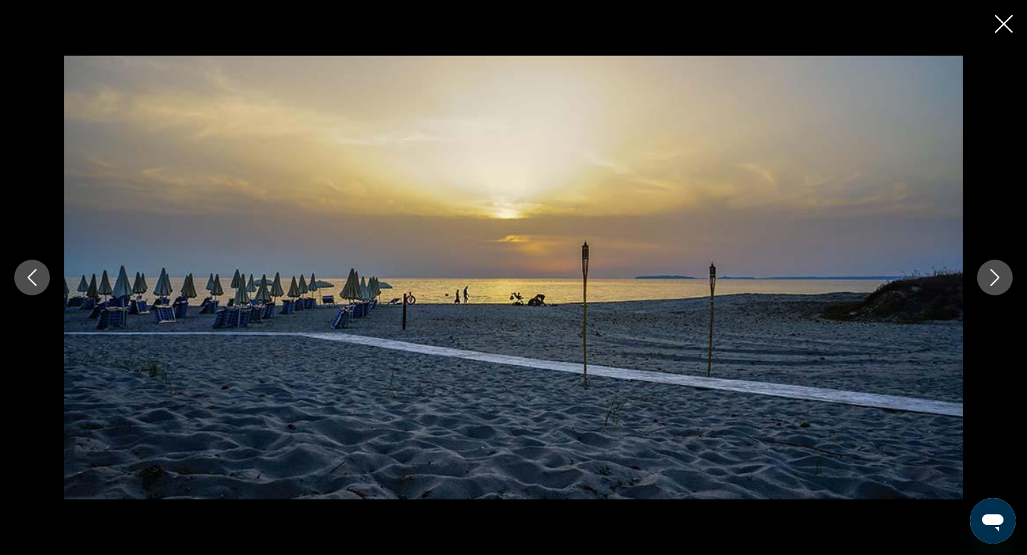
click at [1005, 24] on icon "Close slideshow" at bounding box center [1004, 24] width 18 height 18
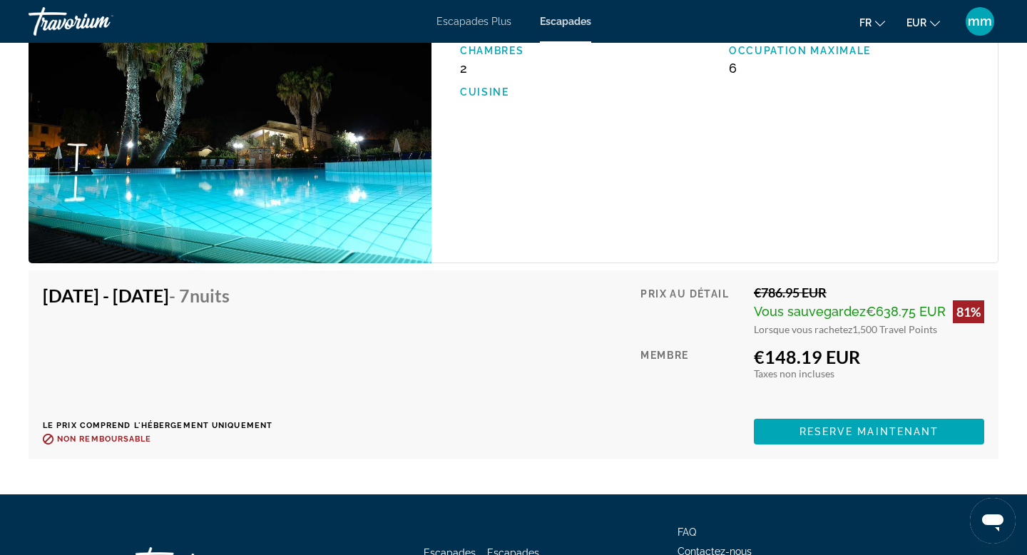
scroll to position [2945, 0]
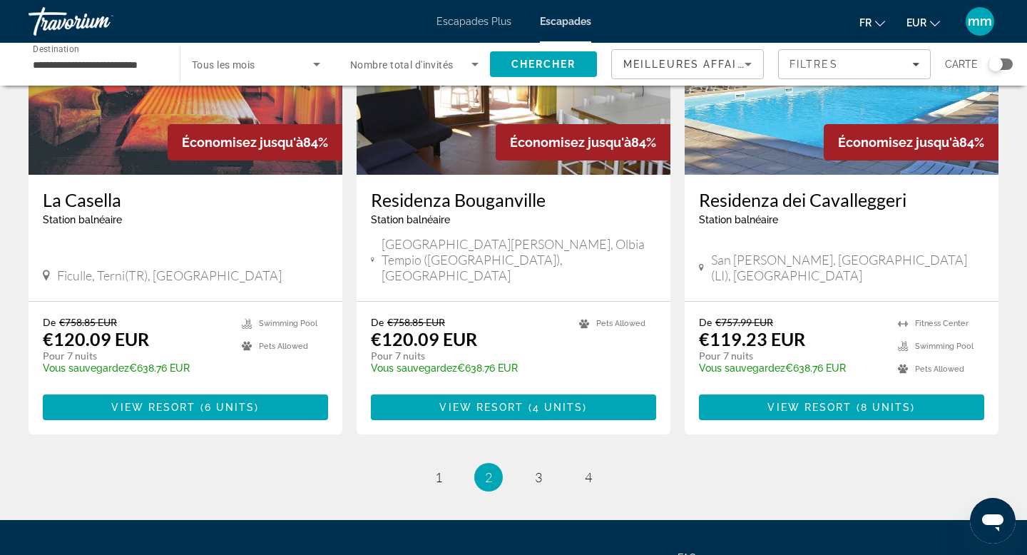
scroll to position [1747, 0]
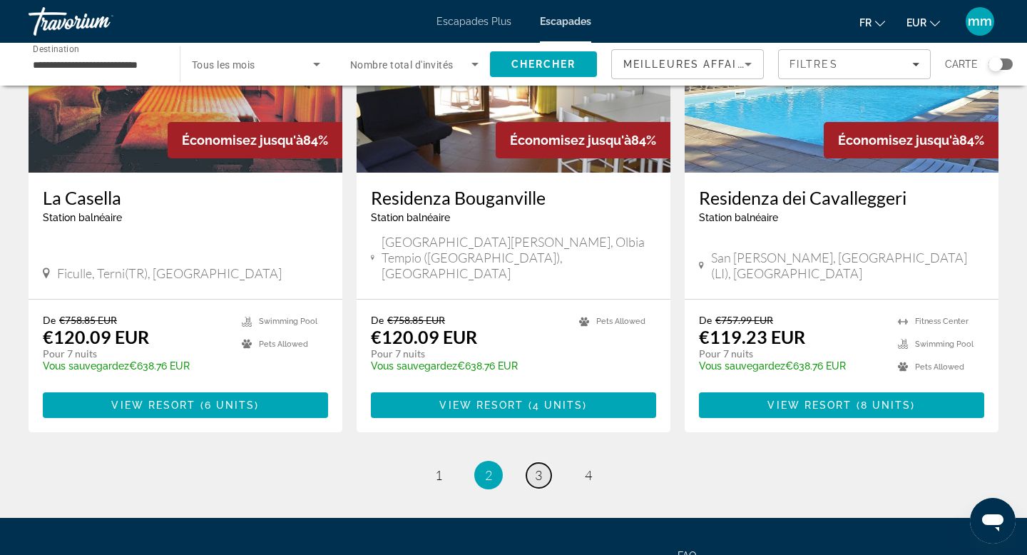
click at [540, 467] on span "3" at bounding box center [538, 475] width 7 height 16
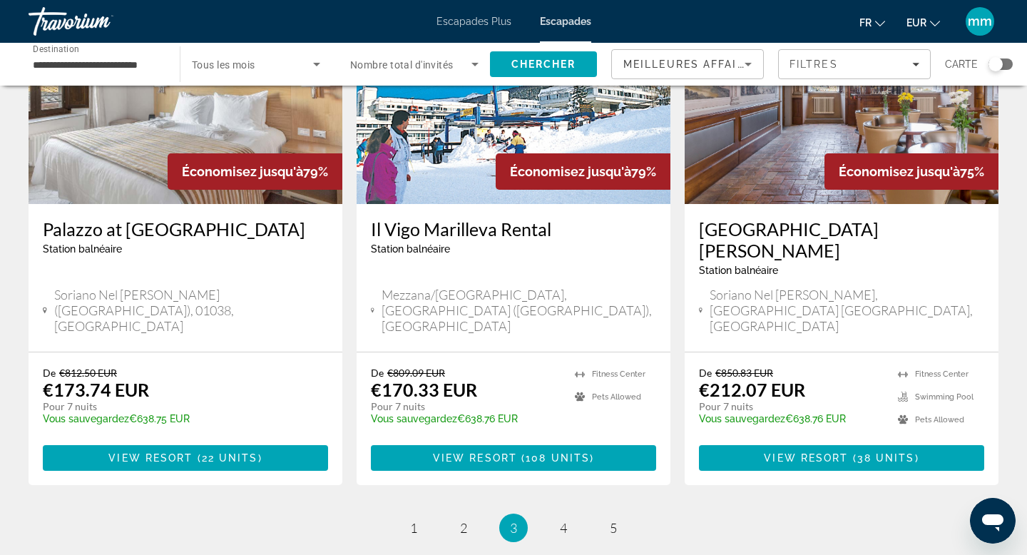
scroll to position [1764, 0]
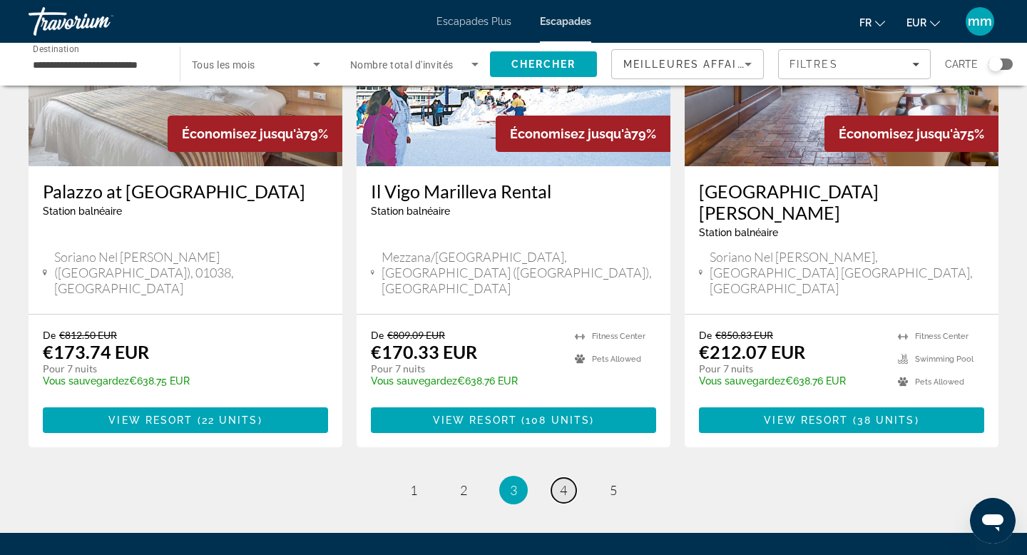
click at [567, 482] on span "4" at bounding box center [563, 490] width 7 height 16
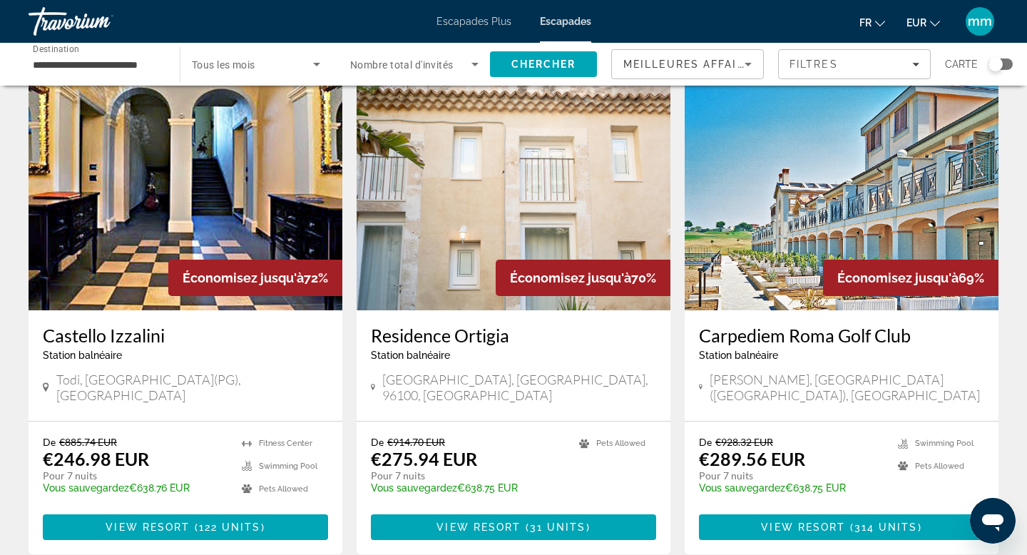
scroll to position [50, 0]
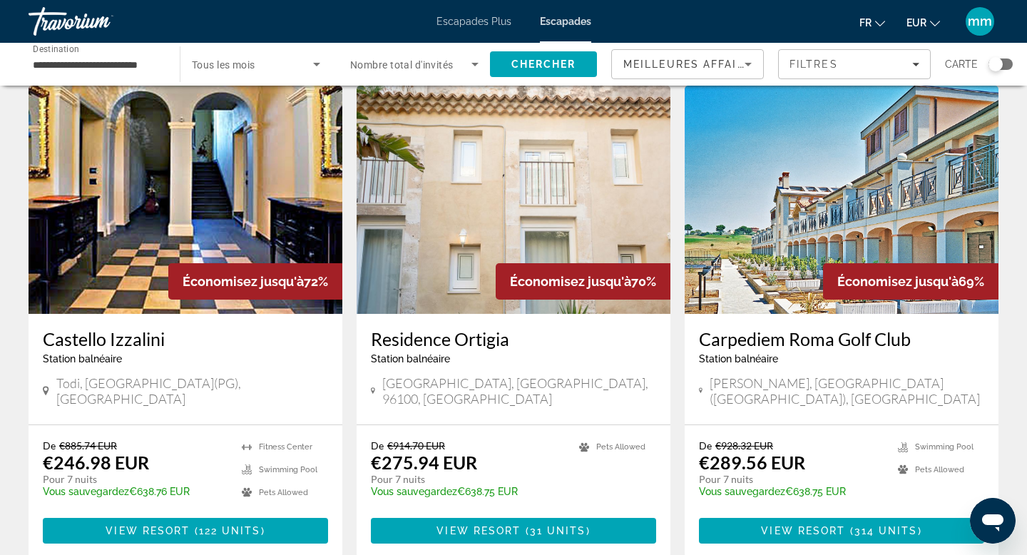
click at [508, 161] on img "Contenu principal" at bounding box center [514, 200] width 314 height 228
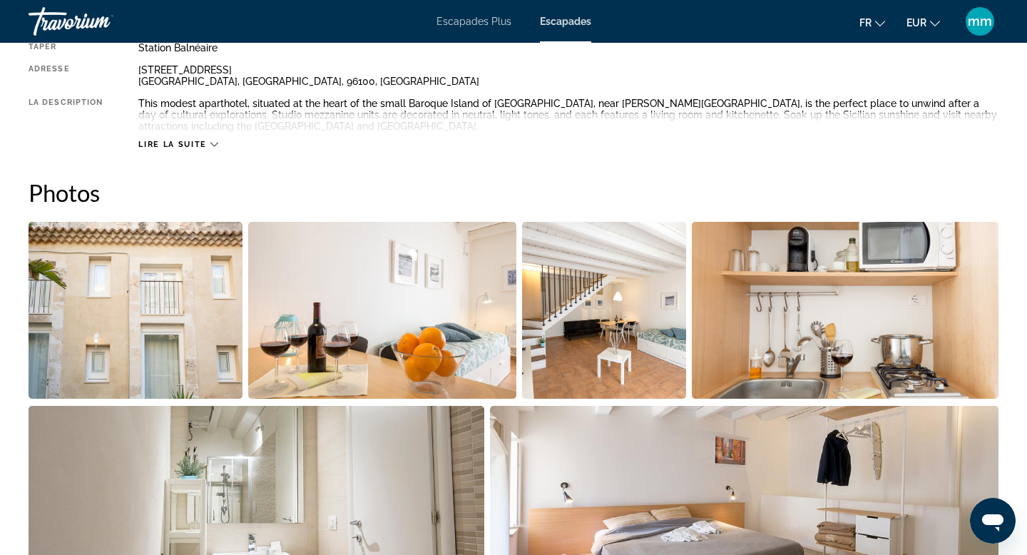
scroll to position [544, 0]
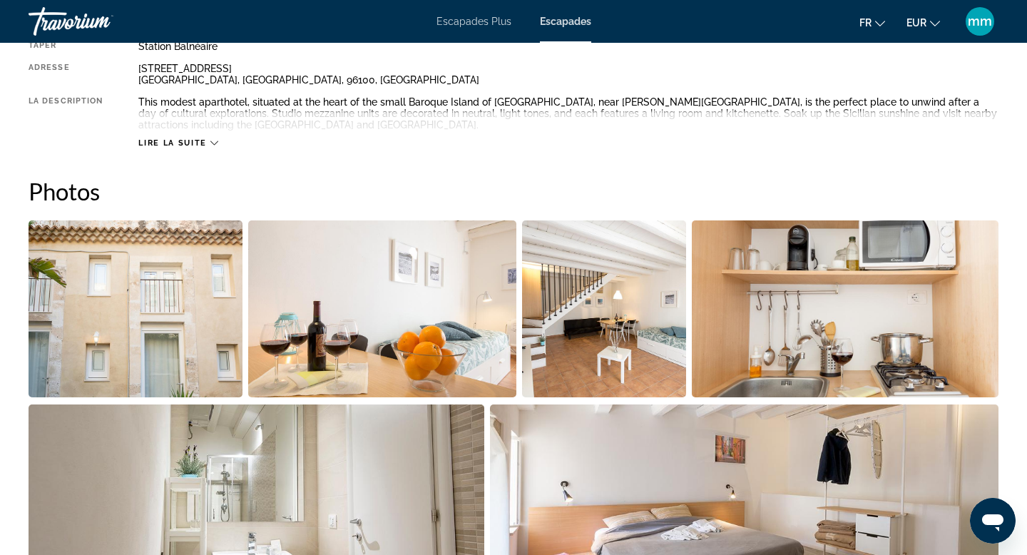
click at [123, 339] on img "Open full-screen image slider" at bounding box center [136, 308] width 214 height 177
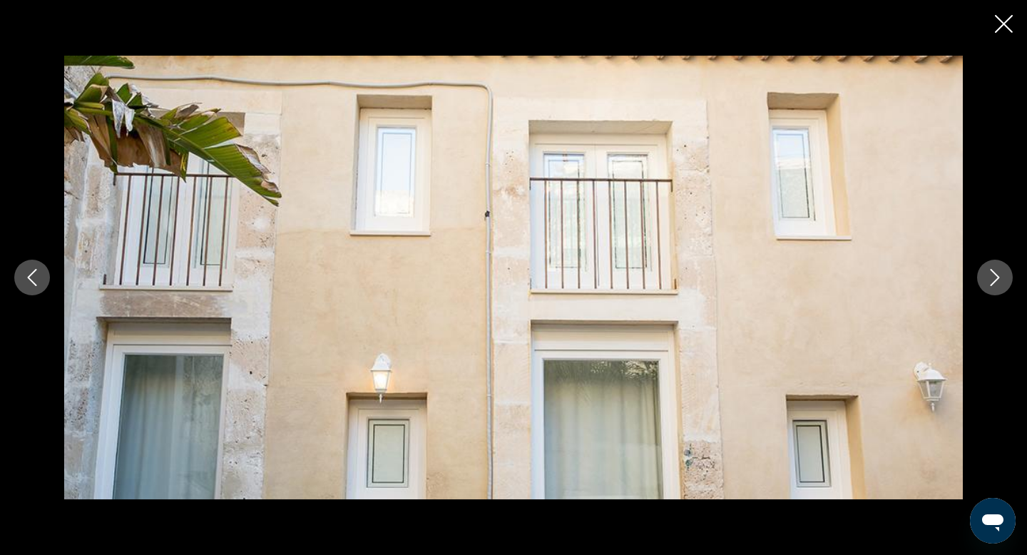
click at [996, 278] on icon "Next image" at bounding box center [995, 277] width 17 height 17
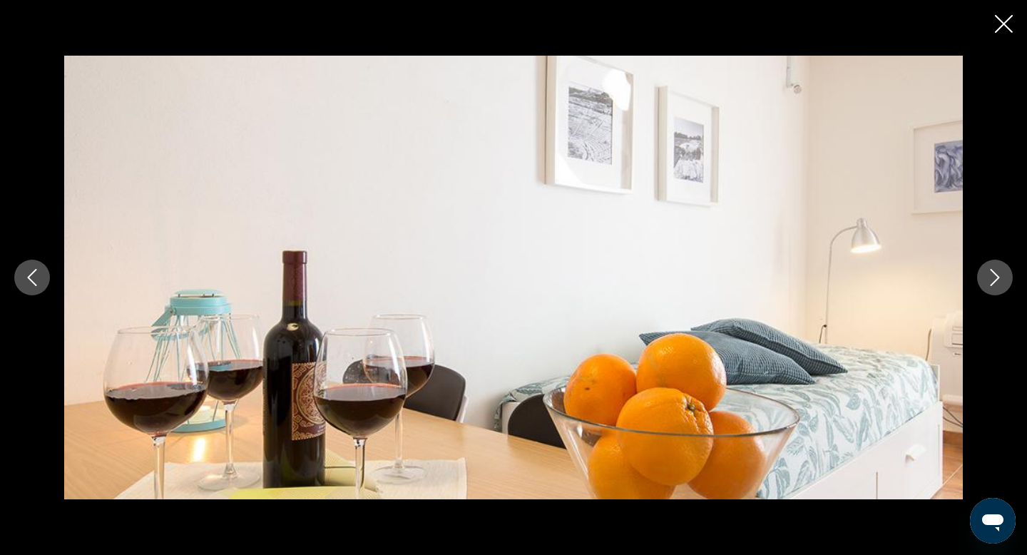
click at [996, 278] on icon "Next image" at bounding box center [995, 277] width 17 height 17
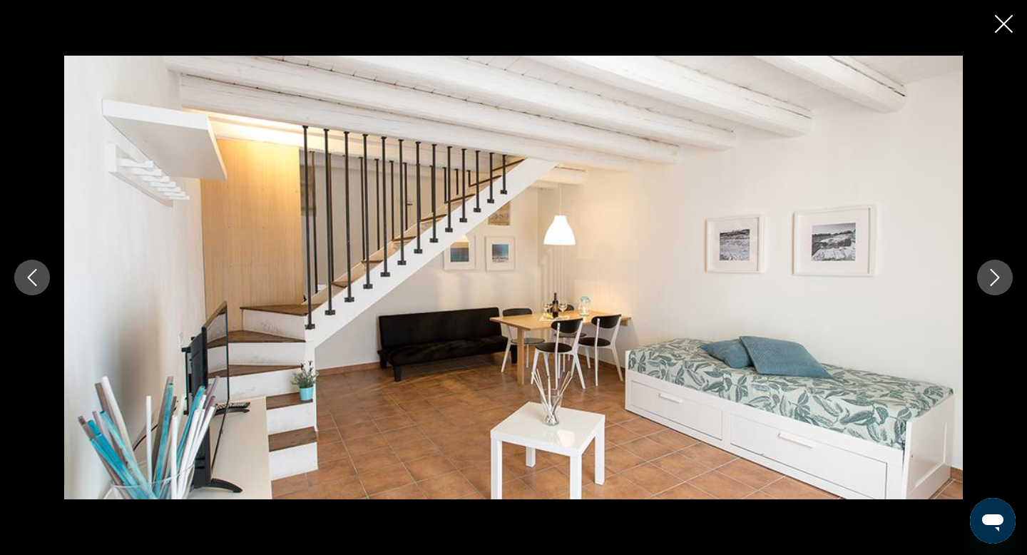
click at [996, 278] on icon "Next image" at bounding box center [995, 277] width 17 height 17
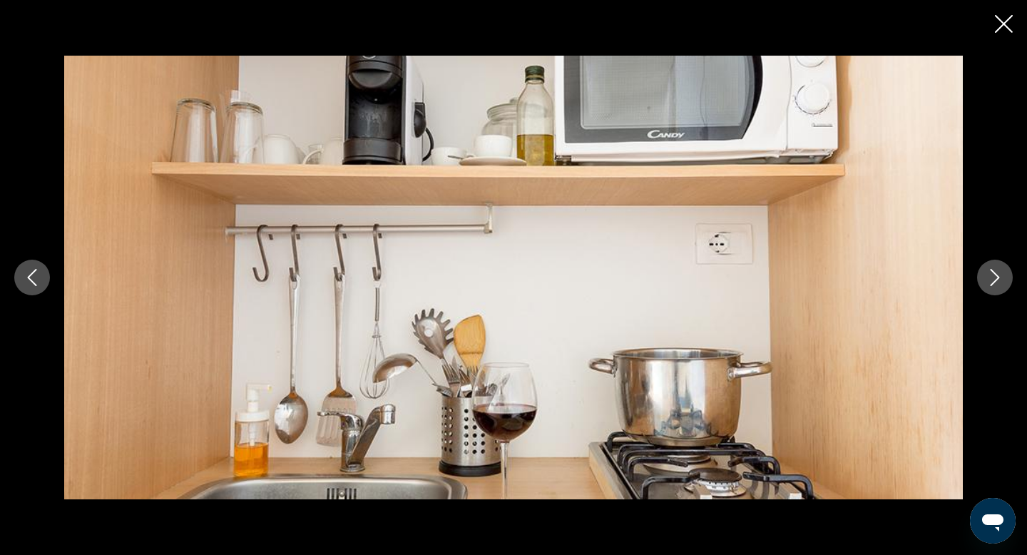
click at [996, 279] on icon "Next image" at bounding box center [995, 277] width 9 height 17
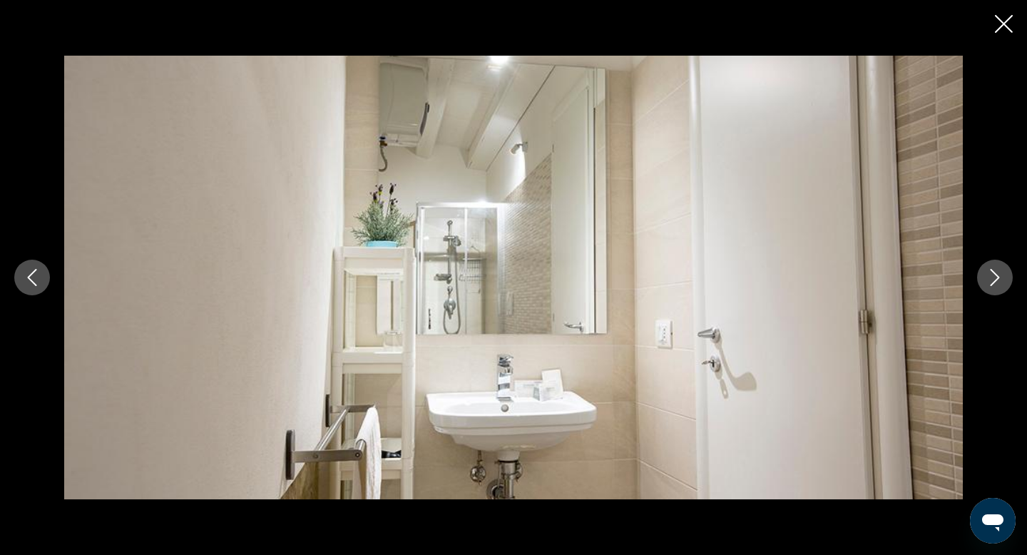
click at [996, 279] on icon "Next image" at bounding box center [995, 277] width 9 height 17
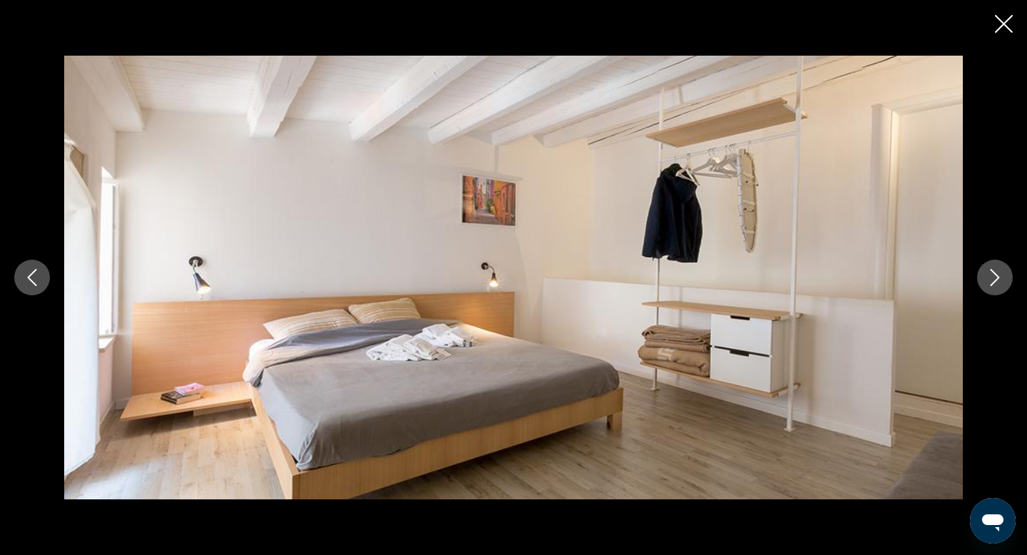
click at [996, 279] on icon "Next image" at bounding box center [995, 277] width 9 height 17
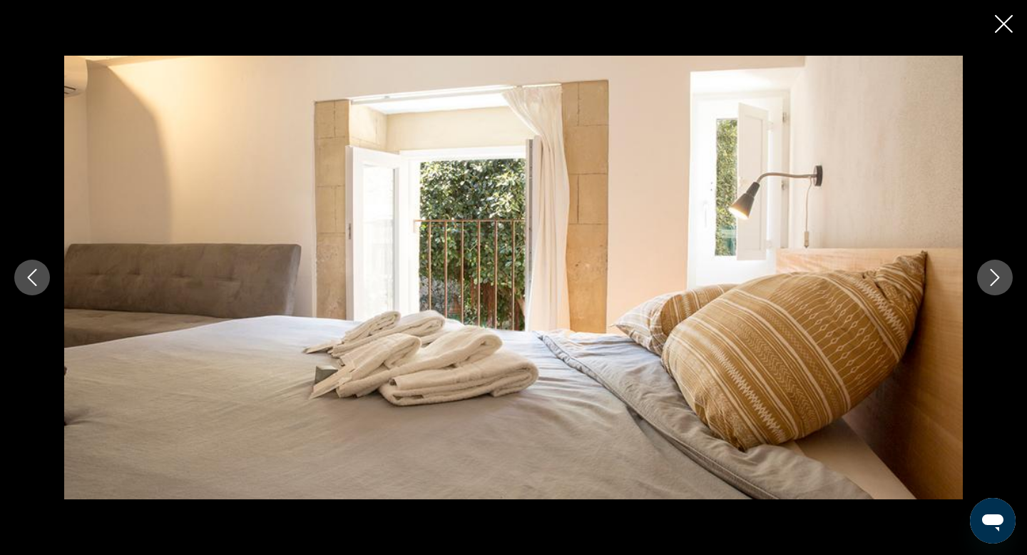
click at [997, 279] on icon "Next image" at bounding box center [995, 277] width 9 height 17
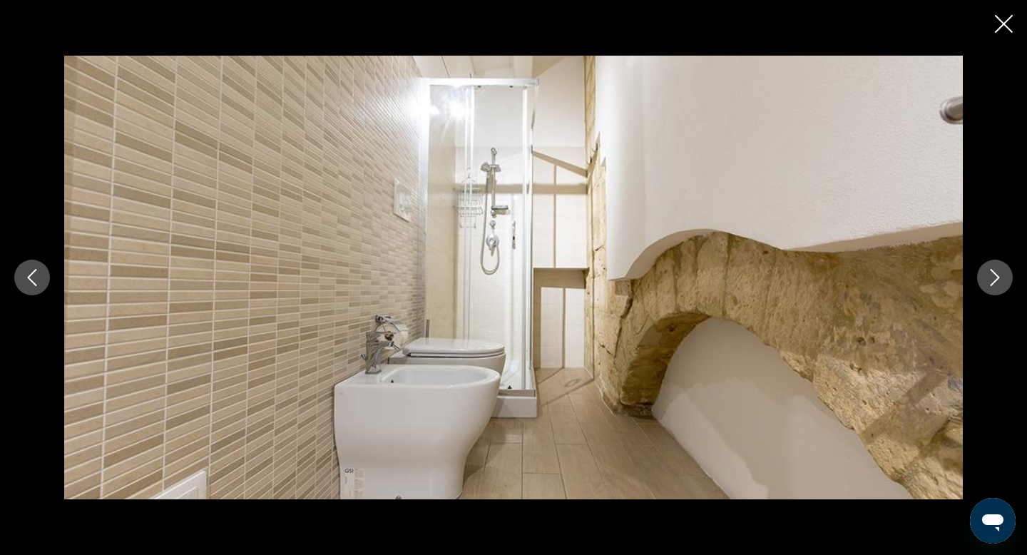
click at [997, 279] on icon "Next image" at bounding box center [995, 277] width 9 height 17
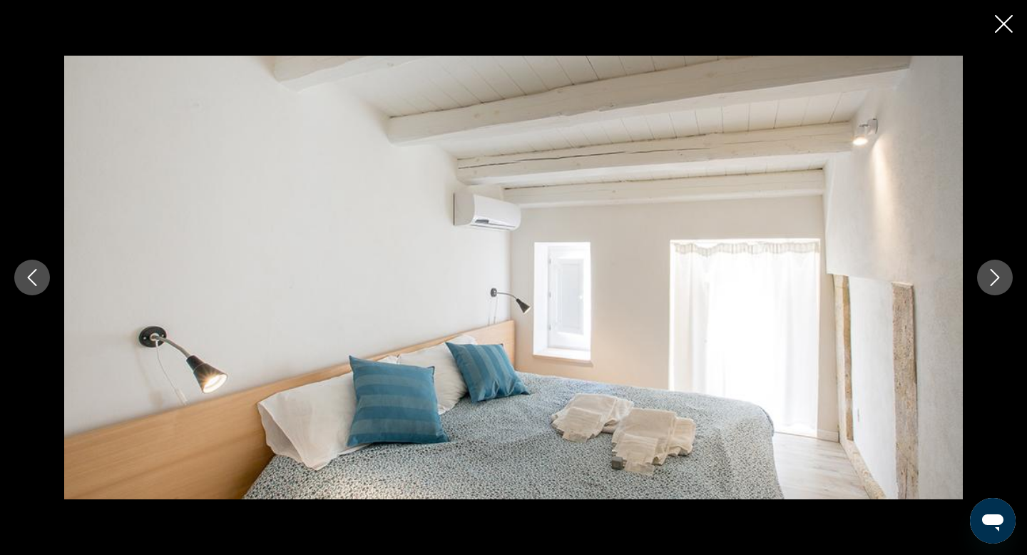
click at [997, 279] on icon "Next image" at bounding box center [995, 277] width 9 height 17
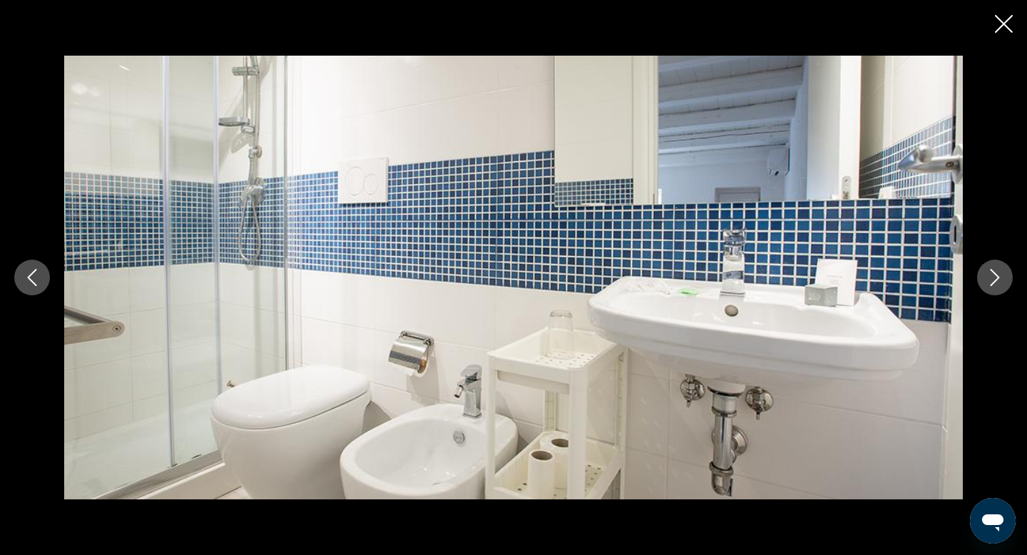
click at [997, 279] on icon "Next image" at bounding box center [995, 277] width 9 height 17
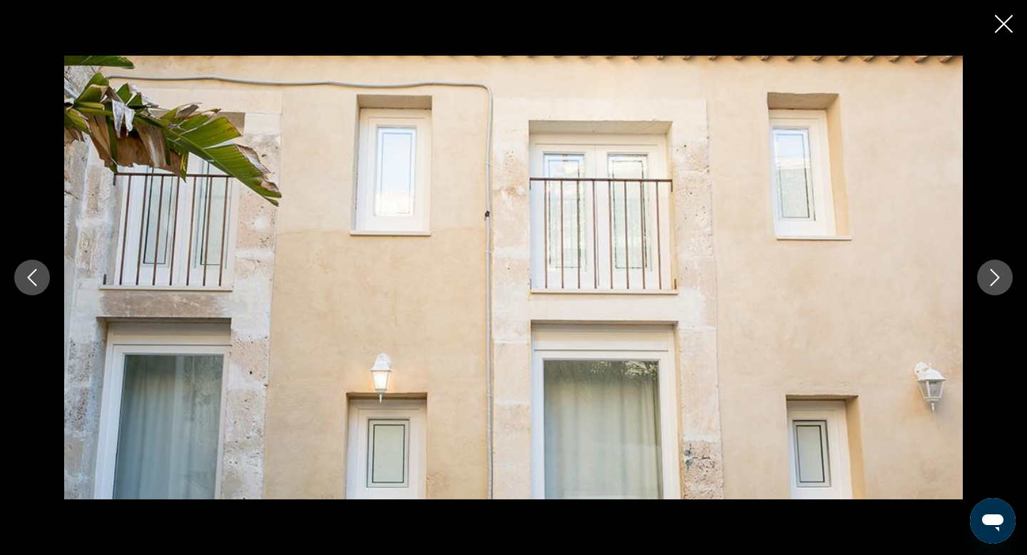
click at [997, 279] on icon "Next image" at bounding box center [995, 277] width 9 height 17
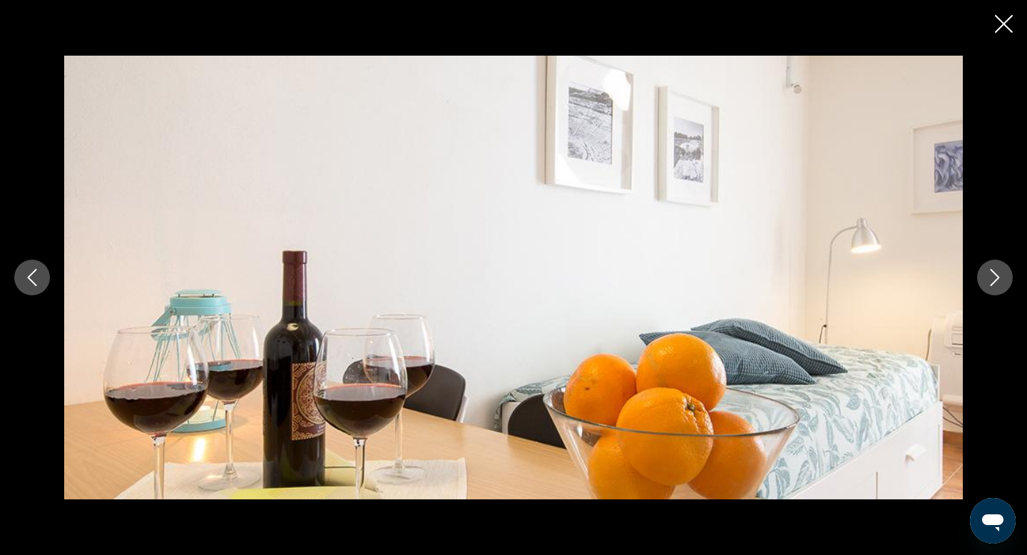
click at [1005, 21] on icon "Close slideshow" at bounding box center [1004, 24] width 18 height 18
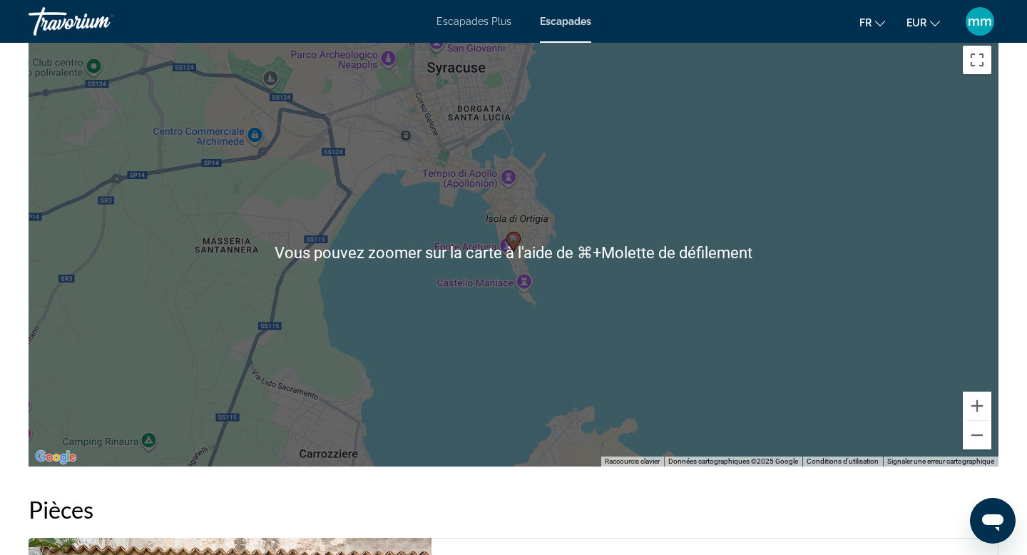
scroll to position [1548, 0]
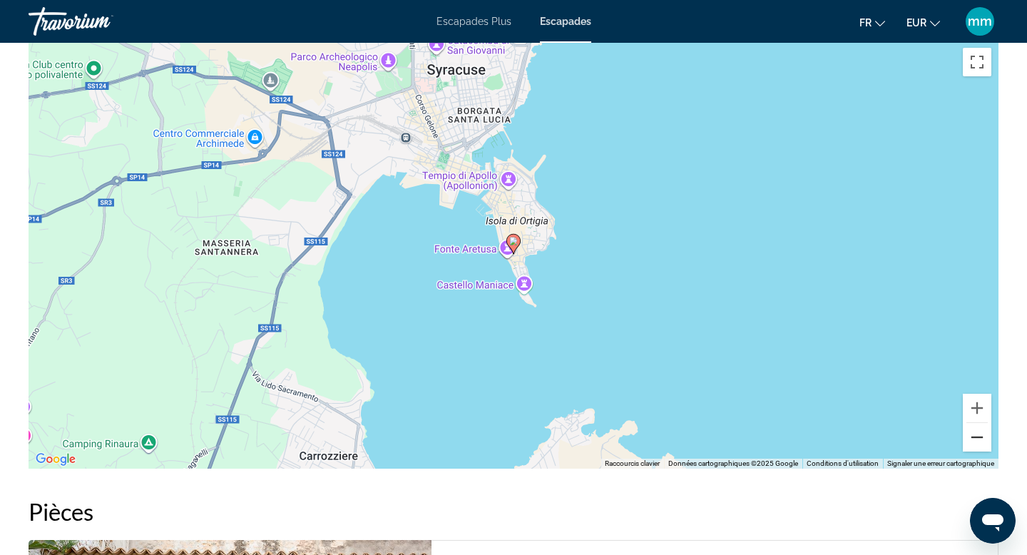
click at [980, 440] on button "Zoom arrière" at bounding box center [977, 437] width 29 height 29
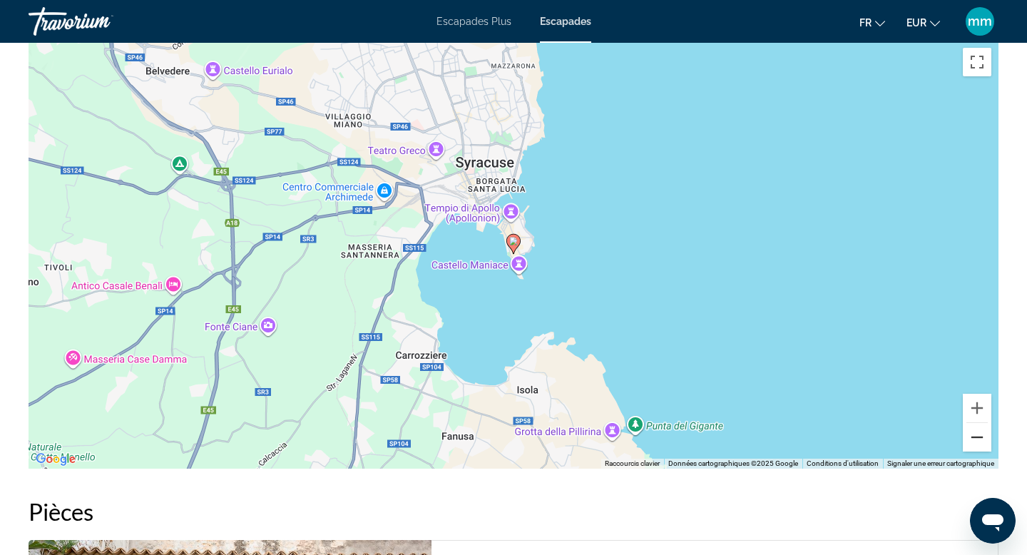
click at [980, 439] on button "Zoom arrière" at bounding box center [977, 437] width 29 height 29
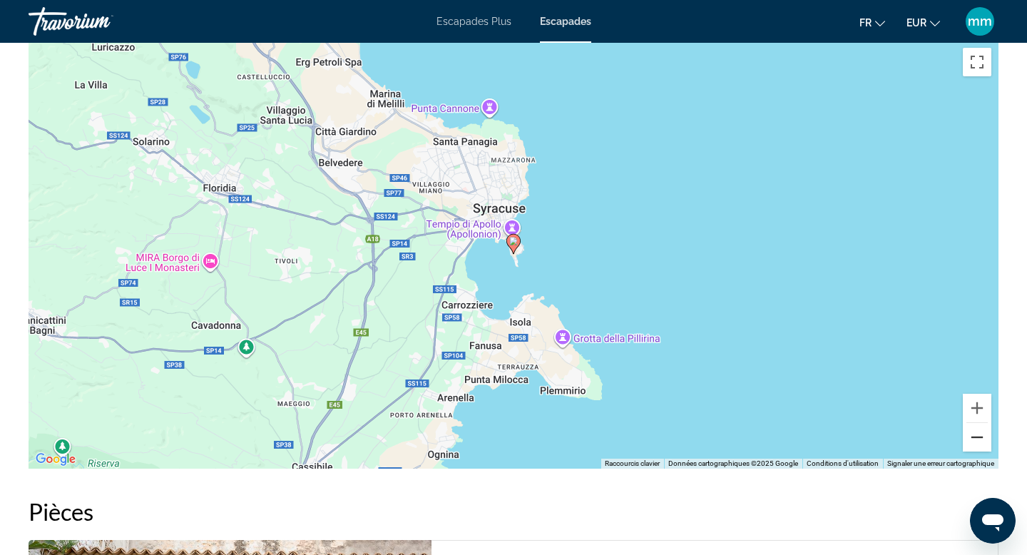
click at [980, 439] on button "Zoom arrière" at bounding box center [977, 437] width 29 height 29
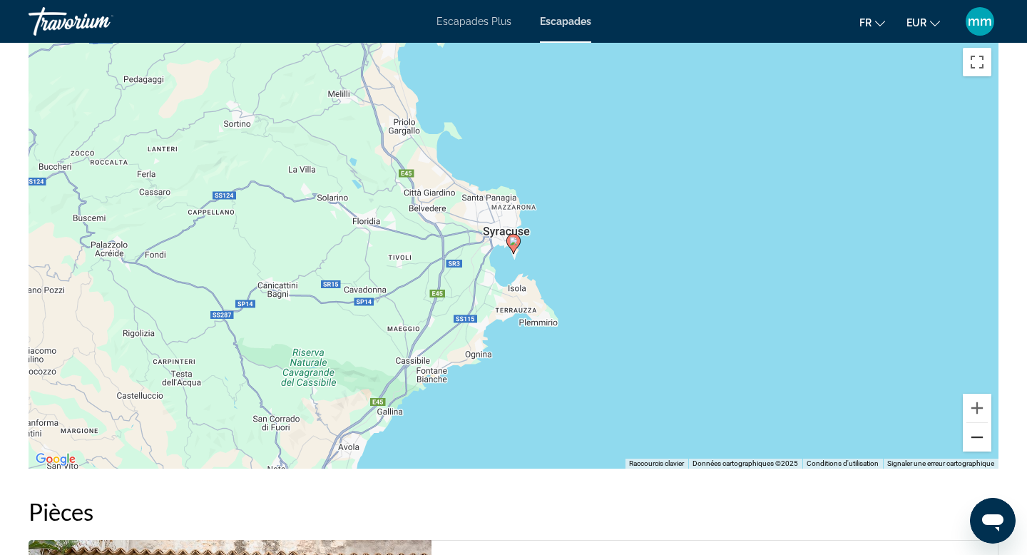
click at [980, 440] on button "Zoom arrière" at bounding box center [977, 437] width 29 height 29
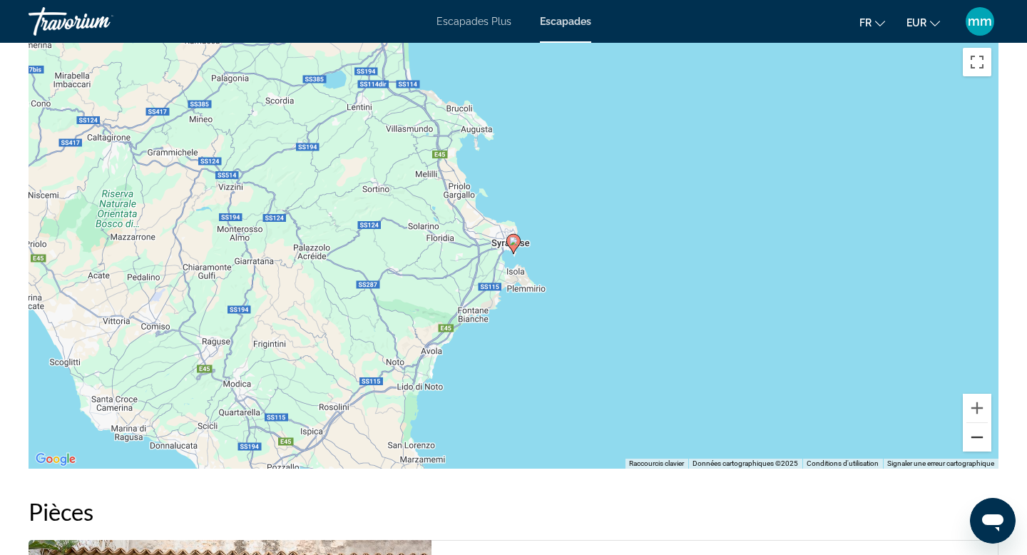
click at [980, 440] on button "Zoom arrière" at bounding box center [977, 437] width 29 height 29
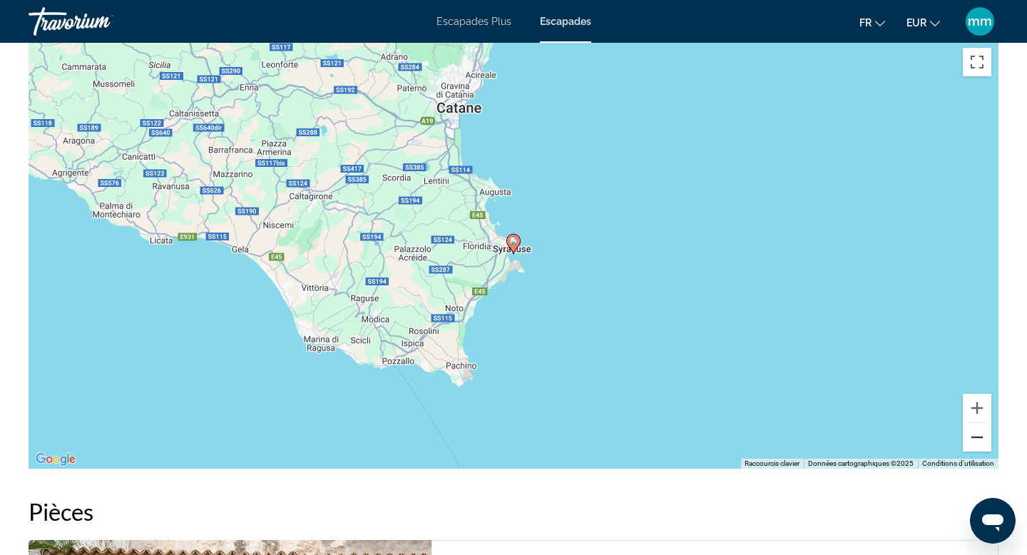
click at [980, 440] on button "Zoom arrière" at bounding box center [977, 437] width 29 height 29
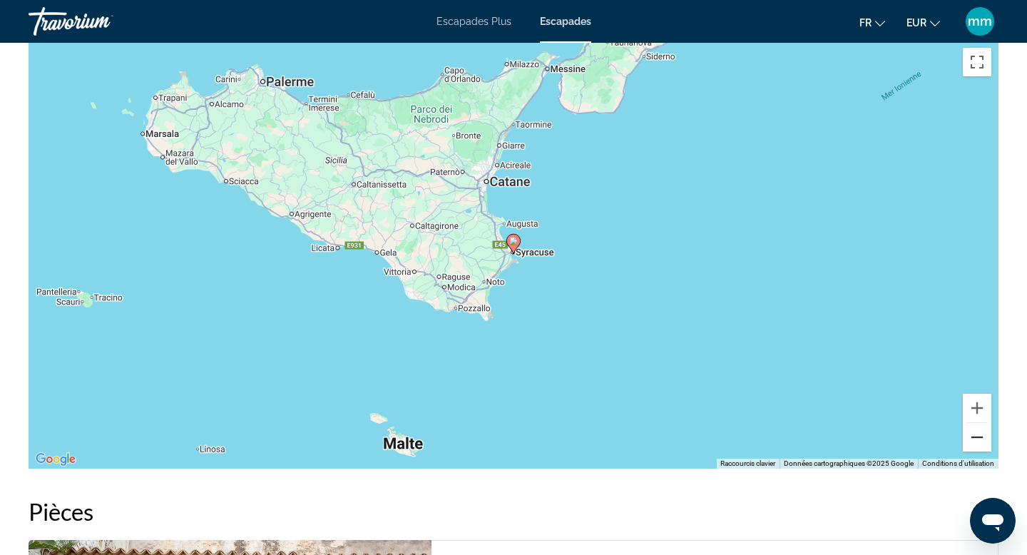
click at [980, 440] on button "Zoom arrière" at bounding box center [977, 437] width 29 height 29
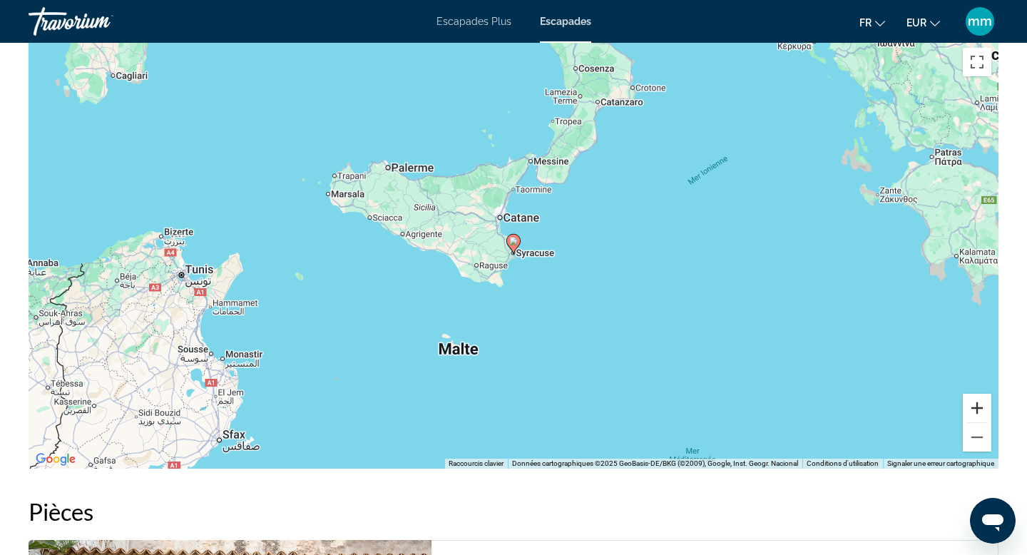
click at [975, 400] on button "Zoom avant" at bounding box center [977, 408] width 29 height 29
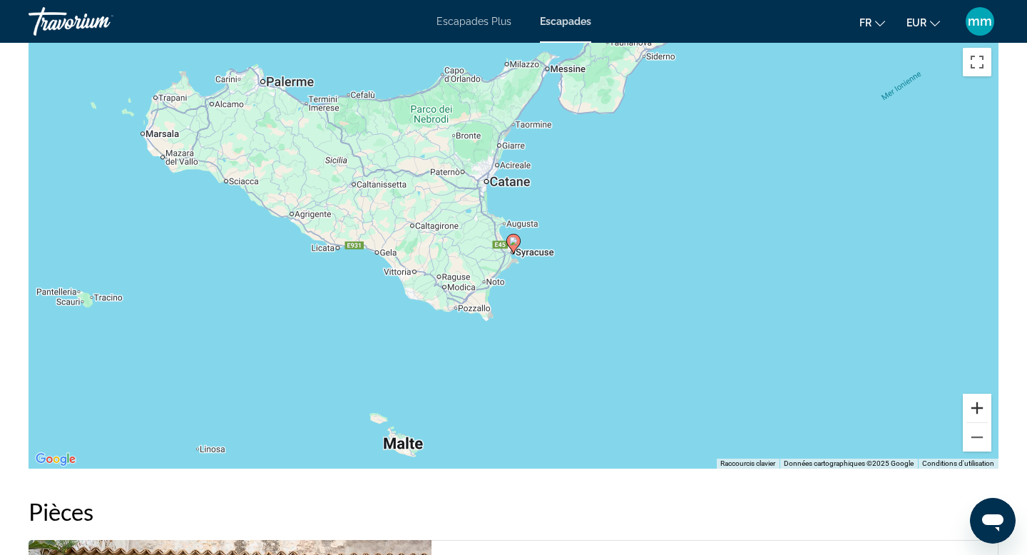
click at [975, 400] on button "Zoom avant" at bounding box center [977, 408] width 29 height 29
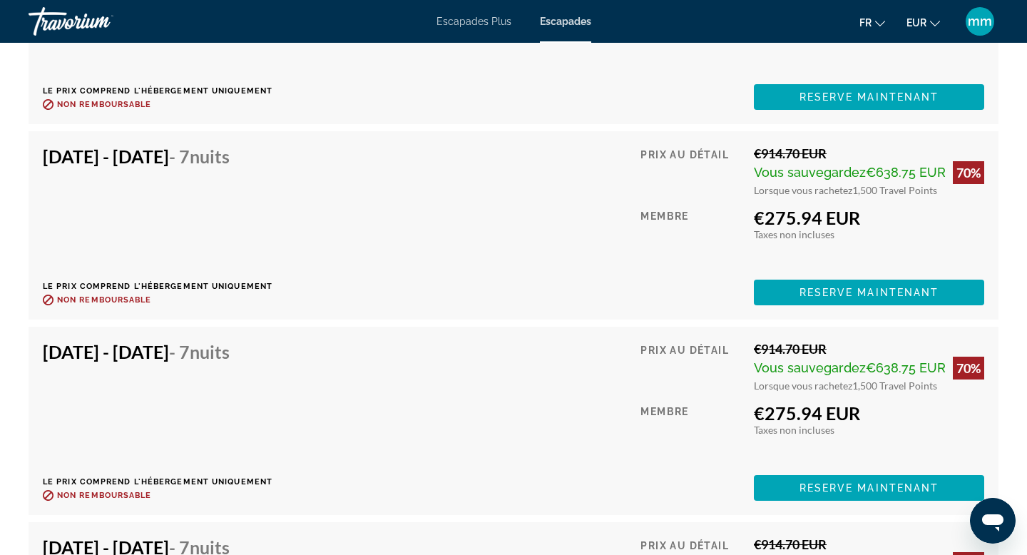
scroll to position [1394, 0]
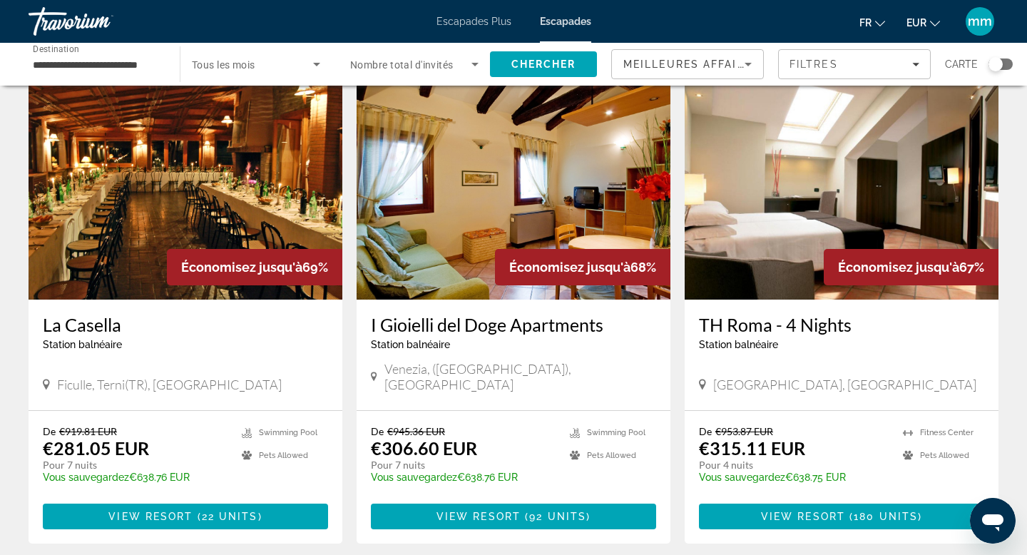
scroll to position [566, 0]
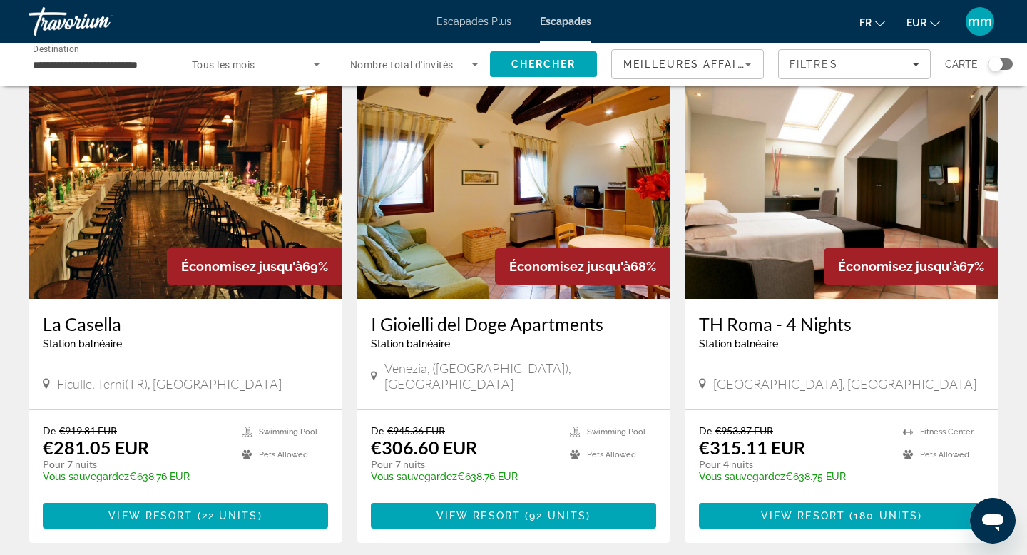
click at [496, 170] on img "Contenu principal" at bounding box center [514, 185] width 314 height 228
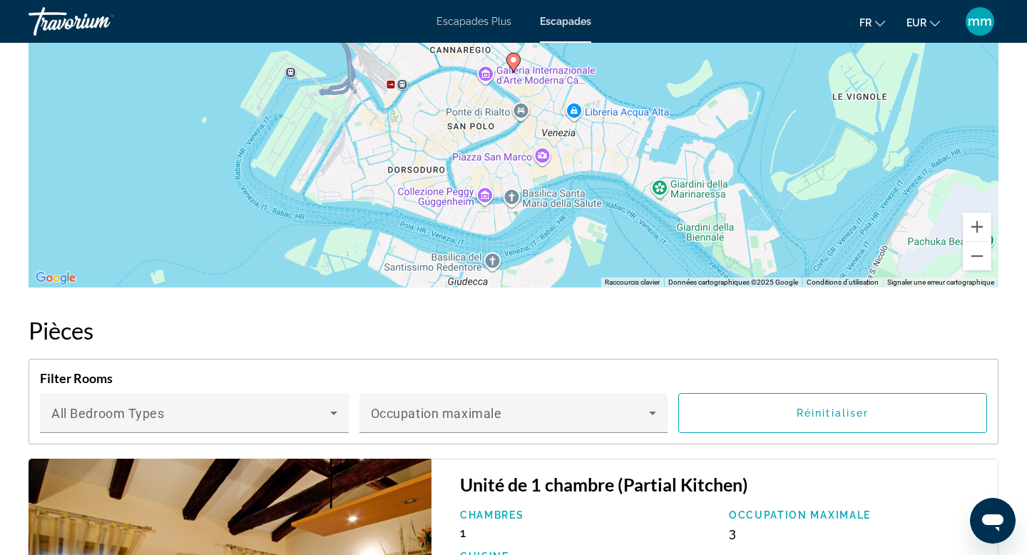
scroll to position [1859, 0]
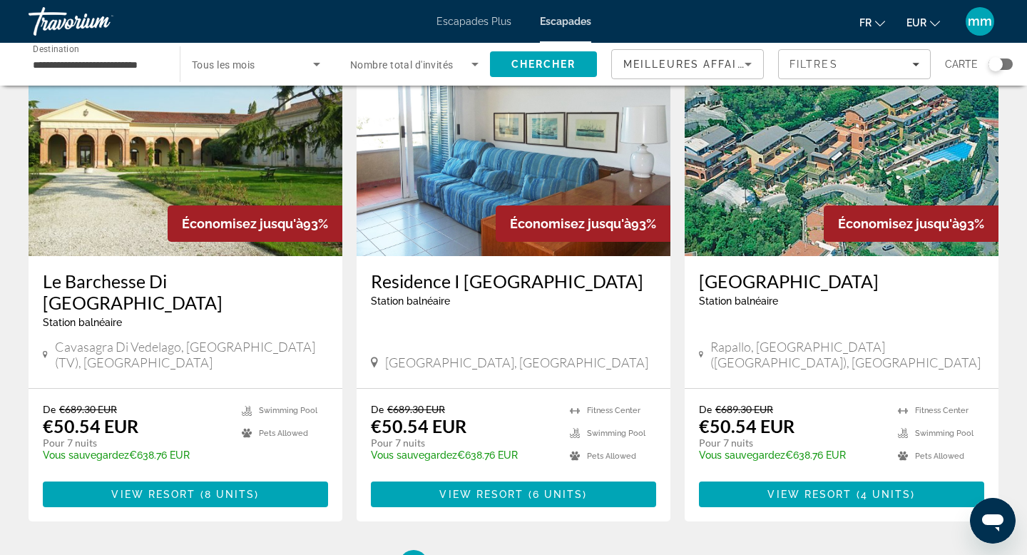
scroll to position [1753, 0]
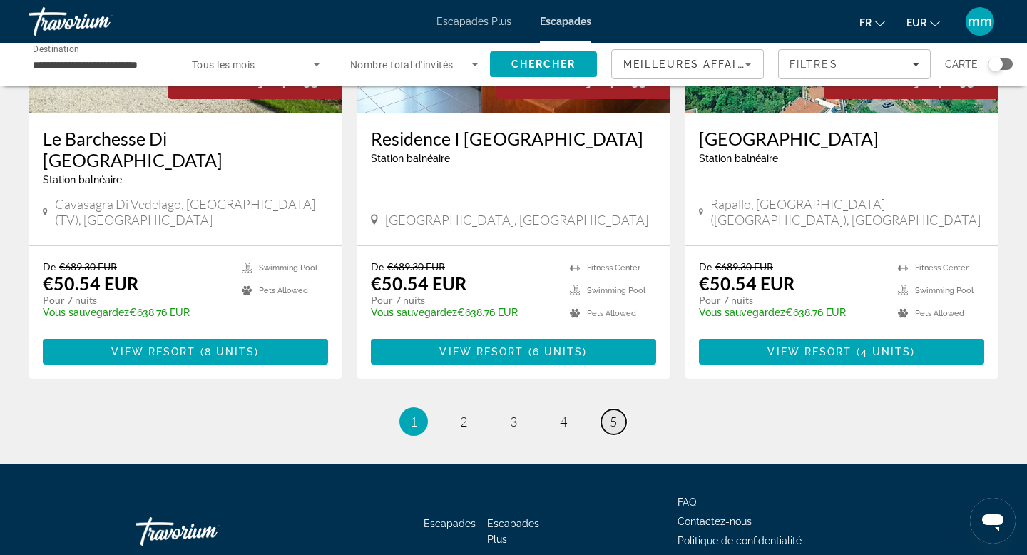
click at [614, 414] on span "5" at bounding box center [613, 422] width 7 height 16
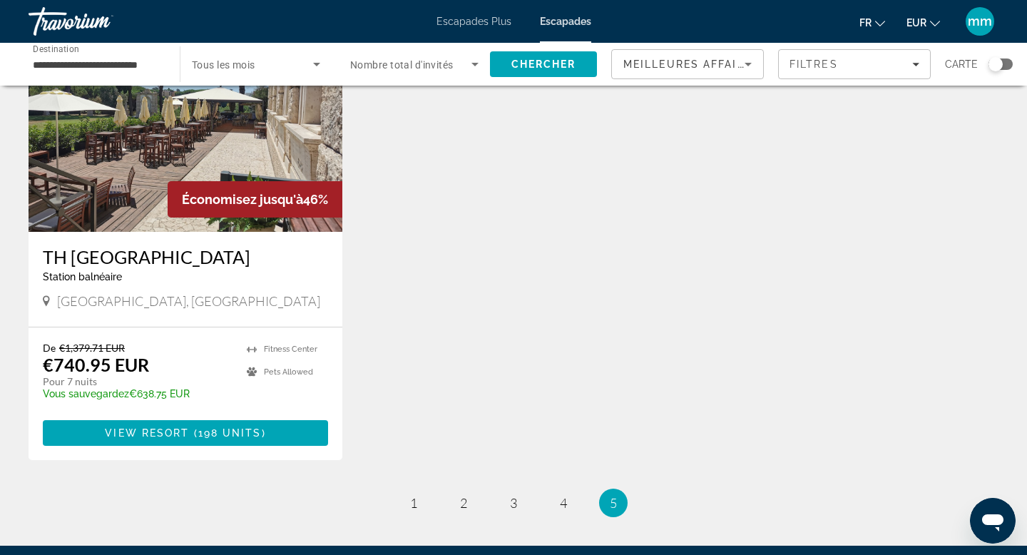
scroll to position [804, 0]
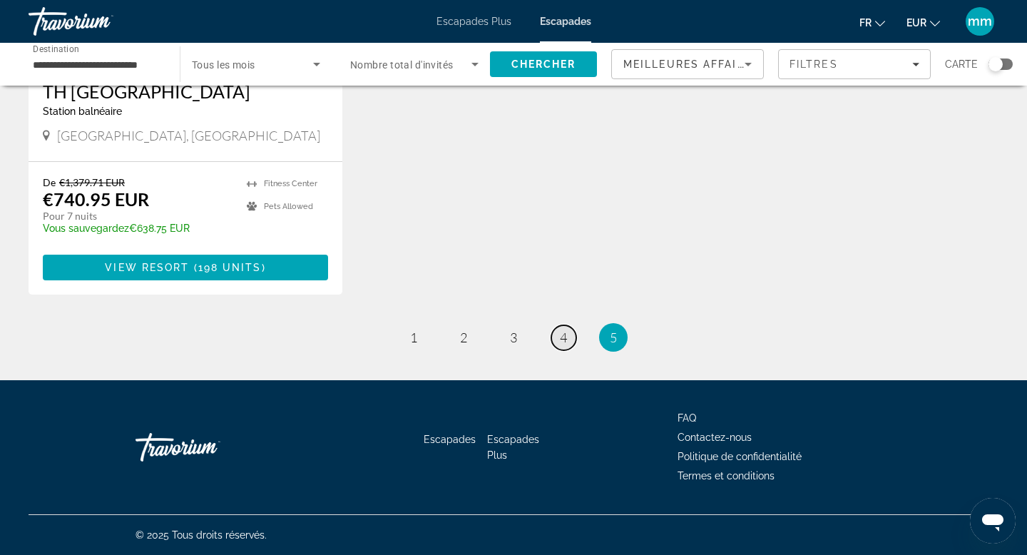
click at [564, 341] on span "4" at bounding box center [563, 338] width 7 height 16
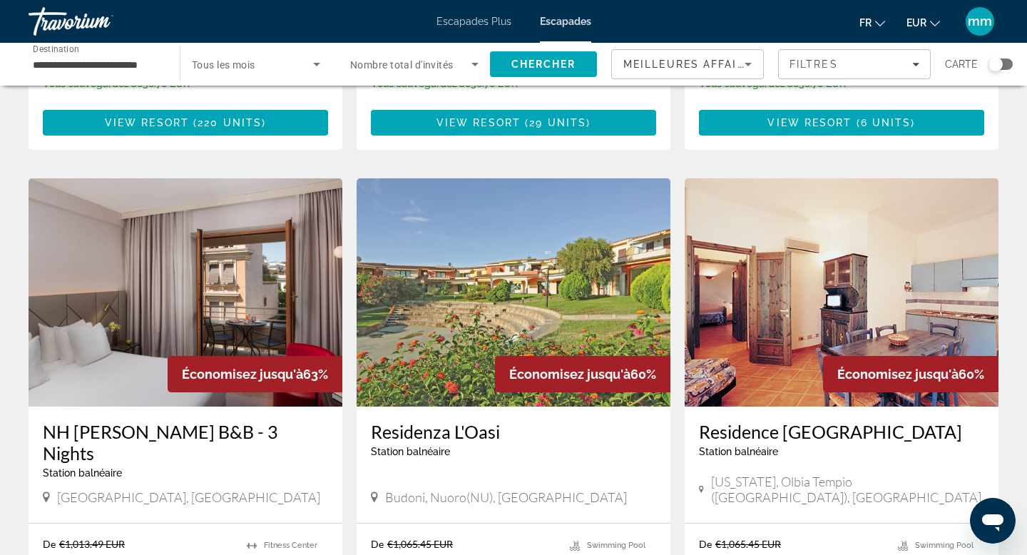
scroll to position [1443, 0]
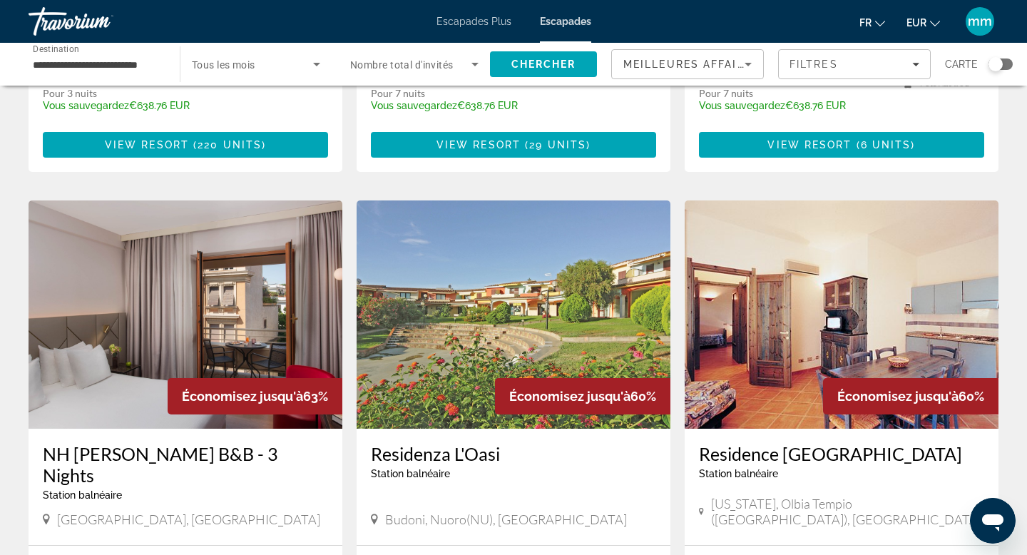
click at [151, 290] on img "Contenu principal" at bounding box center [186, 314] width 314 height 228
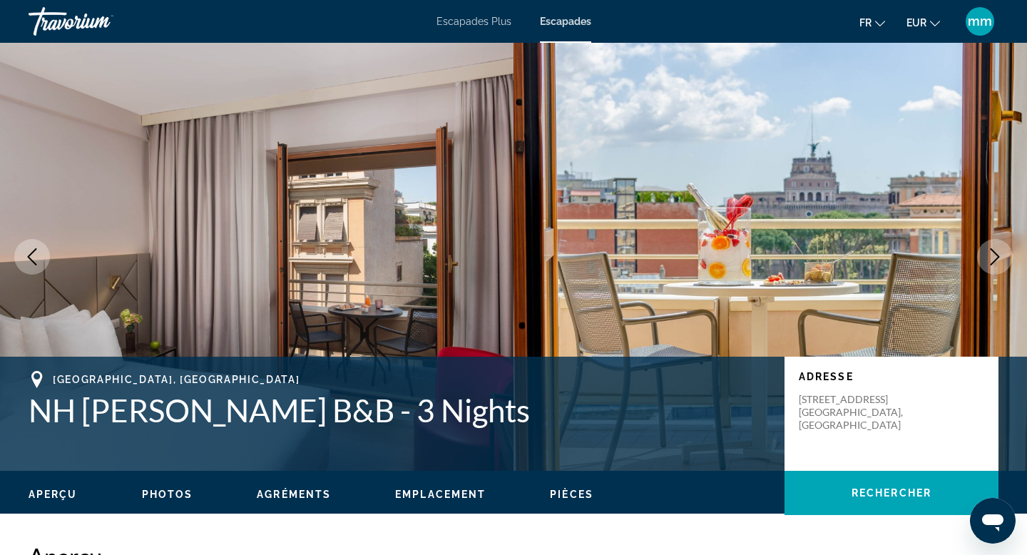
click at [994, 254] on icon "Next image" at bounding box center [995, 256] width 17 height 17
